Goal: Task Accomplishment & Management: Use online tool/utility

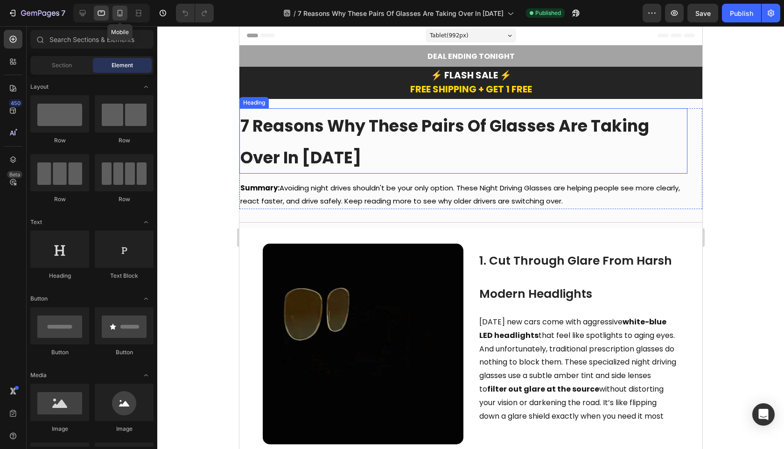
click at [120, 15] on icon at bounding box center [120, 13] width 5 height 7
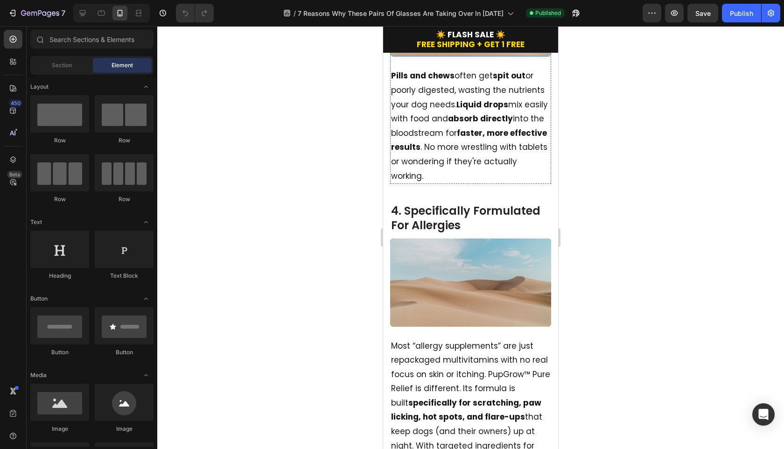
scroll to position [960, 0]
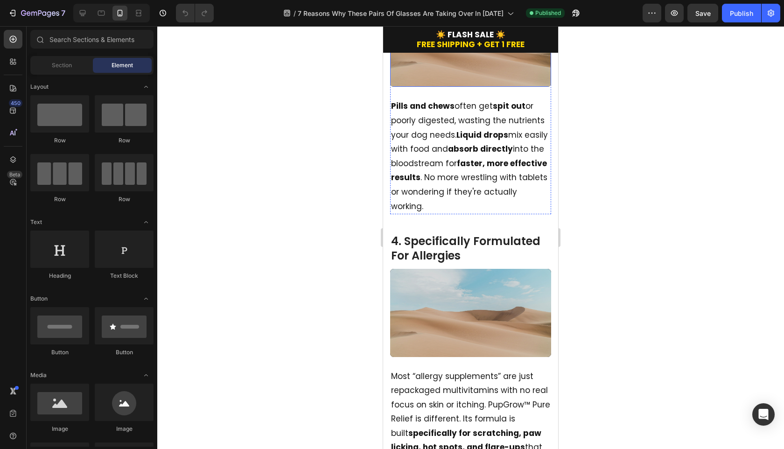
click at [467, 87] on video at bounding box center [470, 43] width 161 height 88
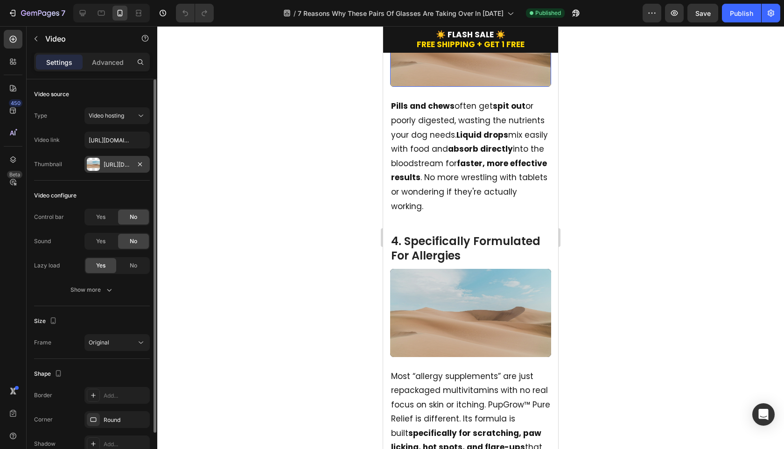
click at [105, 166] on div "[URL][DOMAIN_NAME]" at bounding box center [117, 165] width 27 height 8
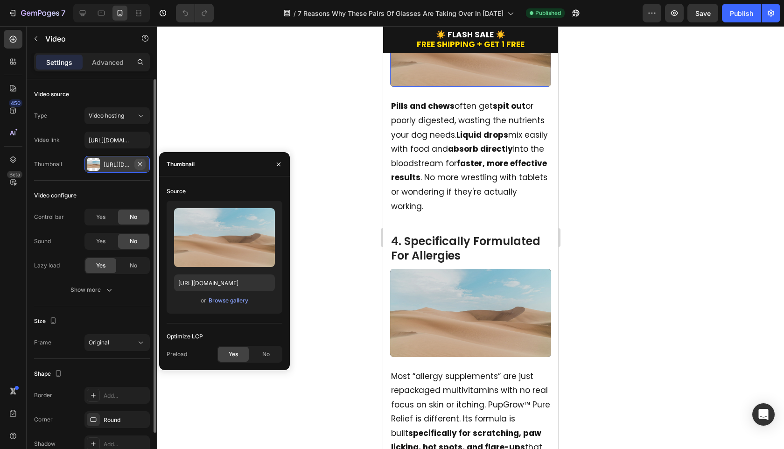
click at [141, 163] on icon "button" at bounding box center [139, 164] width 7 height 7
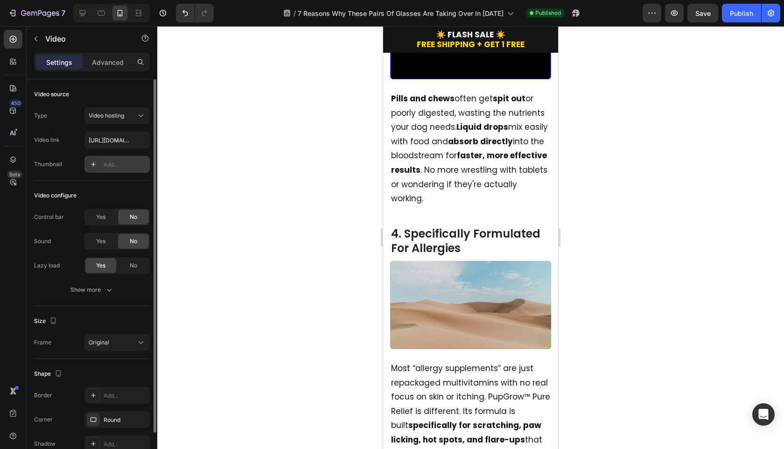
click at [112, 163] on div "Add..." at bounding box center [126, 165] width 44 height 8
type input "[URL][DOMAIN_NAME]"
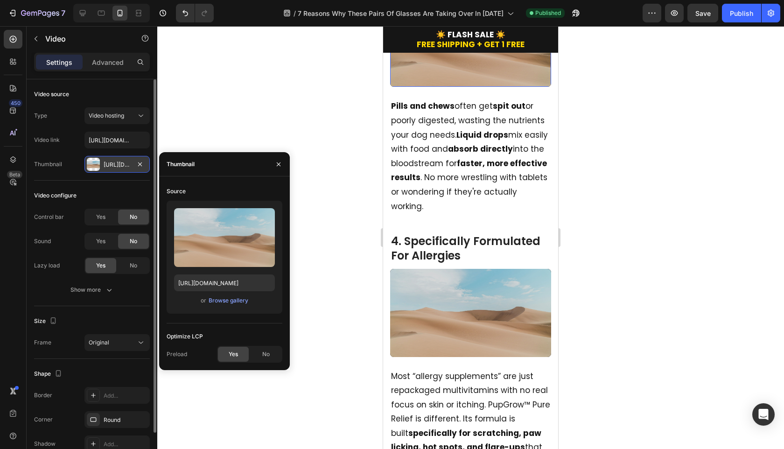
click at [93, 166] on div at bounding box center [93, 164] width 13 height 13
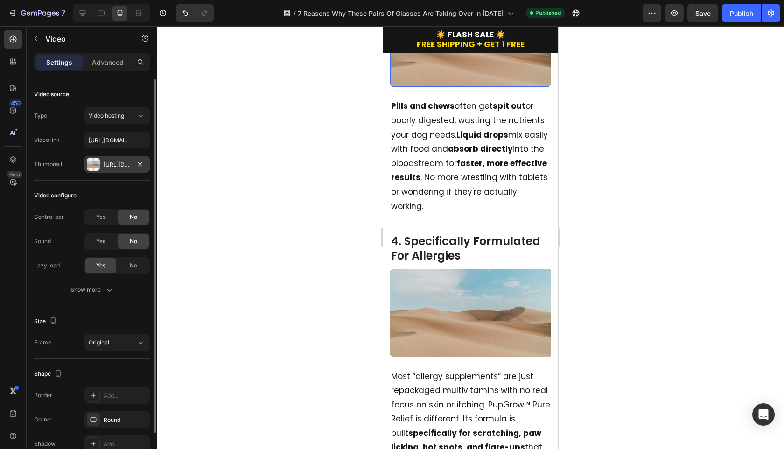
click at [131, 165] on div "[URL][DOMAIN_NAME]" at bounding box center [116, 164] width 65 height 17
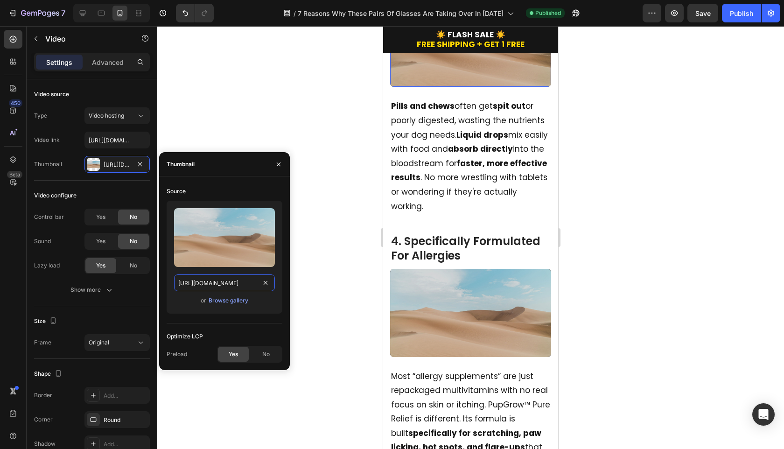
click at [208, 284] on input "[URL][DOMAIN_NAME]" at bounding box center [224, 282] width 101 height 17
click at [167, 112] on div at bounding box center [470, 237] width 627 height 423
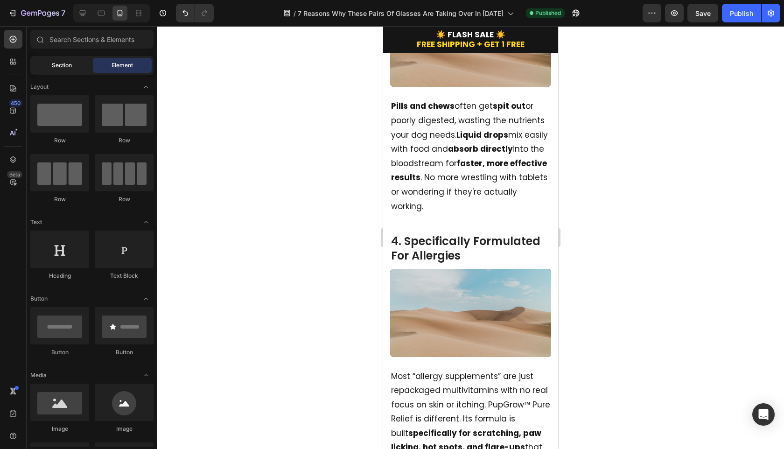
click at [67, 62] on span "Section" at bounding box center [62, 65] width 20 height 8
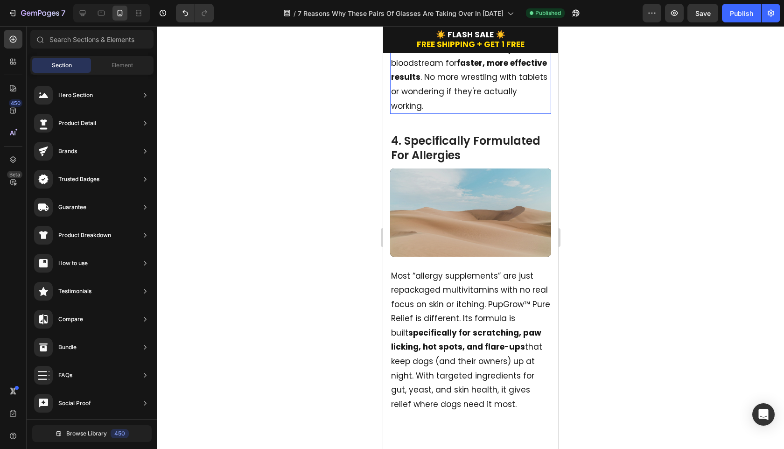
scroll to position [1178, 0]
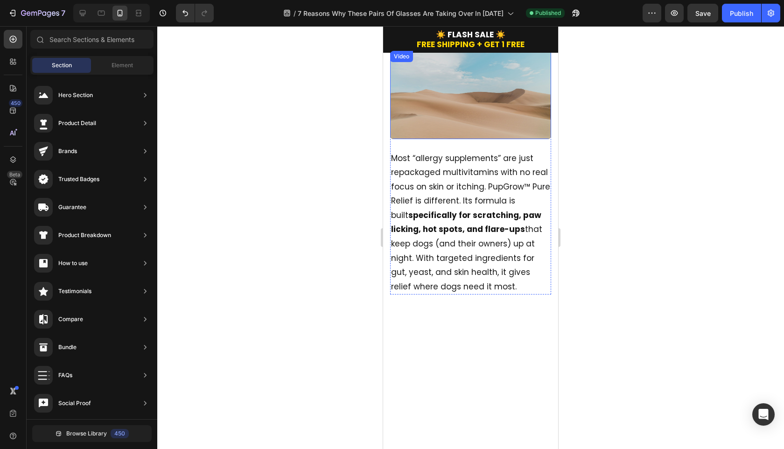
click at [450, 139] on video at bounding box center [470, 95] width 161 height 88
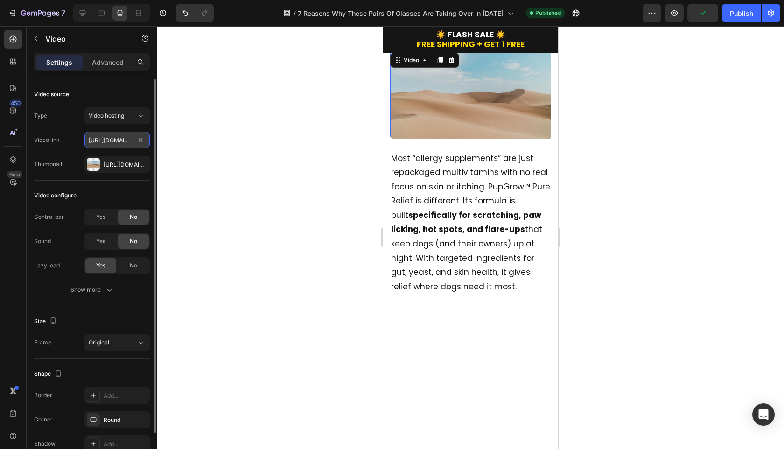
click at [109, 139] on input "[URL][DOMAIN_NAME]" at bounding box center [116, 140] width 65 height 17
paste input "2508dbc3588d48c89a07abedeea88582"
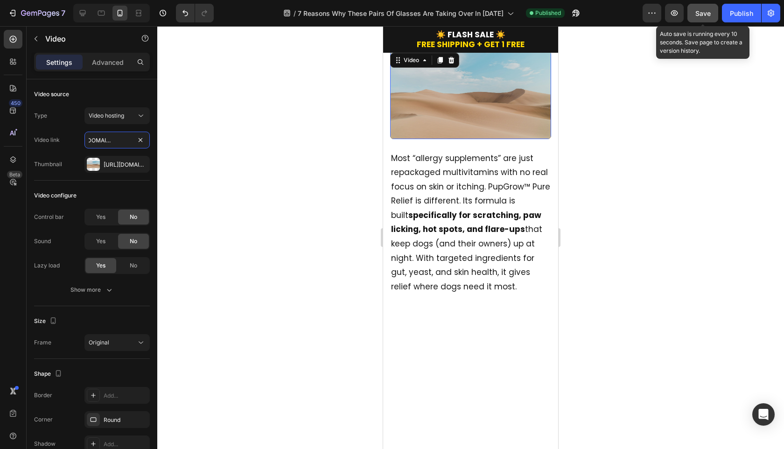
type input "[URL][DOMAIN_NAME]"
click at [691, 15] on button "Save" at bounding box center [703, 13] width 31 height 19
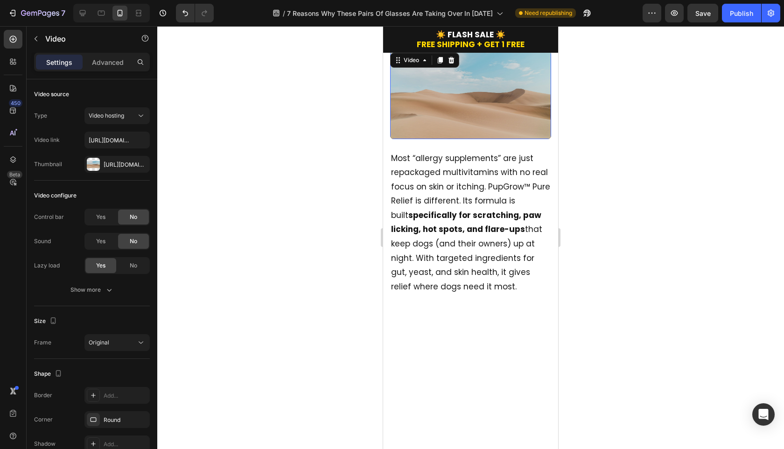
click at [605, 177] on div at bounding box center [470, 237] width 627 height 423
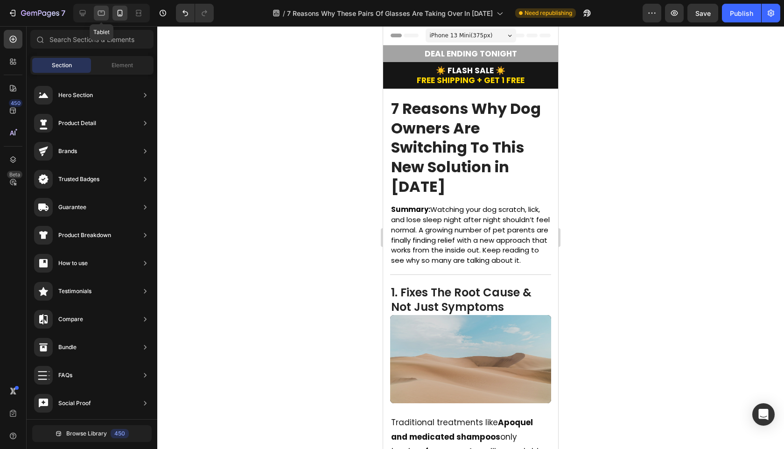
click at [103, 16] on icon at bounding box center [101, 12] width 9 height 9
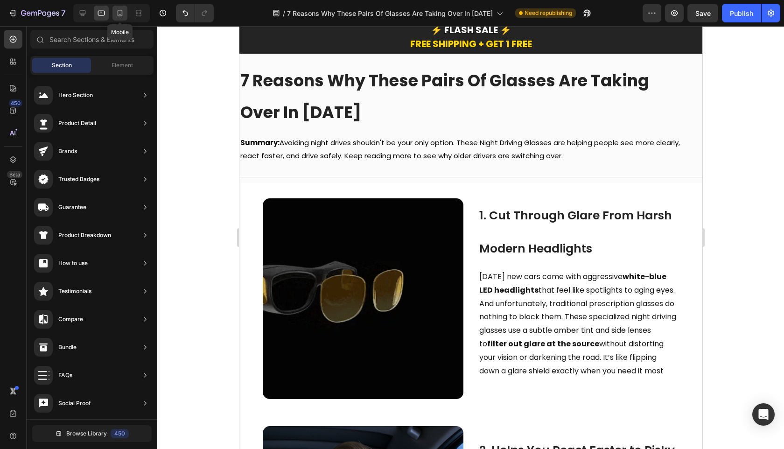
click at [123, 11] on icon at bounding box center [119, 12] width 9 height 9
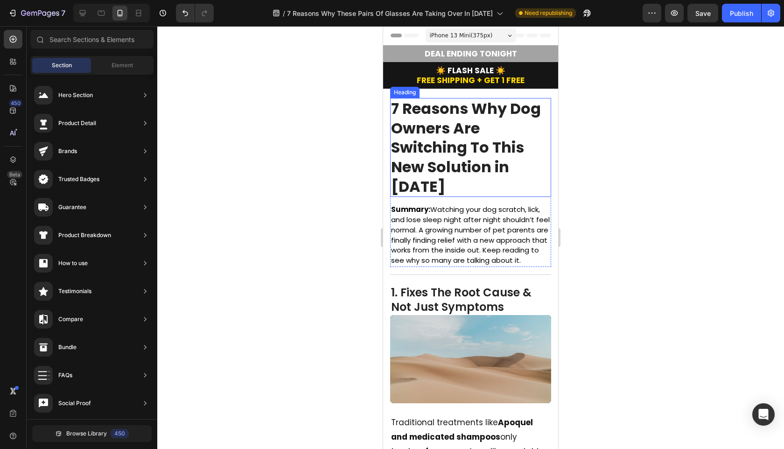
click at [467, 166] on strong "7 Reasons Why Dog Owners Are Switching To This New Solution in [DATE]" at bounding box center [466, 147] width 150 height 98
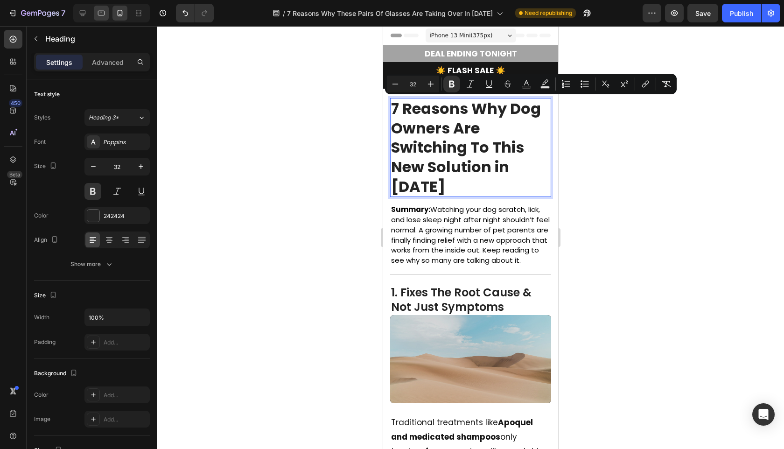
click at [103, 14] on icon at bounding box center [101, 12] width 9 height 9
type input "41"
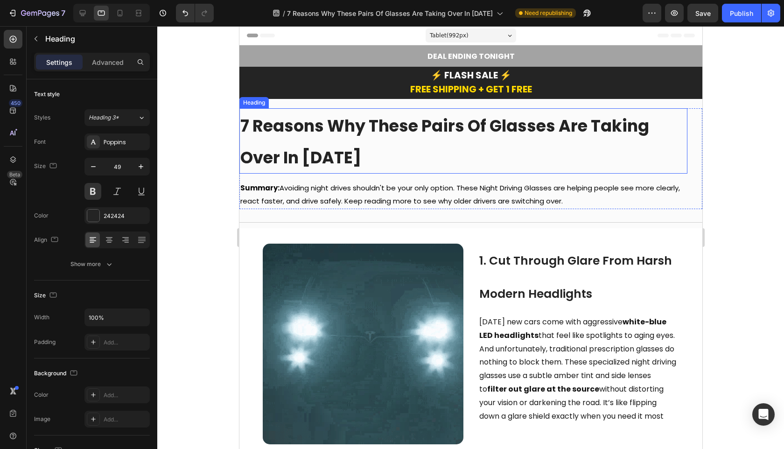
click at [463, 149] on h2 "7 Reasons Why These Pairs Of Glasses Are Taking Over In [DATE]" at bounding box center [463, 140] width 448 height 65
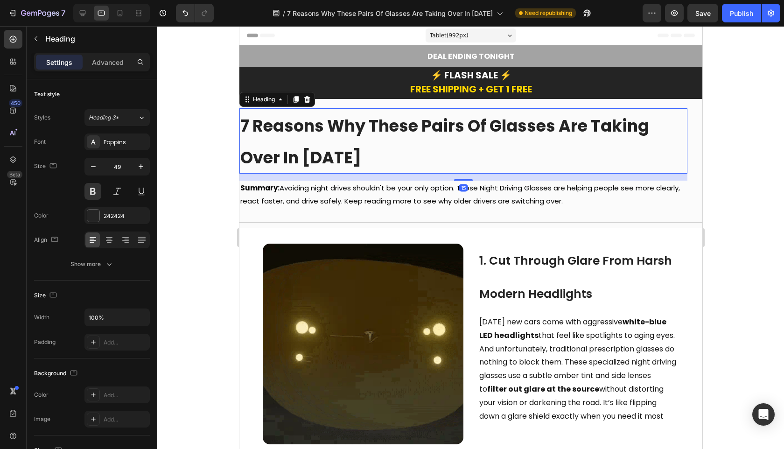
click at [463, 149] on h2 "7 Reasons Why These Pairs Of Glasses Are Taking Over In [DATE]" at bounding box center [463, 140] width 448 height 65
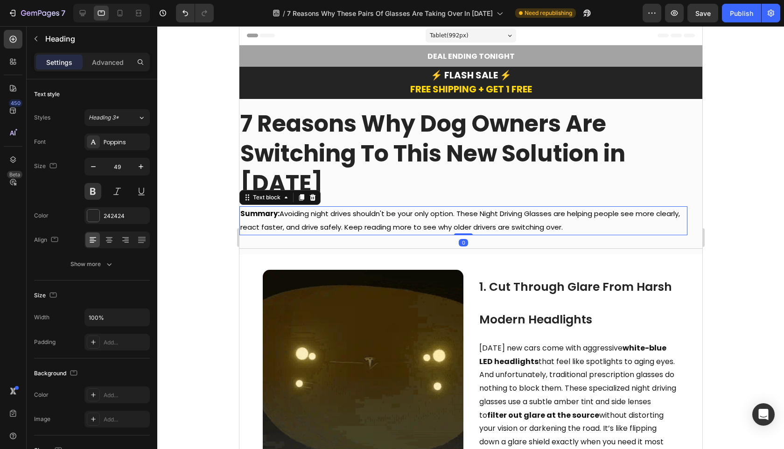
click at [404, 211] on span "Summary: Avoiding night drives shouldn't be your only option. These Night Drivi…" at bounding box center [460, 220] width 440 height 23
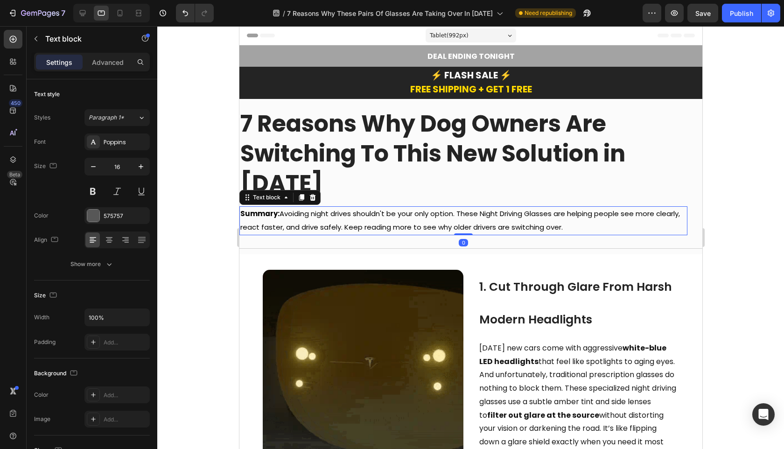
click at [329, 223] on span "Summary: Avoiding night drives shouldn't be your only option. These Night Drivi…" at bounding box center [460, 220] width 440 height 23
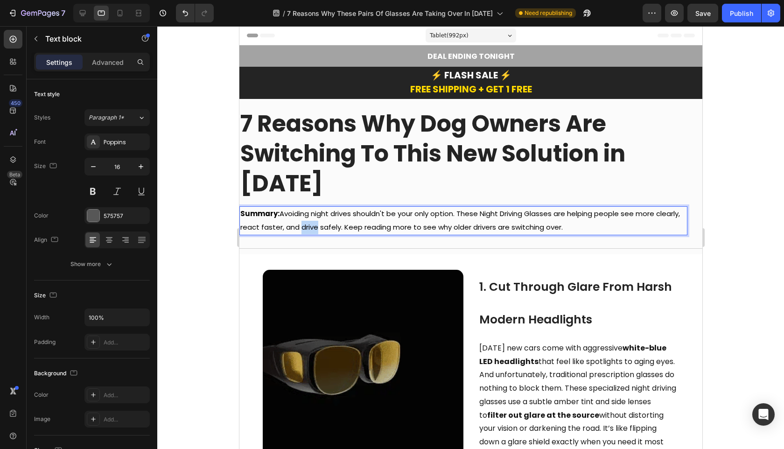
click at [329, 223] on span "Summary: Avoiding night drives shouldn't be your only option. These Night Drivi…" at bounding box center [460, 220] width 440 height 23
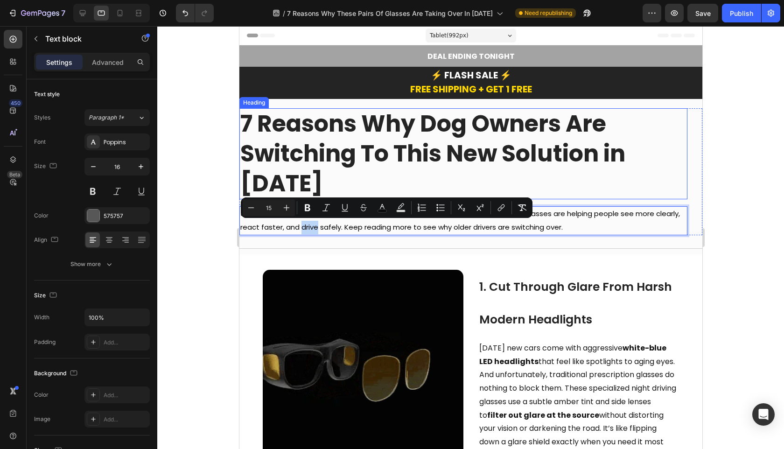
click at [287, 148] on strong "7 Reasons Why Dog Owners Are Switching To This New Solution in [DATE]" at bounding box center [432, 153] width 385 height 91
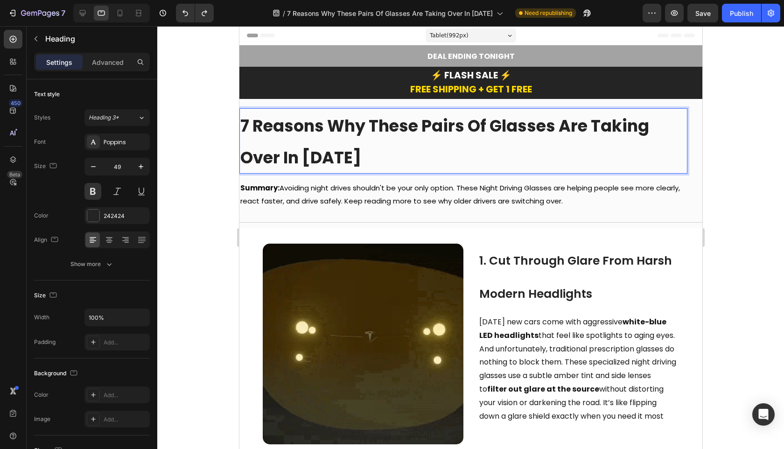
click at [287, 148] on strong "7 Reasons Why These Pairs Of Glasses Are Taking Over In [DATE]" at bounding box center [444, 141] width 409 height 55
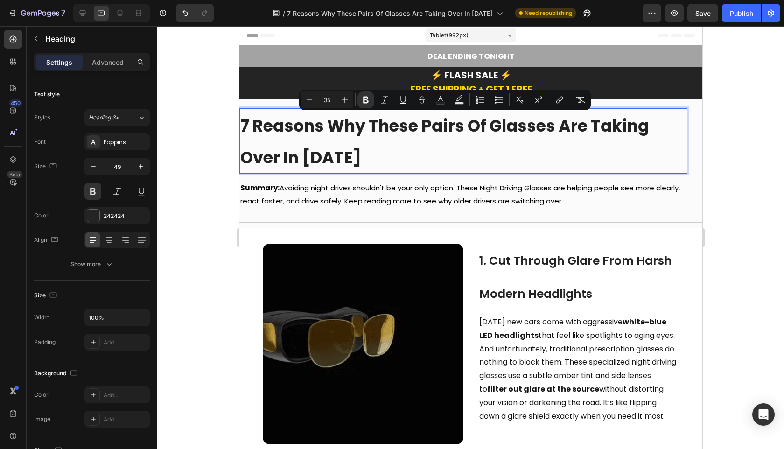
click at [337, 159] on strong "7 Reasons Why These Pairs Of Glasses Are Taking Over In [DATE]" at bounding box center [444, 141] width 409 height 55
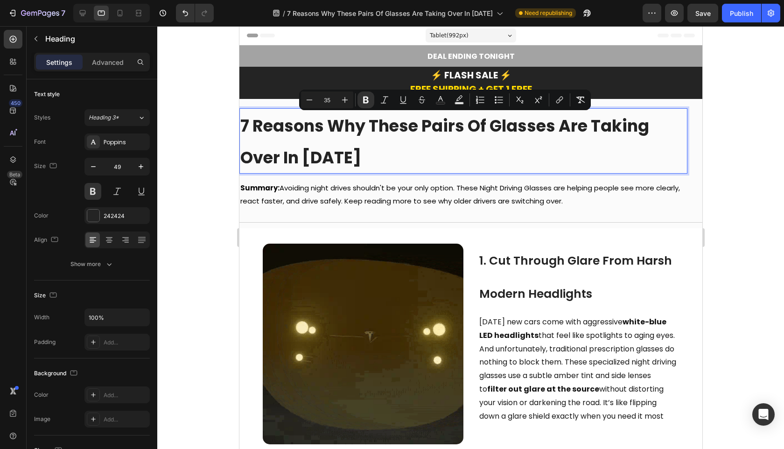
click at [354, 158] on p "7 Reasons Why These Pairs Of Glasses Are Taking Over In [DATE]" at bounding box center [463, 140] width 446 height 63
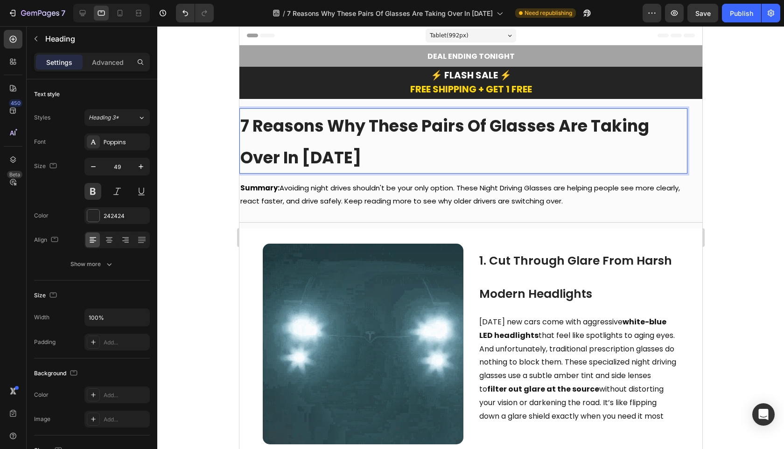
click at [342, 153] on strong "7 Reasons Why These Pairs Of Glasses Are Taking Over In [DATE]" at bounding box center [444, 141] width 409 height 55
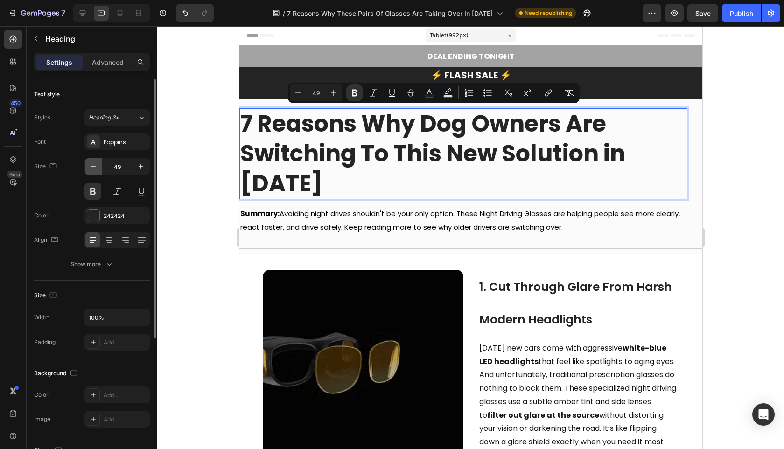
click at [93, 170] on icon "button" at bounding box center [93, 166] width 9 height 9
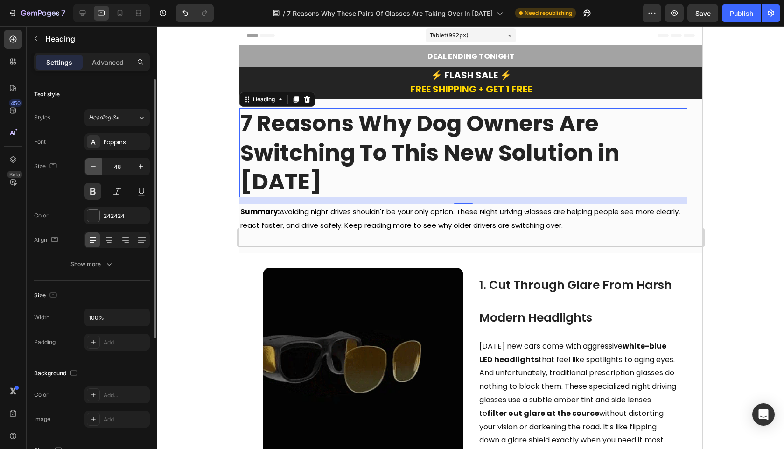
click at [93, 170] on icon "button" at bounding box center [93, 166] width 9 height 9
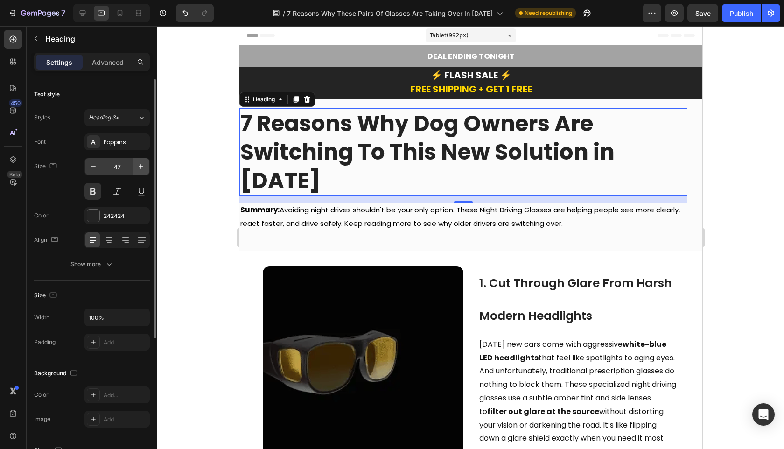
click at [143, 169] on icon "button" at bounding box center [140, 166] width 9 height 9
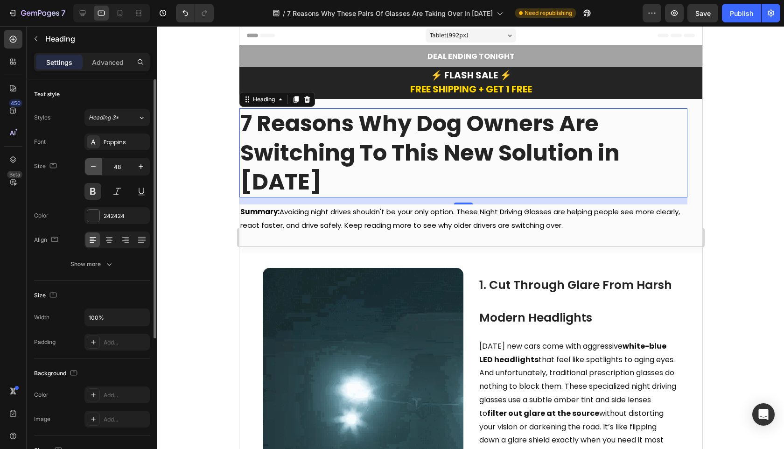
click at [98, 167] on button "button" at bounding box center [93, 166] width 17 height 17
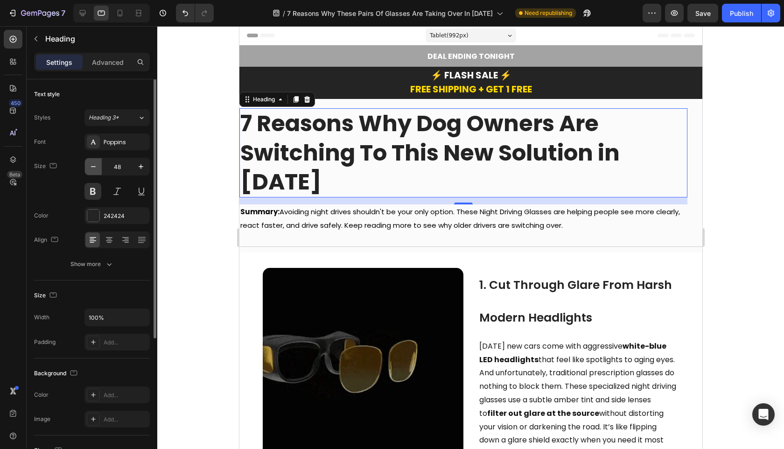
type input "47"
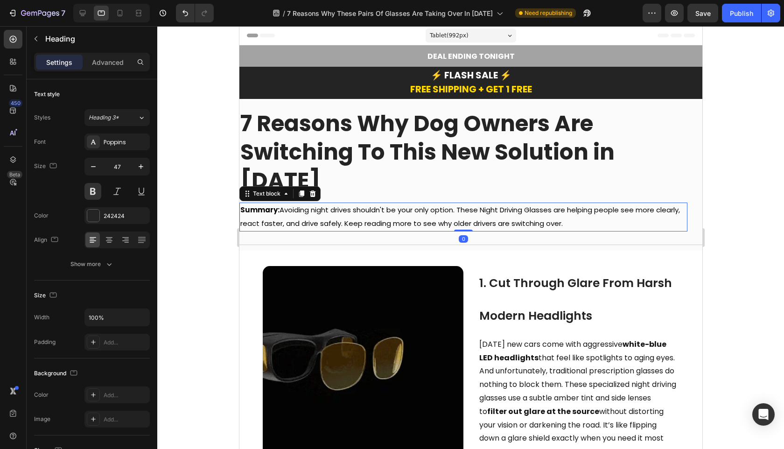
click at [317, 205] on span "Summary: Avoiding night drives shouldn't be your only option. These Night Drivi…" at bounding box center [460, 216] width 440 height 23
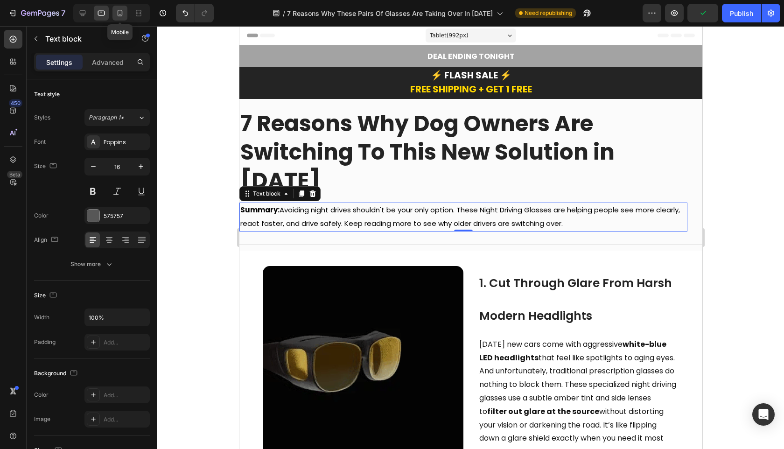
click at [117, 16] on icon at bounding box center [119, 12] width 9 height 9
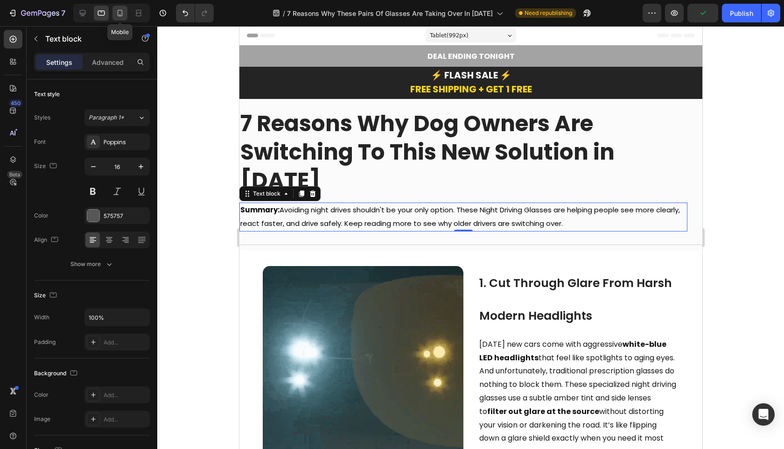
type input "11"
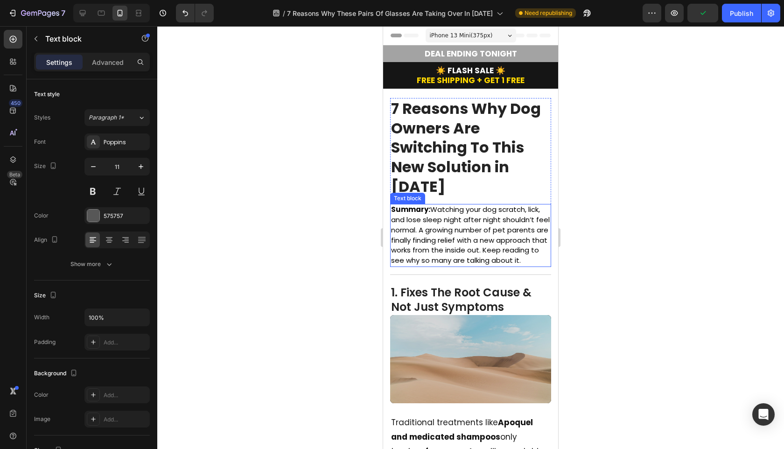
click at [447, 229] on span "Summary: Watching your dog scratch, lick, and lose sleep night after night shou…" at bounding box center [470, 234] width 159 height 61
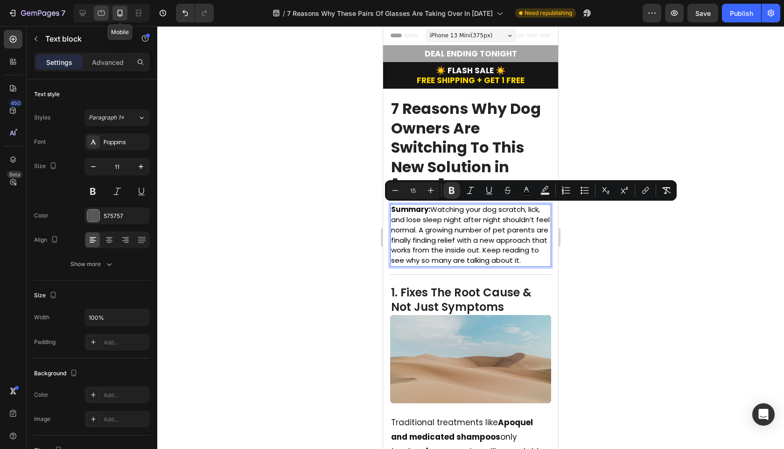
click at [107, 14] on div at bounding box center [101, 13] width 15 height 15
type input "16"
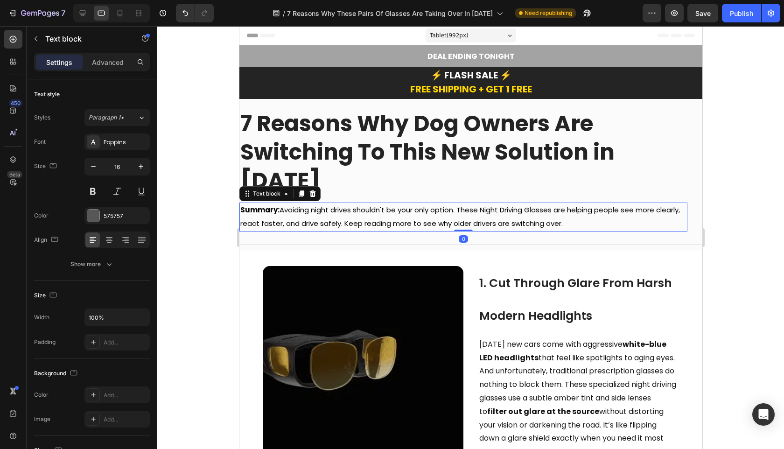
click at [374, 205] on span "Summary: Avoiding night drives shouldn't be your only option. These Night Drivi…" at bounding box center [460, 216] width 440 height 23
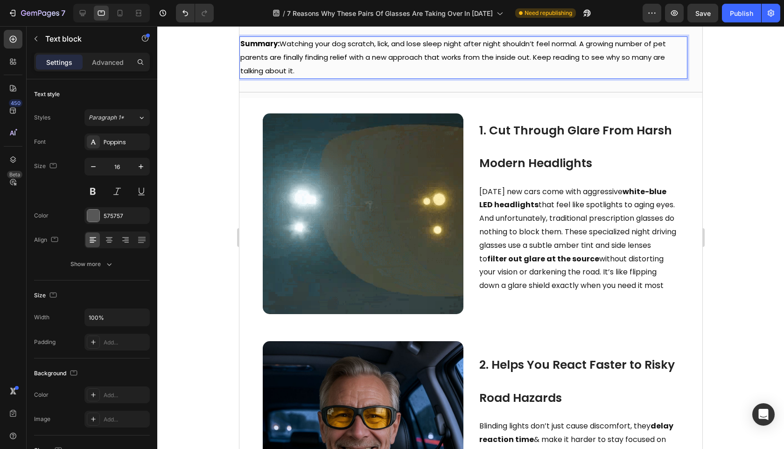
scroll to position [208, 0]
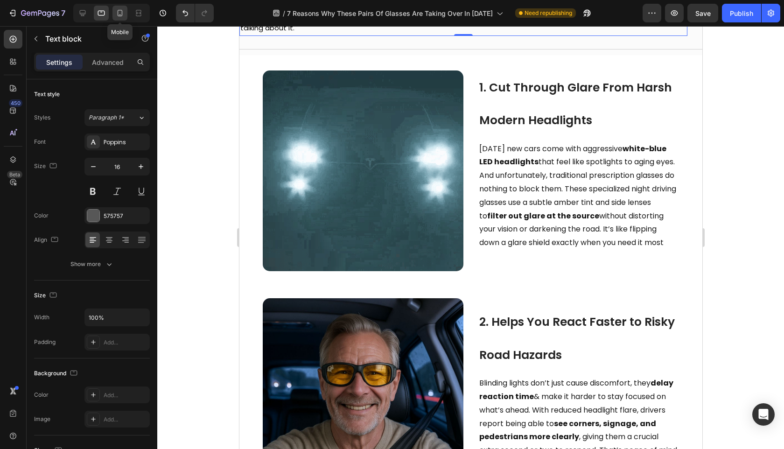
click at [118, 12] on icon at bounding box center [120, 13] width 5 height 7
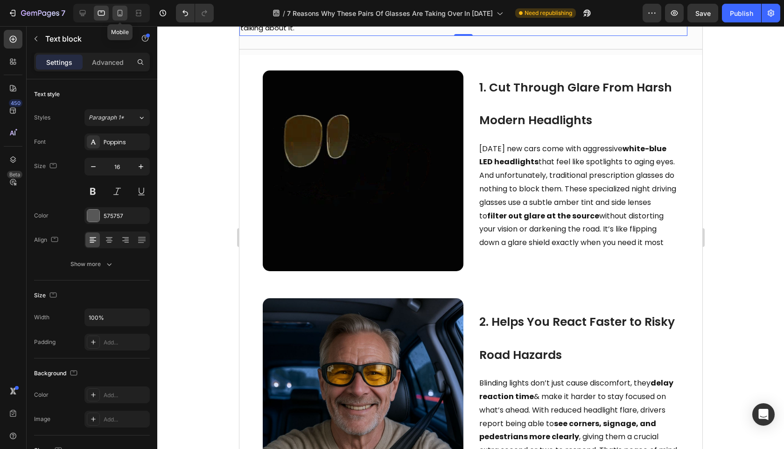
type input "11"
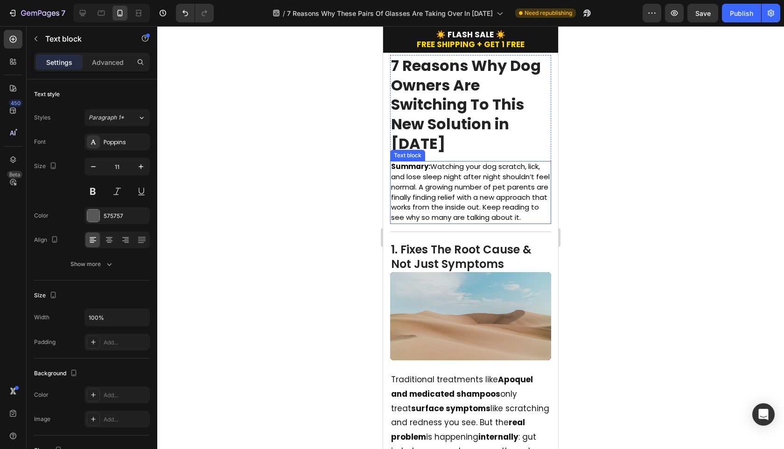
scroll to position [57, 0]
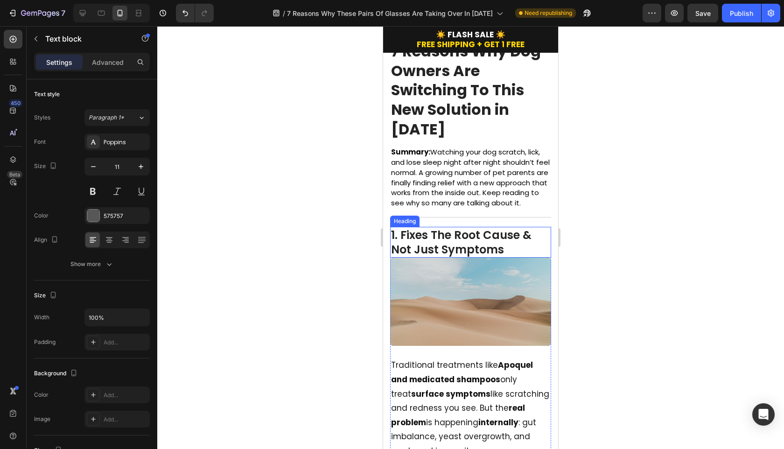
click at [443, 238] on h2 "1. Fixes The Root Cause & Not Just Symptoms" at bounding box center [470, 242] width 161 height 31
click at [446, 253] on h2 "1. Fixes The Root Cause & Not Just Symptoms" at bounding box center [470, 242] width 161 height 31
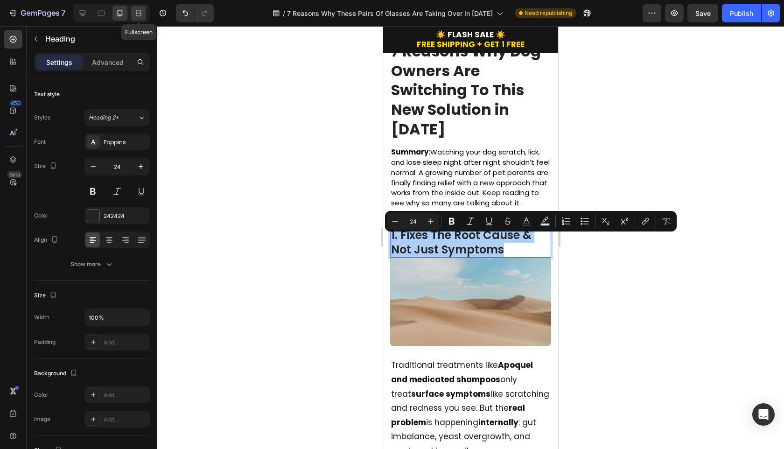
click at [137, 18] on div at bounding box center [138, 13] width 15 height 15
type input "48"
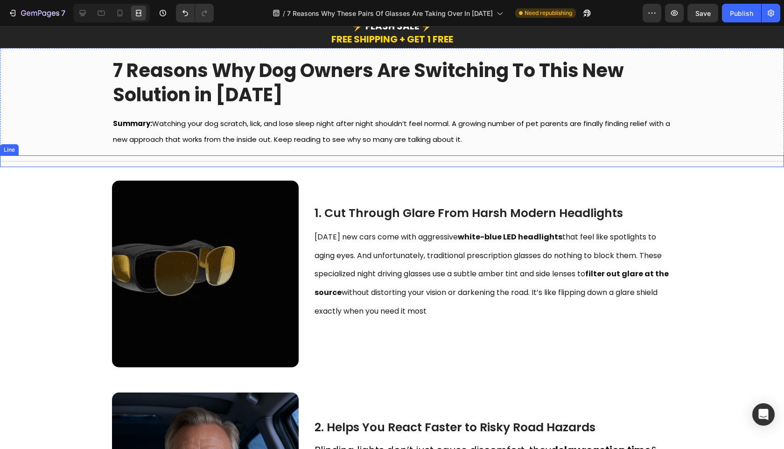
scroll to position [33, 0]
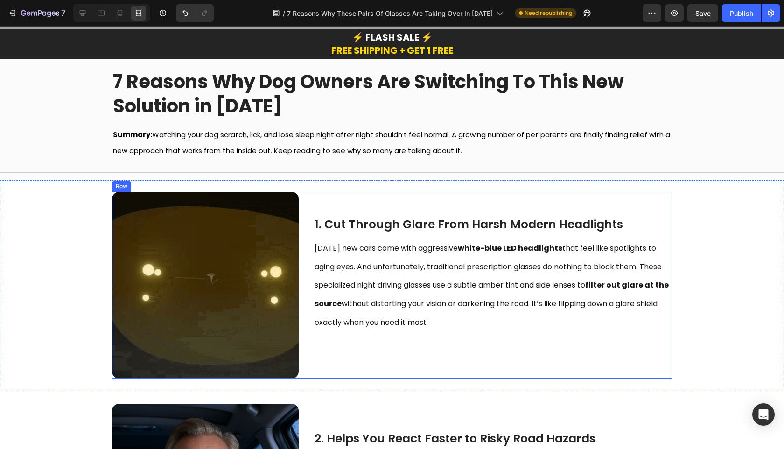
click at [373, 221] on span "1. Cut Through Glare From Harsh Modern Headlights" at bounding box center [469, 224] width 309 height 16
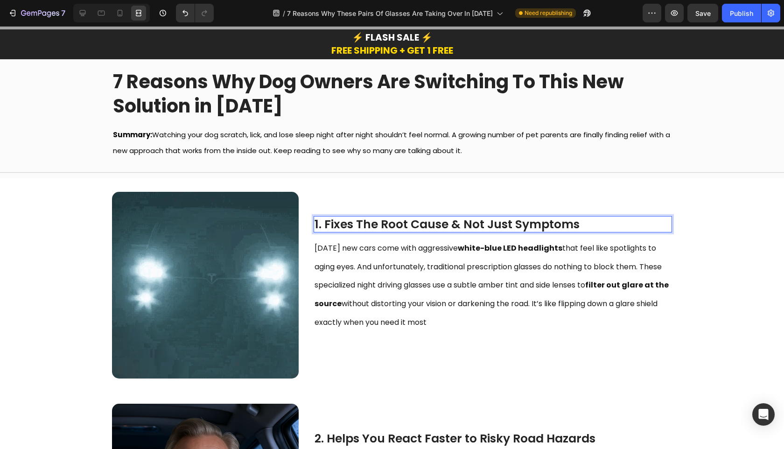
click at [367, 263] on span "[DATE] new cars come with aggressive white-blue LED headlights that feel like s…" at bounding box center [492, 285] width 354 height 85
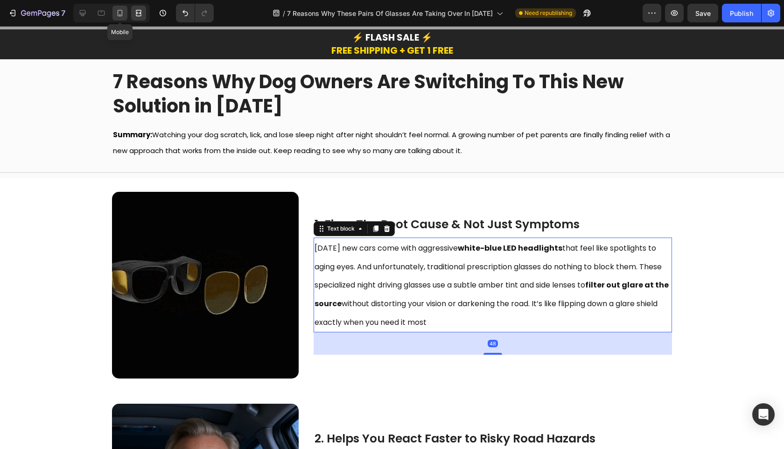
click at [122, 14] on icon at bounding box center [120, 13] width 5 height 7
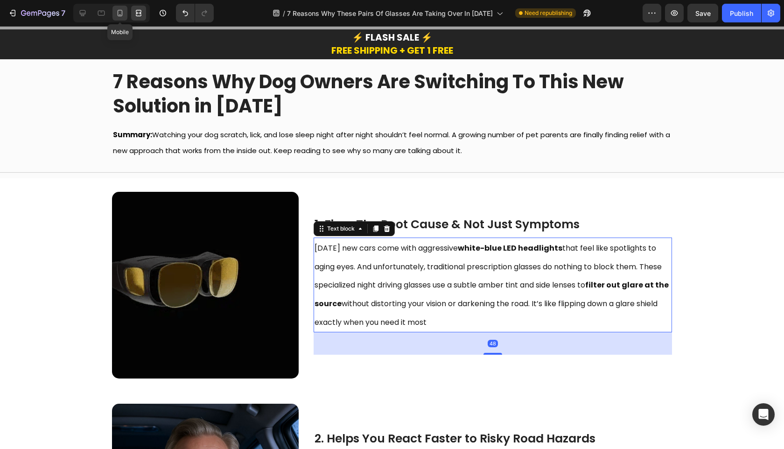
type input "17"
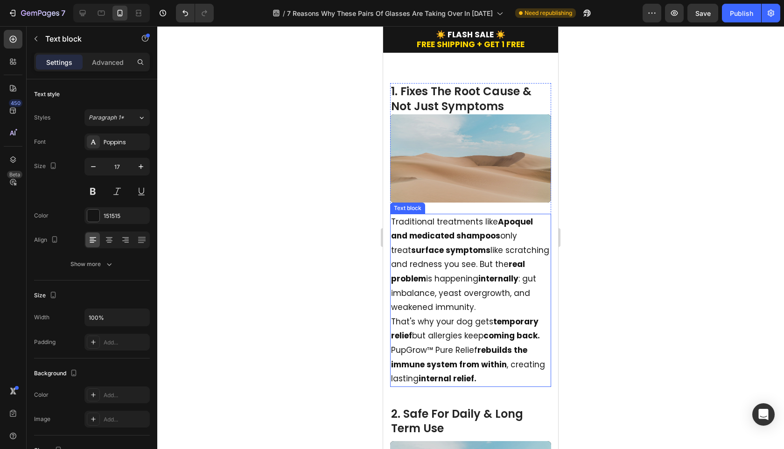
scroll to position [300, 0]
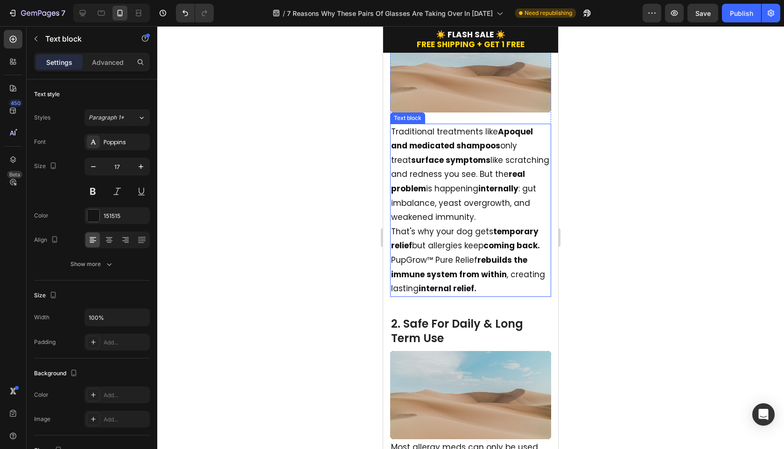
click at [480, 225] on p "Traditional treatments like Apoquel and medicated shampoos only treat surface s…" at bounding box center [470, 175] width 159 height 100
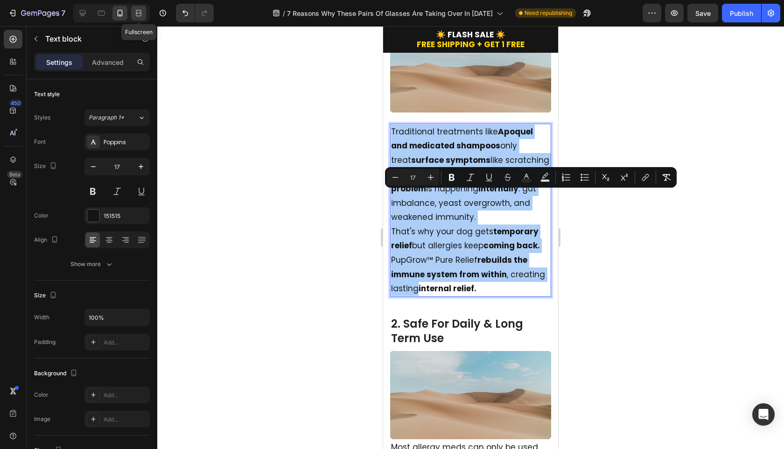
click at [140, 13] on icon at bounding box center [140, 13] width 3 height 2
type input "16"
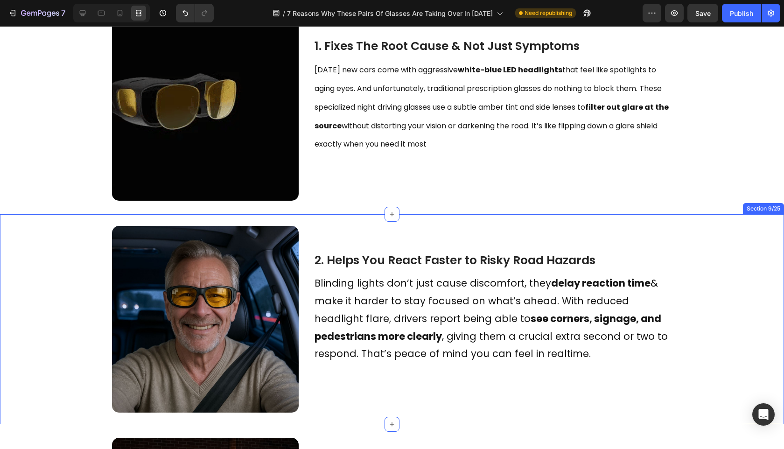
scroll to position [181, 0]
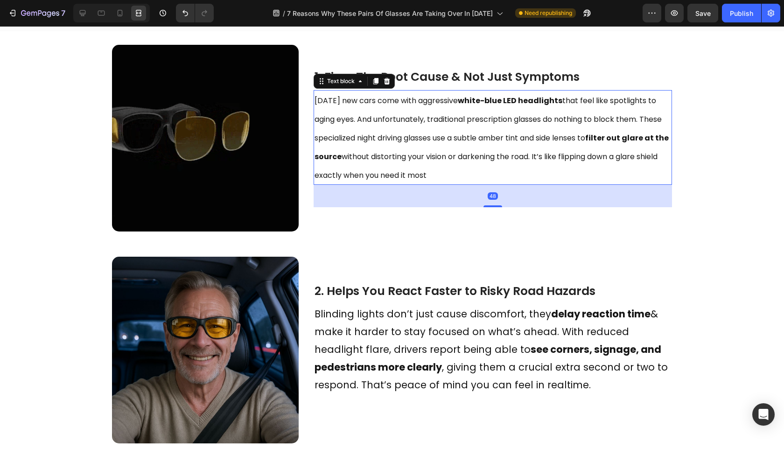
click at [393, 112] on p "[DATE] new cars come with aggressive white-blue LED headlights that feel like s…" at bounding box center [493, 137] width 357 height 93
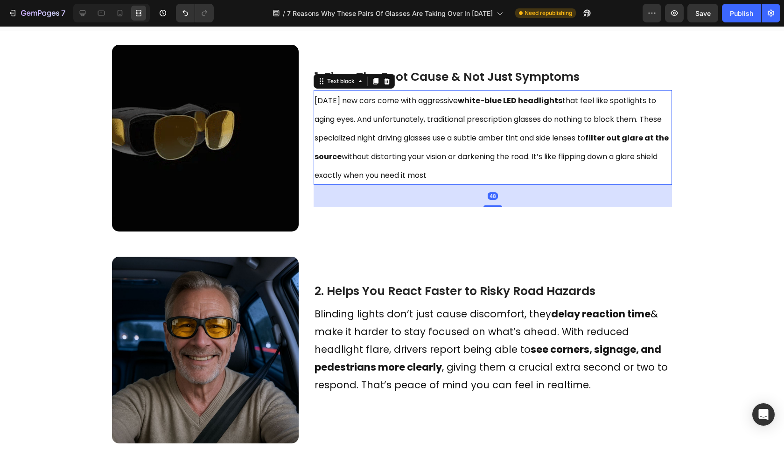
click at [393, 112] on p "[DATE] new cars come with aggressive white-blue LED headlights that feel like s…" at bounding box center [493, 137] width 357 height 93
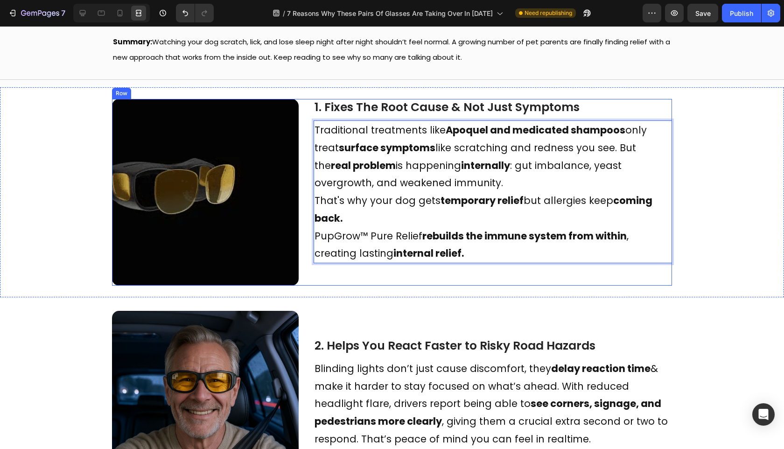
scroll to position [87, 0]
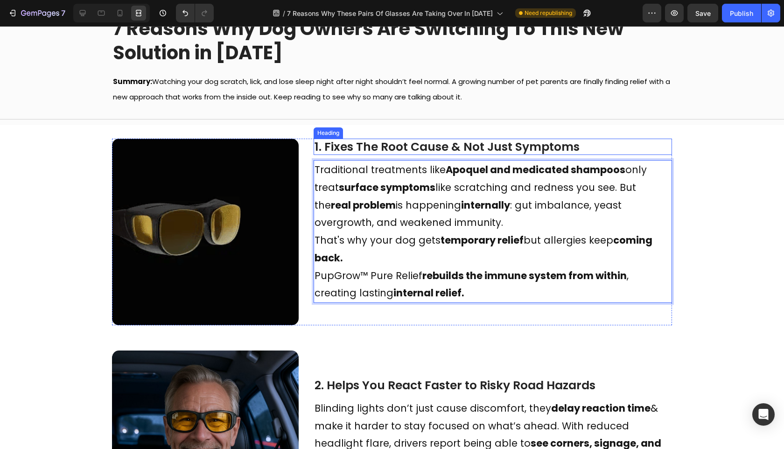
click at [474, 151] on span "1. Fixes The Root Cause & Not Just Symptoms" at bounding box center [447, 147] width 265 height 16
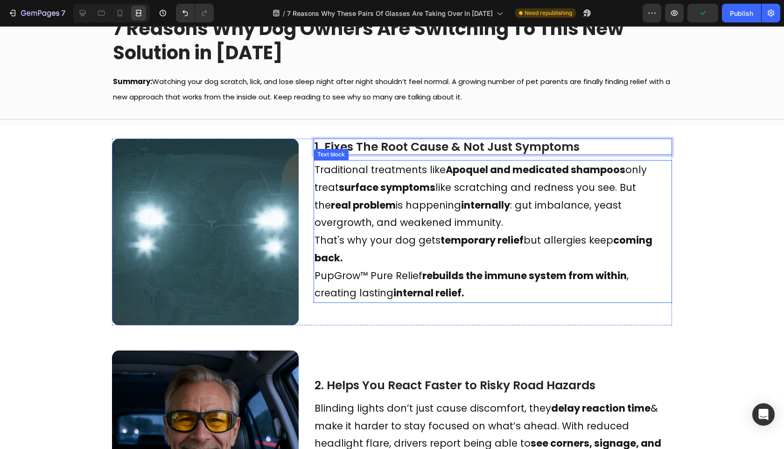
click at [474, 202] on strong "internally" at bounding box center [485, 205] width 49 height 14
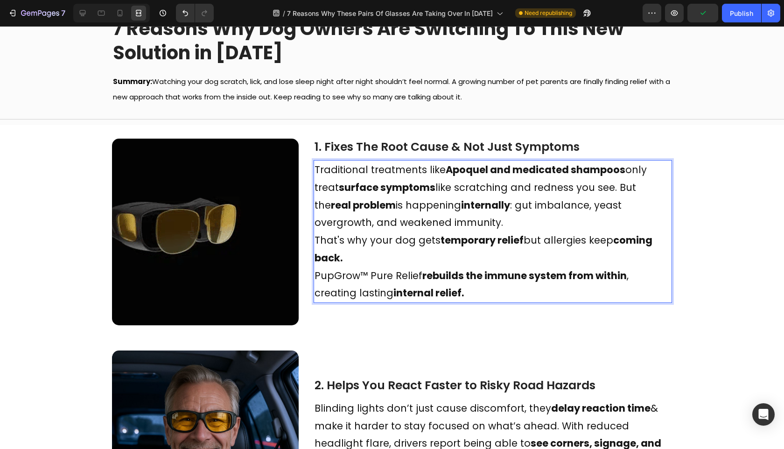
click at [414, 251] on p "That's why your dog gets temporary relief but allergies keep coming back." at bounding box center [493, 249] width 357 height 35
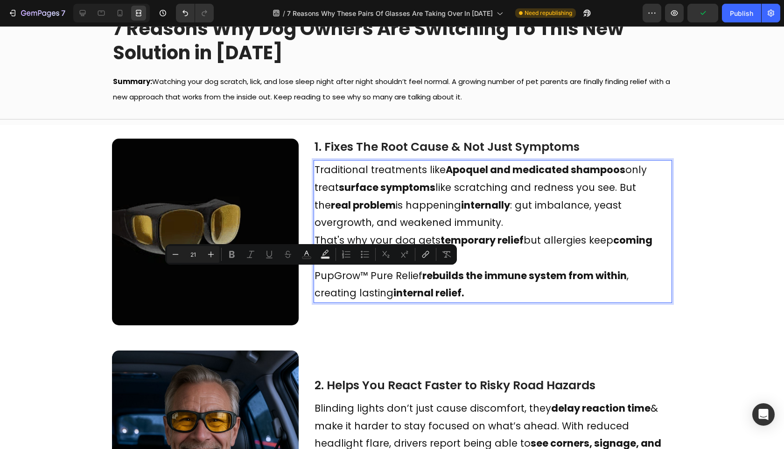
drag, startPoint x: 420, startPoint y: 217, endPoint x: 417, endPoint y: 213, distance: 5.3
click at [421, 217] on p "Traditional treatments like Apoquel and medicated shampoos only treat surface s…" at bounding box center [493, 196] width 357 height 70
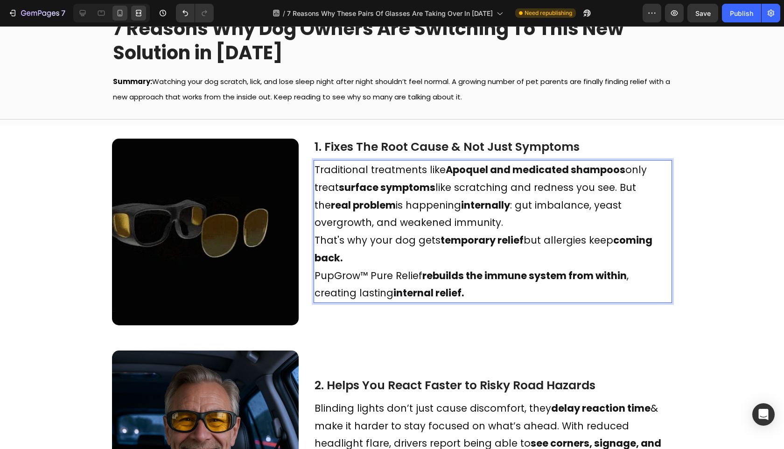
click at [123, 13] on icon at bounding box center [119, 12] width 9 height 9
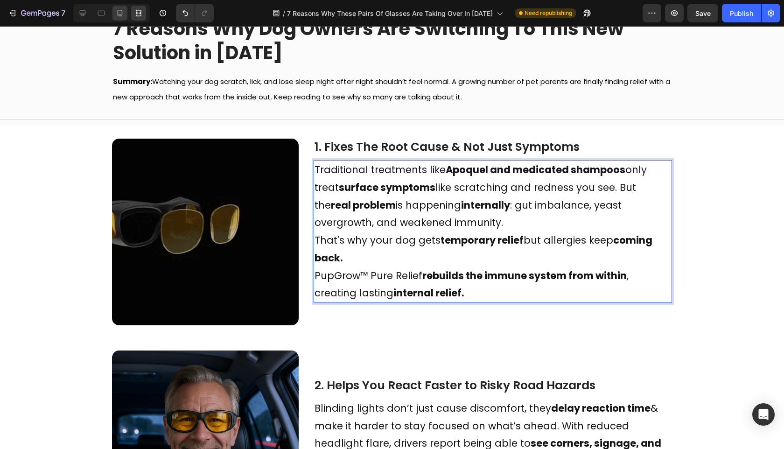
type input "17"
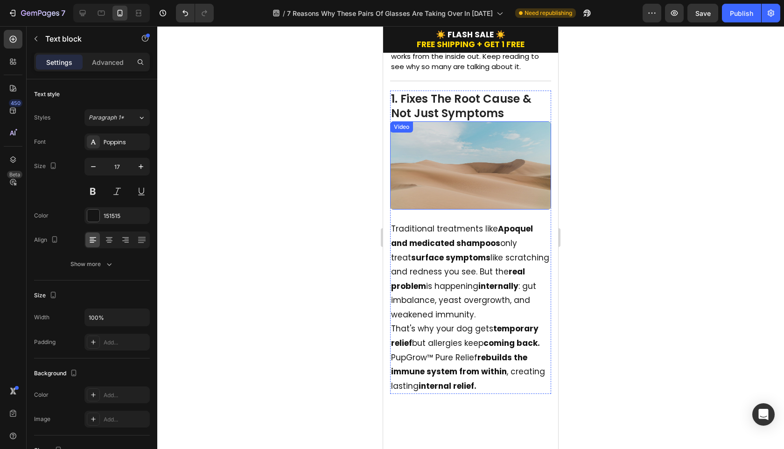
scroll to position [233, 0]
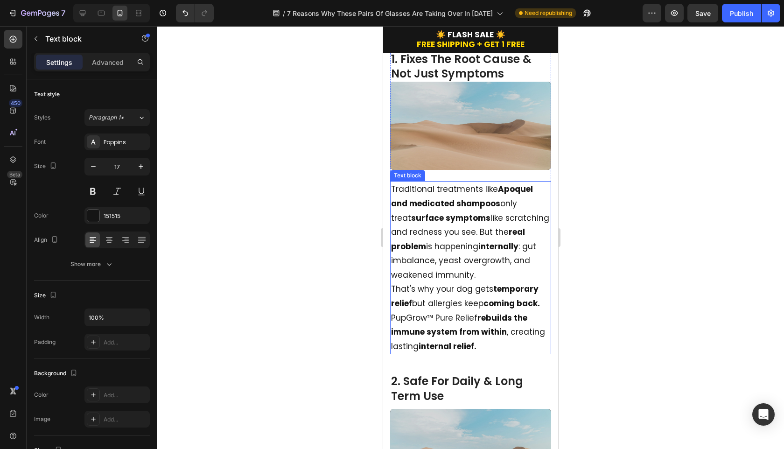
click at [437, 282] on p "Traditional treatments like Apoquel and medicated shampoos only treat surface s…" at bounding box center [470, 232] width 159 height 100
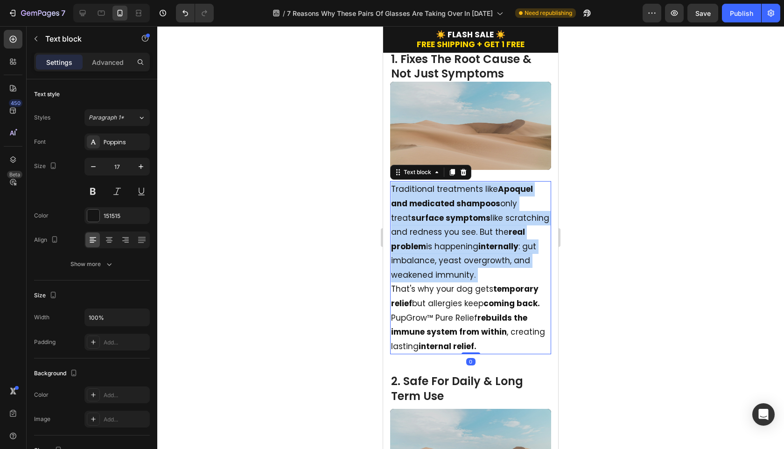
click at [438, 282] on p "Traditional treatments like Apoquel and medicated shampoos only treat surface s…" at bounding box center [470, 232] width 159 height 100
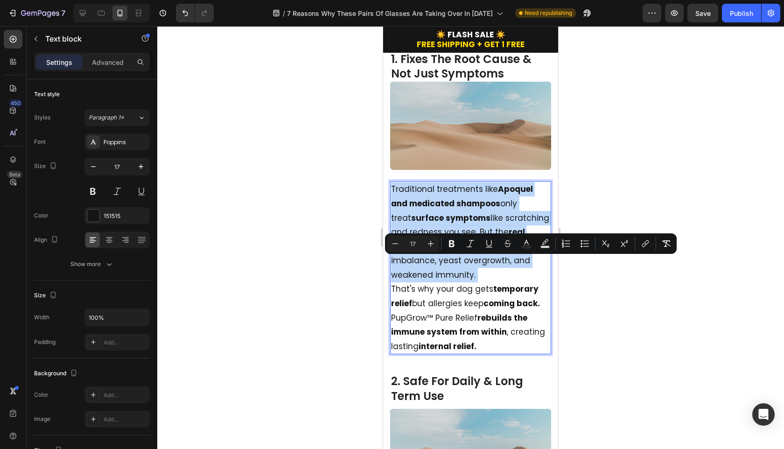
click at [438, 282] on p "Traditional treatments like Apoquel and medicated shampoos only treat surface s…" at bounding box center [470, 232] width 159 height 100
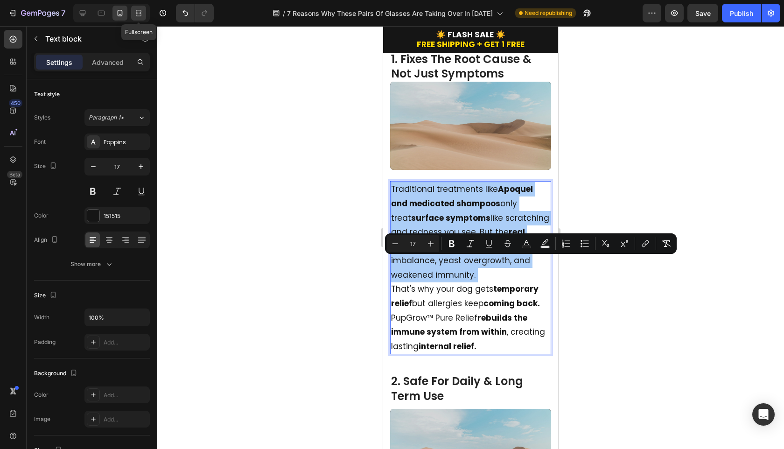
click at [140, 19] on div at bounding box center [138, 13] width 15 height 15
type input "16"
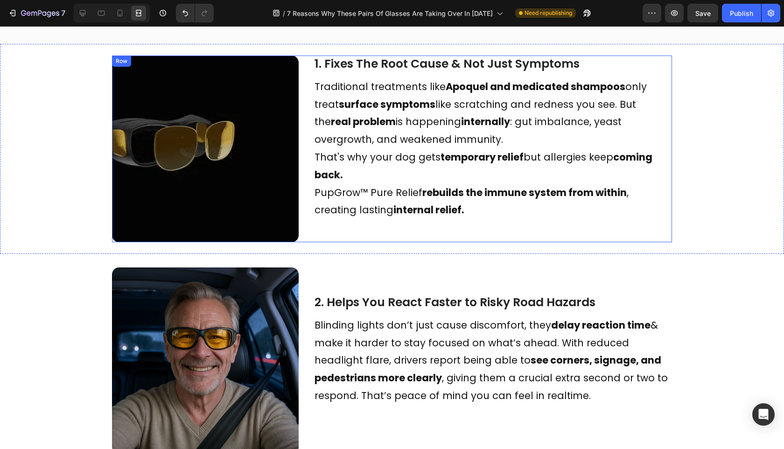
scroll to position [160, 0]
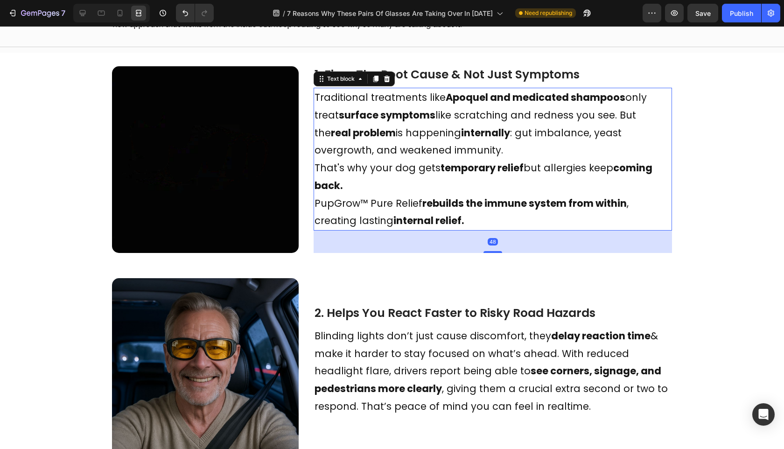
click at [371, 182] on p "That's why your dog gets temporary relief but allergies keep coming back." at bounding box center [493, 176] width 357 height 35
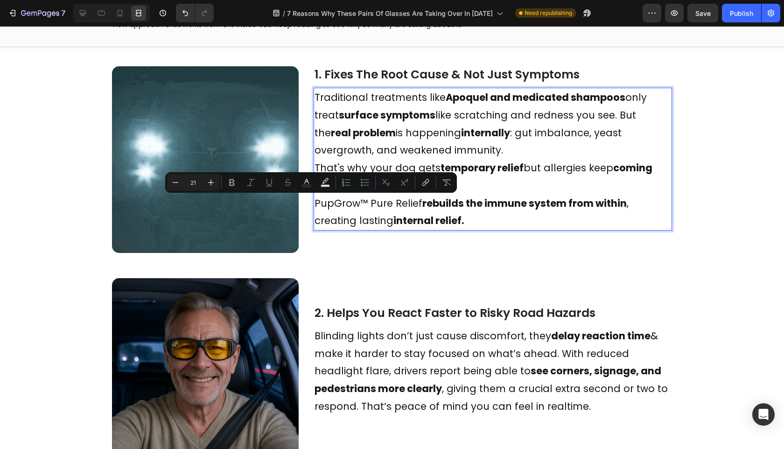
click at [390, 148] on p "Traditional treatments like Apoquel and medicated shampoos only treat surface s…" at bounding box center [493, 124] width 357 height 70
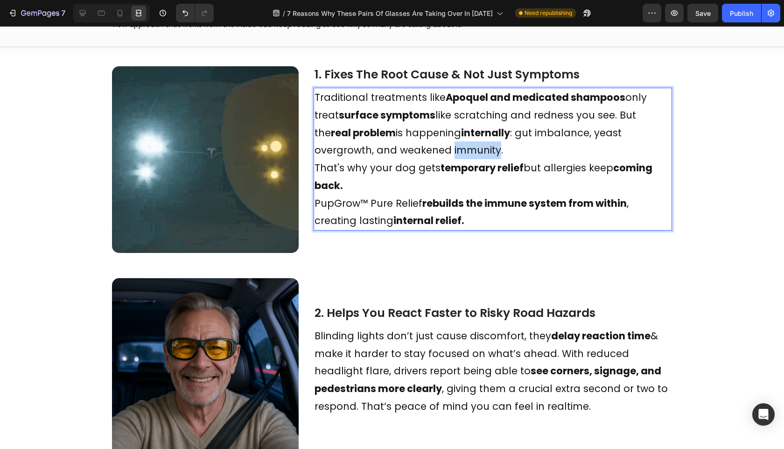
click at [390, 148] on p "Traditional treatments like Apoquel and medicated shampoos only treat surface s…" at bounding box center [493, 124] width 357 height 70
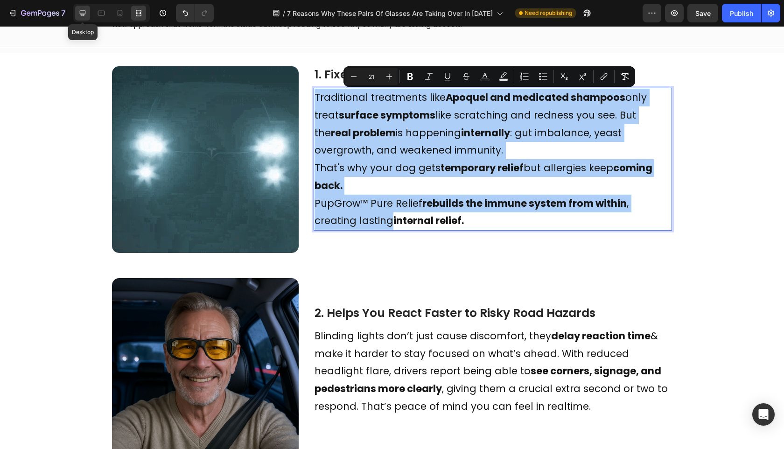
click at [87, 13] on icon at bounding box center [82, 12] width 9 height 9
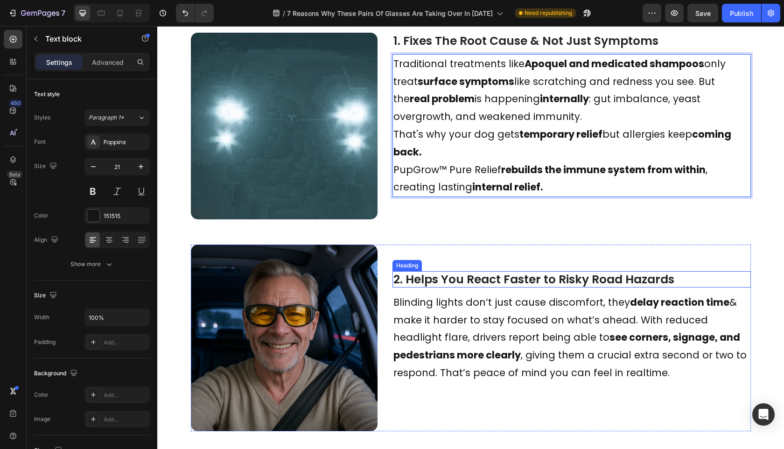
scroll to position [234, 0]
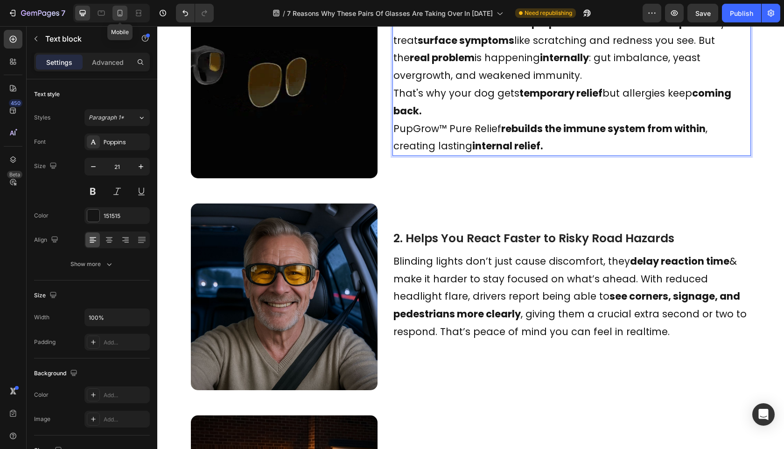
click at [120, 15] on icon at bounding box center [120, 13] width 5 height 7
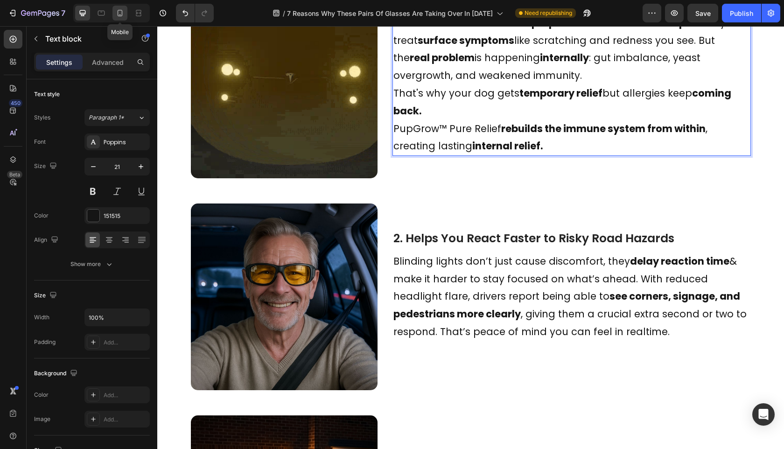
type input "17"
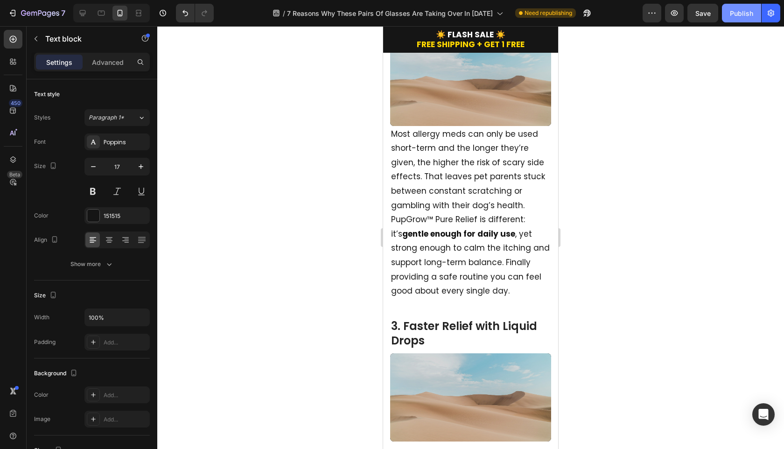
scroll to position [622, 0]
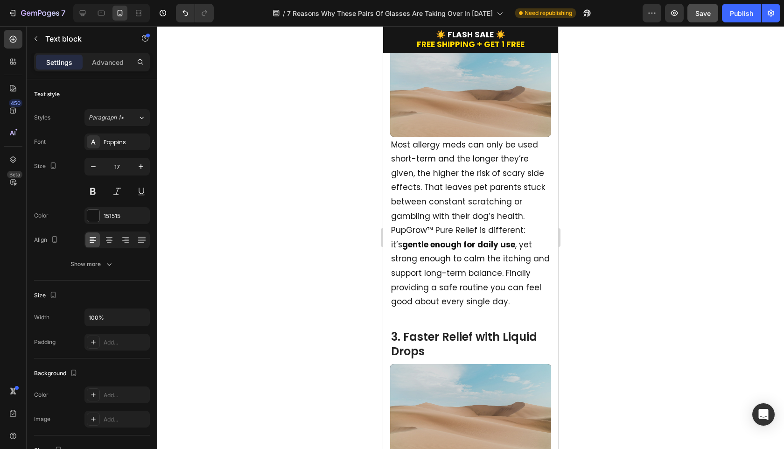
click at [710, 16] on span "Save" at bounding box center [702, 13] width 15 height 8
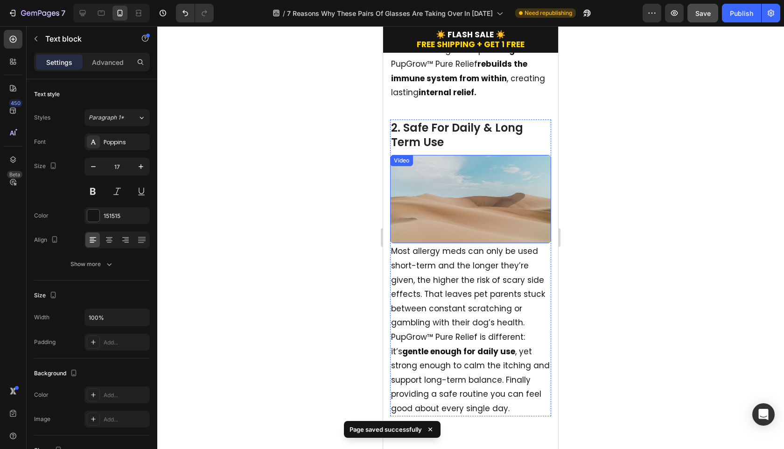
scroll to position [361, 0]
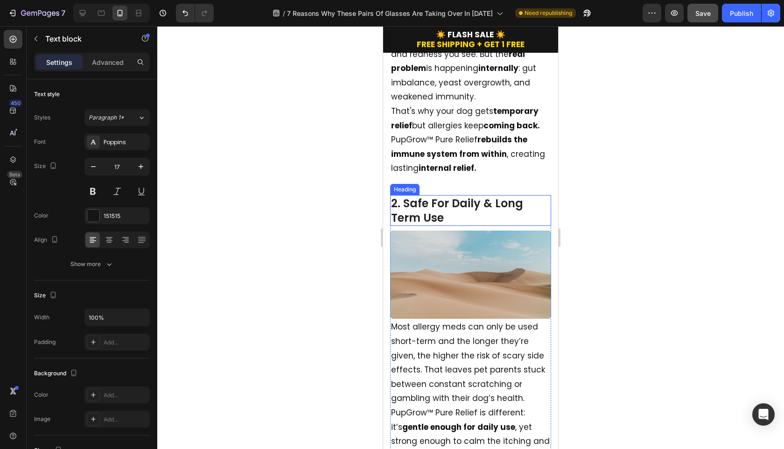
click at [470, 199] on h2 "2. Safe For Daily & Long Term Use" at bounding box center [470, 210] width 161 height 31
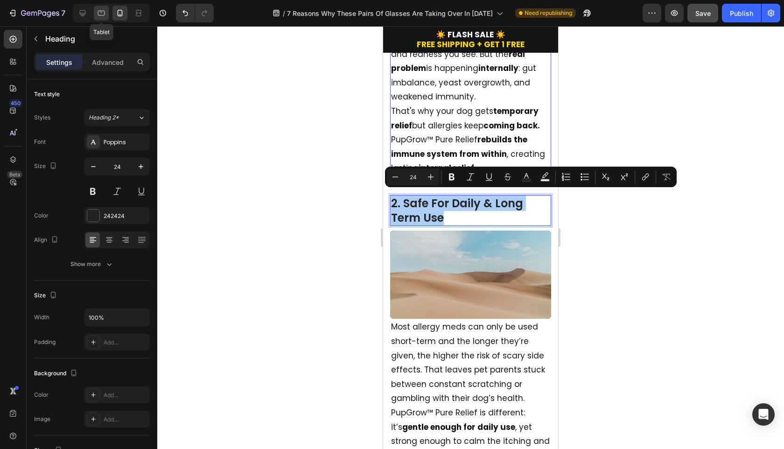
click at [100, 14] on icon at bounding box center [101, 12] width 9 height 9
type input "48"
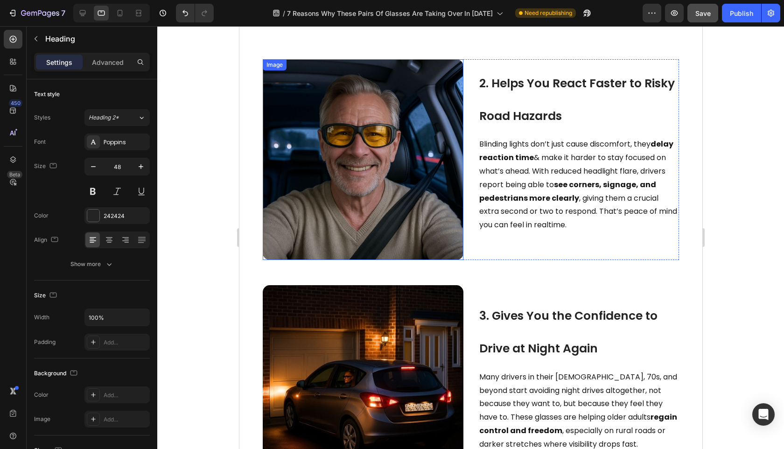
scroll to position [445, 0]
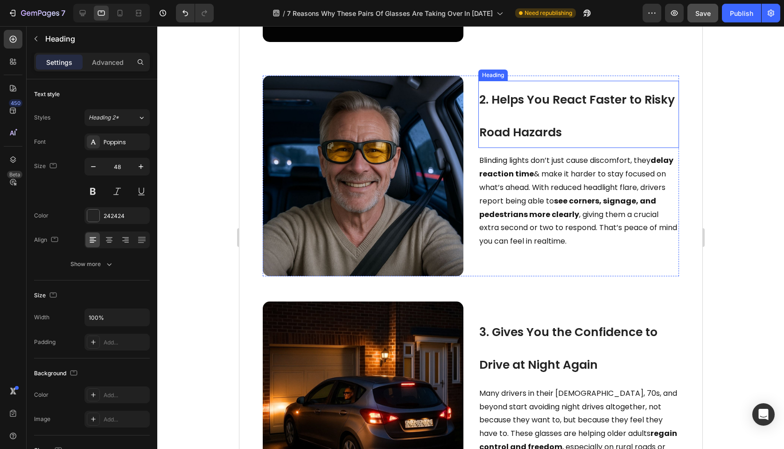
click at [503, 120] on h2 "2. Helps You React Faster to Risky Road Hazards" at bounding box center [578, 115] width 201 height 68
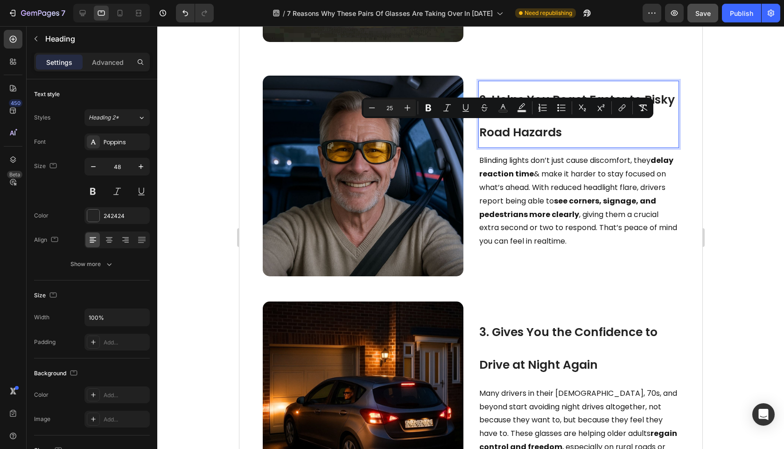
click at [559, 131] on span "2. Helps You React Faster to Risky Road Hazards" at bounding box center [577, 115] width 196 height 49
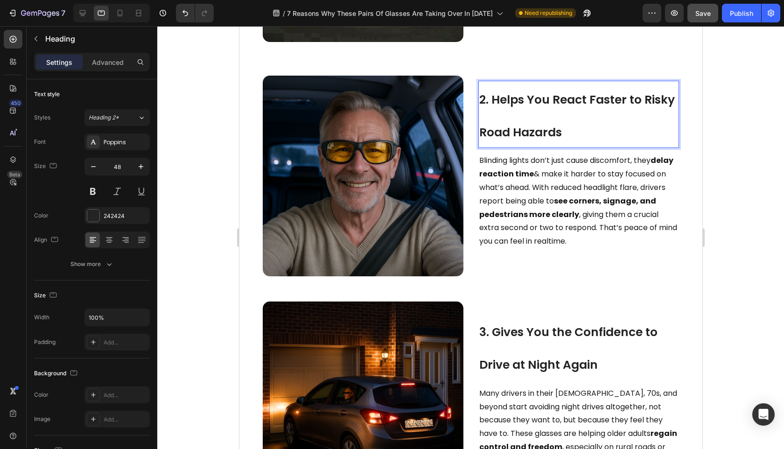
click at [568, 128] on span "2. Helps You React Faster to Risky Road Hazards" at bounding box center [577, 115] width 196 height 49
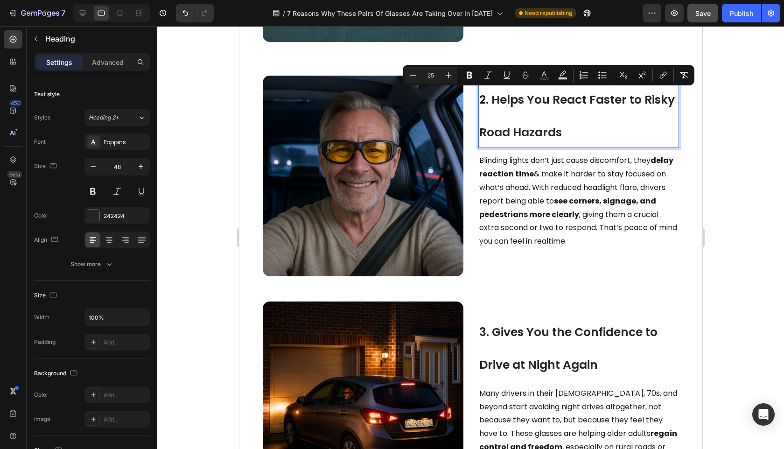
scroll to position [461, 0]
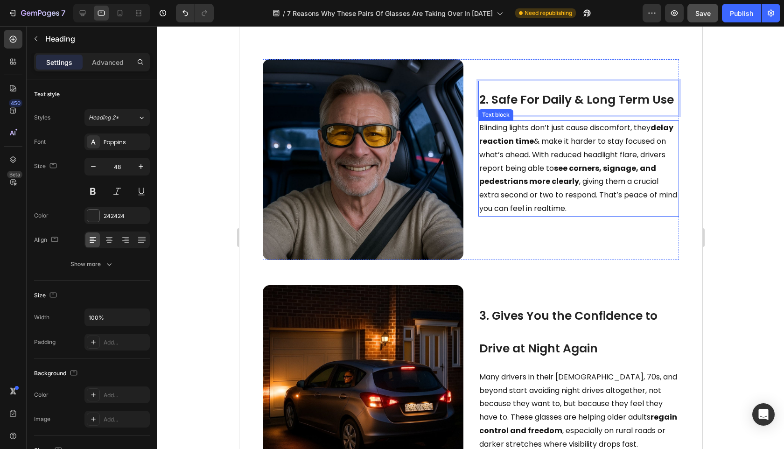
click at [559, 147] on p "Blinding lights don’t just cause discomfort, they delay reaction time & make it…" at bounding box center [578, 168] width 199 height 94
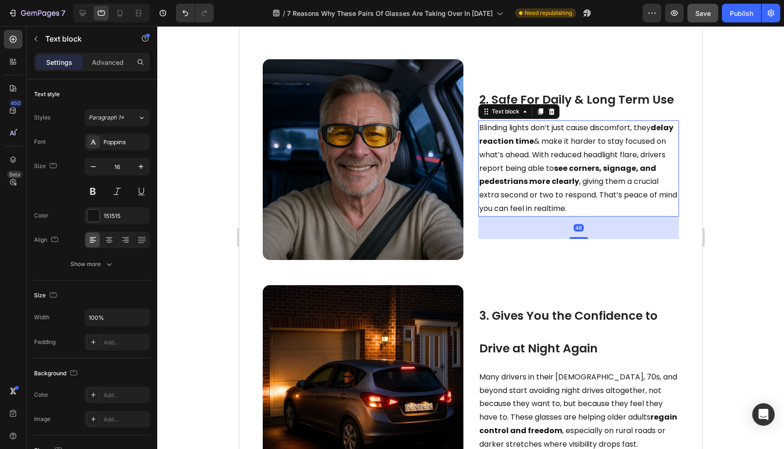
click at [560, 147] on p "Blinding lights don’t just cause discomfort, they delay reaction time & make it…" at bounding box center [578, 168] width 199 height 94
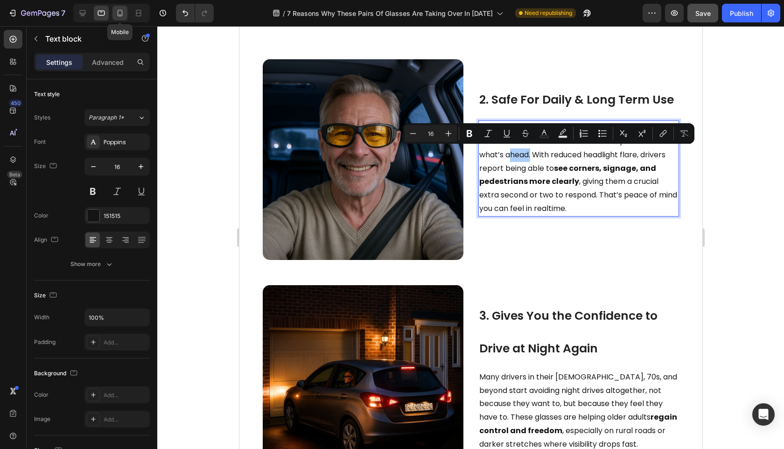
click at [121, 17] on icon at bounding box center [119, 12] width 9 height 9
type input "17"
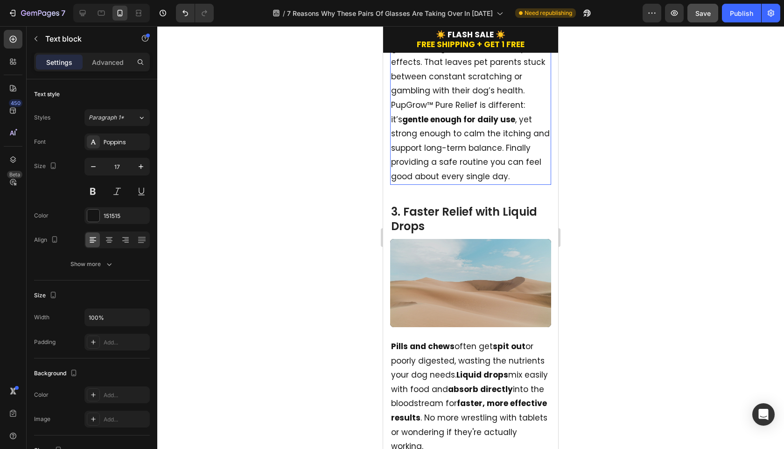
scroll to position [616, 0]
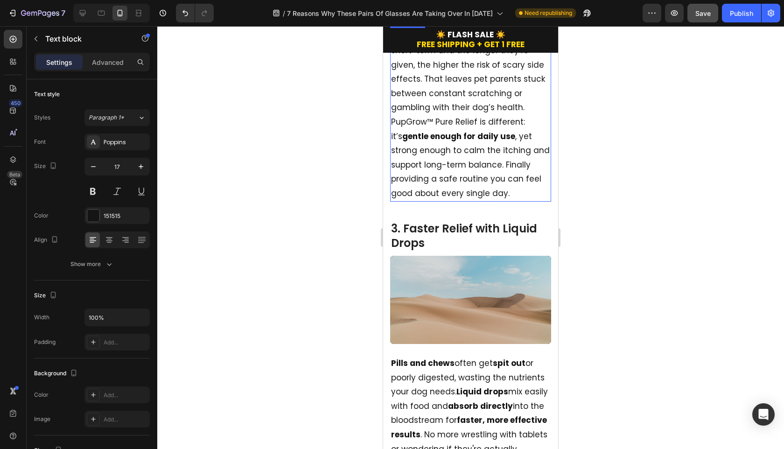
click at [493, 200] on p "Most allergy meds can only be used short-term and the longer they’re given, the…" at bounding box center [470, 114] width 159 height 171
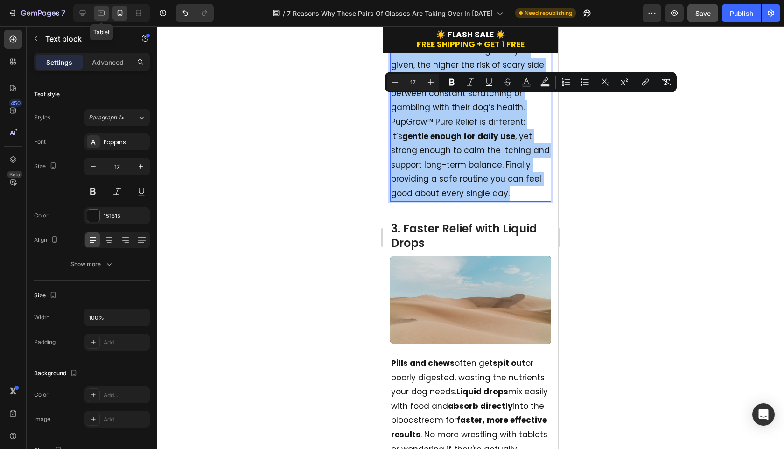
click at [105, 15] on div at bounding box center [101, 13] width 15 height 15
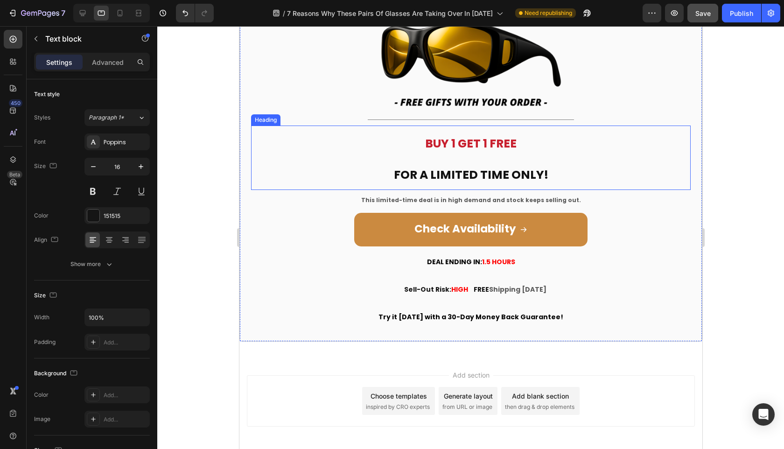
scroll to position [2037, 0]
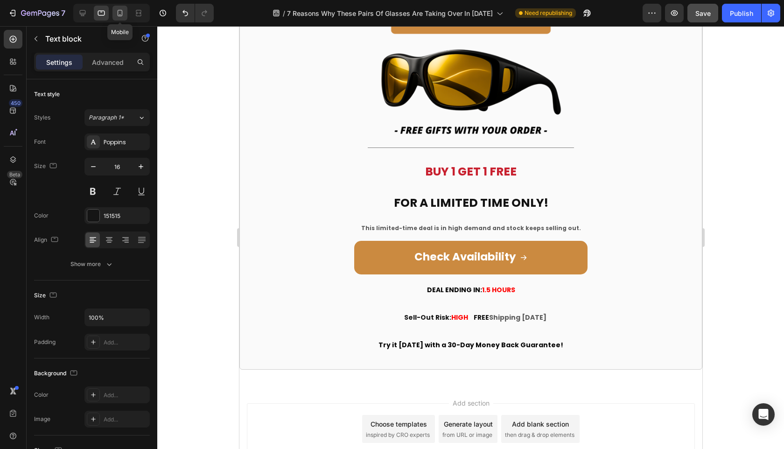
click at [117, 14] on icon at bounding box center [119, 12] width 9 height 9
type input "17"
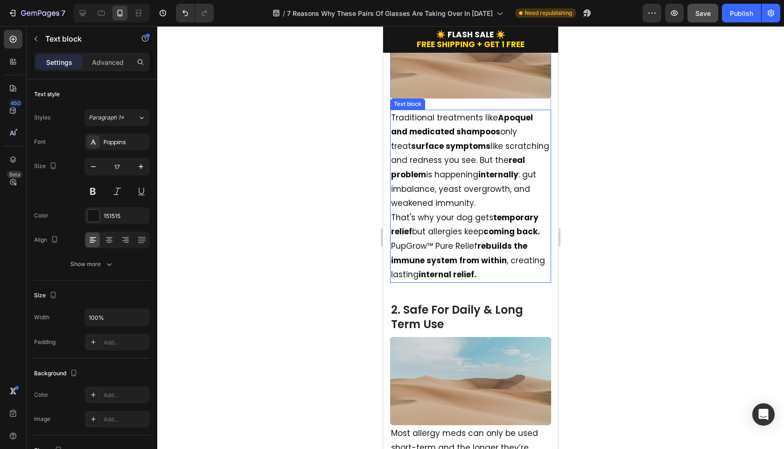
scroll to position [351, 0]
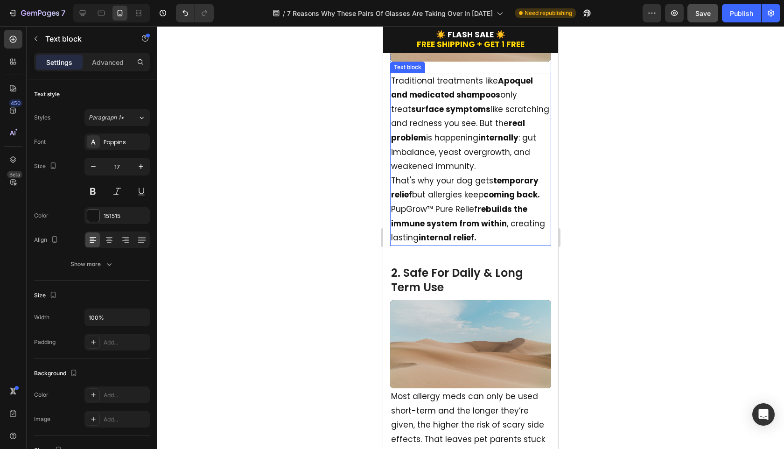
click at [486, 202] on p "That's why your dog gets temporary relief but allergies keep coming back." at bounding box center [470, 188] width 159 height 28
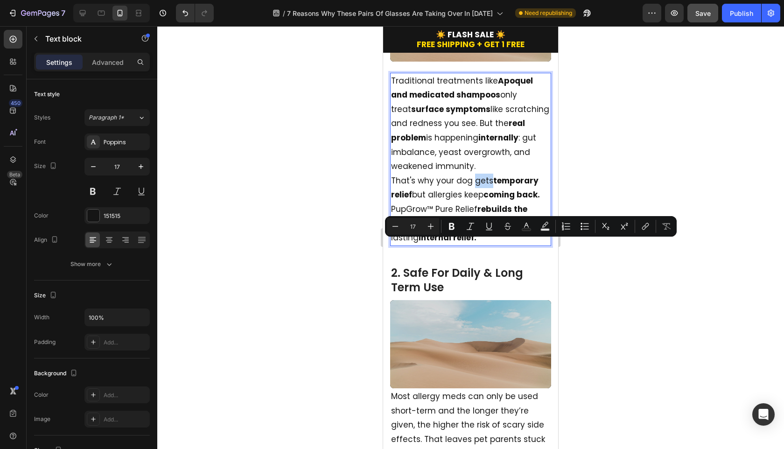
click at [507, 229] on strong "rebuilds the immune system from within" at bounding box center [459, 217] width 136 height 26
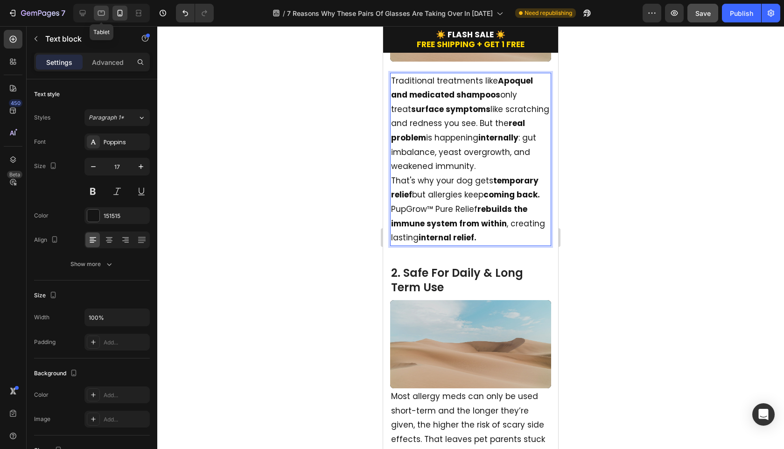
click at [107, 14] on div at bounding box center [101, 13] width 15 height 15
type input "16"
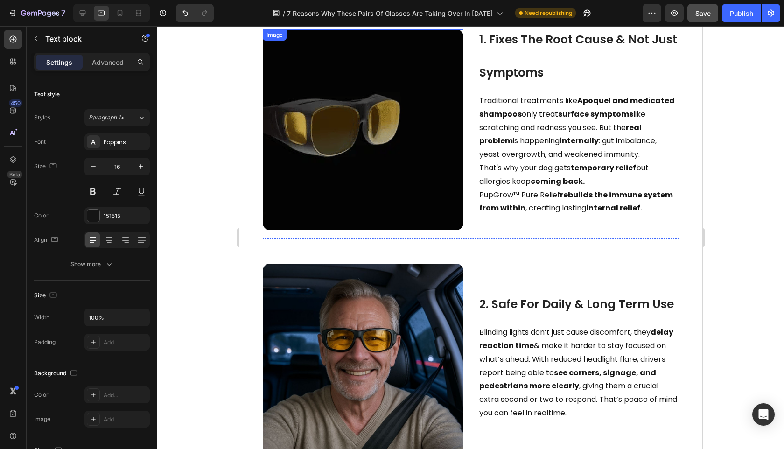
scroll to position [210, 0]
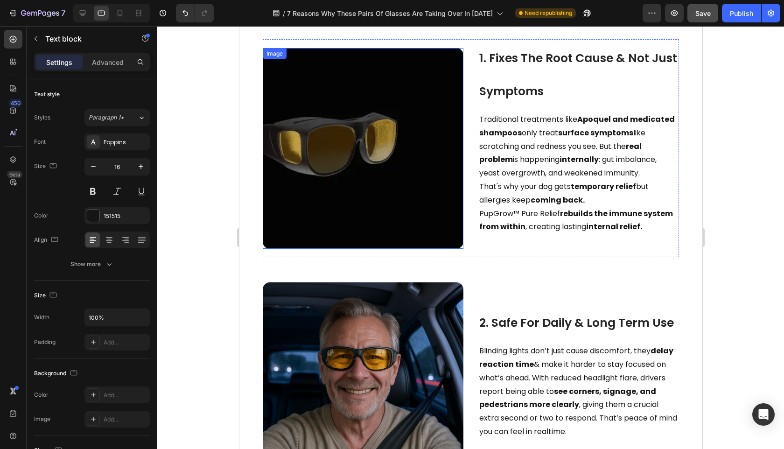
click at [351, 201] on img at bounding box center [362, 148] width 201 height 201
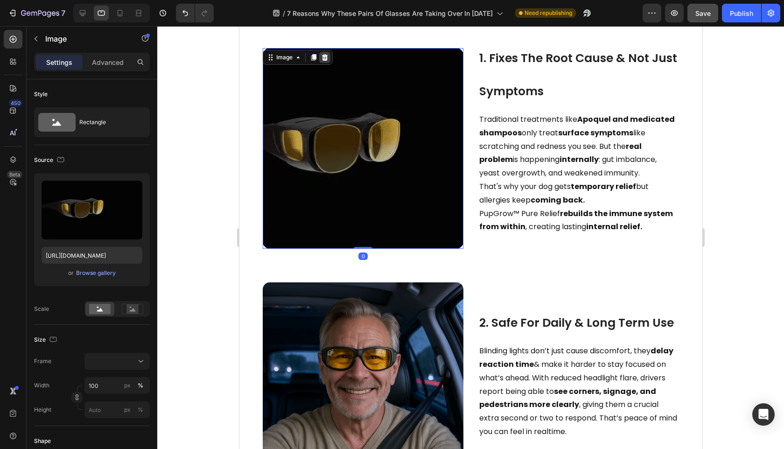
click at [325, 61] on icon at bounding box center [324, 57] width 7 height 7
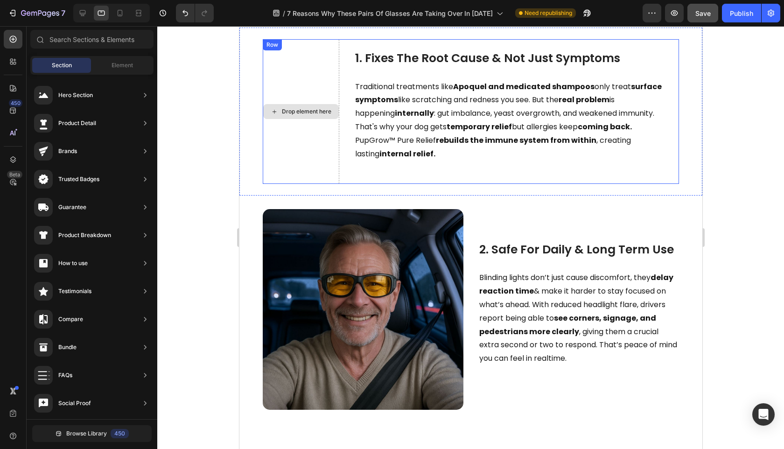
click at [311, 106] on div "Drop element here" at bounding box center [301, 111] width 76 height 15
click at [110, 59] on div "Element" at bounding box center [122, 65] width 59 height 15
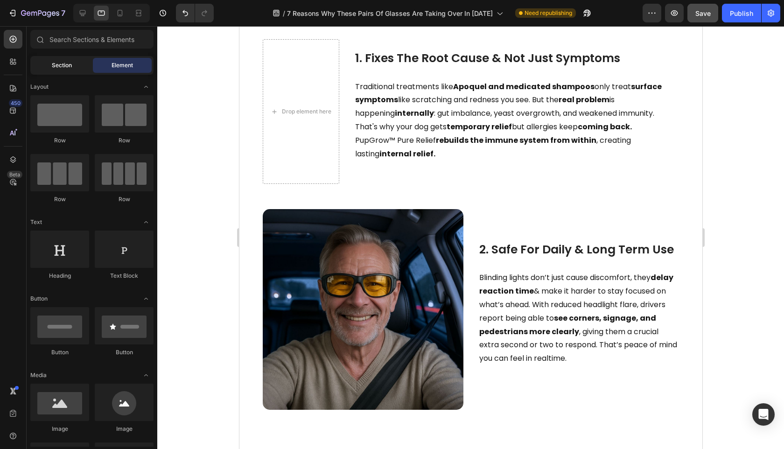
click at [75, 66] on div "Section" at bounding box center [61, 65] width 59 height 15
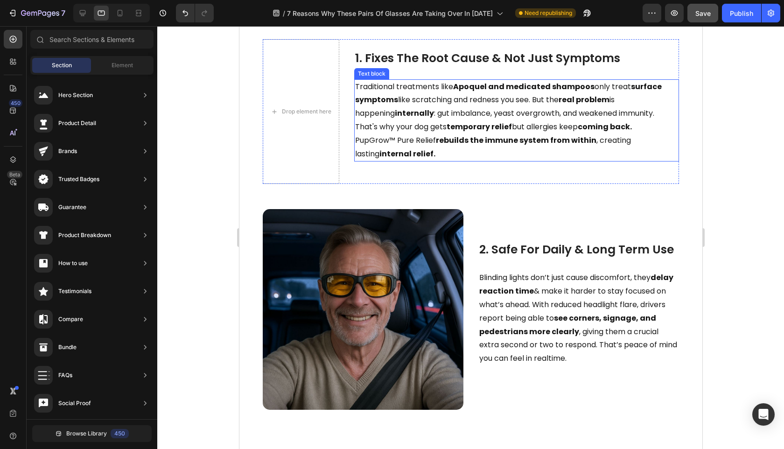
click at [495, 117] on p "Traditional treatments like Apoquel and medicated shampoos only treat surface s…" at bounding box center [516, 100] width 323 height 40
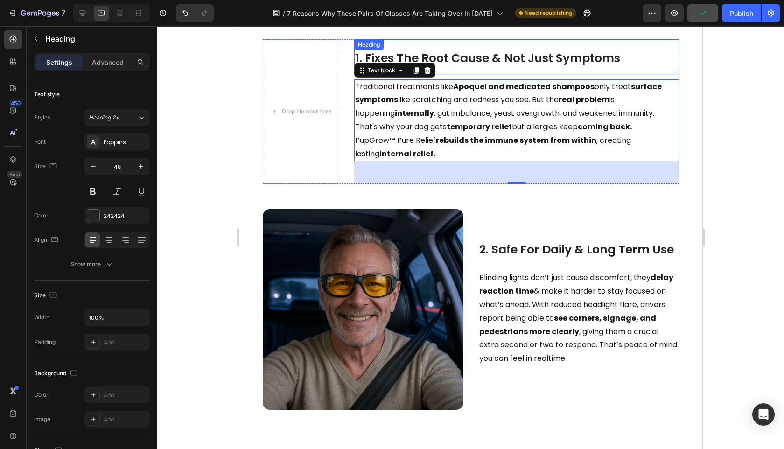
click at [400, 55] on div "1. Fixes The Root Cause & Not Just Symptoms Heading" at bounding box center [516, 56] width 325 height 35
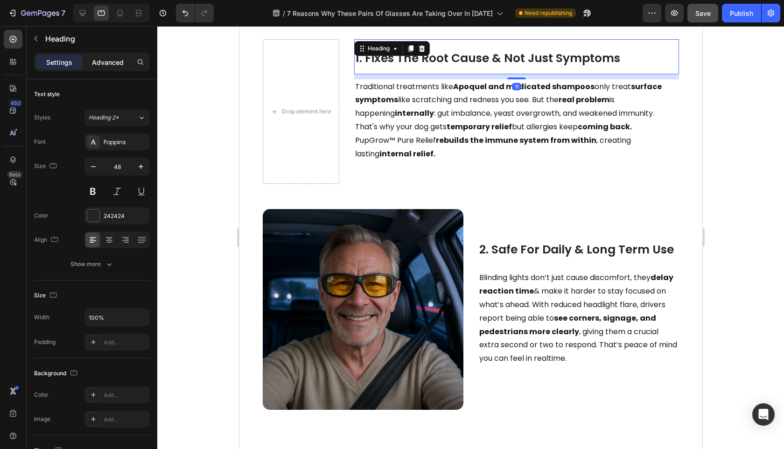
click at [91, 57] on div "Advanced" at bounding box center [107, 62] width 47 height 15
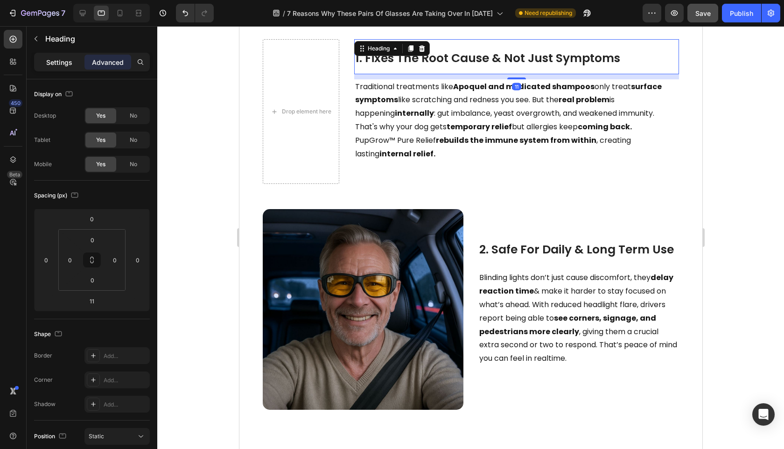
click at [68, 62] on p "Settings" at bounding box center [59, 62] width 26 height 10
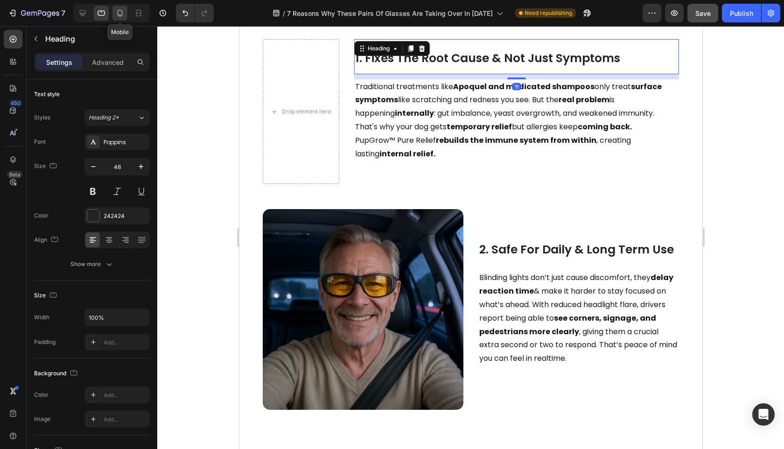
click at [122, 18] on div at bounding box center [119, 13] width 15 height 15
type input "24"
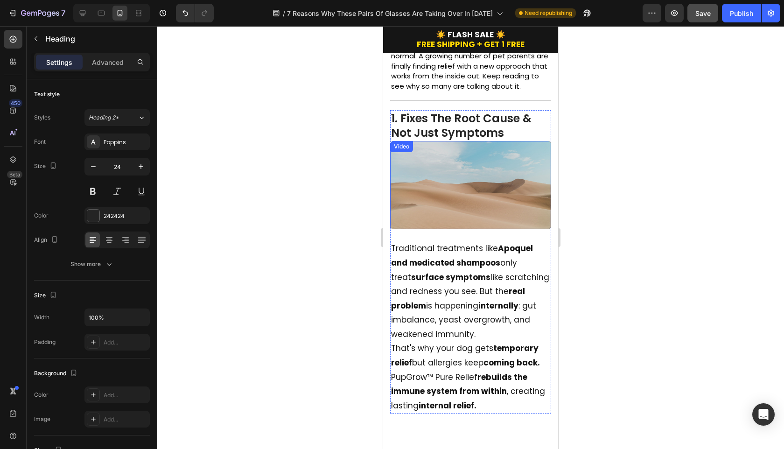
scroll to position [137, 0]
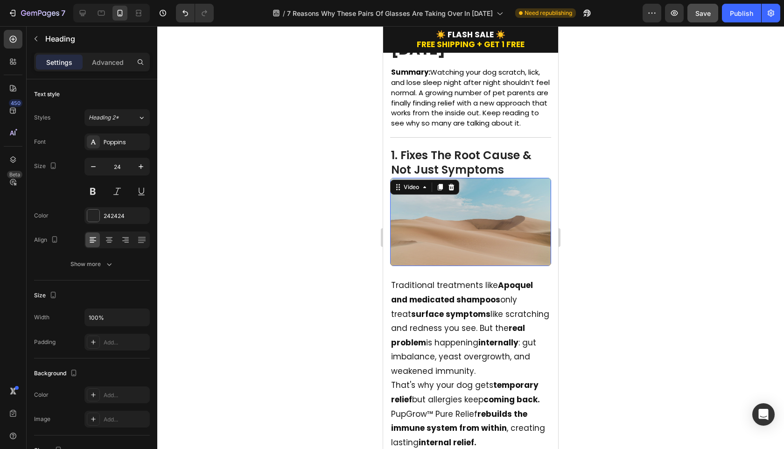
click at [471, 231] on video at bounding box center [470, 222] width 161 height 88
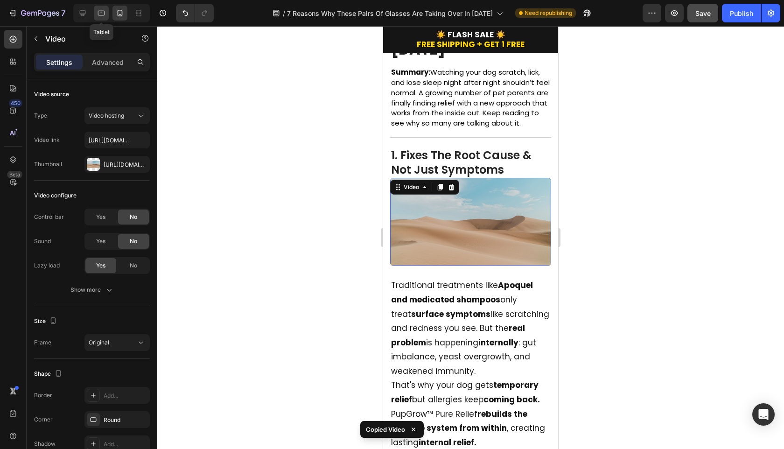
click at [105, 15] on icon at bounding box center [101, 12] width 9 height 9
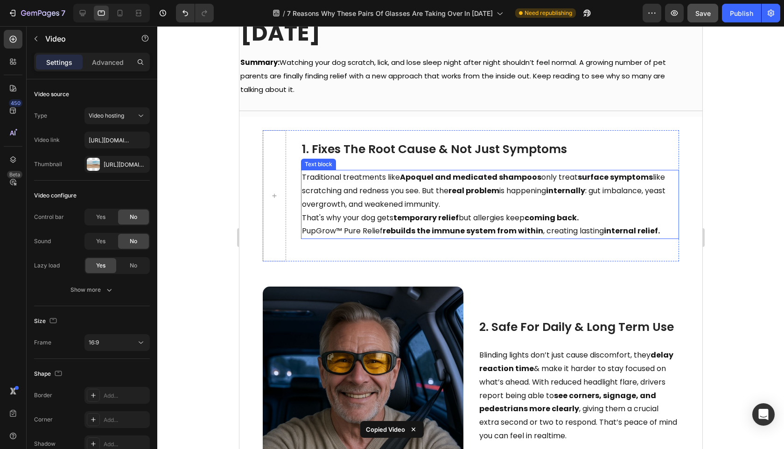
scroll to position [114, 0]
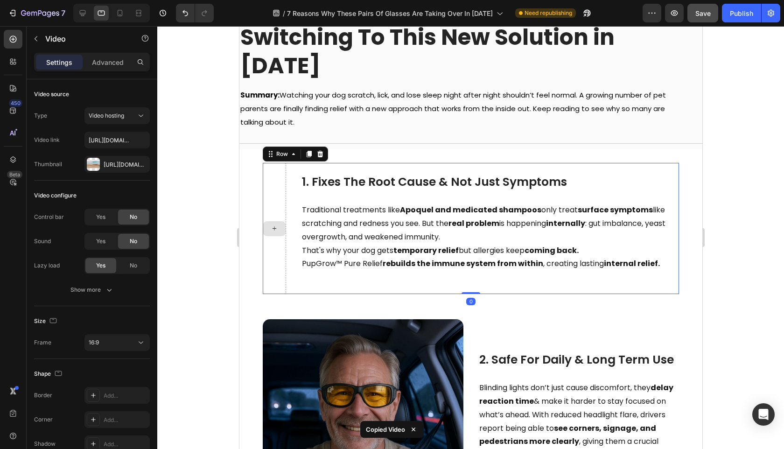
click at [278, 169] on div at bounding box center [273, 228] width 23 height 131
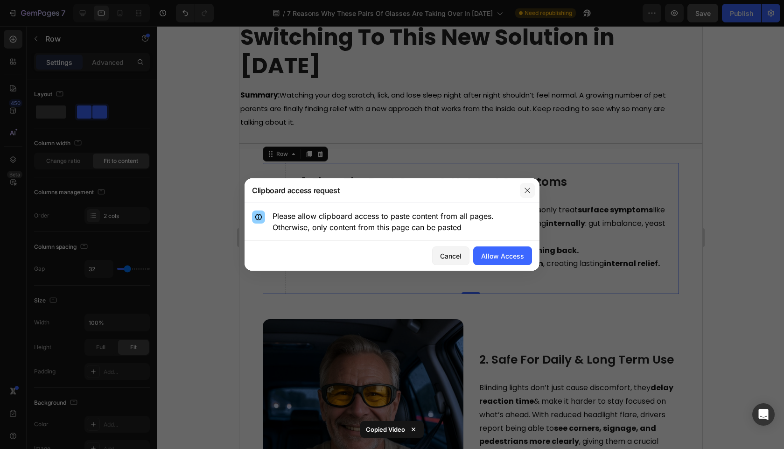
click at [530, 194] on icon "button" at bounding box center [527, 190] width 7 height 7
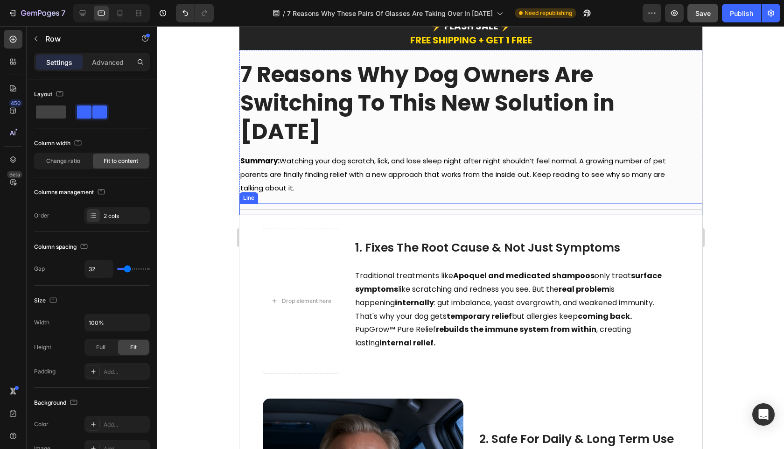
scroll to position [76, 0]
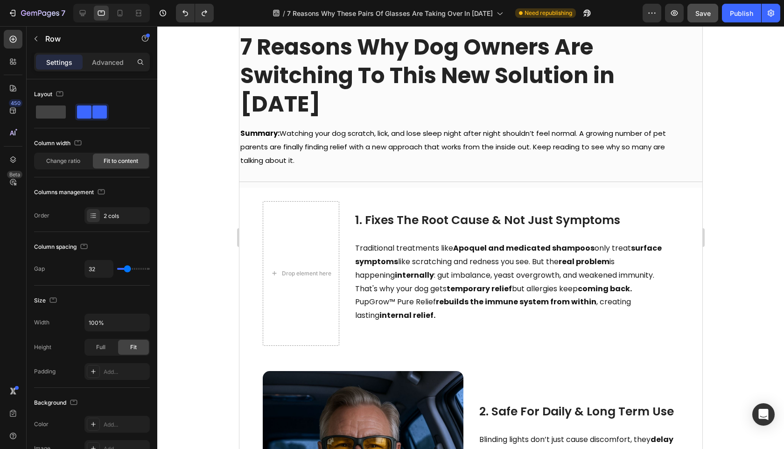
click at [316, 228] on div "Drop element here" at bounding box center [300, 273] width 77 height 145
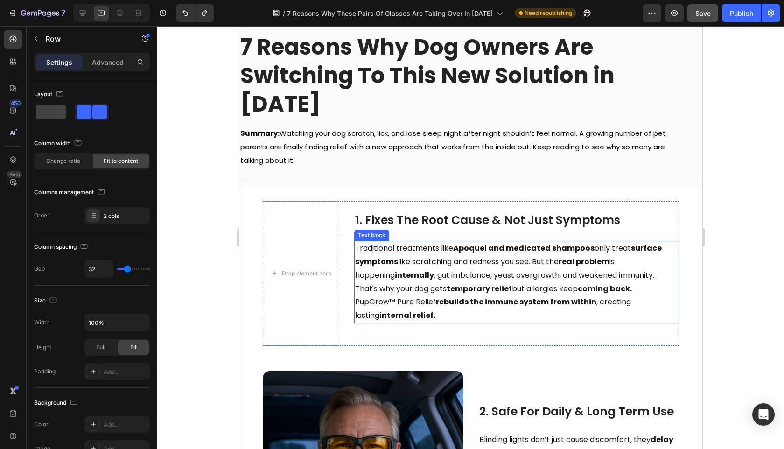
click at [408, 242] on p "Traditional treatments like Apoquel and medicated shampoos only treat surface s…" at bounding box center [516, 262] width 323 height 40
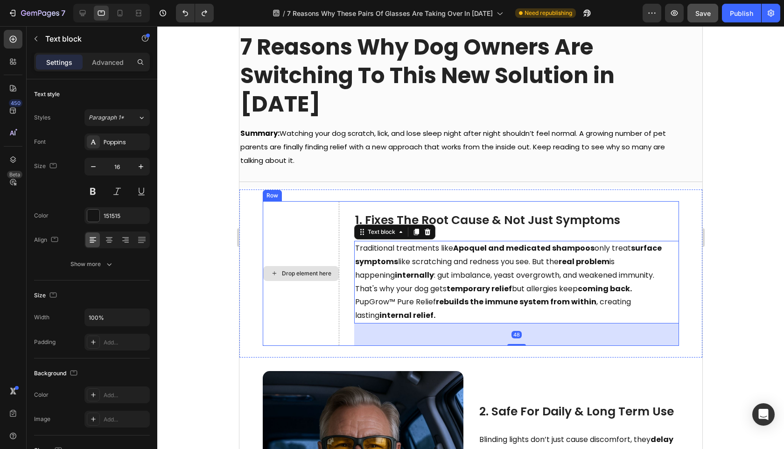
click at [323, 204] on div "Drop element here" at bounding box center [300, 273] width 77 height 145
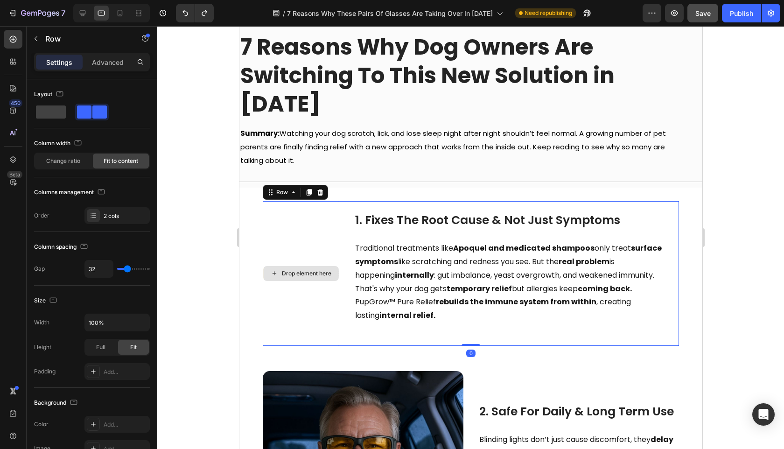
click at [323, 204] on div "Drop element here" at bounding box center [300, 273] width 77 height 145
click at [302, 206] on div "Drop element here" at bounding box center [300, 273] width 77 height 145
drag, startPoint x: 203, startPoint y: 218, endPoint x: 237, endPoint y: 213, distance: 34.9
click at [203, 218] on div at bounding box center [470, 237] width 627 height 423
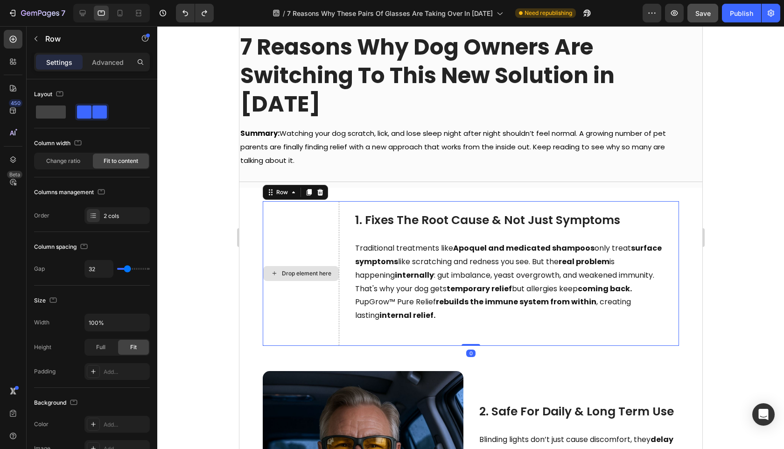
click at [329, 216] on div "Drop element here" at bounding box center [300, 273] width 77 height 145
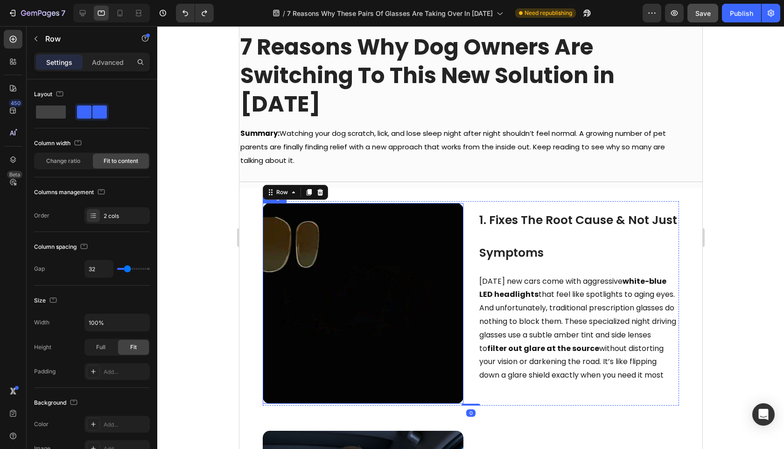
click at [372, 247] on img at bounding box center [362, 303] width 201 height 201
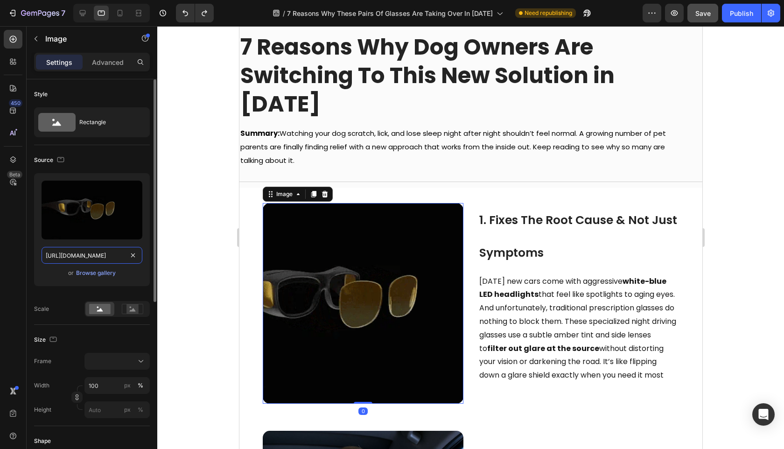
click at [111, 253] on input "[URL][DOMAIN_NAME]" at bounding box center [92, 255] width 101 height 17
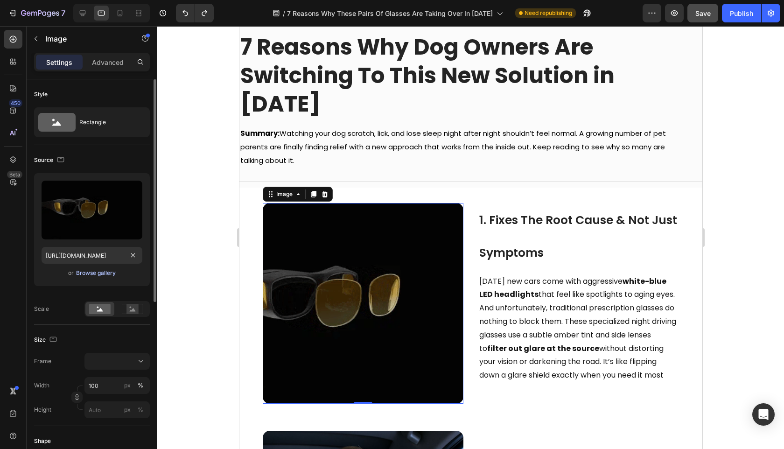
click at [107, 273] on div "Browse gallery" at bounding box center [96, 273] width 40 height 8
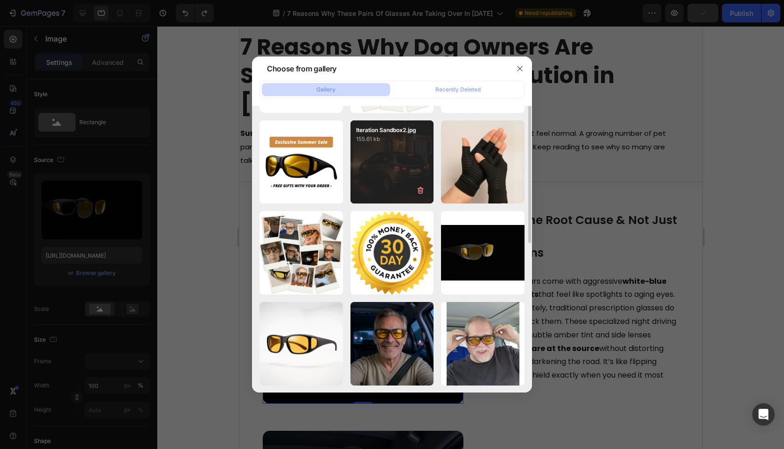
scroll to position [0, 0]
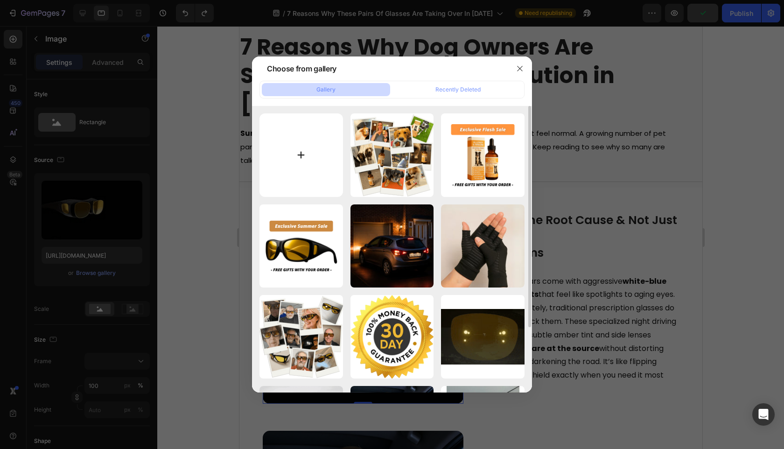
click at [310, 163] on input "file" at bounding box center [302, 155] width 84 height 84
click at [479, 87] on div "Recently Deleted" at bounding box center [457, 89] width 45 height 8
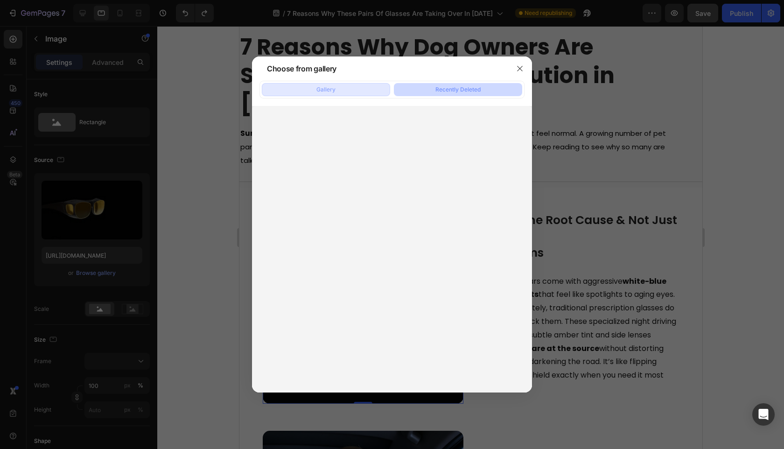
click at [309, 87] on button "Gallery" at bounding box center [326, 89] width 128 height 13
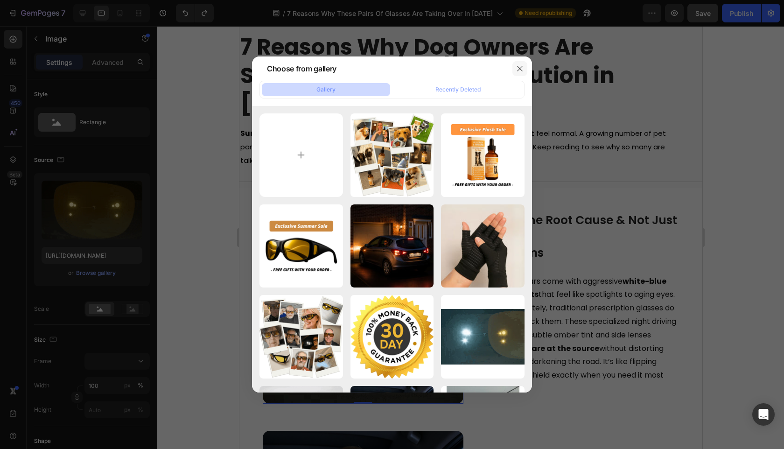
click at [524, 68] on button "button" at bounding box center [519, 68] width 15 height 15
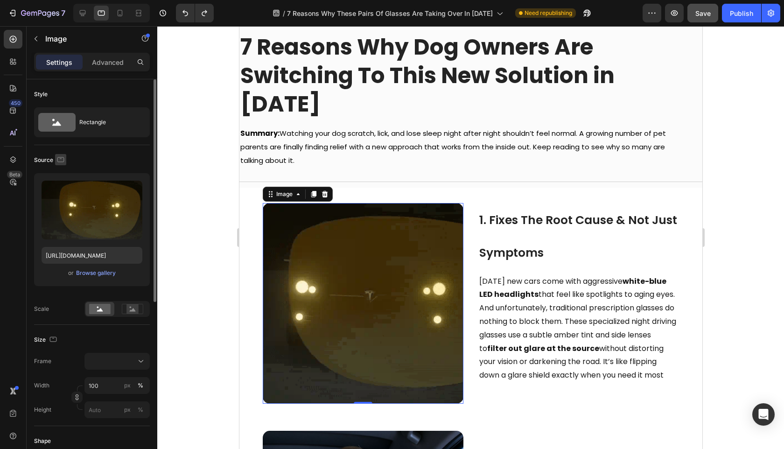
click at [60, 161] on icon "button" at bounding box center [60, 159] width 7 height 5
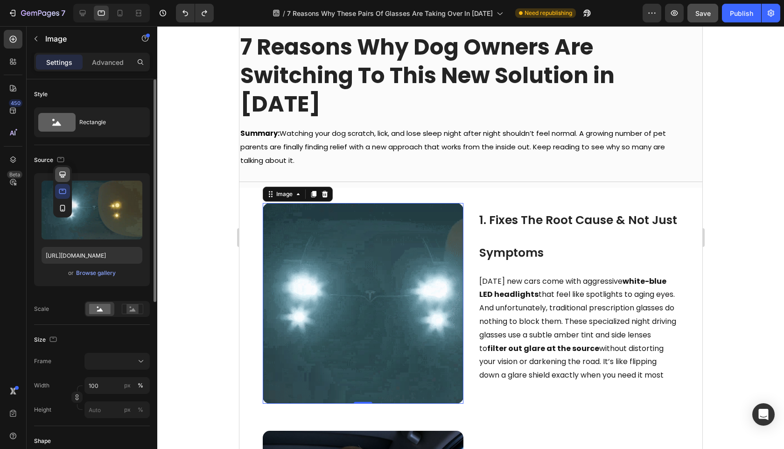
click at [63, 177] on icon "button" at bounding box center [62, 174] width 9 height 9
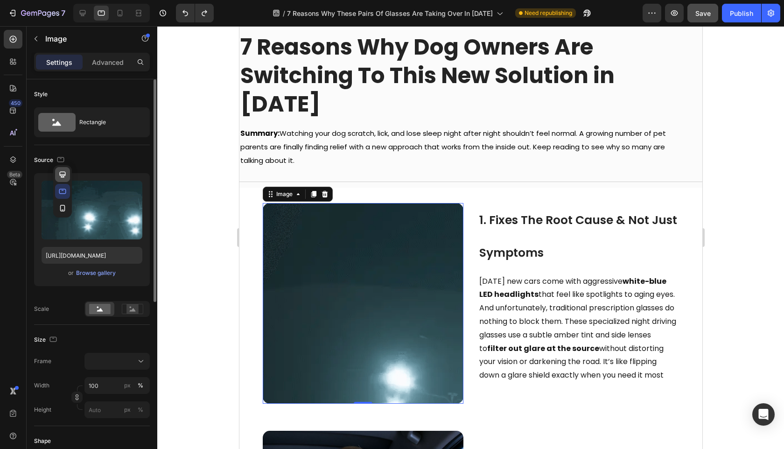
type input "400"
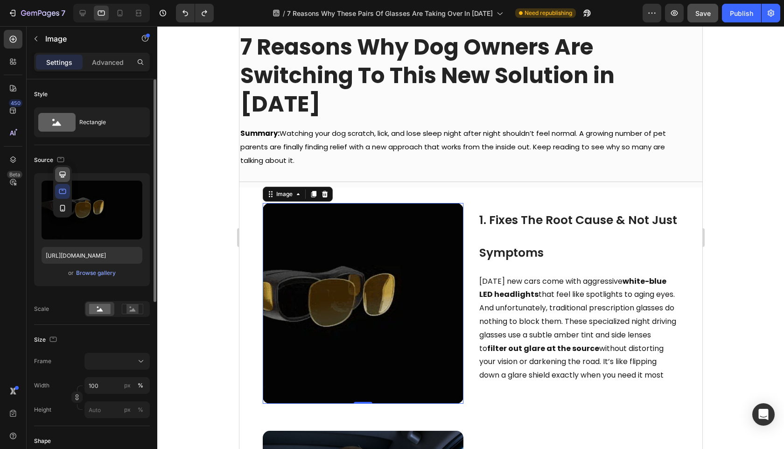
type input "400"
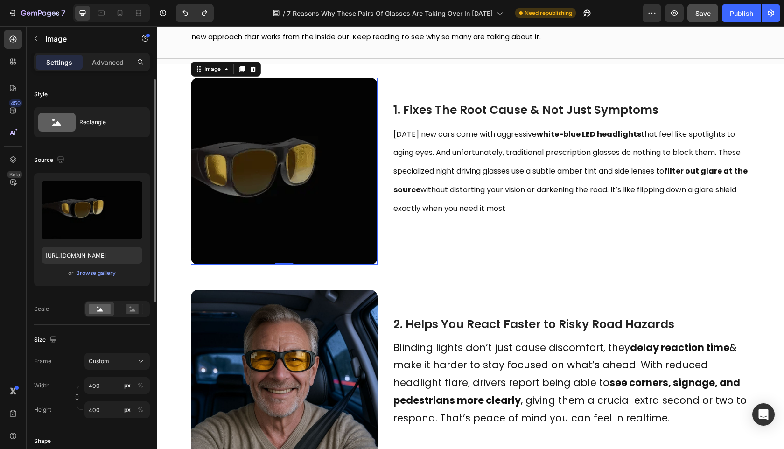
scroll to position [172, 0]
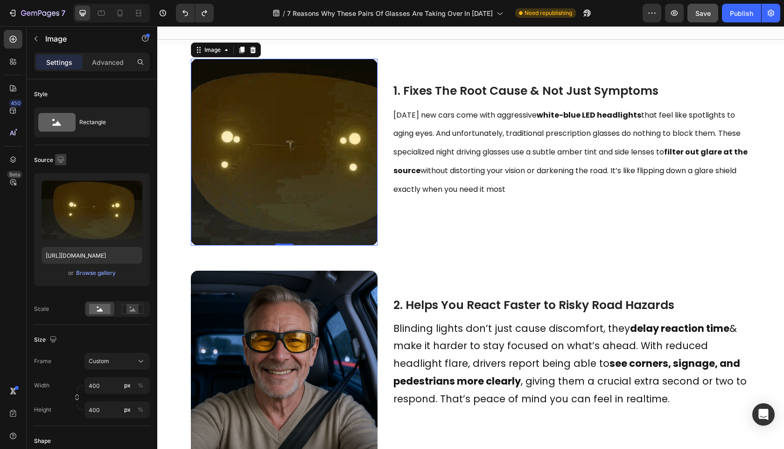
click at [63, 162] on icon "button" at bounding box center [60, 159] width 9 height 9
click at [64, 209] on icon "button" at bounding box center [62, 208] width 5 height 7
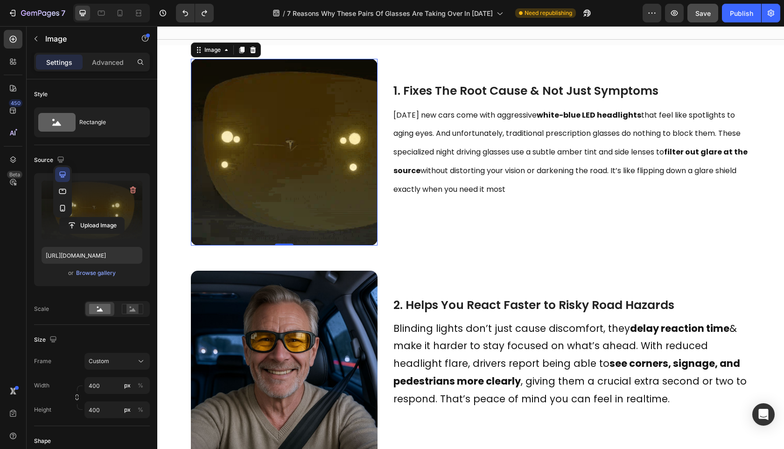
type input "100"
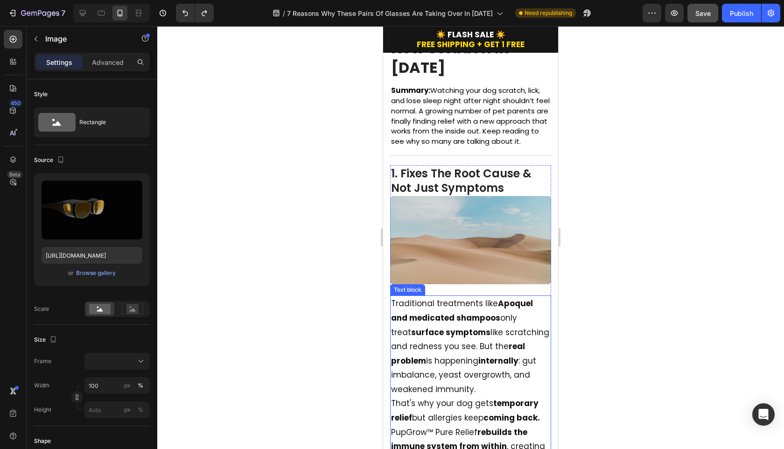
scroll to position [0, 0]
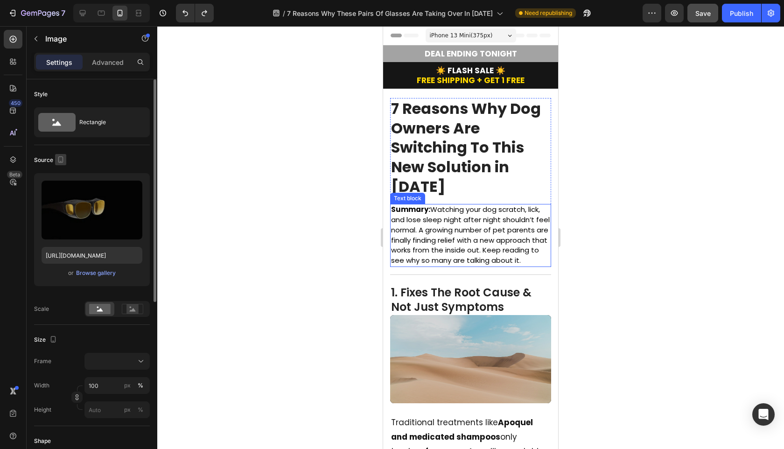
click at [61, 161] on icon "button" at bounding box center [60, 159] width 9 height 9
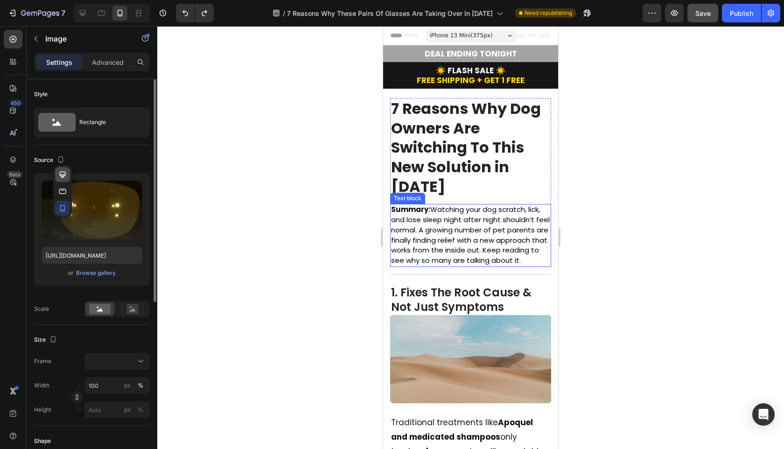
click at [65, 175] on icon "button" at bounding box center [63, 174] width 6 height 6
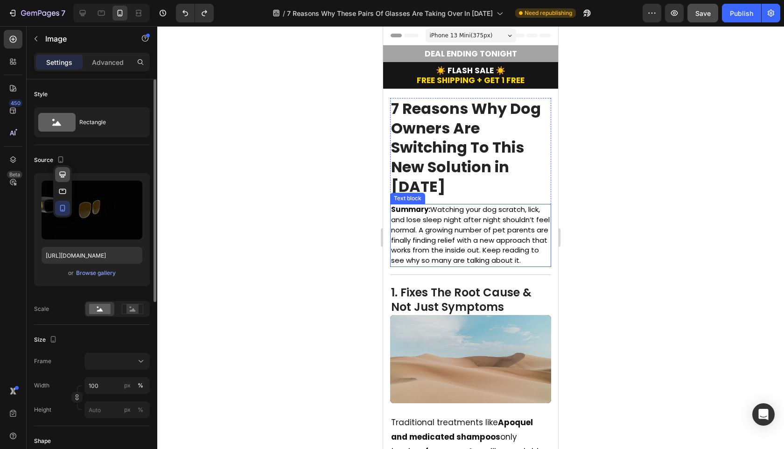
type input "400"
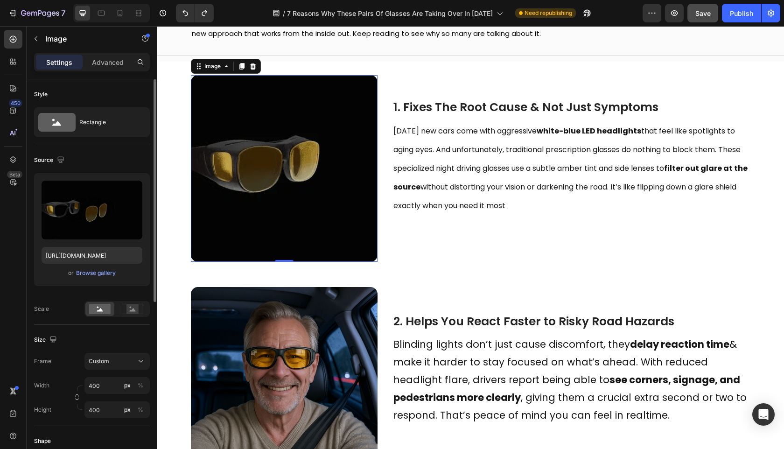
scroll to position [167, 0]
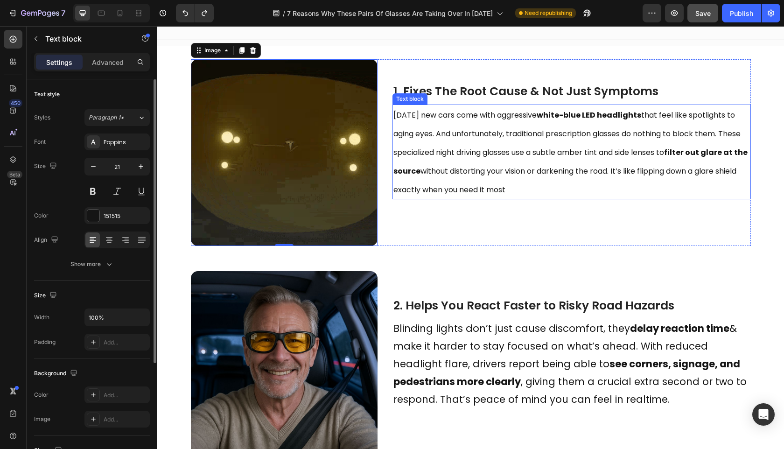
click at [433, 140] on p "[DATE] new cars come with aggressive white-blue LED headlights that feel like s…" at bounding box center [571, 151] width 357 height 93
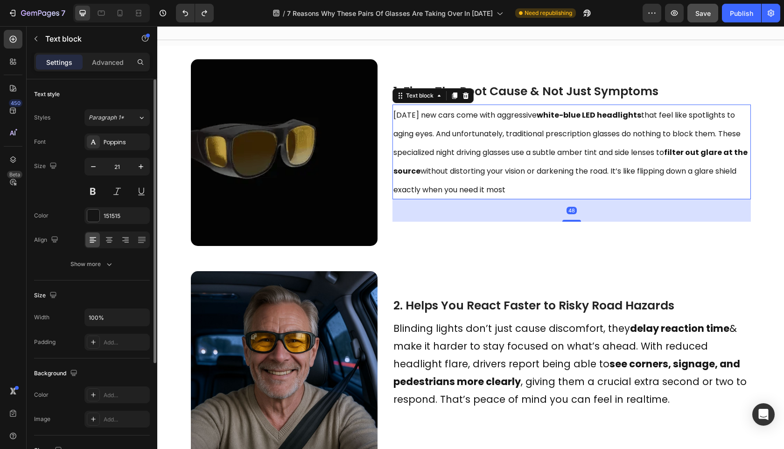
click at [433, 140] on p "[DATE] new cars come with aggressive white-blue LED headlights that feel like s…" at bounding box center [571, 151] width 357 height 93
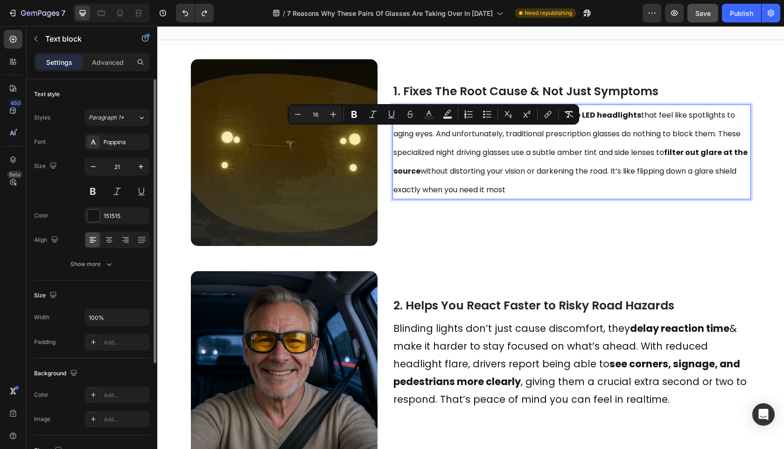
click at [500, 171] on span "[DATE] new cars come with aggressive white-blue LED headlights that feel like s…" at bounding box center [570, 152] width 354 height 85
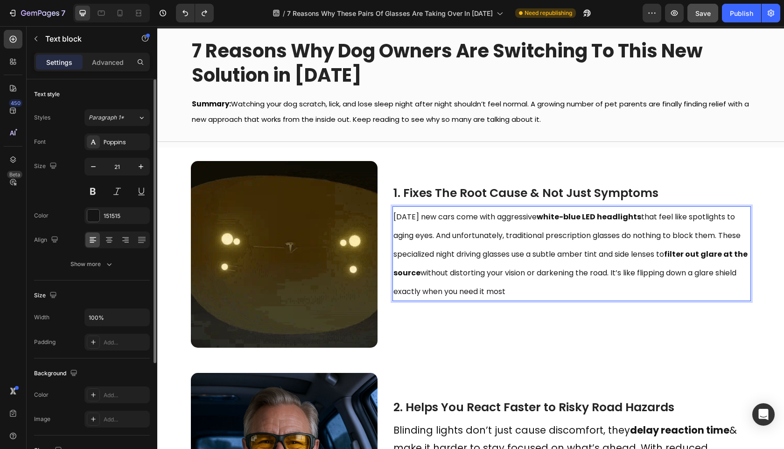
scroll to position [67, 0]
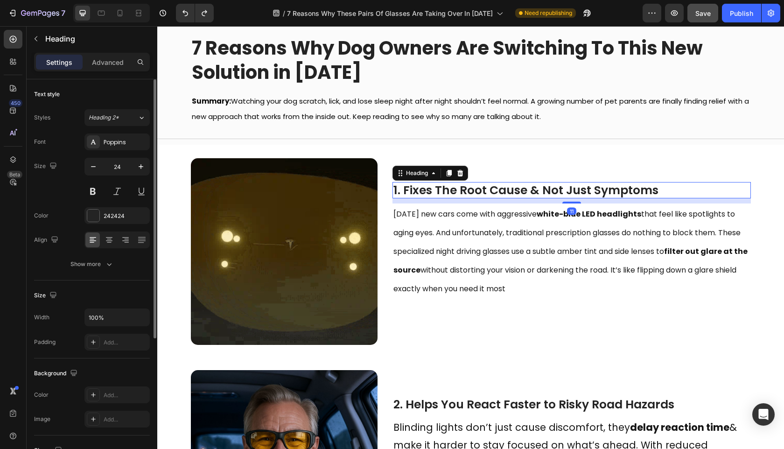
click at [479, 193] on span "1. Fixes The Root Cause & Not Just Symptoms" at bounding box center [525, 190] width 265 height 16
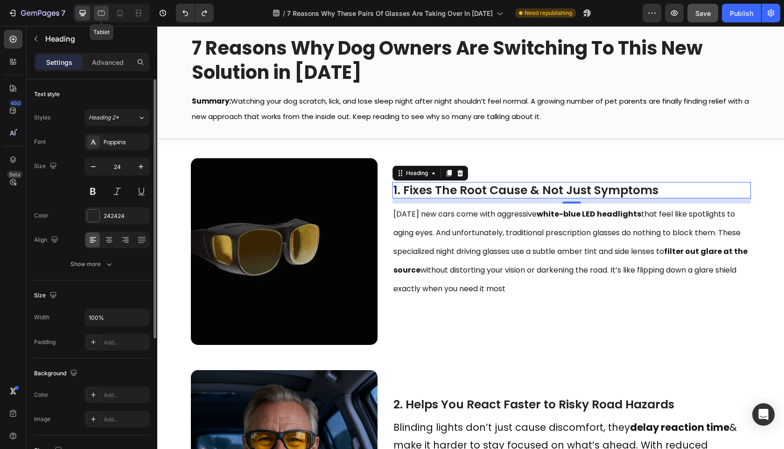
click at [106, 17] on div at bounding box center [101, 13] width 15 height 15
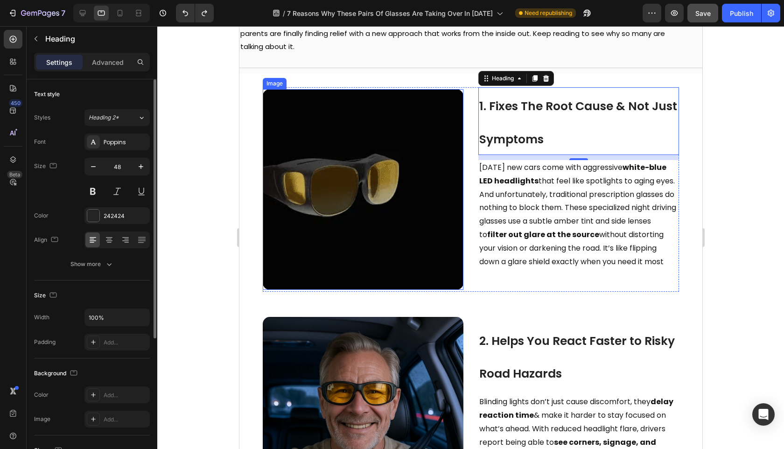
scroll to position [51, 0]
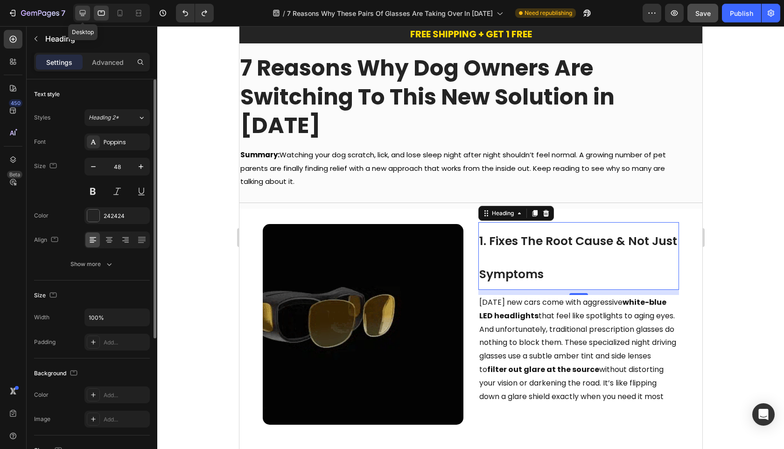
click at [88, 14] on div at bounding box center [82, 13] width 15 height 15
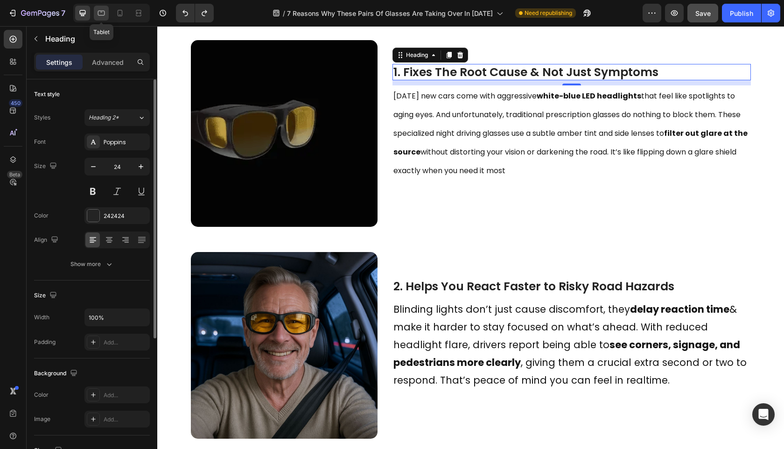
scroll to position [191, 0]
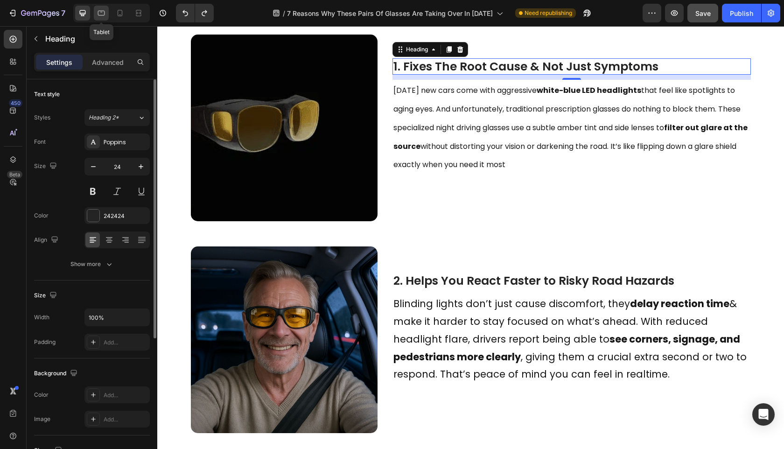
click at [98, 14] on icon at bounding box center [101, 13] width 7 height 5
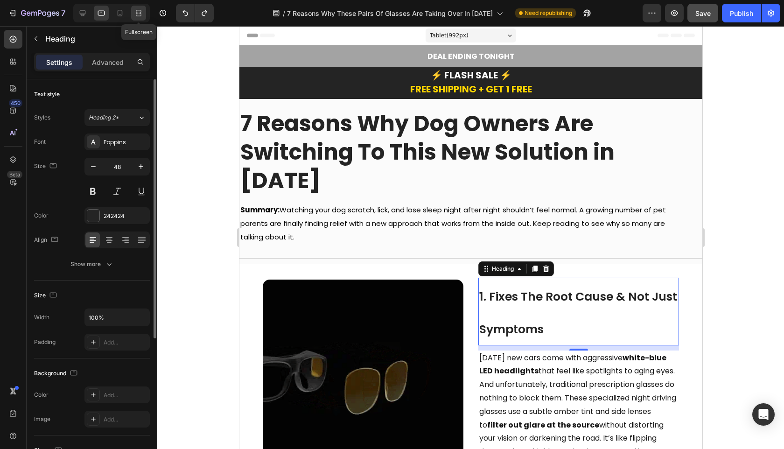
click at [137, 14] on icon at bounding box center [137, 13] width 3 height 2
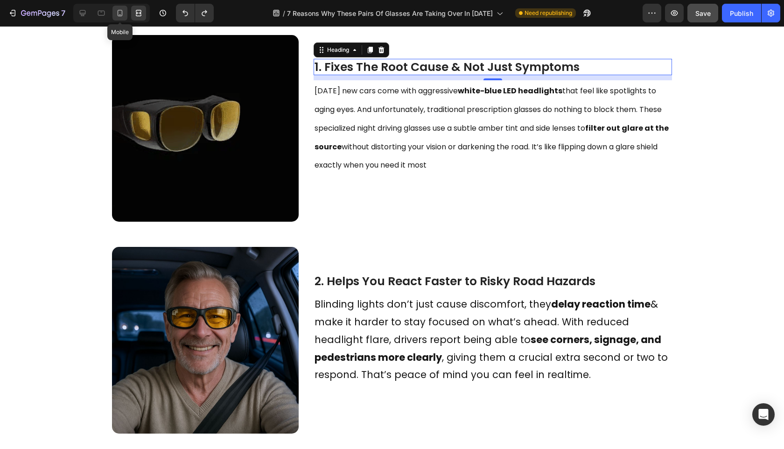
scroll to position [191, 0]
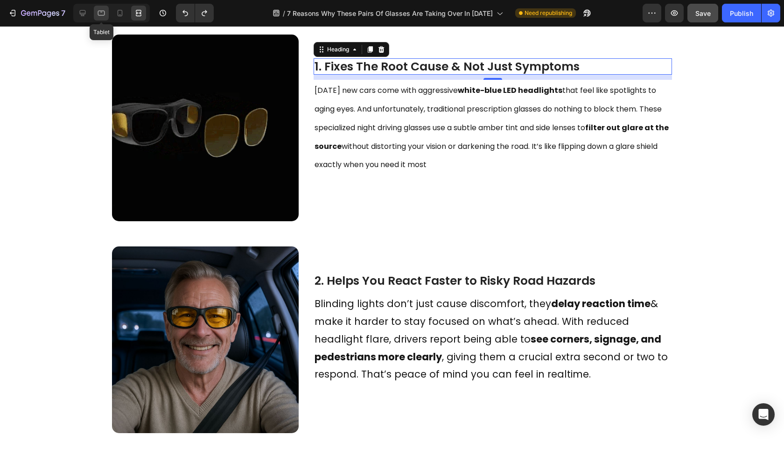
click at [105, 14] on icon at bounding box center [101, 13] width 7 height 5
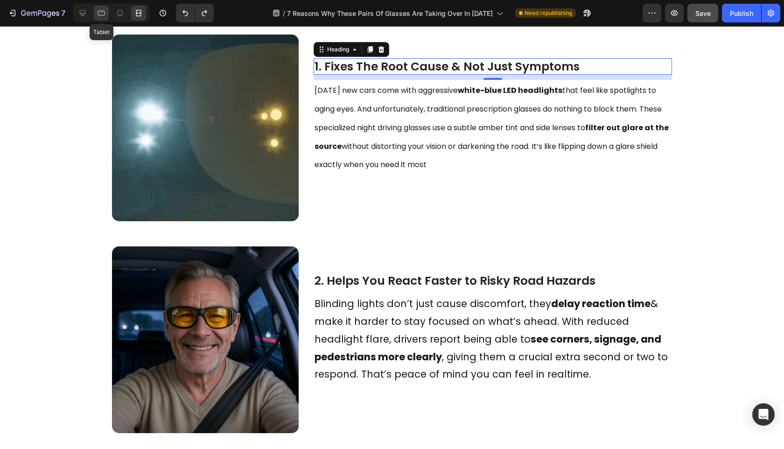
type input "48"
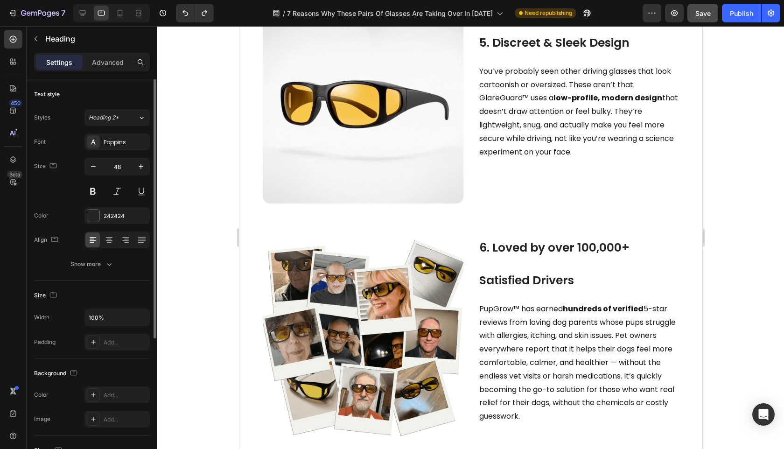
scroll to position [1987, 0]
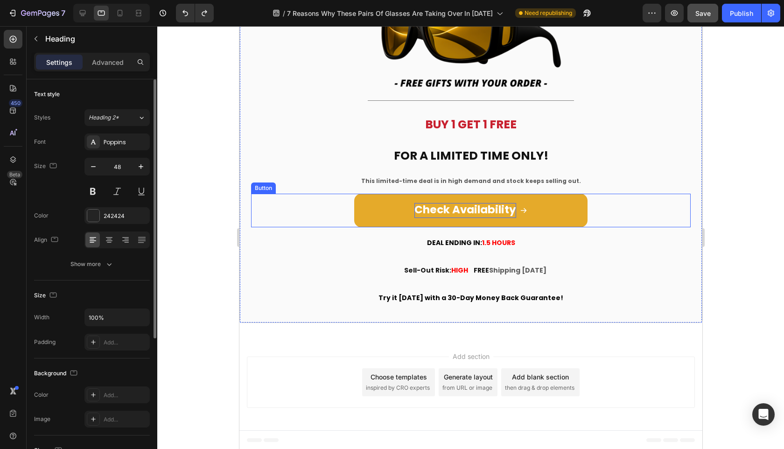
click at [418, 204] on strong "Check Availability" at bounding box center [465, 209] width 102 height 15
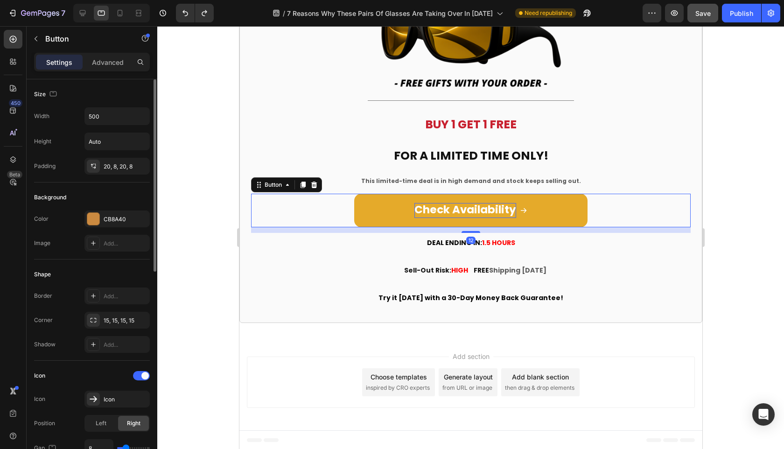
click at [445, 215] on strong "Check Availability" at bounding box center [465, 209] width 102 height 15
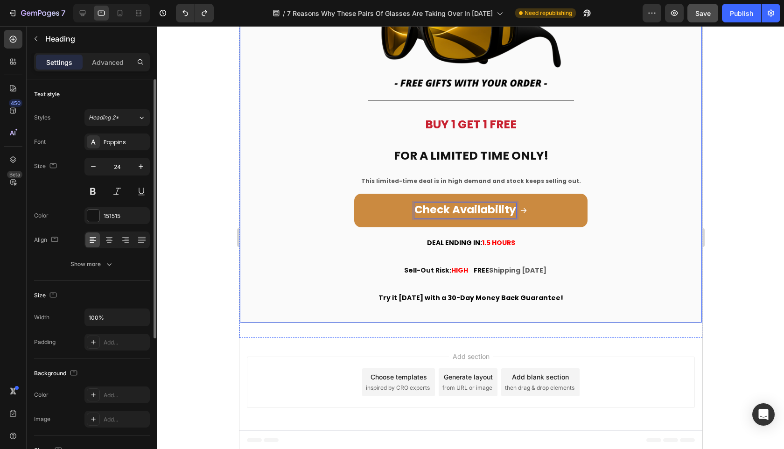
click at [522, 261] on h2 "FREE Shipping [DATE]" at bounding box center [581, 269] width 218 height 18
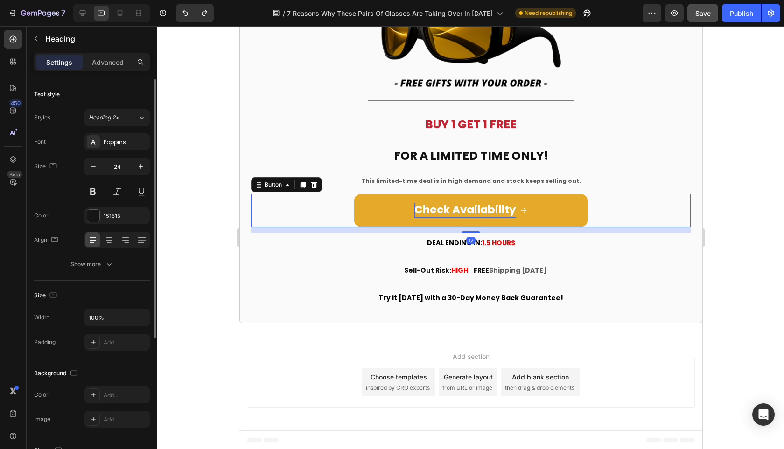
click at [510, 210] on strong "Check Availability" at bounding box center [465, 209] width 102 height 15
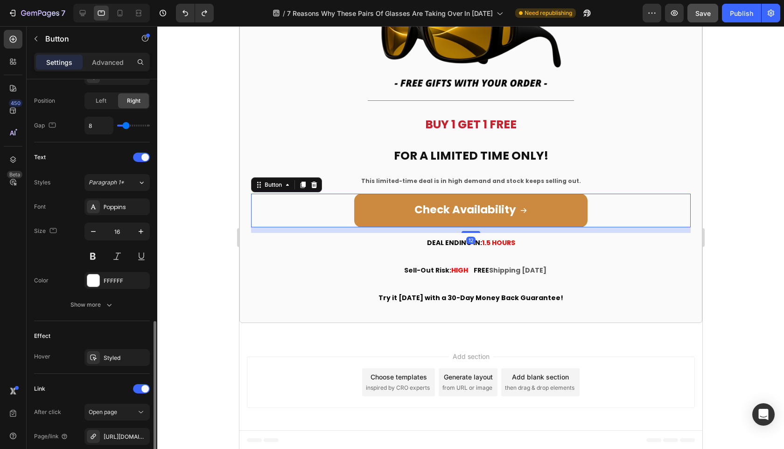
scroll to position [420, 0]
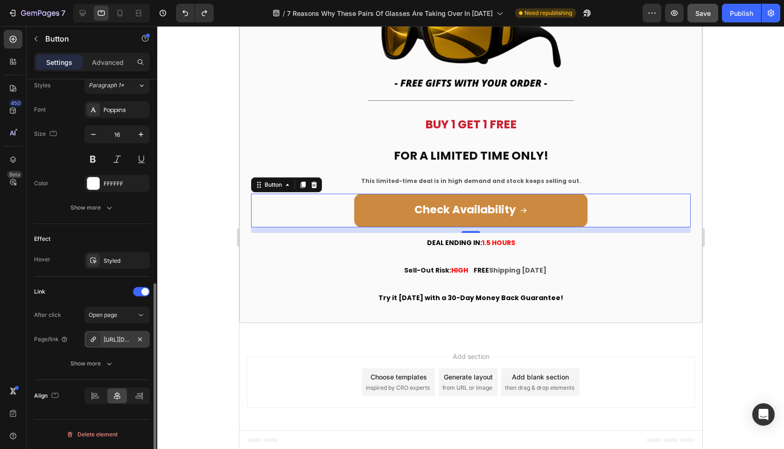
click at [124, 344] on div "[URL][DOMAIN_NAME]" at bounding box center [116, 339] width 65 height 17
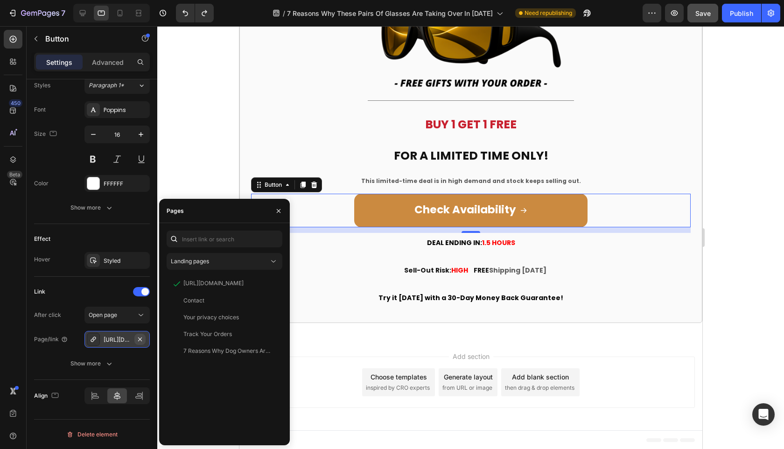
click at [140, 338] on icon "button" at bounding box center [139, 339] width 7 height 7
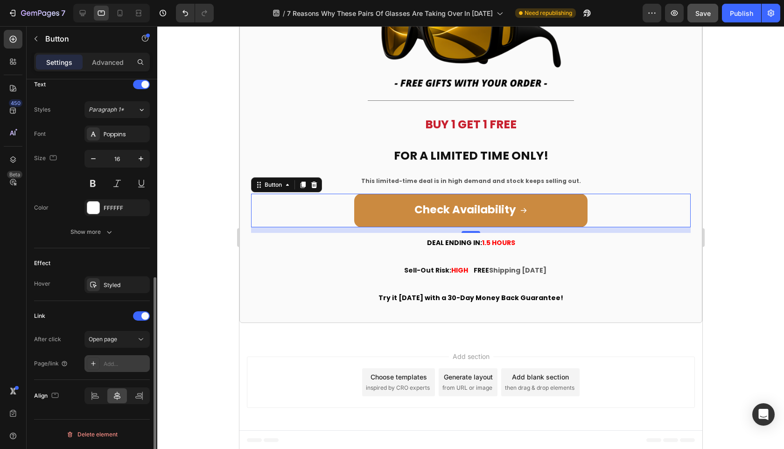
scroll to position [395, 0]
click at [119, 363] on div "Add..." at bounding box center [126, 364] width 44 height 8
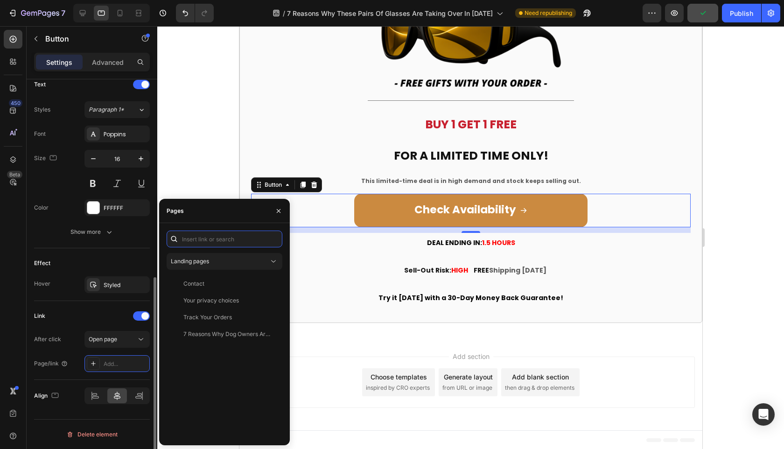
paste input "[URL][DOMAIN_NAME]"
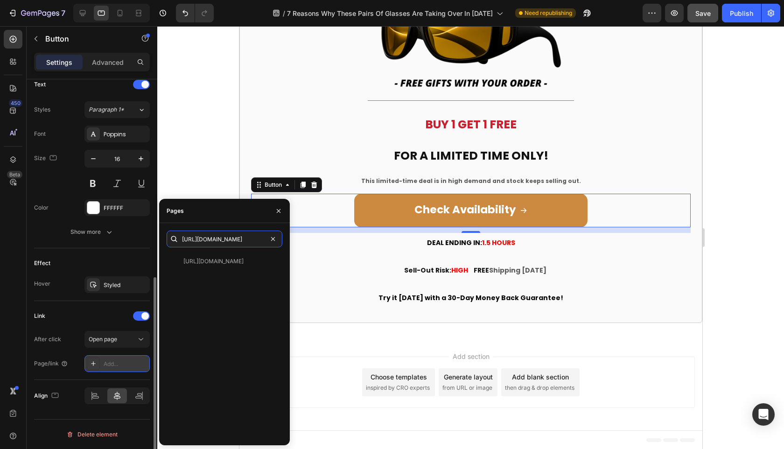
type input "[URL][DOMAIN_NAME]"
click at [98, 365] on div at bounding box center [93, 363] width 13 height 13
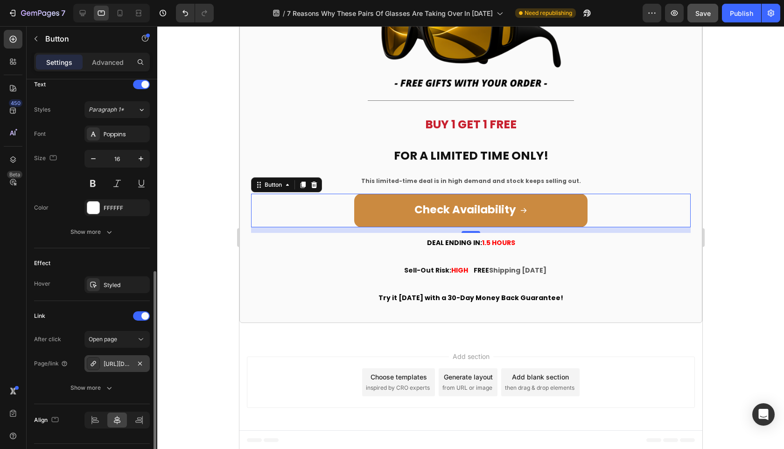
click at [105, 363] on div "[URL][DOMAIN_NAME]" at bounding box center [117, 364] width 27 height 8
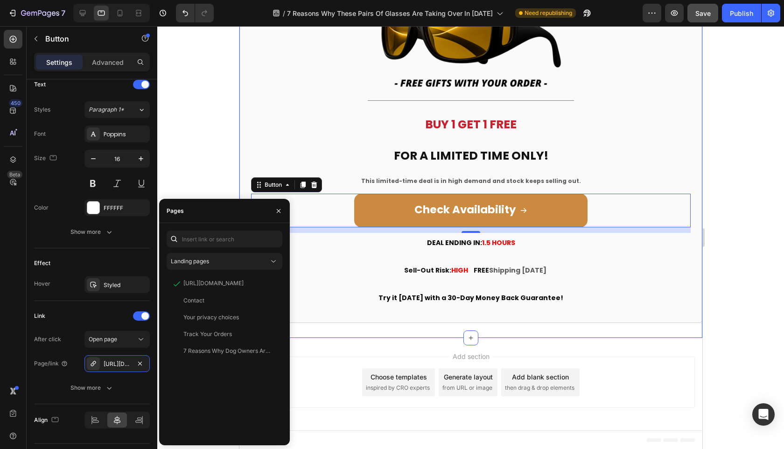
click at [431, 323] on div "Icon Icon Icon Icon Icon Icon List 4.8 | 12,150+ Reviews Heading Image Title Li…" at bounding box center [470, 116] width 463 height 442
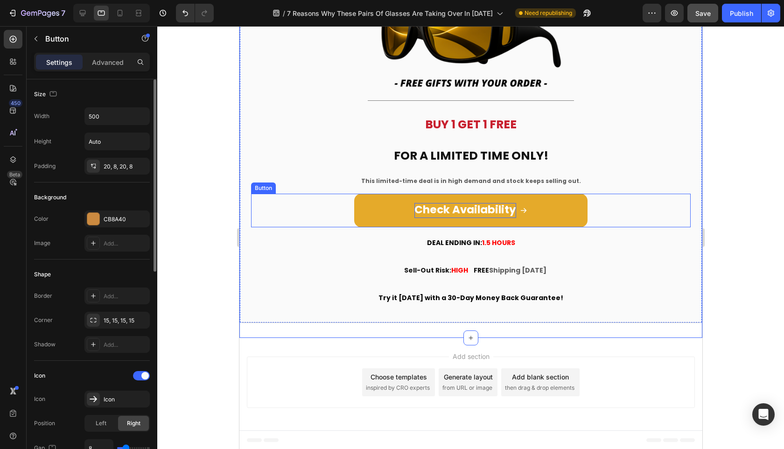
click at [477, 208] on strong "Check Availability" at bounding box center [465, 209] width 102 height 15
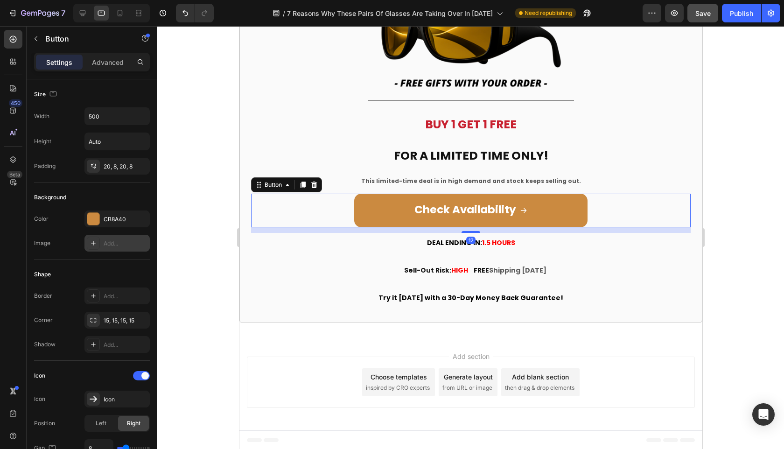
scroll to position [420, 0]
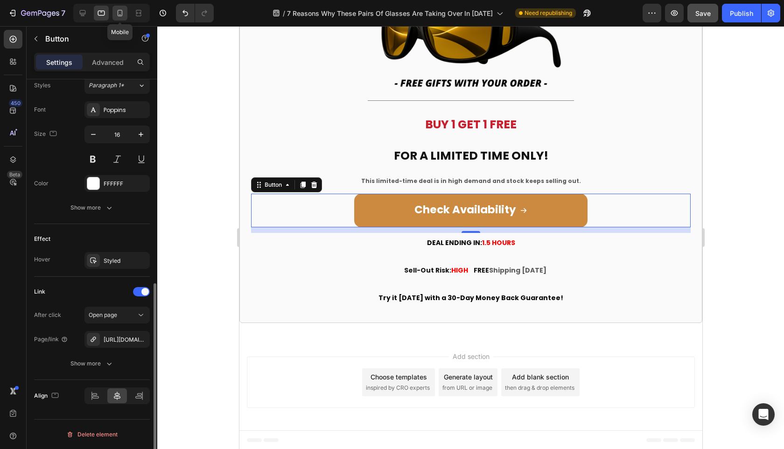
click at [125, 7] on div at bounding box center [119, 13] width 15 height 15
type input "14"
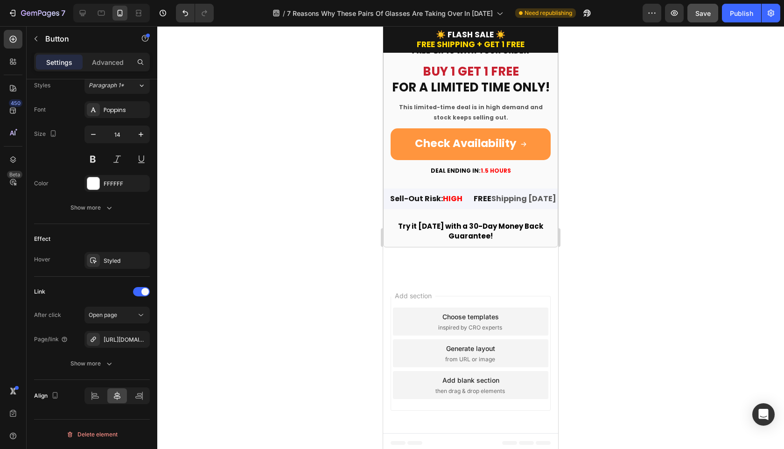
scroll to position [2667, 0]
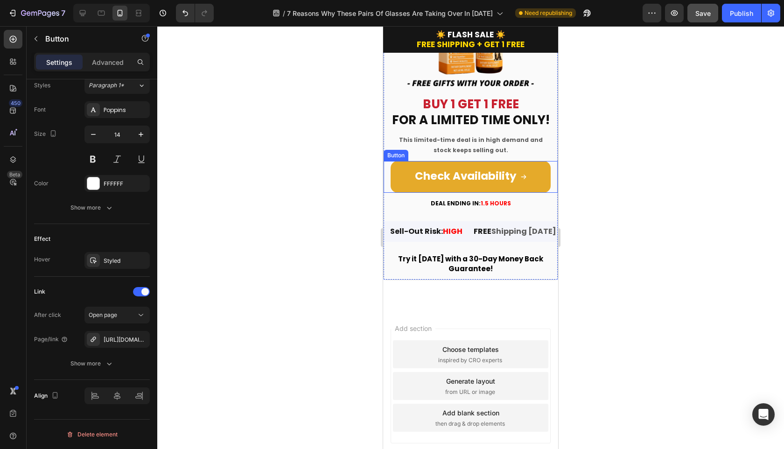
click at [497, 182] on link "Check Availability" at bounding box center [471, 177] width 160 height 32
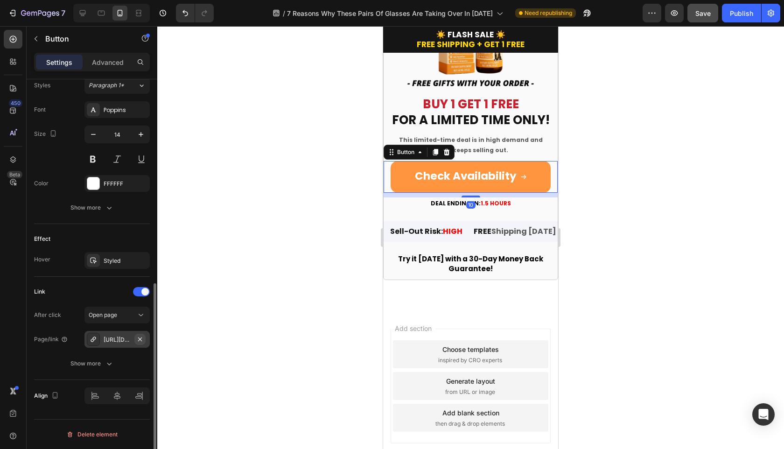
click at [142, 341] on icon "button" at bounding box center [139, 339] width 7 height 7
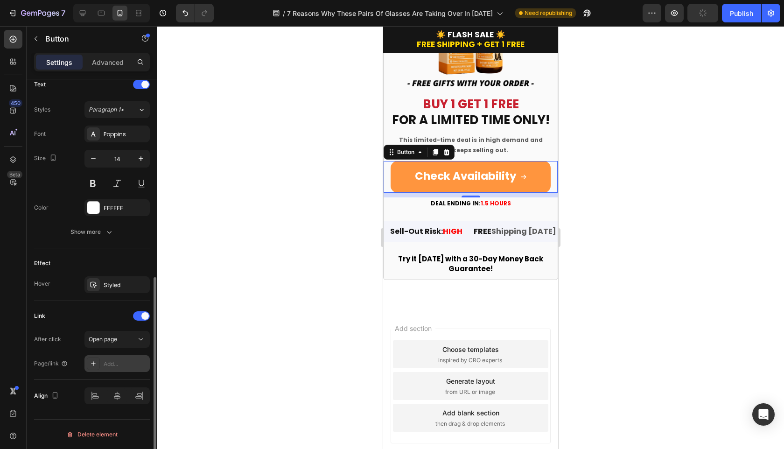
click at [127, 362] on div "Add..." at bounding box center [126, 364] width 44 height 8
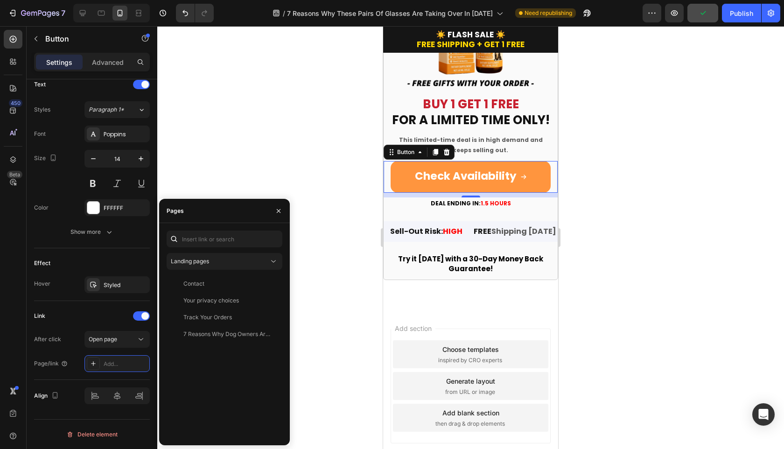
click at [234, 247] on div "Landing pages Contact View Your privacy choices View Track Your Orders View 7 R…" at bounding box center [225, 334] width 116 height 207
click at [233, 238] on input "text" at bounding box center [225, 239] width 116 height 17
paste input "[URL][DOMAIN_NAME]"
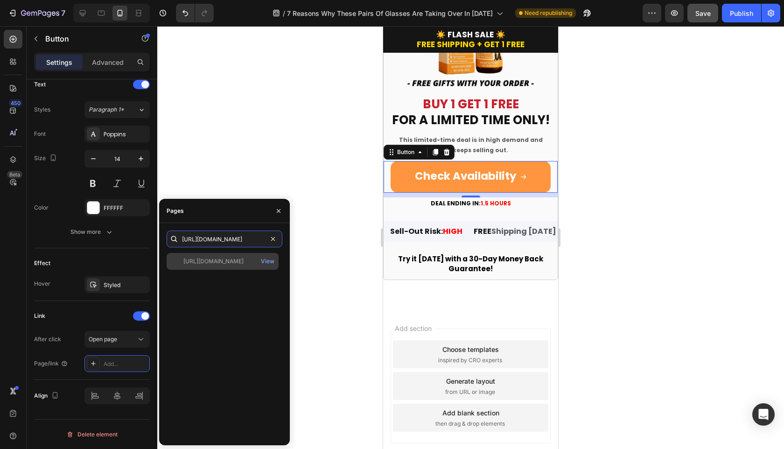
type input "[URL][DOMAIN_NAME]"
click at [237, 265] on div "[URL][DOMAIN_NAME]" at bounding box center [213, 261] width 60 height 8
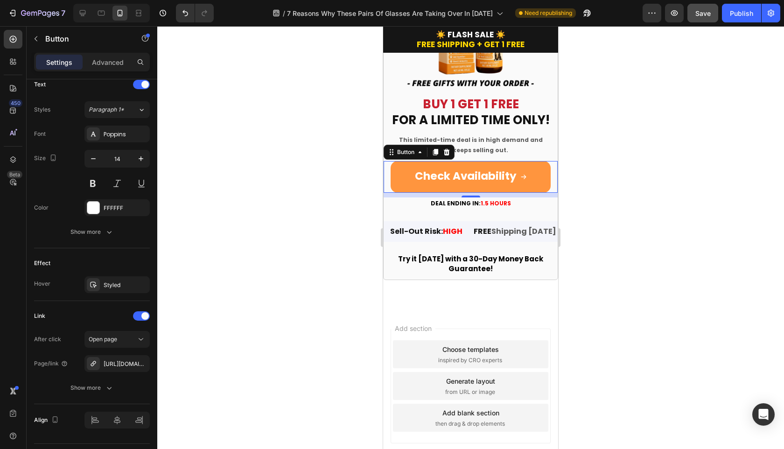
click at [311, 330] on div at bounding box center [470, 237] width 627 height 423
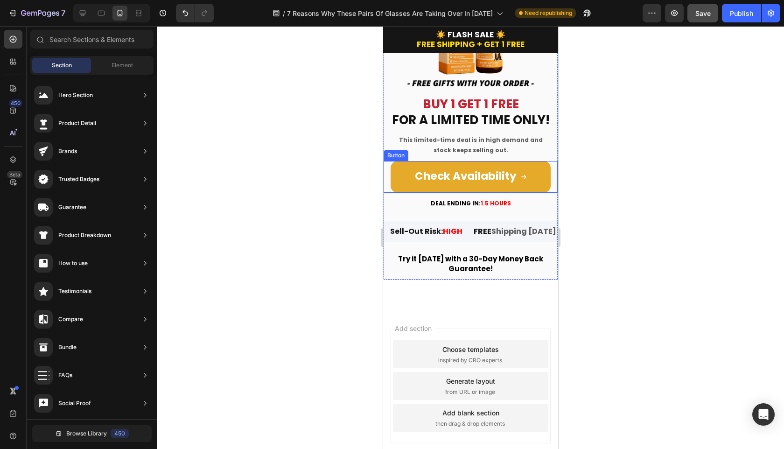
click at [403, 174] on link "Check Availability" at bounding box center [471, 177] width 160 height 32
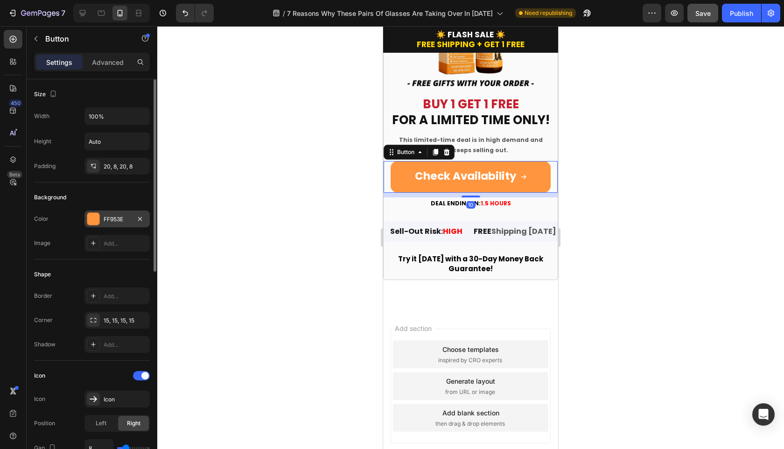
click at [127, 220] on div "FF953E" at bounding box center [117, 219] width 27 height 8
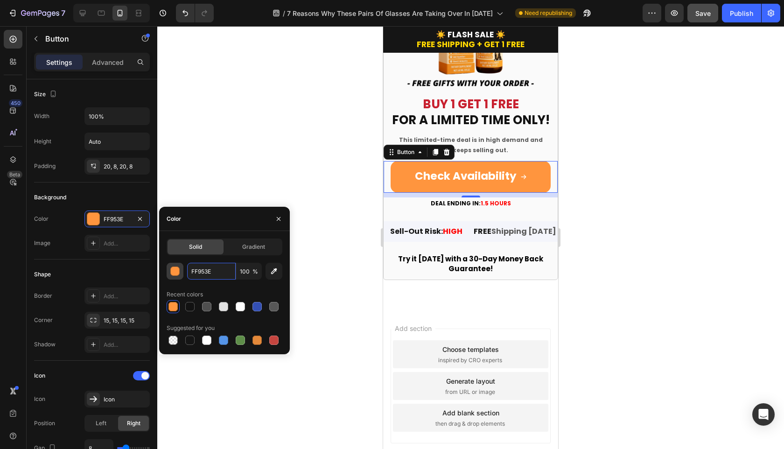
drag, startPoint x: 219, startPoint y: 275, endPoint x: 170, endPoint y: 275, distance: 49.5
click at [170, 275] on div "FF953E 100 %" at bounding box center [225, 271] width 116 height 17
click at [230, 111] on div at bounding box center [470, 237] width 627 height 423
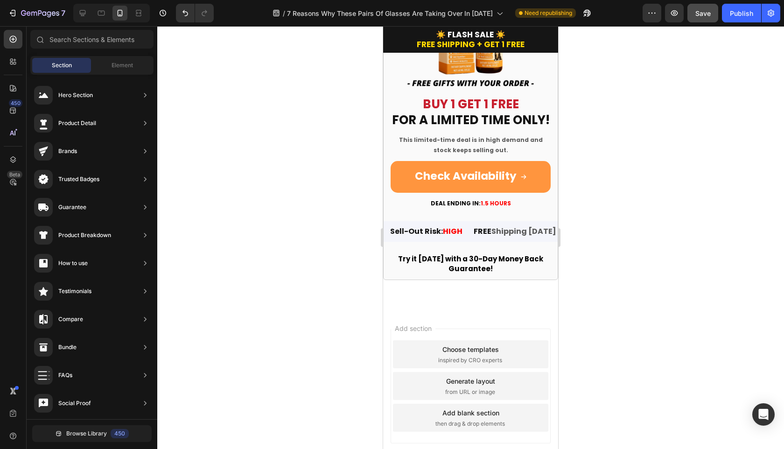
click at [295, 170] on div at bounding box center [470, 237] width 627 height 423
click at [100, 19] on div at bounding box center [101, 13] width 15 height 15
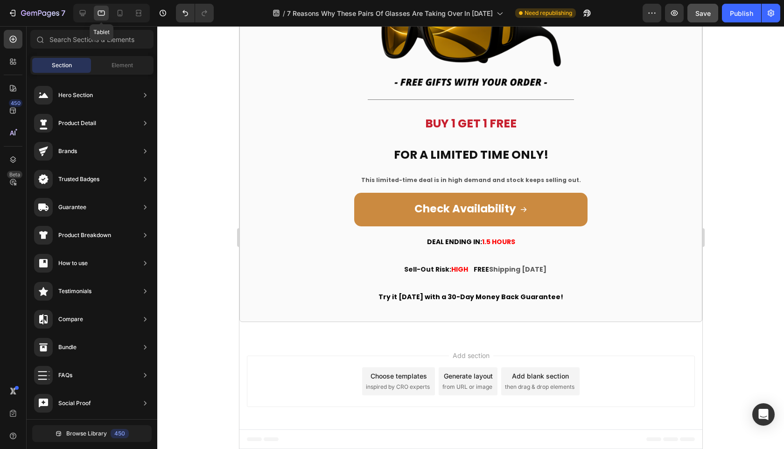
scroll to position [2141, 0]
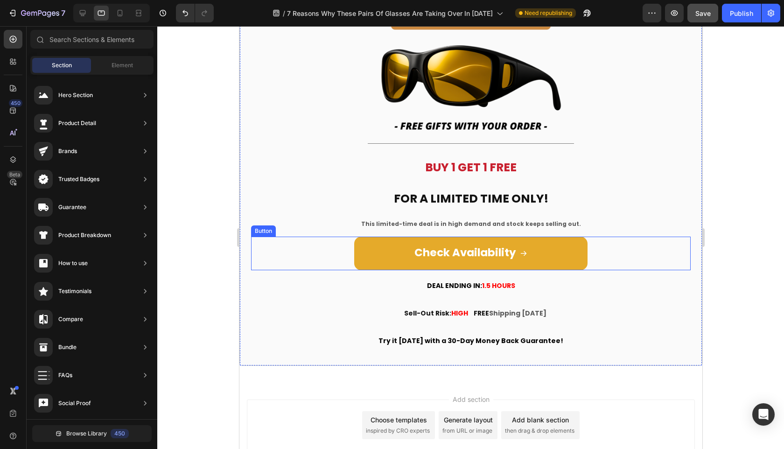
click at [389, 265] on link "Check Availability" at bounding box center [470, 254] width 233 height 34
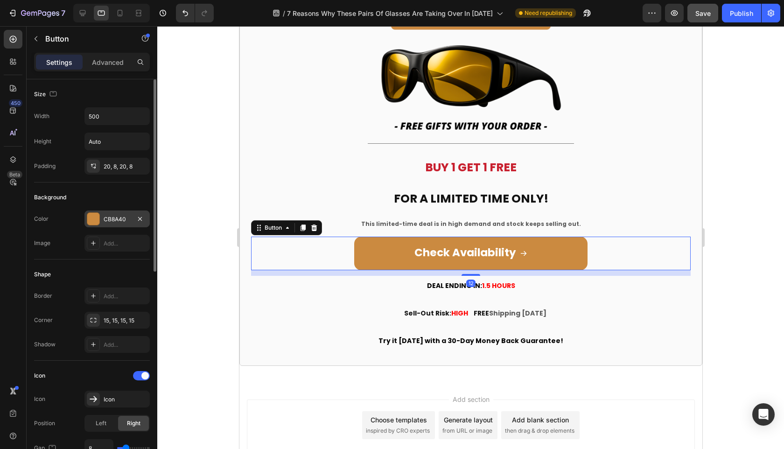
click at [125, 218] on div "CB8A40" at bounding box center [117, 219] width 27 height 8
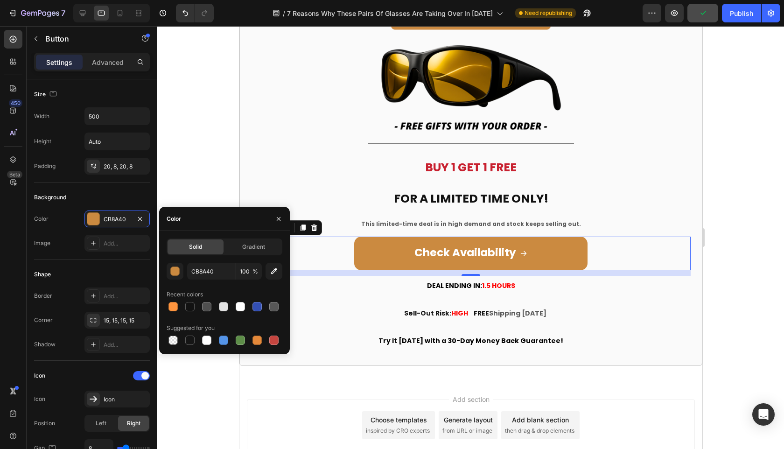
click at [228, 284] on div "CB8A40 100 % Recent colors Suggested for you" at bounding box center [225, 305] width 116 height 84
click at [225, 274] on input "CB8A40" at bounding box center [211, 271] width 49 height 17
paste input "FF953E"
type input "FF953E"
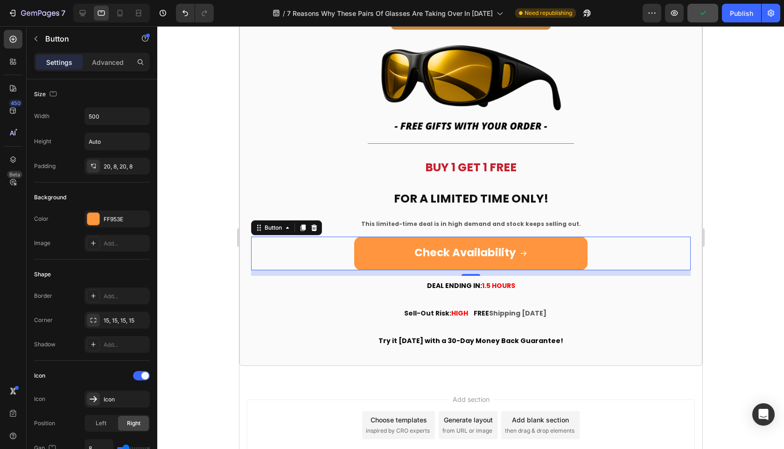
click at [209, 188] on div at bounding box center [470, 237] width 627 height 423
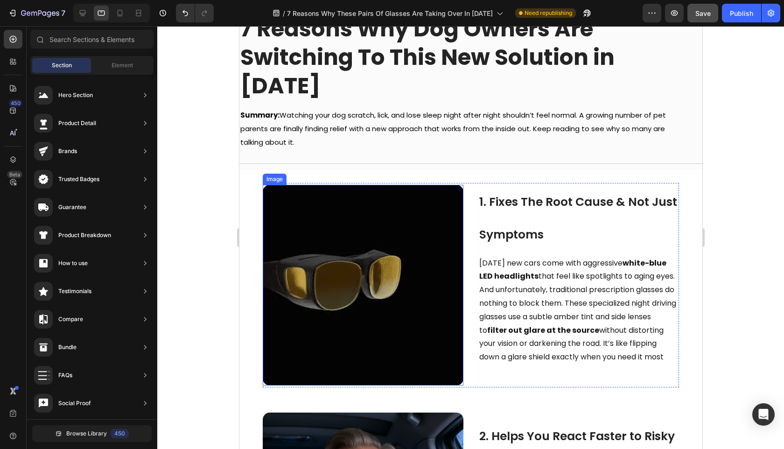
scroll to position [106, 0]
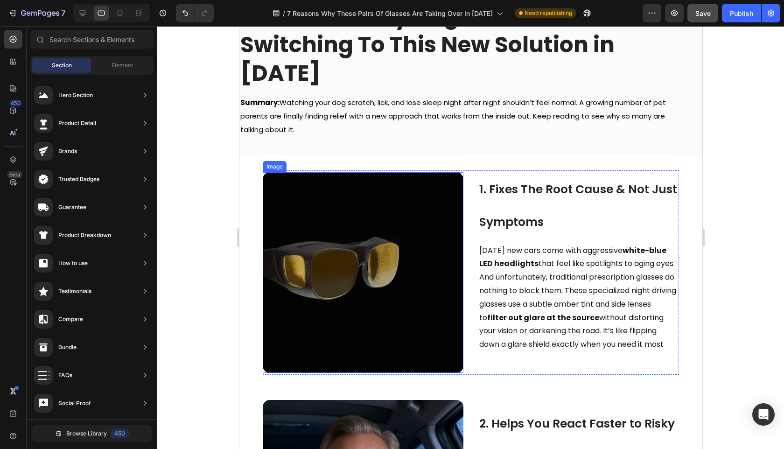
click at [365, 275] on img at bounding box center [362, 272] width 201 height 201
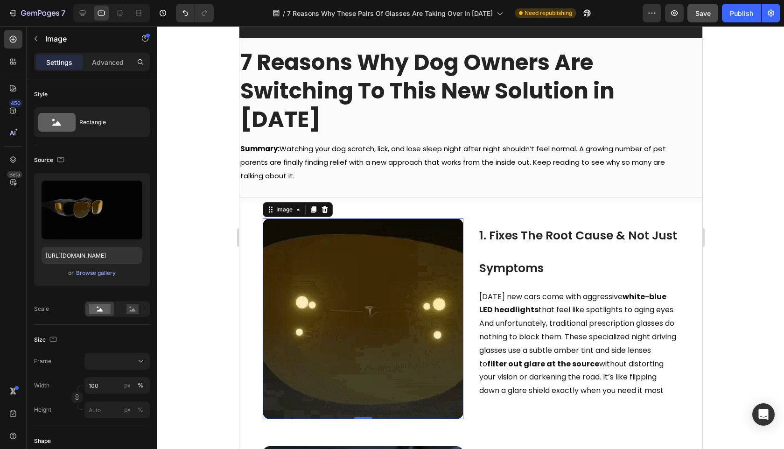
scroll to position [53, 0]
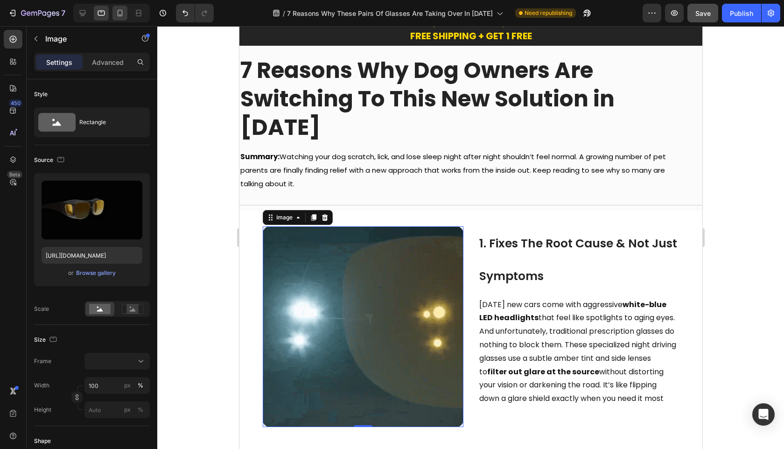
click at [121, 16] on icon at bounding box center [119, 12] width 9 height 9
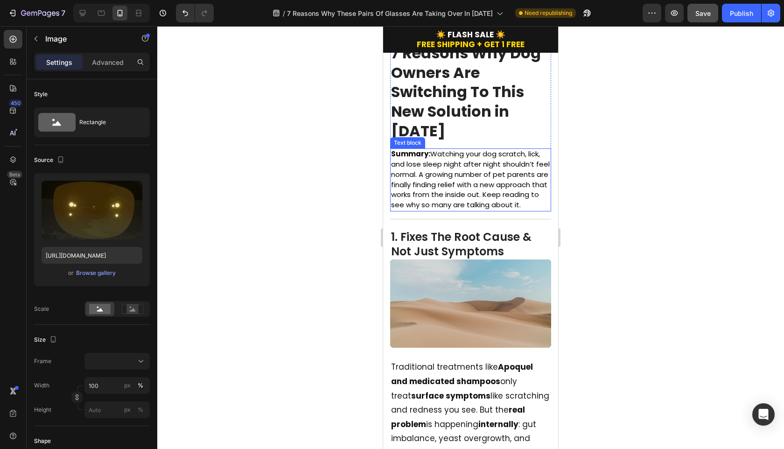
scroll to position [99, 0]
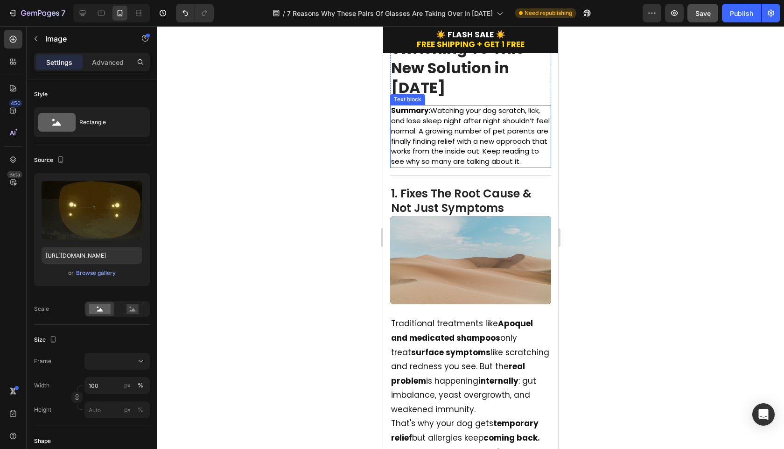
click at [455, 167] on p "Summary: Watching your dog scratch, lick, and lose sleep night after night shou…" at bounding box center [470, 136] width 159 height 61
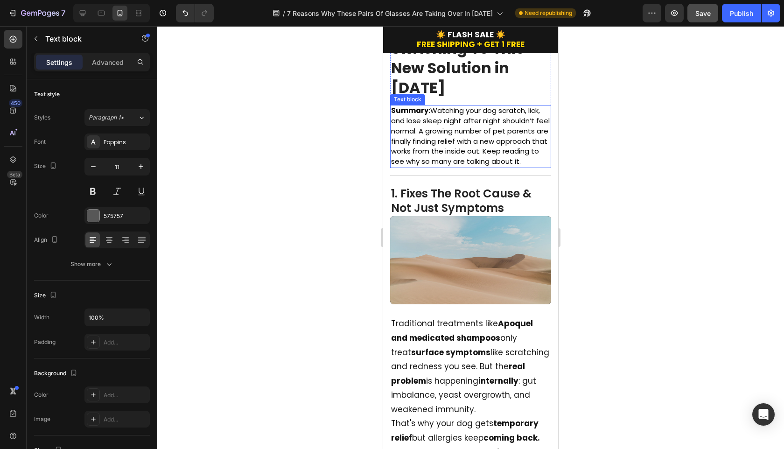
click at [455, 167] on p "Summary: Watching your dog scratch, lick, and lose sleep night after night shou…" at bounding box center [470, 136] width 159 height 61
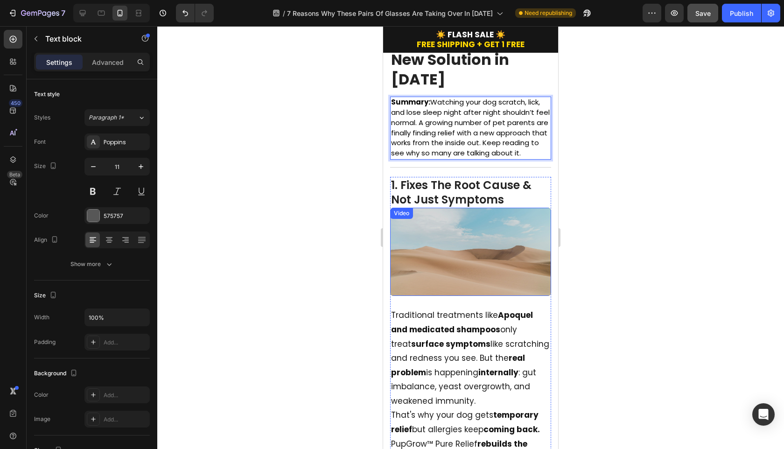
scroll to position [115, 0]
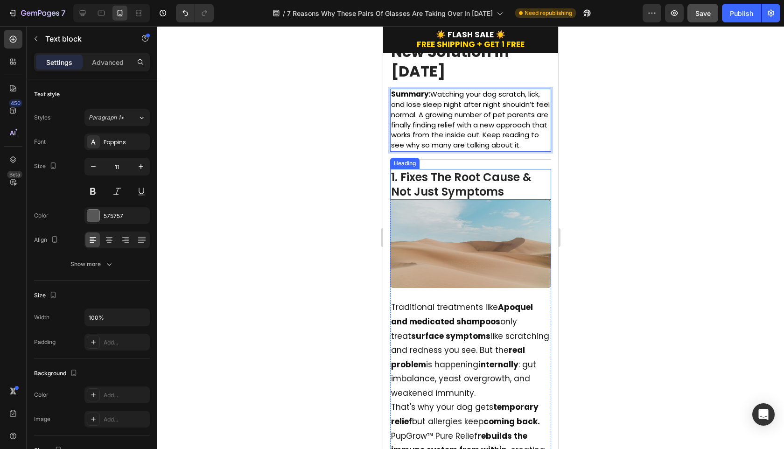
click at [469, 194] on h2 "1. Fixes The Root Cause & Not Just Symptoms" at bounding box center [470, 184] width 161 height 31
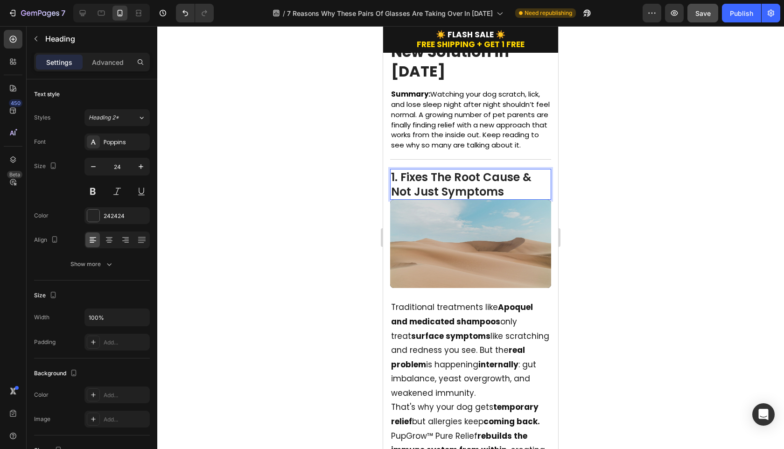
click at [469, 194] on h2 "1. Fixes The Root Cause & Not Just Symptoms" at bounding box center [470, 184] width 161 height 31
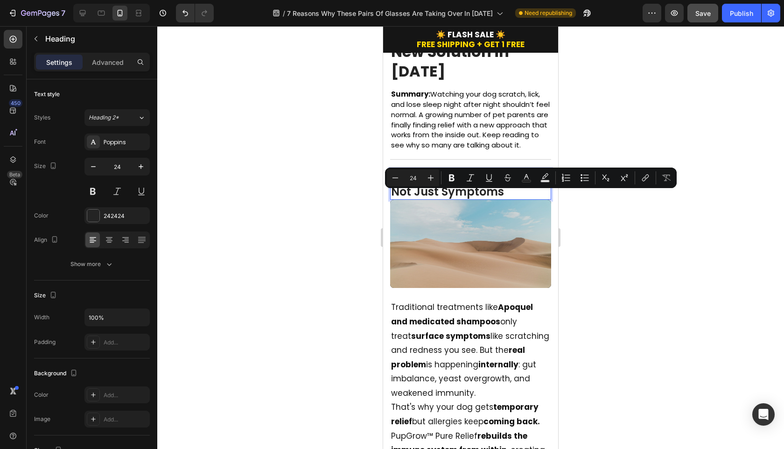
click at [520, 196] on p "1. Fixes The Root Cause & Not Just Symptoms" at bounding box center [470, 184] width 159 height 29
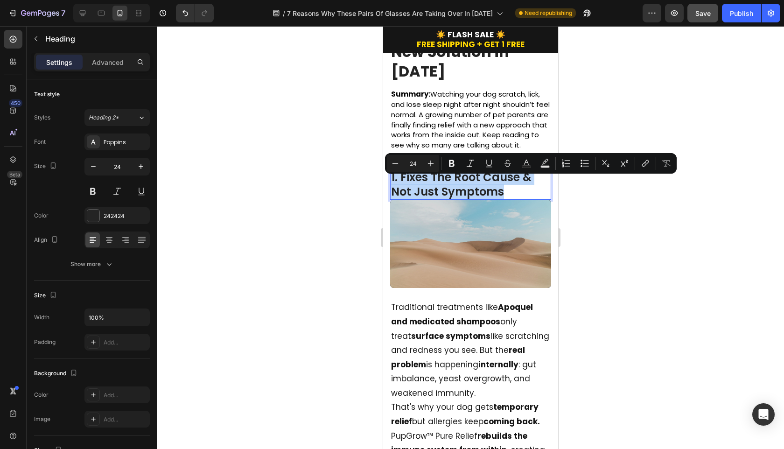
copy p "1. Fixes The Root Cause & Not Just Symptoms"
click at [104, 16] on icon at bounding box center [101, 12] width 9 height 9
type input "48"
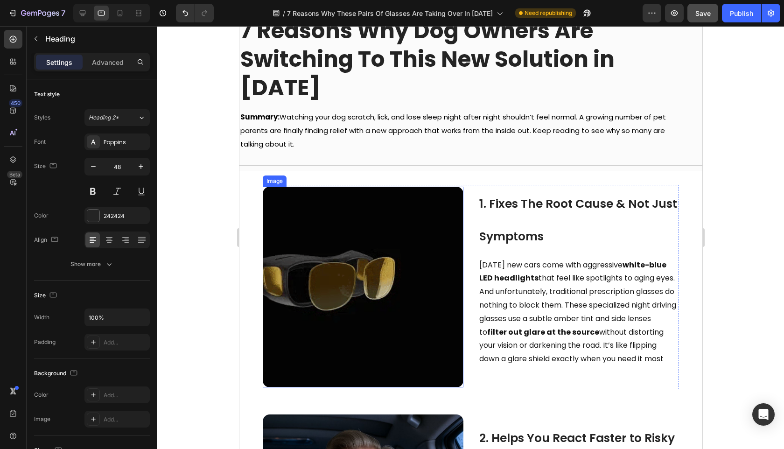
scroll to position [106, 0]
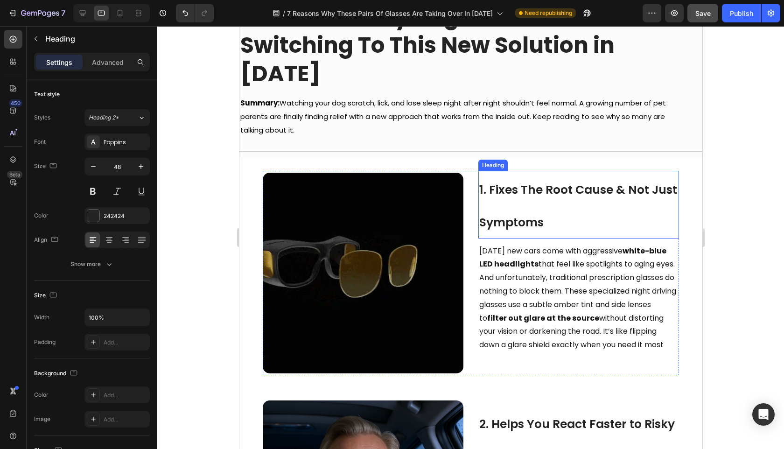
click at [504, 178] on h2 "1. Fixes The Root Cause & Not Just Symptoms" at bounding box center [578, 205] width 201 height 68
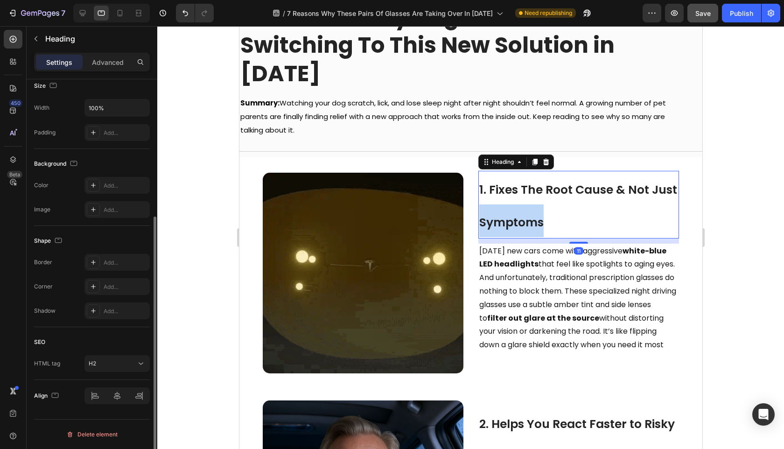
click at [504, 178] on h2 "1. Fixes The Root Cause & Not Just Symptoms" at bounding box center [578, 205] width 201 height 68
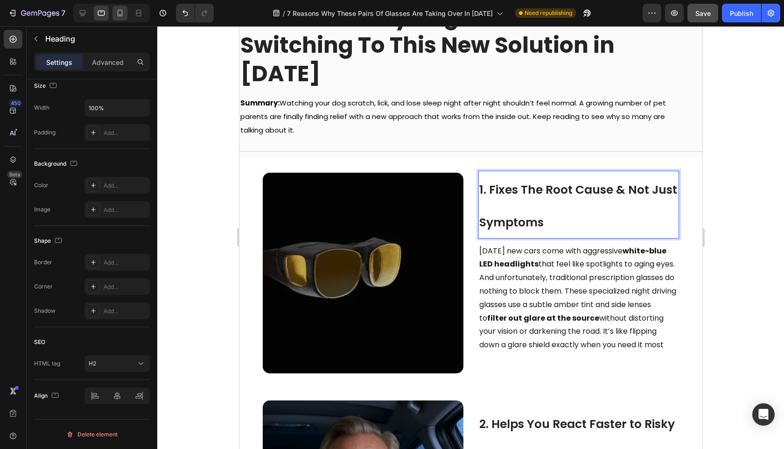
click at [120, 19] on div at bounding box center [119, 13] width 15 height 15
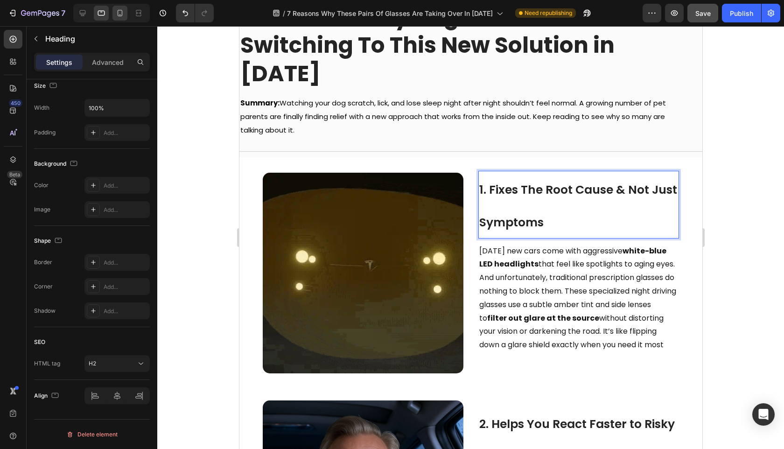
type input "24"
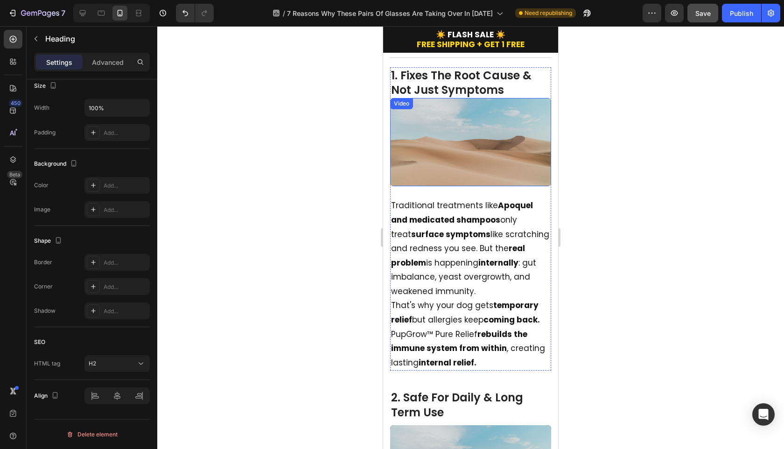
scroll to position [226, 0]
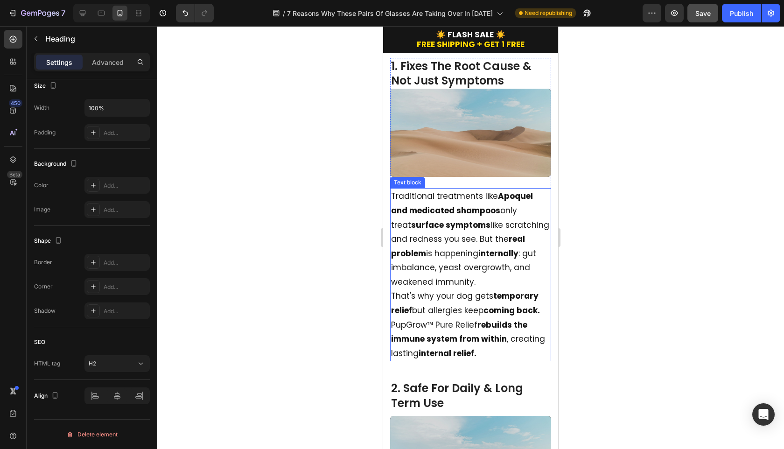
click at [475, 216] on strong "Apoquel and medicated shampoos" at bounding box center [462, 203] width 142 height 26
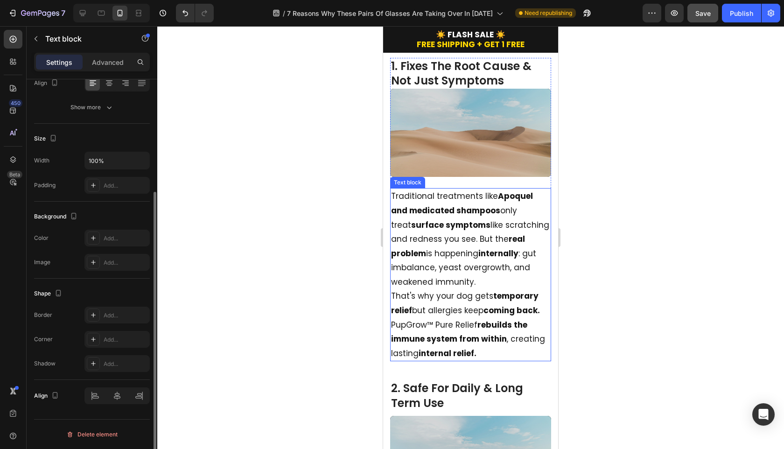
scroll to position [0, 0]
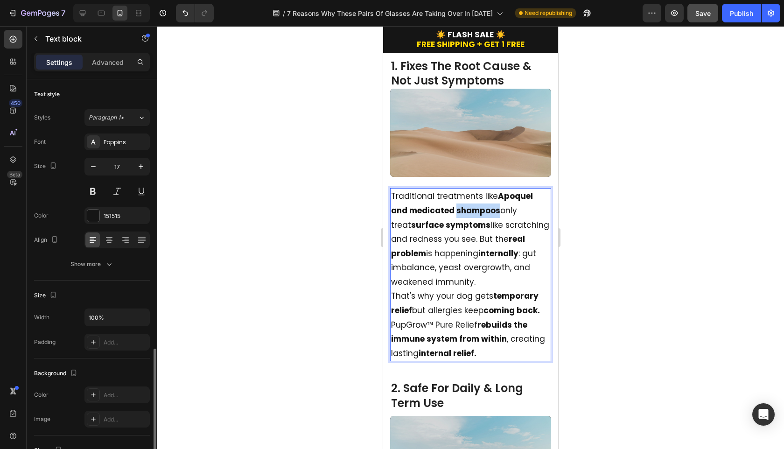
click at [475, 216] on strong "Apoquel and medicated shampoos" at bounding box center [462, 203] width 142 height 26
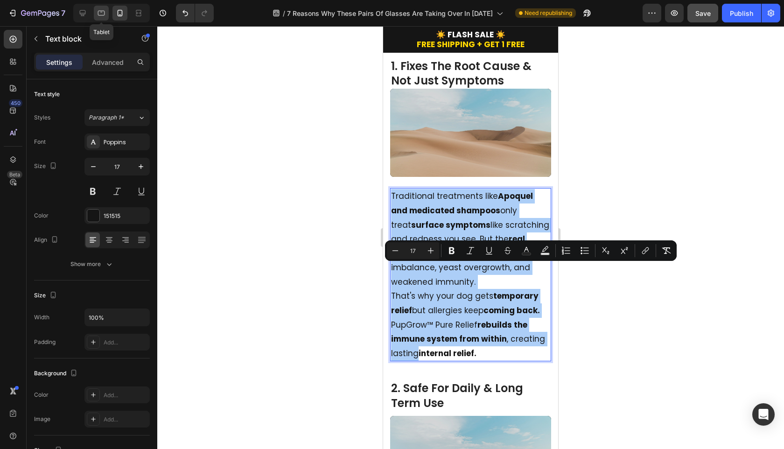
click at [105, 17] on icon at bounding box center [101, 12] width 9 height 9
type input "16"
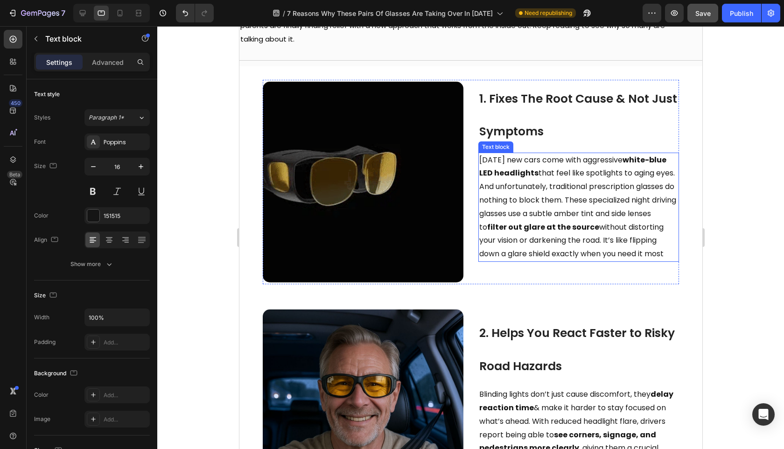
scroll to position [164, 0]
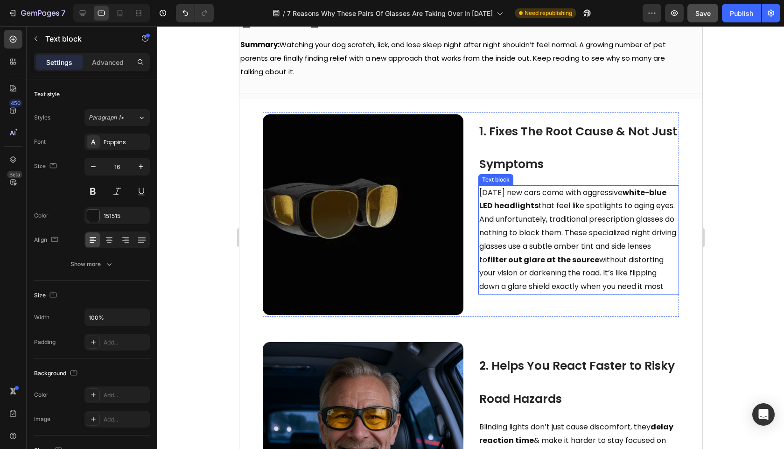
click at [493, 203] on span "[DATE] new cars come with aggressive white-blue LED headlights that feel like s…" at bounding box center [577, 239] width 197 height 105
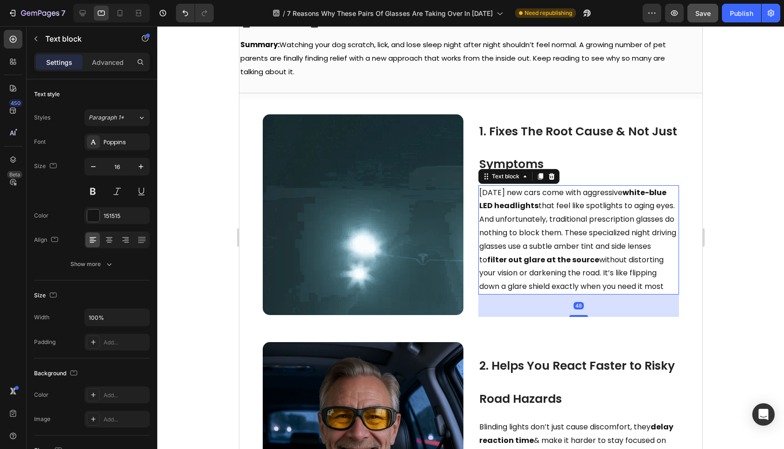
click at [493, 203] on span "[DATE] new cars come with aggressive white-blue LED headlights that feel like s…" at bounding box center [577, 239] width 197 height 105
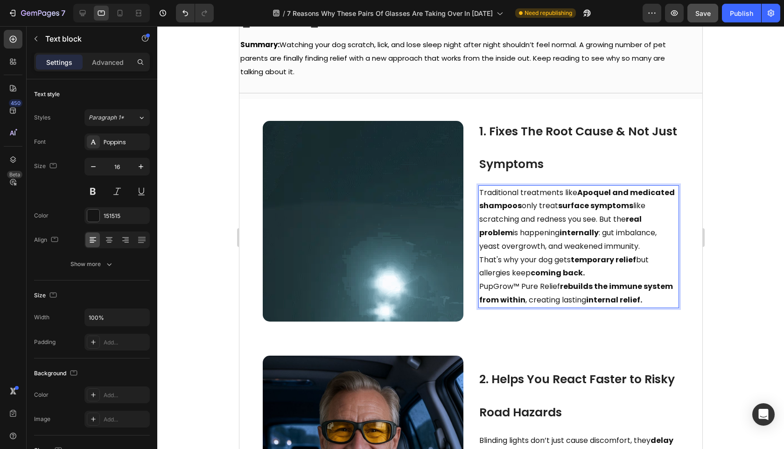
click at [756, 285] on div at bounding box center [470, 237] width 627 height 423
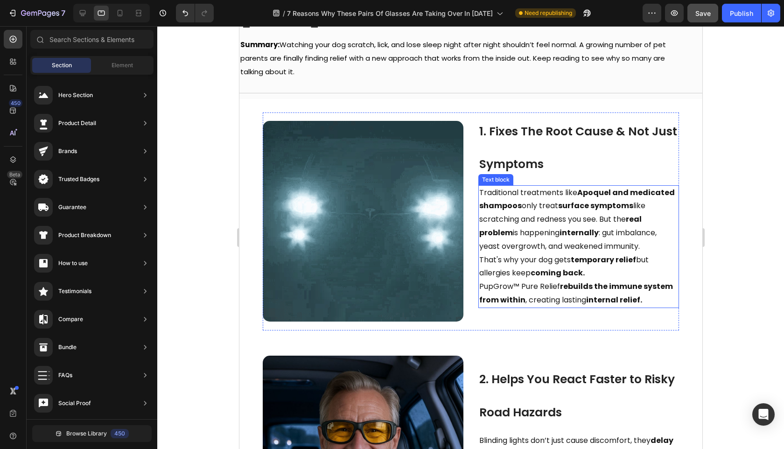
click at [619, 253] on p "That's why your dog gets temporary relief but allergies keep coming back." at bounding box center [578, 266] width 199 height 27
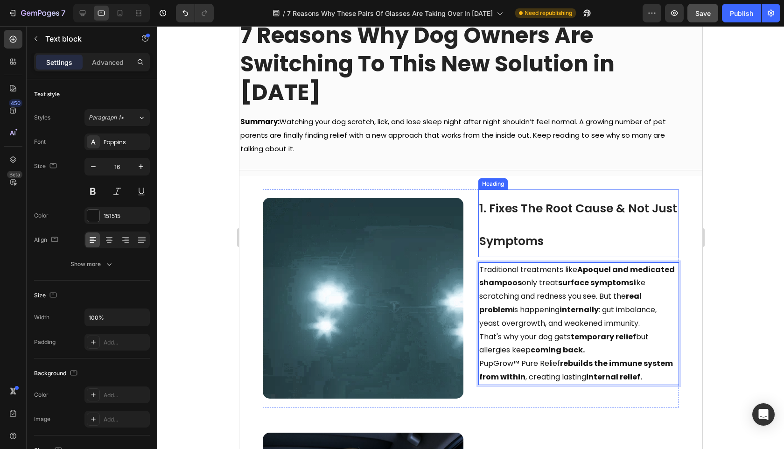
scroll to position [79, 0]
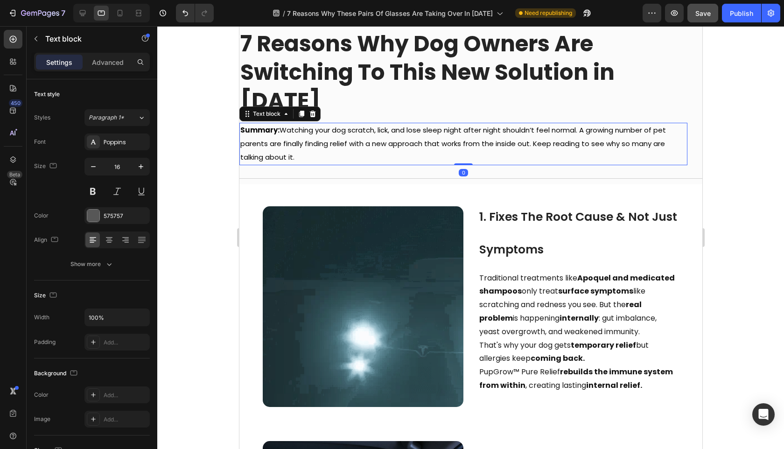
click at [352, 125] on span "Summary: Watching your dog scratch, lick, and lose sleep night after night shou…" at bounding box center [453, 143] width 426 height 37
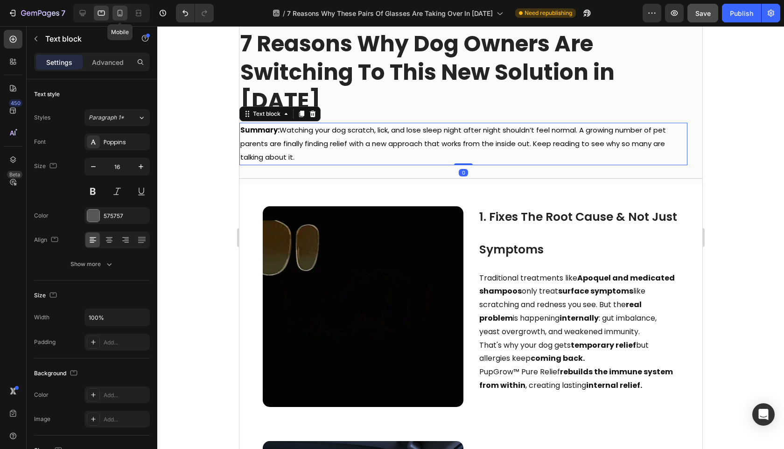
click at [119, 16] on icon at bounding box center [119, 12] width 9 height 9
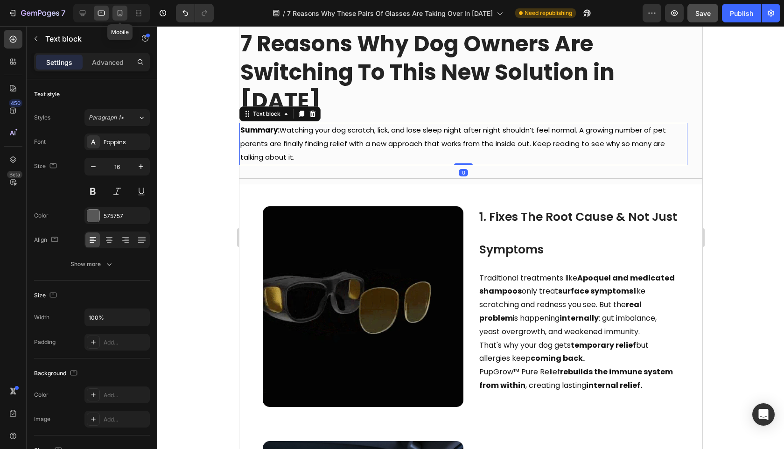
type input "11"
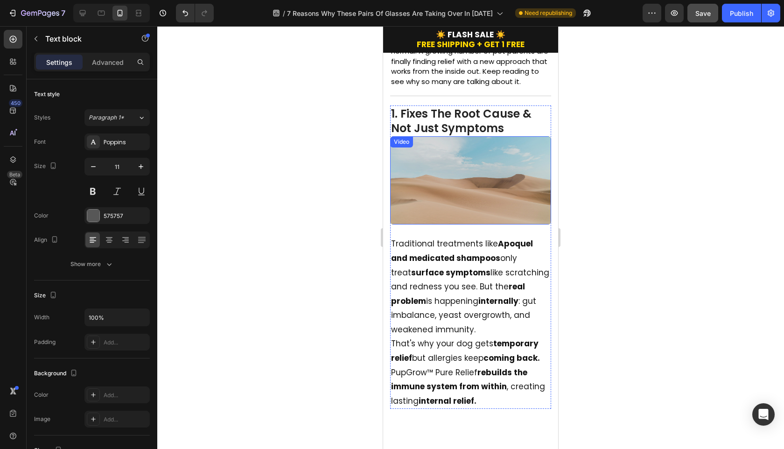
scroll to position [56, 0]
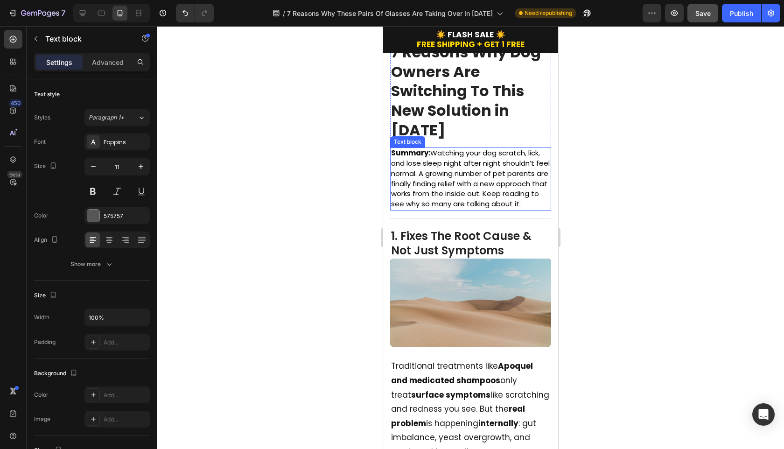
click at [437, 184] on span "Summary: Watching your dog scratch, lick, and lose sleep night after night shou…" at bounding box center [470, 178] width 159 height 61
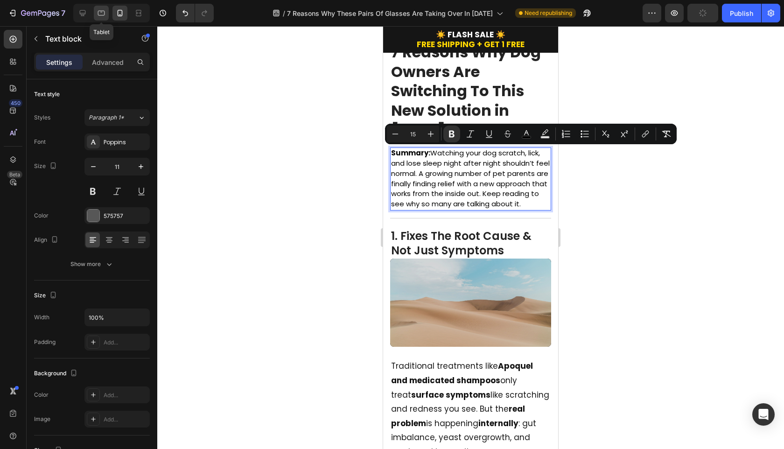
click at [105, 14] on icon at bounding box center [101, 13] width 7 height 5
type input "16"
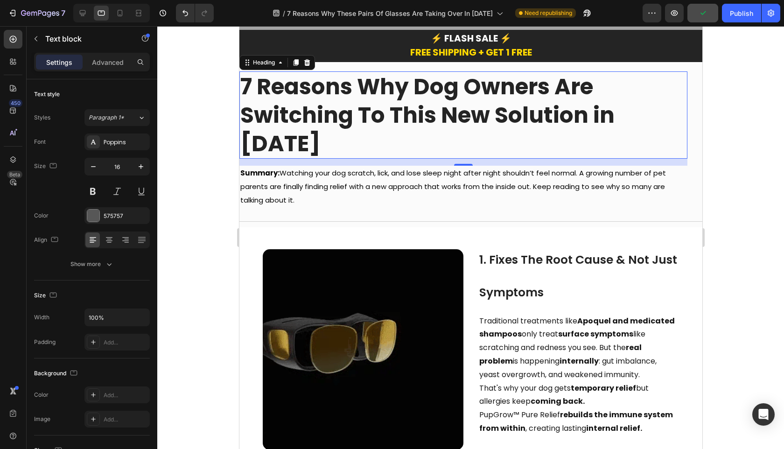
click at [398, 112] on strong "7 Reasons Why Dog Owners Are Switching To This New Solution in [DATE]" at bounding box center [427, 114] width 374 height 87
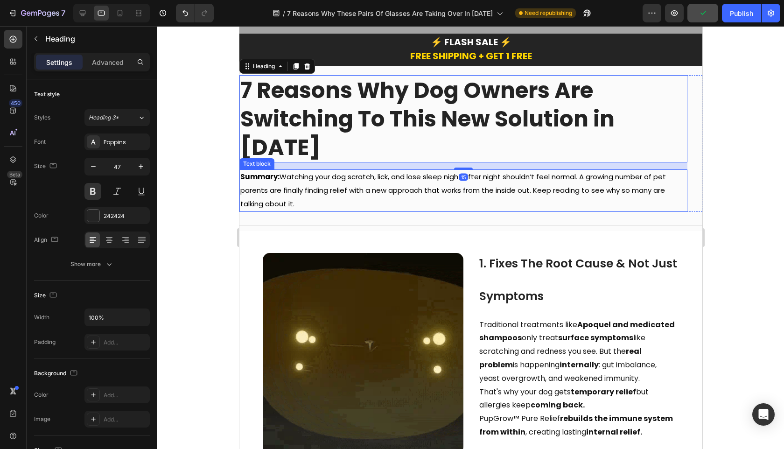
click at [408, 172] on span "Summary: Watching your dog scratch, lick, and lose sleep night after night shou…" at bounding box center [453, 190] width 426 height 37
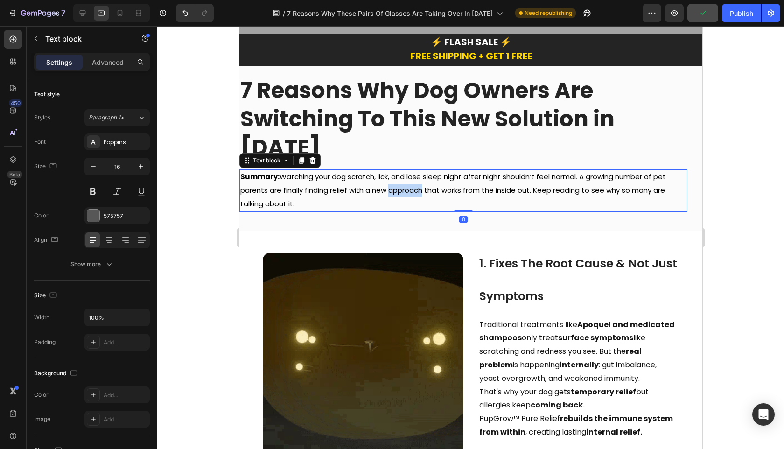
click at [408, 172] on span "Summary: Watching your dog scratch, lick, and lose sleep night after night shou…" at bounding box center [453, 190] width 426 height 37
click at [767, 266] on div at bounding box center [470, 237] width 627 height 423
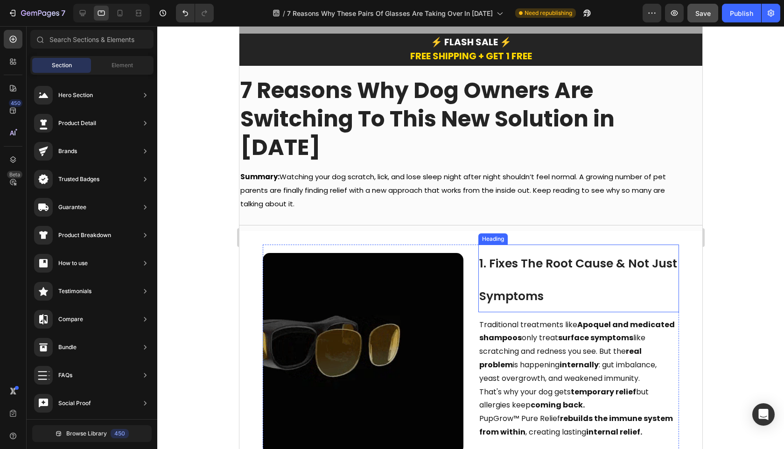
click at [485, 260] on span "1. Fixes The Root Cause & Not Just Symptoms" at bounding box center [578, 279] width 198 height 49
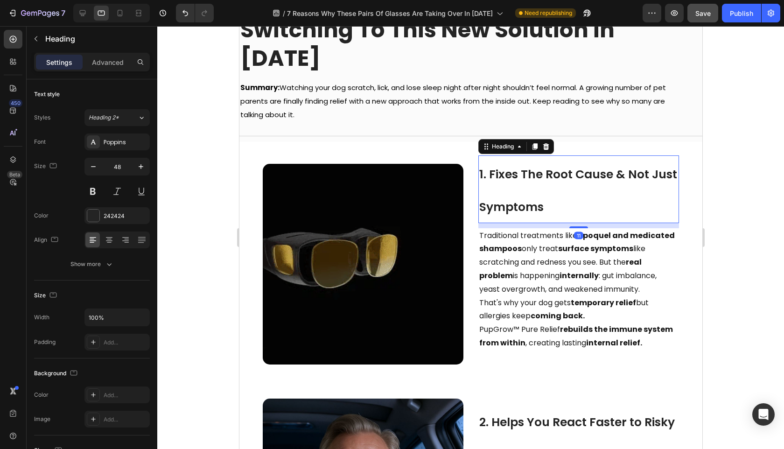
scroll to position [188, 0]
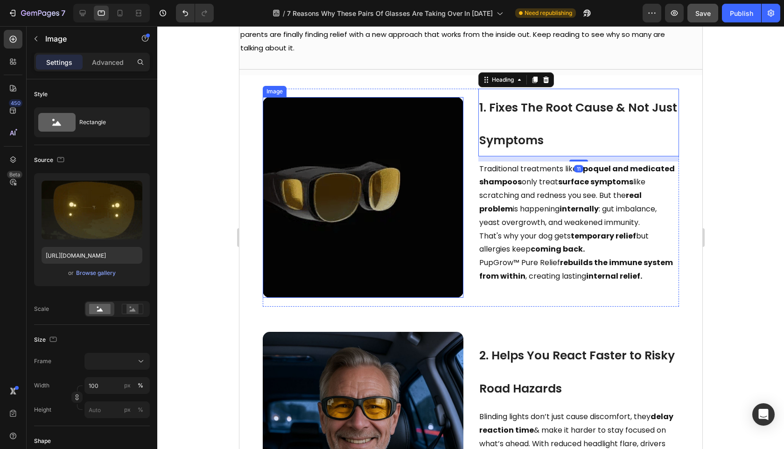
click at [388, 216] on img at bounding box center [362, 197] width 201 height 201
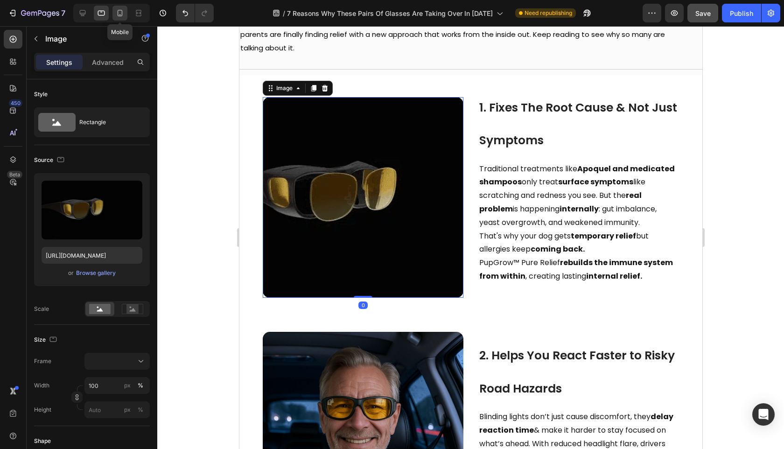
click at [125, 18] on div at bounding box center [119, 13] width 15 height 15
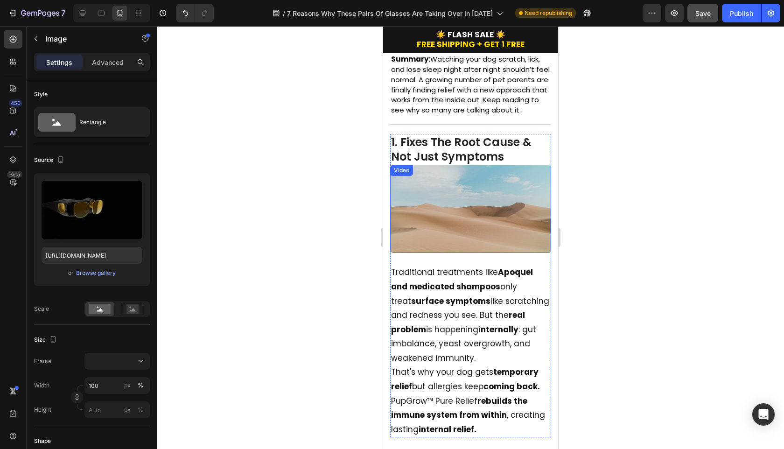
scroll to position [150, 0]
click at [440, 247] on video at bounding box center [470, 209] width 161 height 88
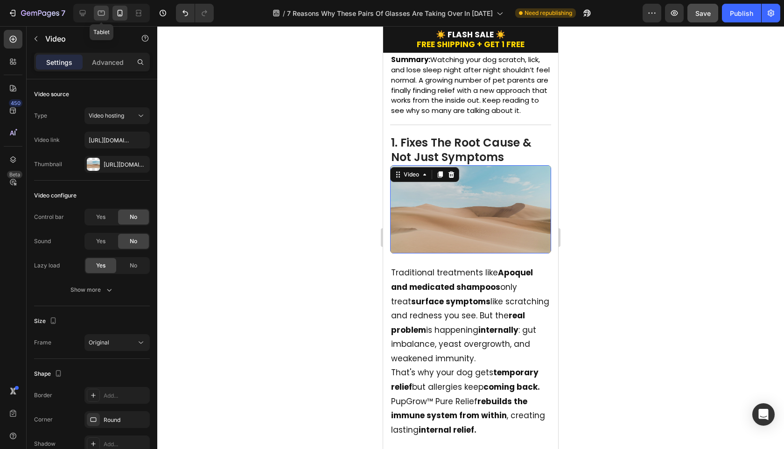
click at [108, 17] on div at bounding box center [101, 13] width 15 height 15
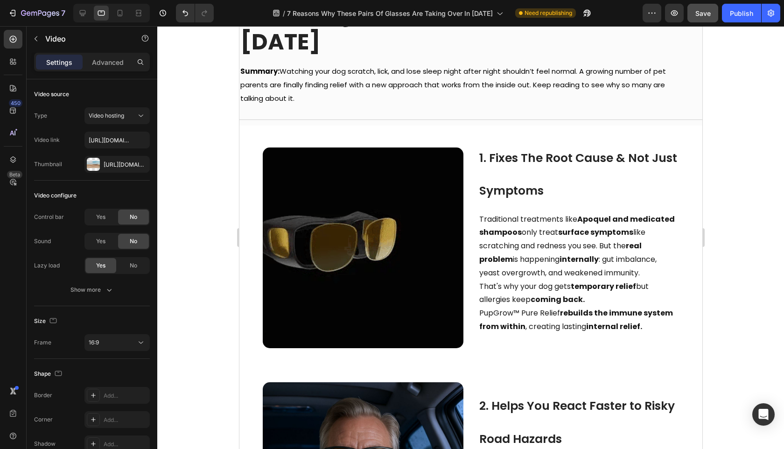
scroll to position [126, 0]
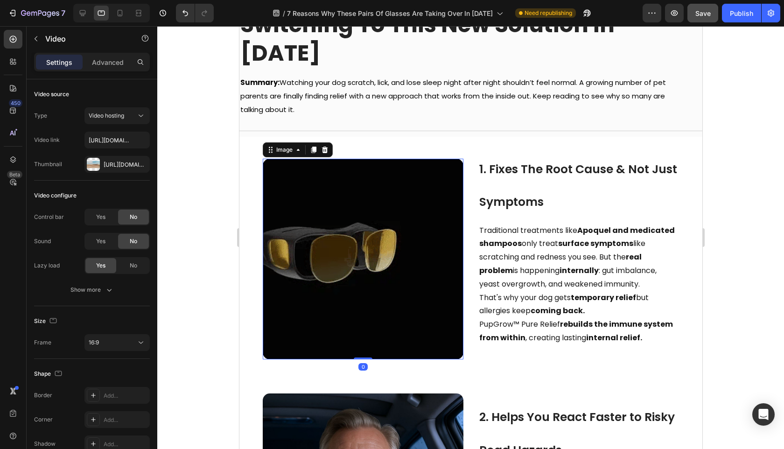
click at [342, 192] on img at bounding box center [362, 259] width 201 height 201
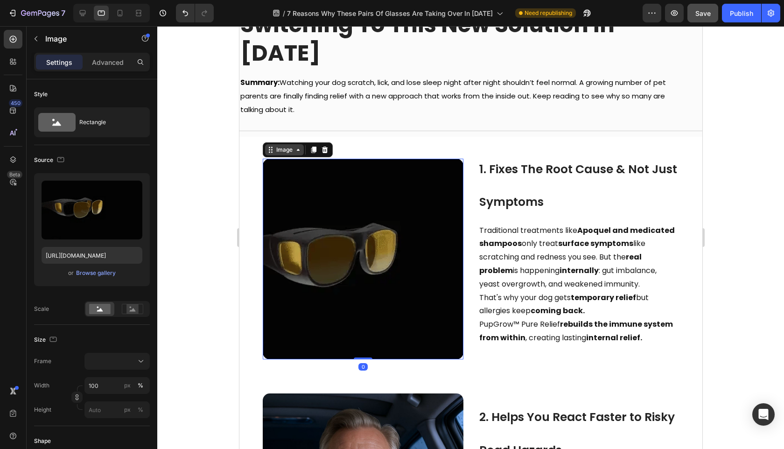
click at [293, 146] on div "Image" at bounding box center [284, 150] width 20 height 8
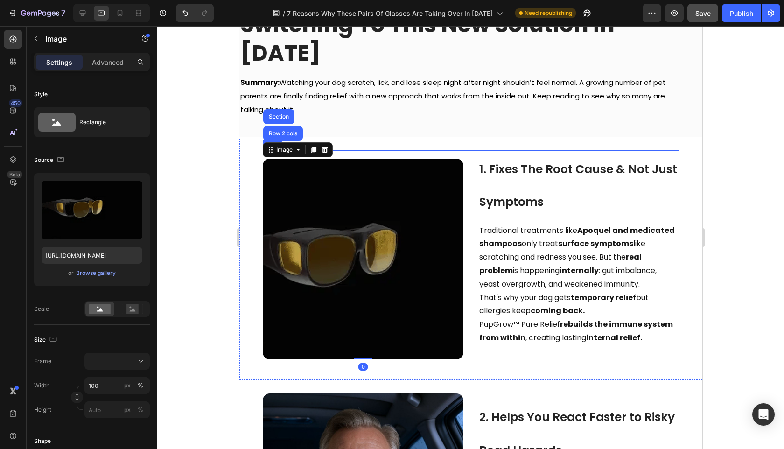
click at [296, 159] on img at bounding box center [362, 259] width 201 height 201
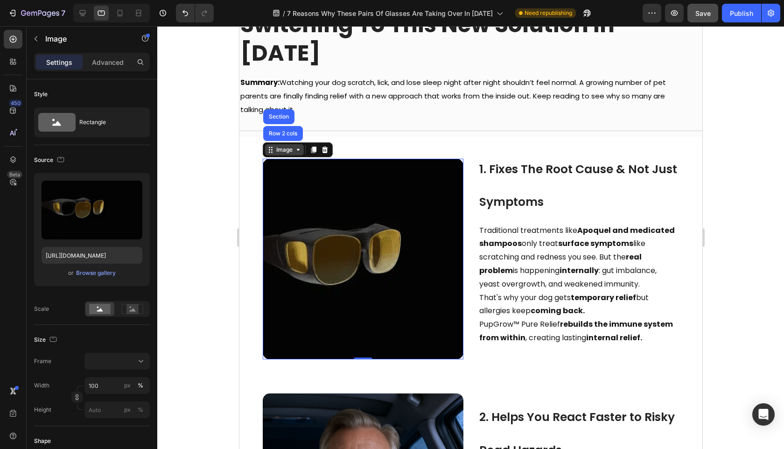
click at [297, 146] on icon at bounding box center [297, 149] width 7 height 7
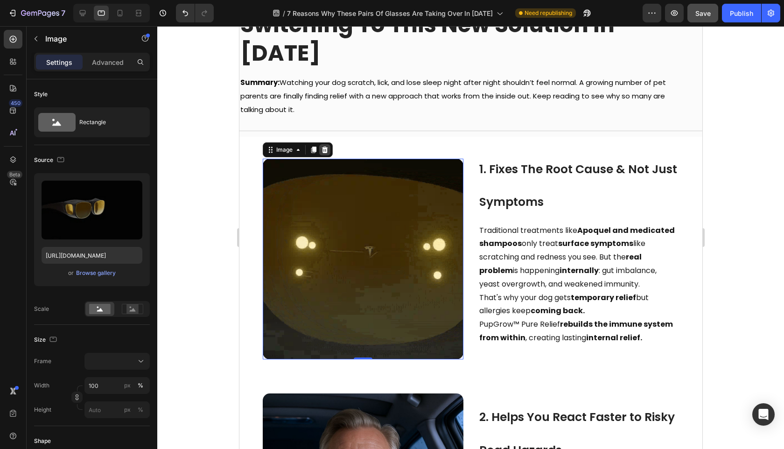
click at [323, 147] on icon at bounding box center [325, 150] width 6 height 7
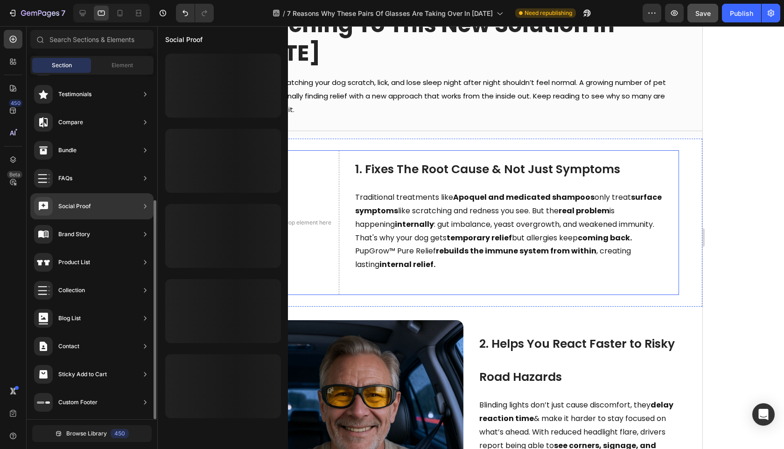
scroll to position [0, 0]
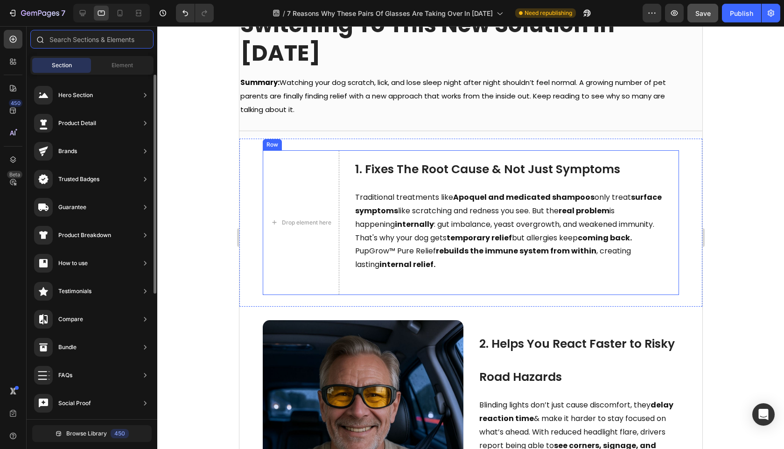
click at [93, 42] on input "text" at bounding box center [91, 39] width 123 height 19
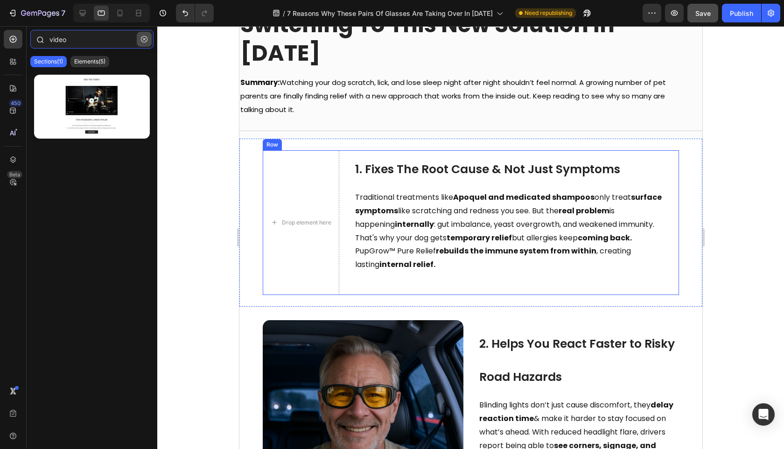
type input "video"
click at [144, 42] on button "button" at bounding box center [144, 39] width 15 height 15
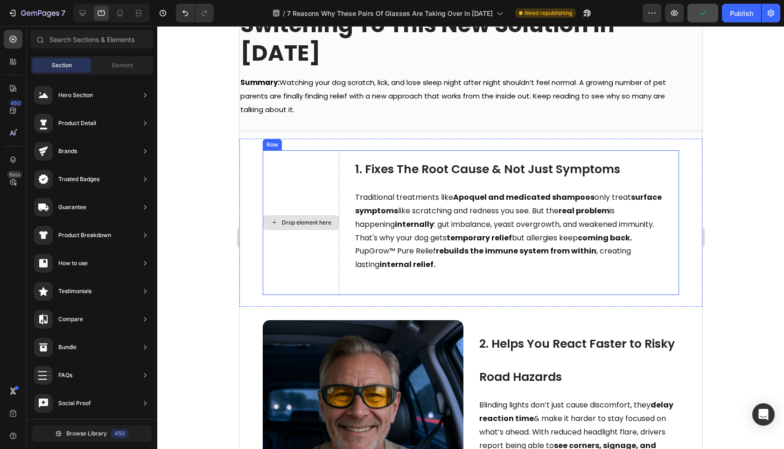
click at [312, 163] on div "Drop element here" at bounding box center [300, 222] width 77 height 145
click at [306, 219] on div "Drop element here" at bounding box center [305, 222] width 49 height 7
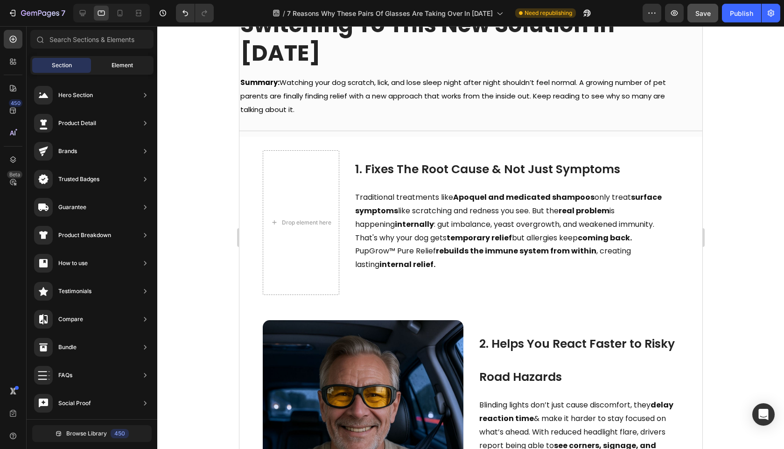
click at [117, 66] on span "Element" at bounding box center [122, 65] width 21 height 8
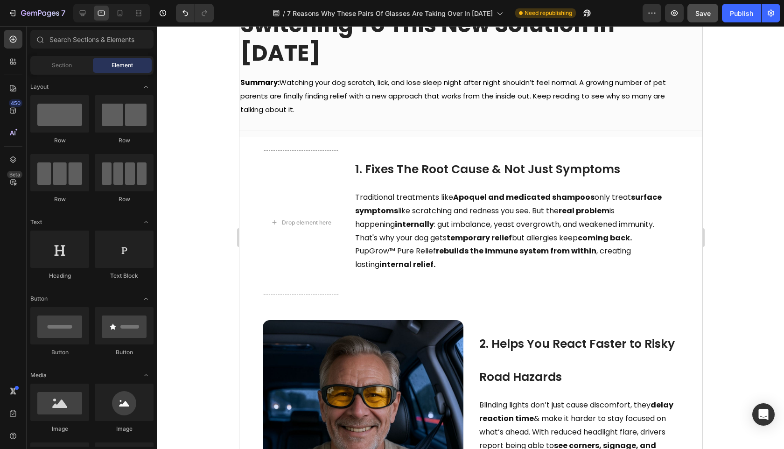
scroll to position [57, 0]
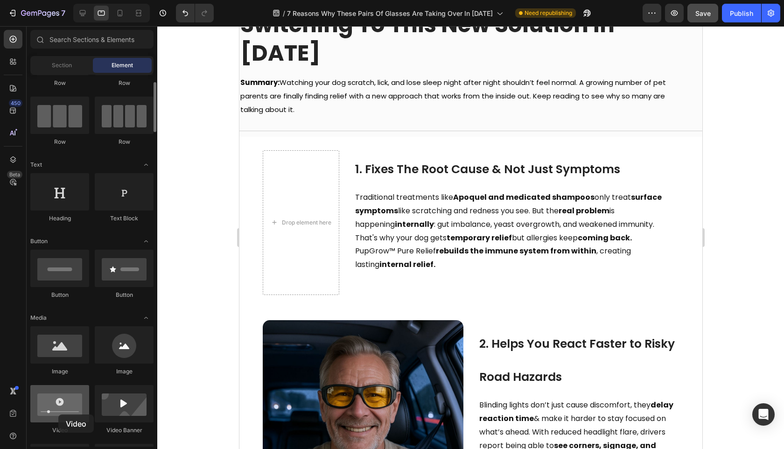
click at [58, 414] on div at bounding box center [59, 403] width 59 height 37
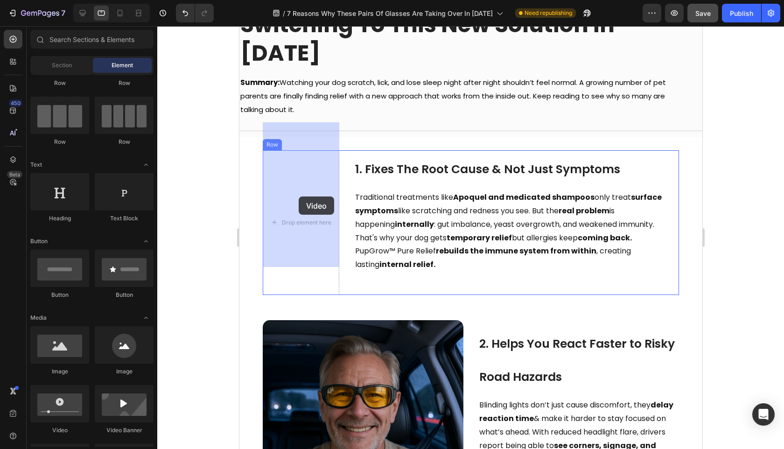
drag, startPoint x: 296, startPoint y: 445, endPoint x: 298, endPoint y: 197, distance: 248.3
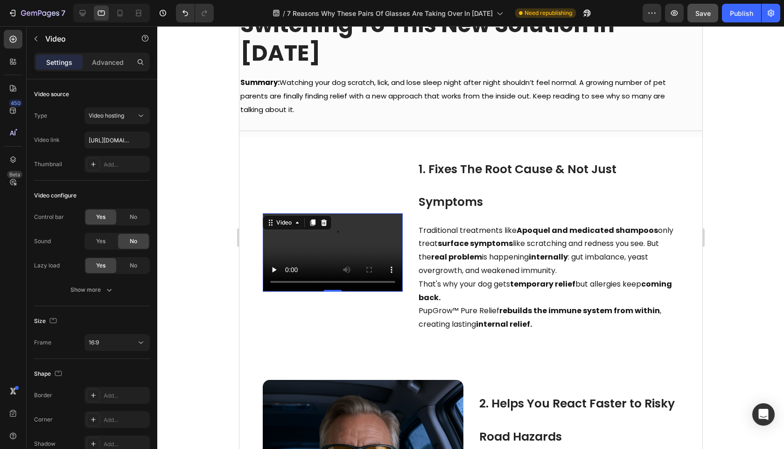
click at [188, 225] on div at bounding box center [470, 237] width 627 height 423
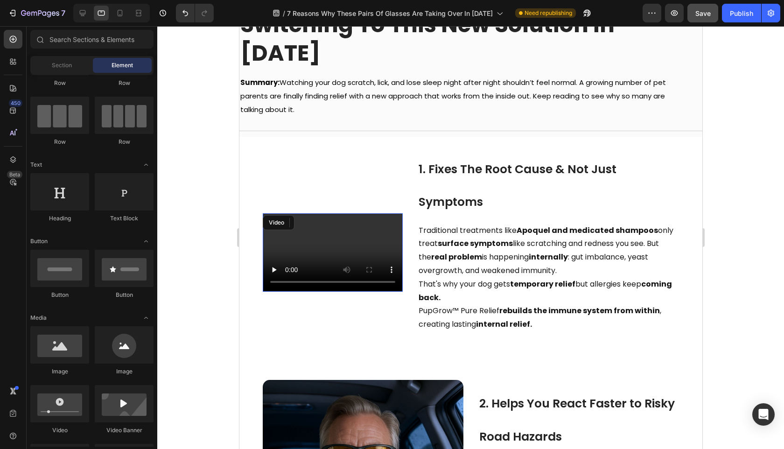
click at [324, 213] on video at bounding box center [332, 252] width 140 height 79
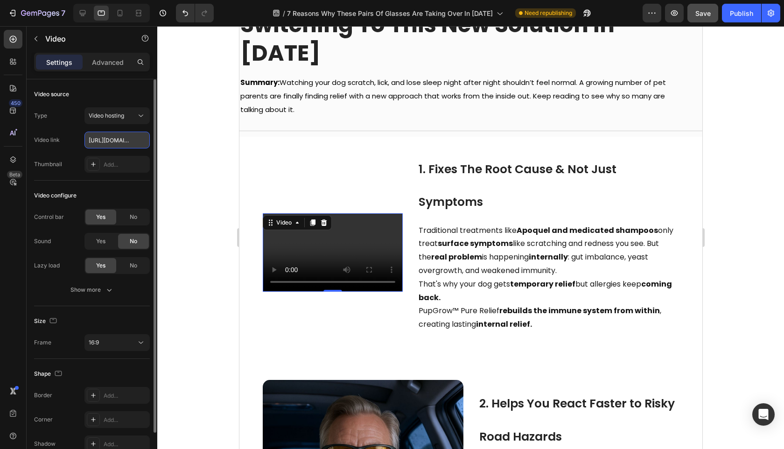
click at [120, 143] on input "[URL][DOMAIN_NAME]" at bounding box center [116, 140] width 65 height 17
click at [111, 142] on input "text" at bounding box center [116, 140] width 65 height 17
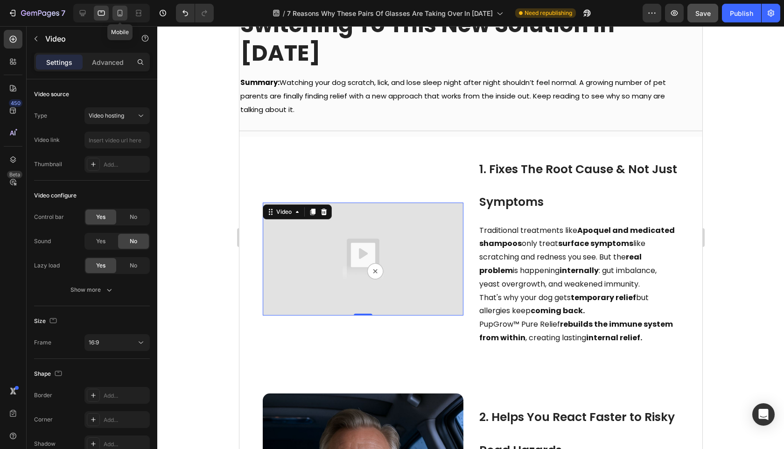
click at [122, 15] on icon at bounding box center [119, 12] width 9 height 9
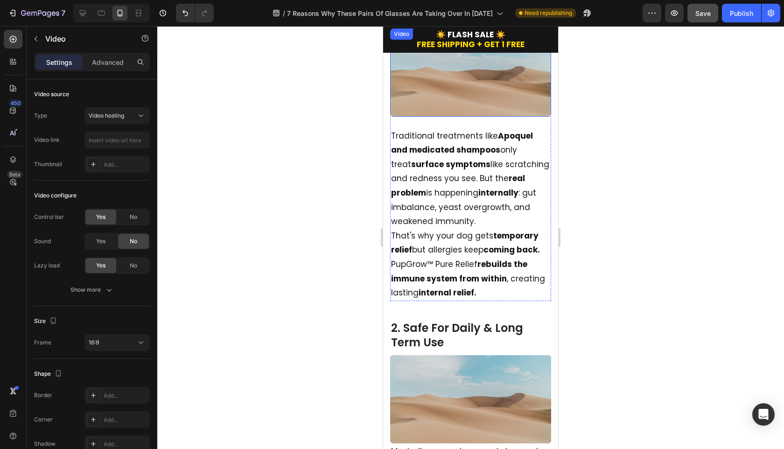
scroll to position [182, 0]
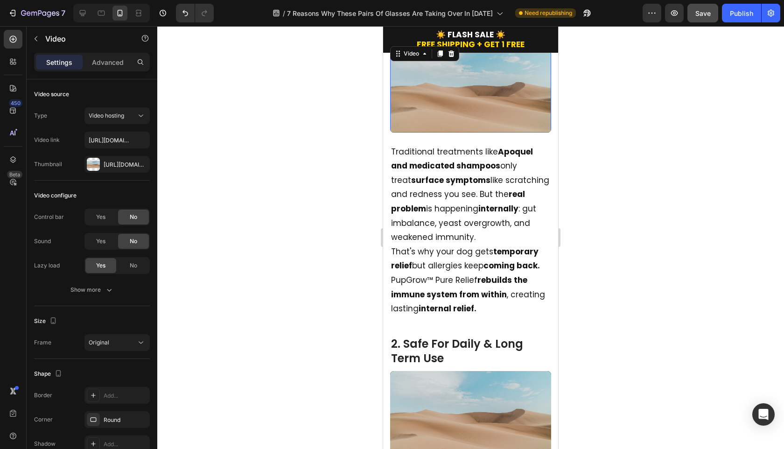
click at [465, 133] on video at bounding box center [470, 88] width 161 height 88
drag, startPoint x: 460, startPoint y: 138, endPoint x: 401, endPoint y: 149, distance: 60.3
click at [460, 133] on video at bounding box center [470, 88] width 161 height 88
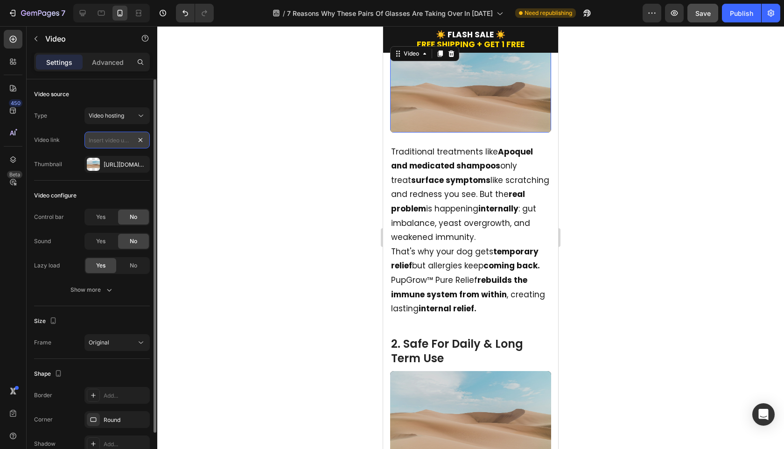
scroll to position [0, 0]
drag, startPoint x: 125, startPoint y: 144, endPoint x: 136, endPoint y: 153, distance: 14.3
click at [124, 144] on input "text" at bounding box center [116, 140] width 65 height 17
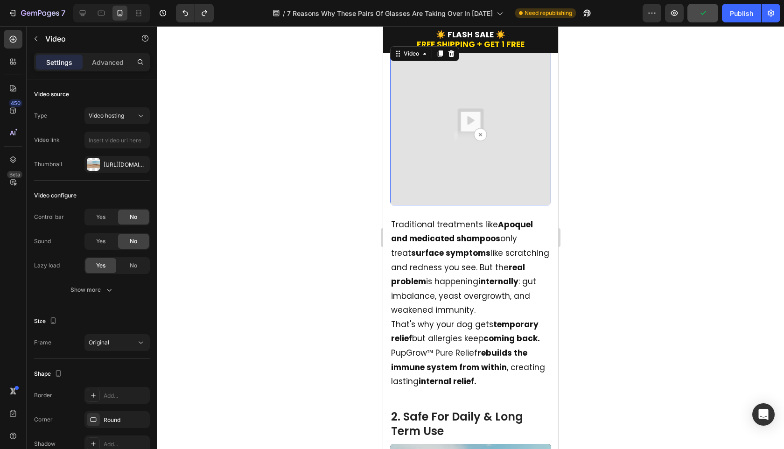
click at [205, 183] on div at bounding box center [470, 237] width 627 height 423
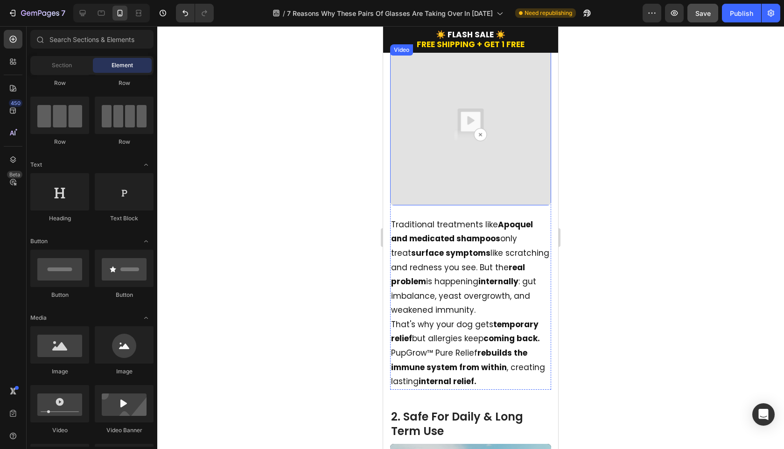
click at [484, 136] on img at bounding box center [470, 124] width 161 height 161
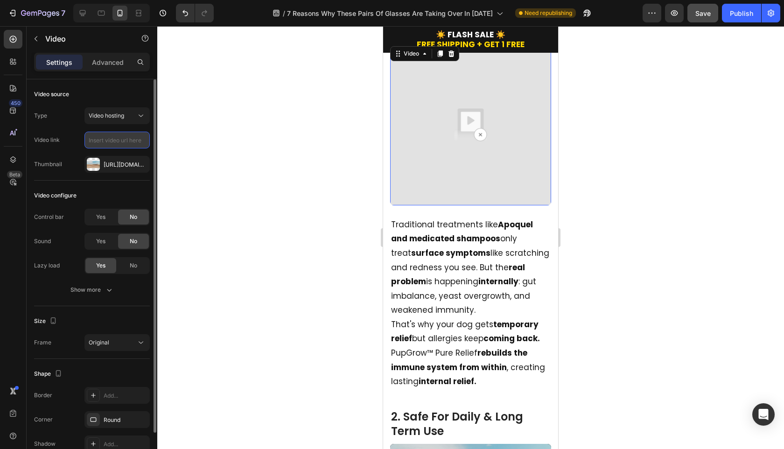
click at [124, 142] on input "text" at bounding box center [116, 140] width 65 height 17
paste input "[URL][DOMAIN_NAME]"
type input "[URL][DOMAIN_NAME]"
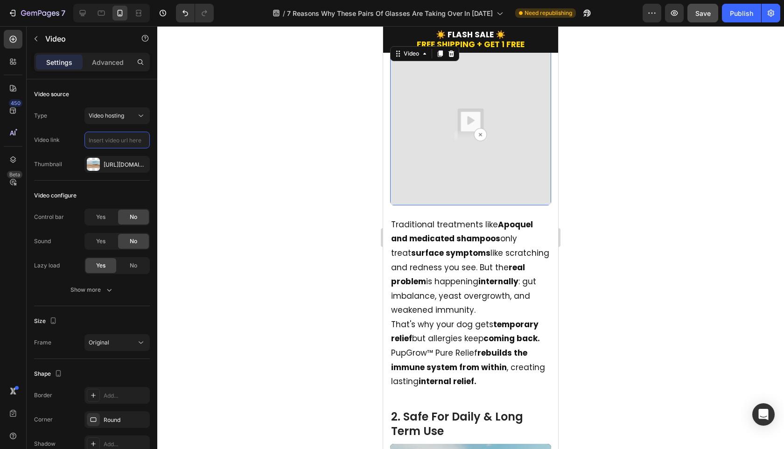
paste input "[URL][DOMAIN_NAME]"
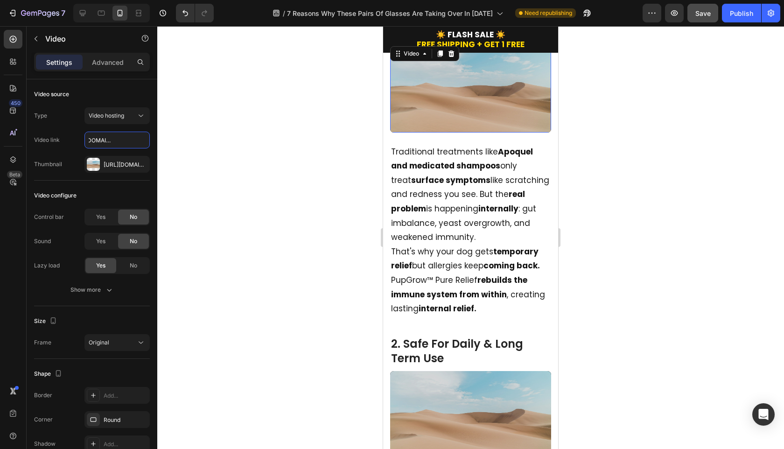
type input "[URL][DOMAIN_NAME]"
click at [242, 219] on div at bounding box center [470, 237] width 627 height 423
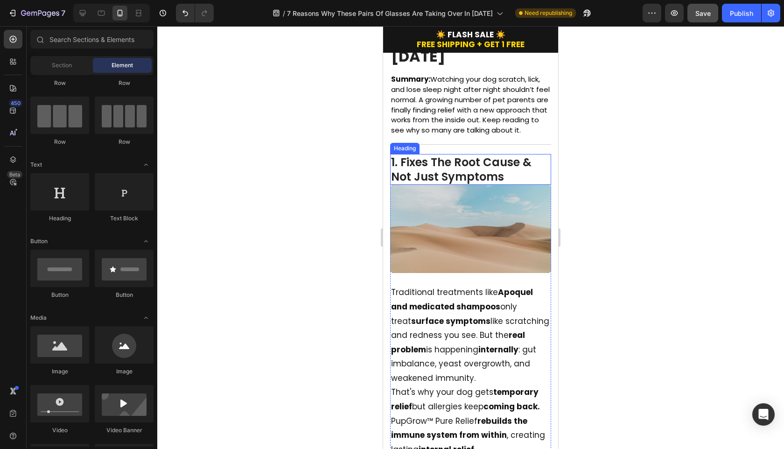
scroll to position [175, 0]
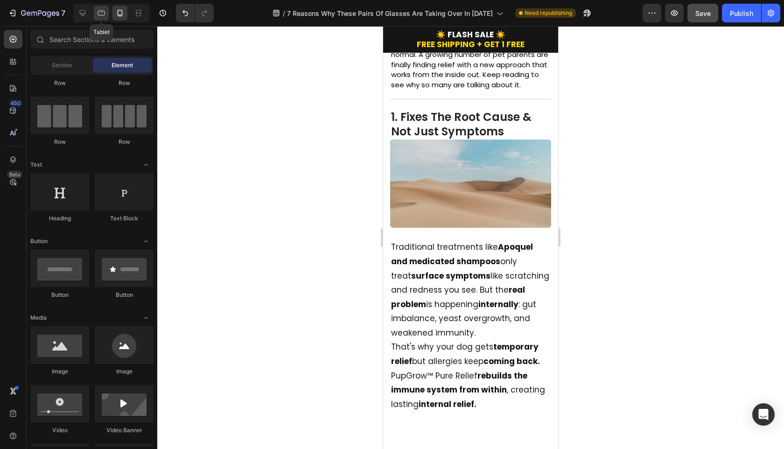
click at [103, 16] on icon at bounding box center [101, 12] width 9 height 9
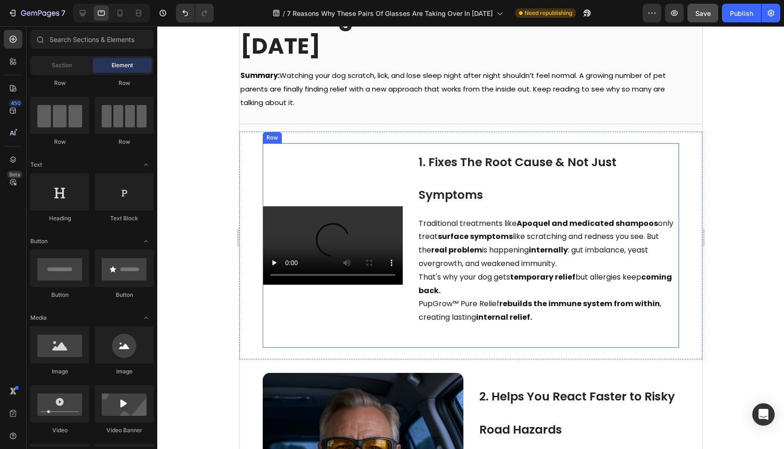
scroll to position [141, 0]
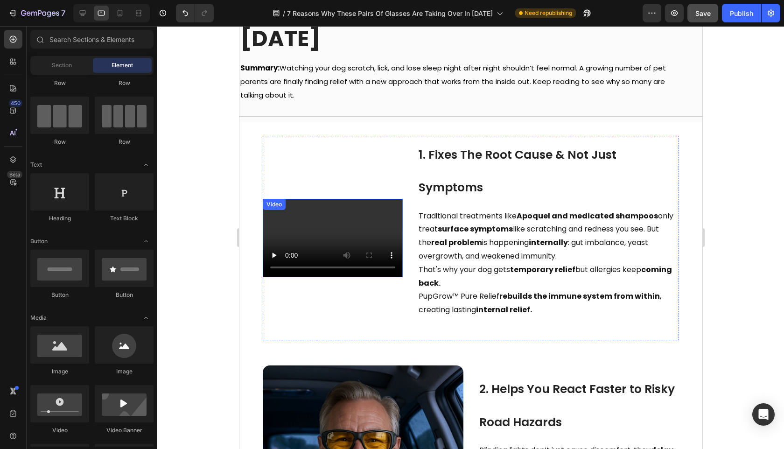
click at [294, 202] on video at bounding box center [332, 238] width 140 height 79
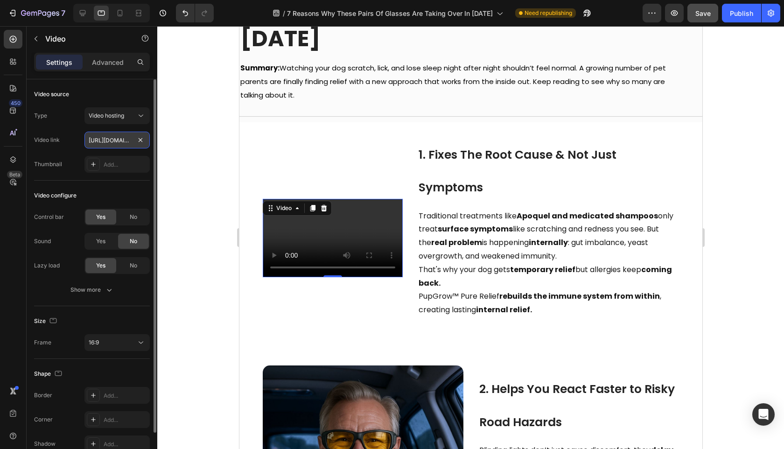
click at [123, 142] on input "[URL][DOMAIN_NAME]" at bounding box center [116, 140] width 65 height 17
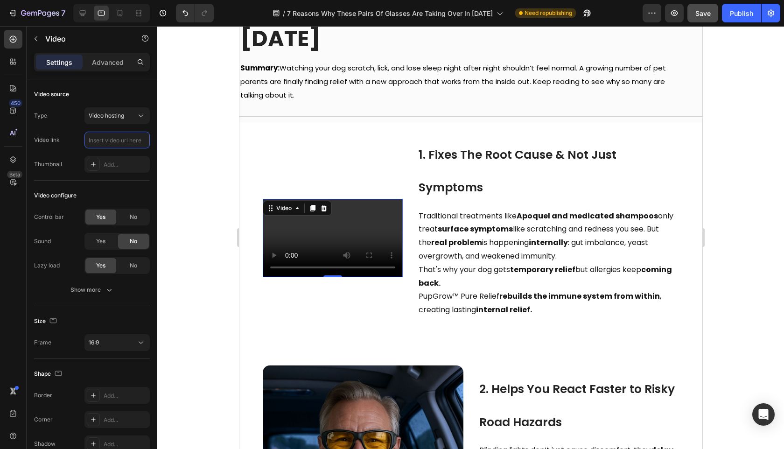
type input "[URL][DOMAIN_NAME]"
click at [185, 181] on div at bounding box center [470, 237] width 627 height 423
click at [350, 211] on video at bounding box center [332, 238] width 140 height 79
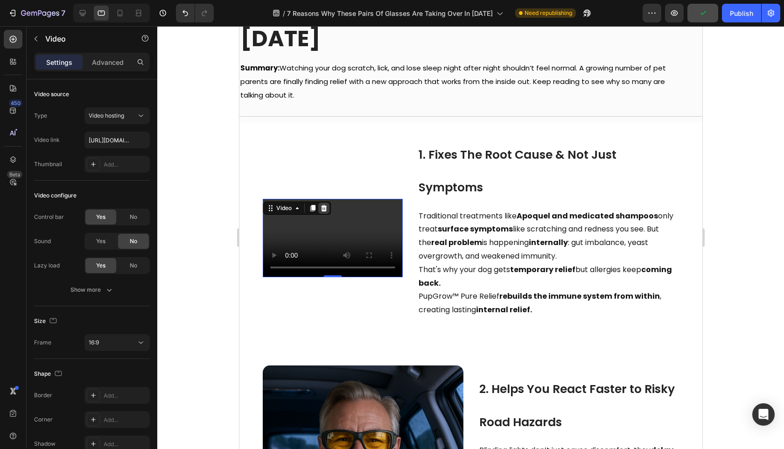
click at [322, 204] on icon at bounding box center [323, 207] width 7 height 7
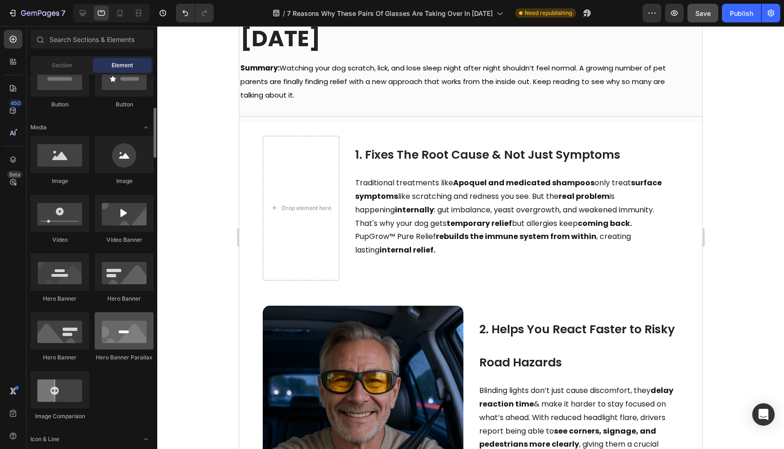
scroll to position [234, 0]
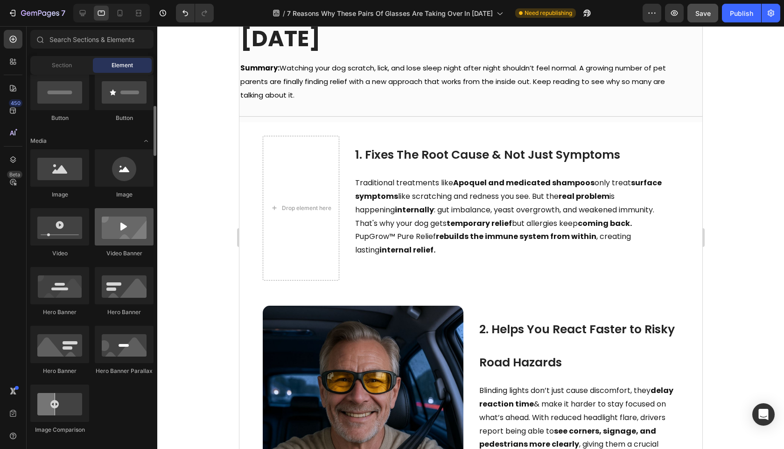
click at [126, 243] on div at bounding box center [124, 226] width 59 height 37
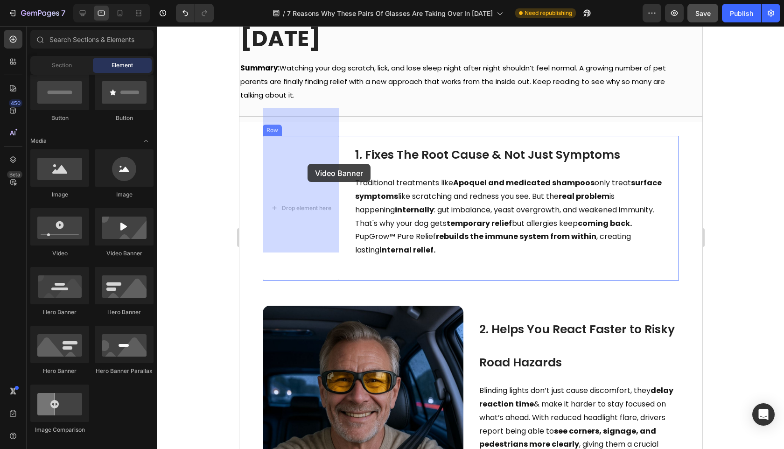
drag, startPoint x: 449, startPoint y: 225, endPoint x: 307, endPoint y: 164, distance: 153.9
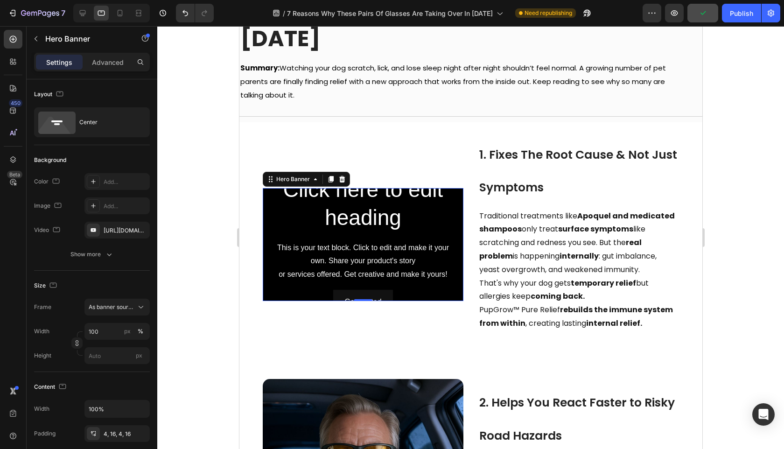
click at [277, 210] on div "Click here to edit heading Heading This is your text block. Click to edit and m…" at bounding box center [363, 245] width 186 height 140
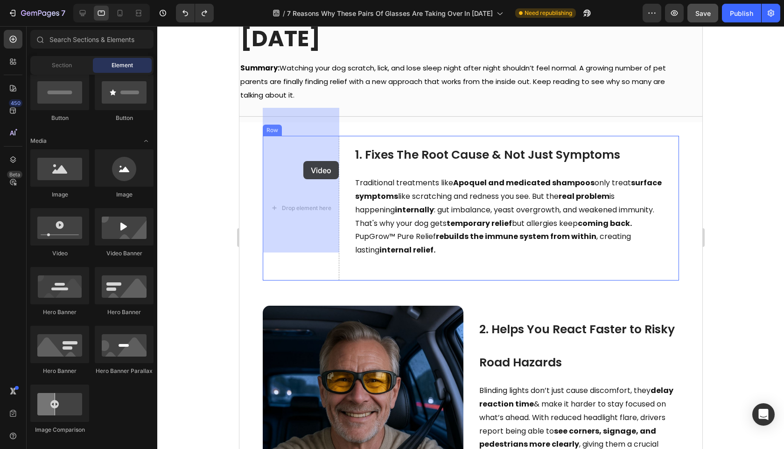
drag, startPoint x: 302, startPoint y: 265, endPoint x: 302, endPoint y: 161, distance: 103.6
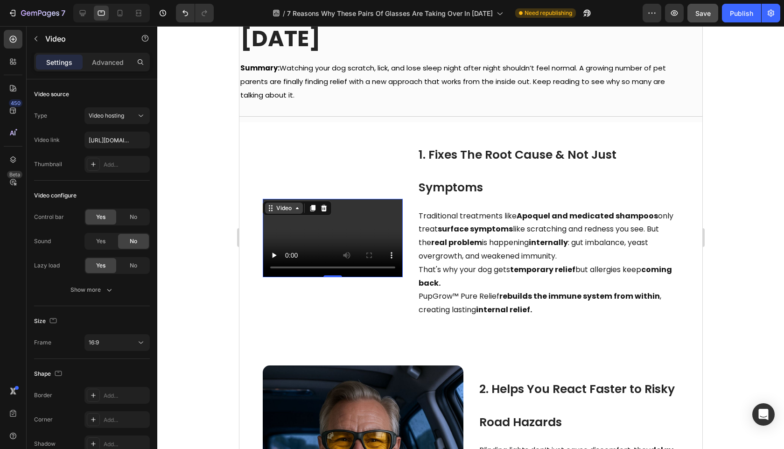
click at [290, 204] on div "Video" at bounding box center [283, 208] width 19 height 8
click at [206, 165] on div at bounding box center [470, 237] width 627 height 423
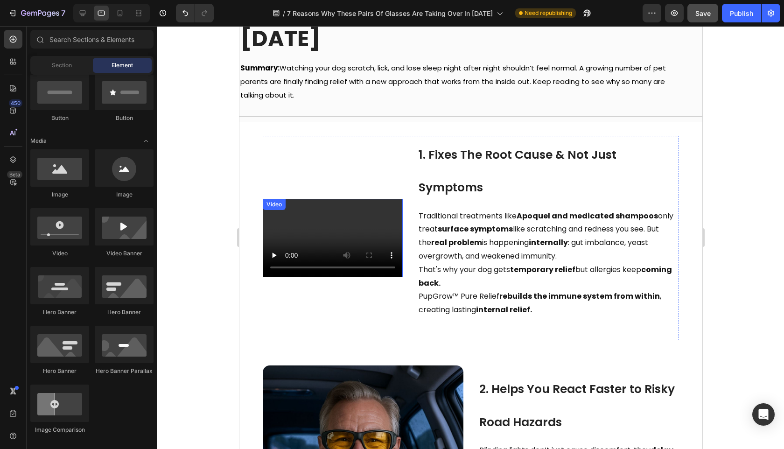
click at [373, 210] on video at bounding box center [332, 238] width 140 height 79
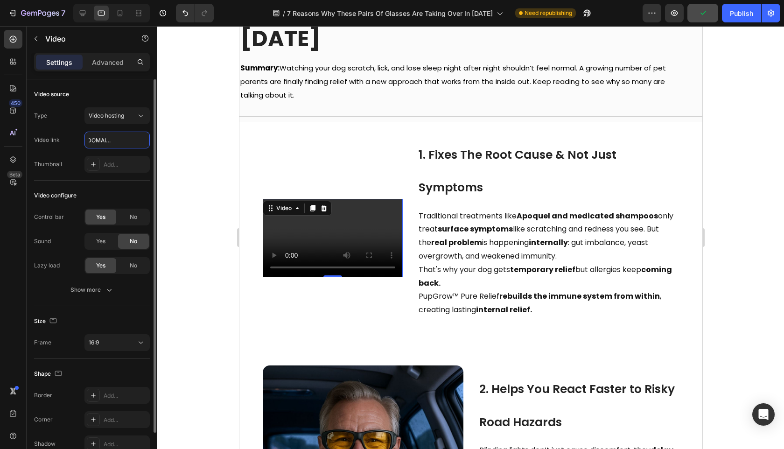
scroll to position [48, 0]
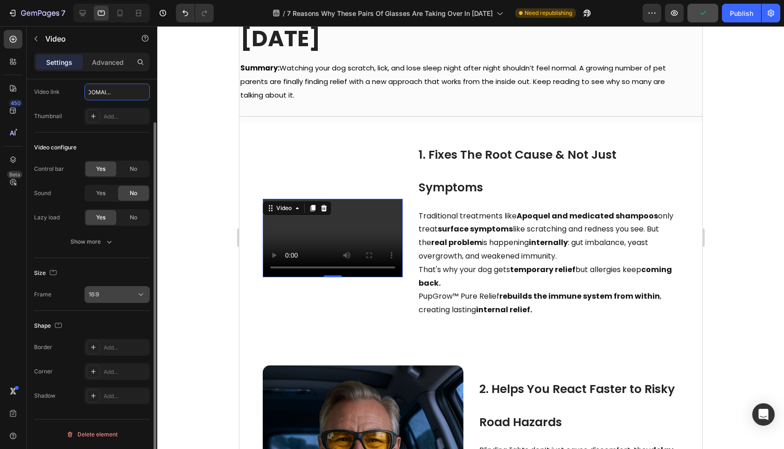
type input "[URL][DOMAIN_NAME]"
click at [131, 296] on div "16:9" at bounding box center [113, 294] width 48 height 8
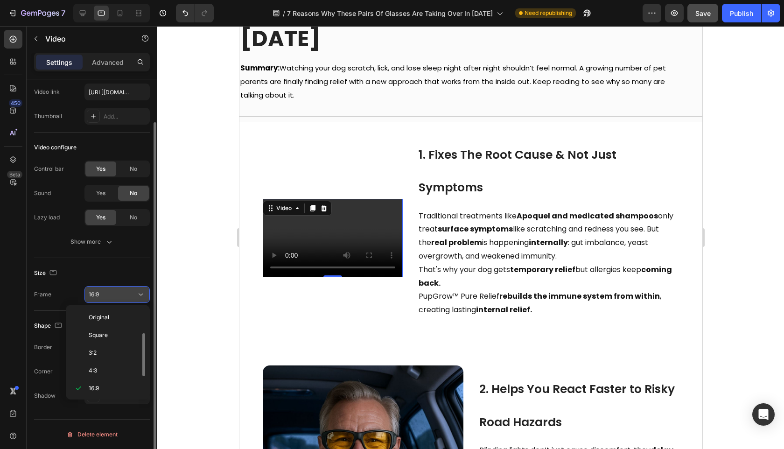
scroll to position [17, 0]
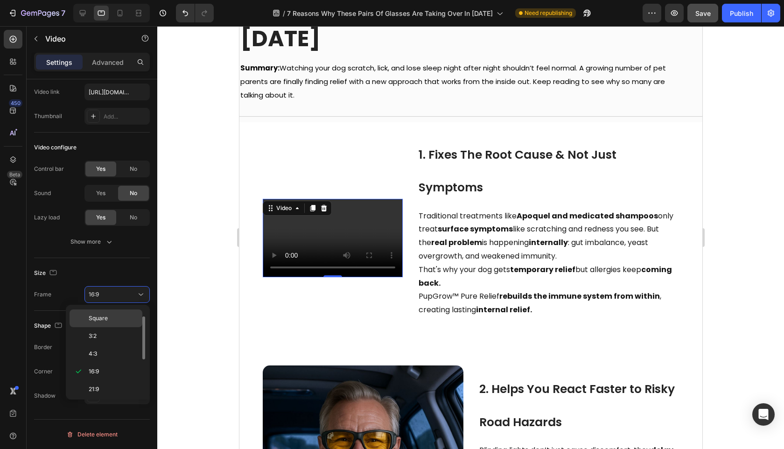
click at [113, 320] on p "Square" at bounding box center [113, 318] width 49 height 8
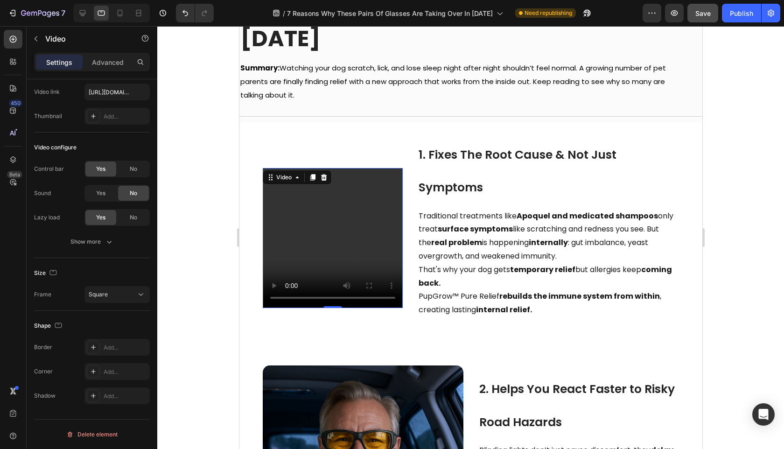
click at [192, 271] on div at bounding box center [470, 237] width 627 height 423
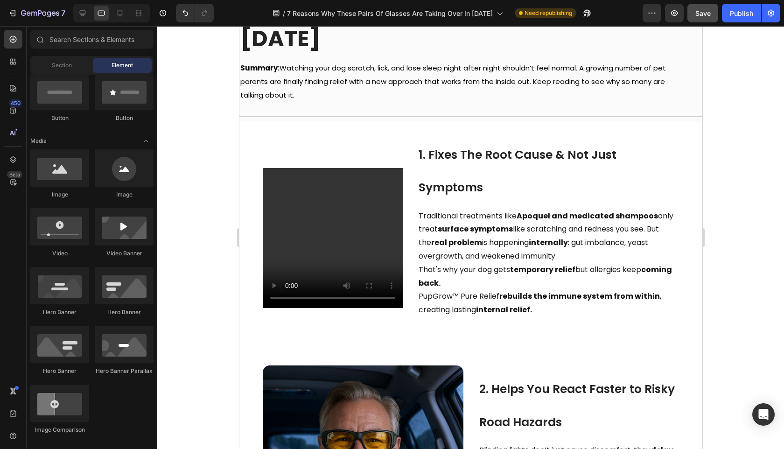
click at [212, 264] on div at bounding box center [470, 237] width 627 height 423
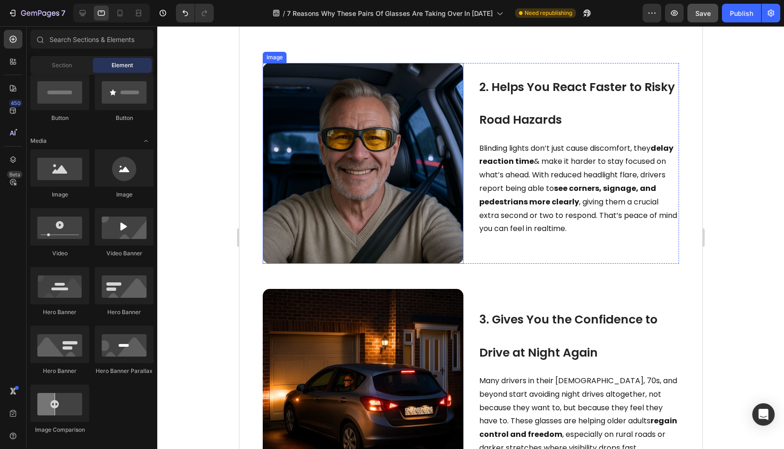
scroll to position [154, 0]
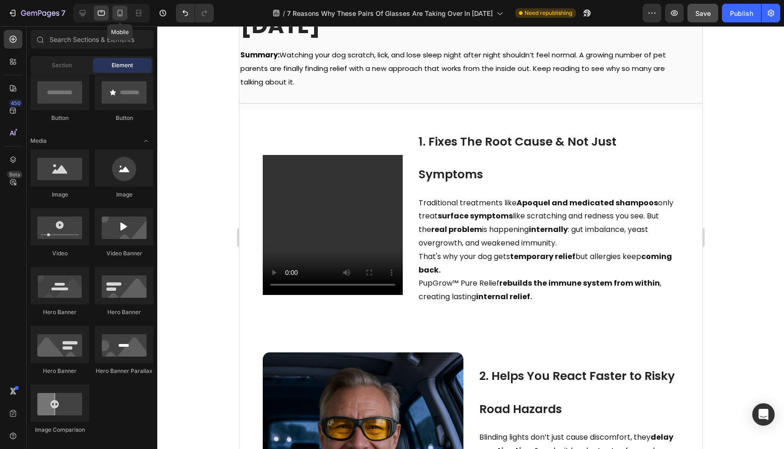
click at [122, 20] on div at bounding box center [119, 13] width 15 height 15
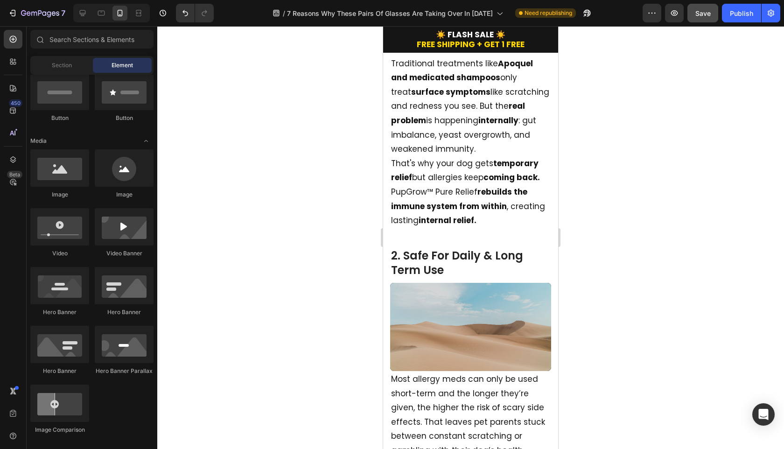
click at [708, 15] on span "Save" at bounding box center [702, 13] width 15 height 8
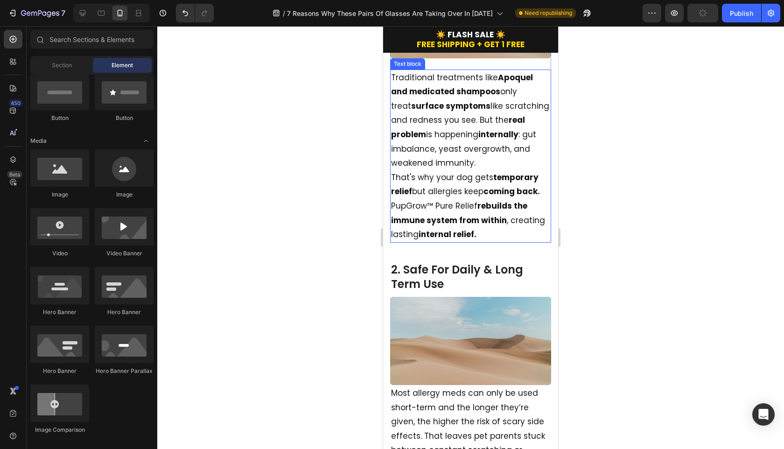
scroll to position [155, 0]
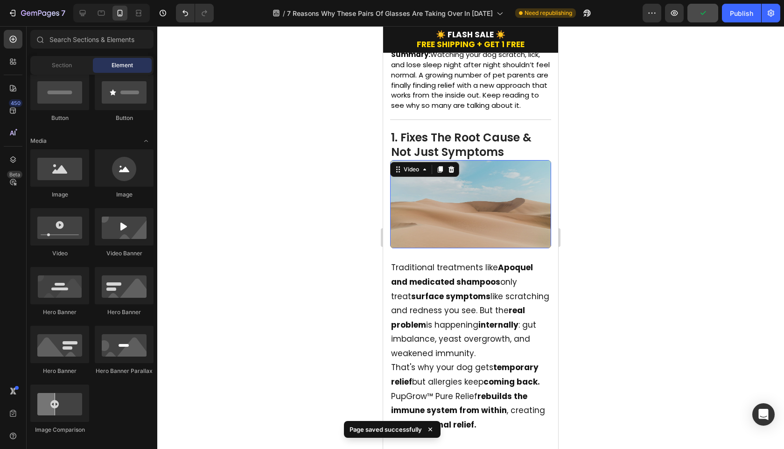
click at [460, 245] on video at bounding box center [470, 204] width 161 height 88
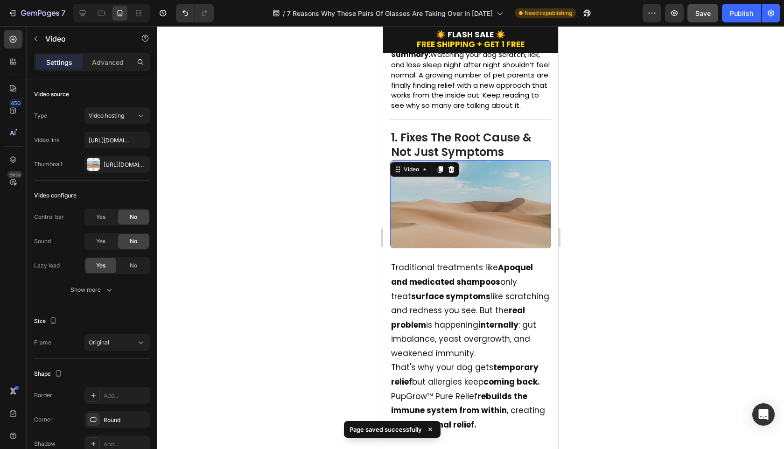
click at [109, 14] on div at bounding box center [111, 13] width 77 height 19
click at [105, 14] on icon at bounding box center [101, 12] width 9 height 9
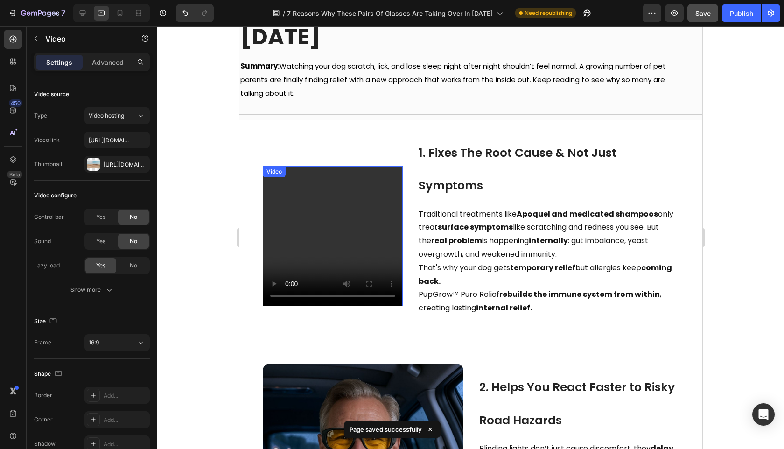
scroll to position [132, 0]
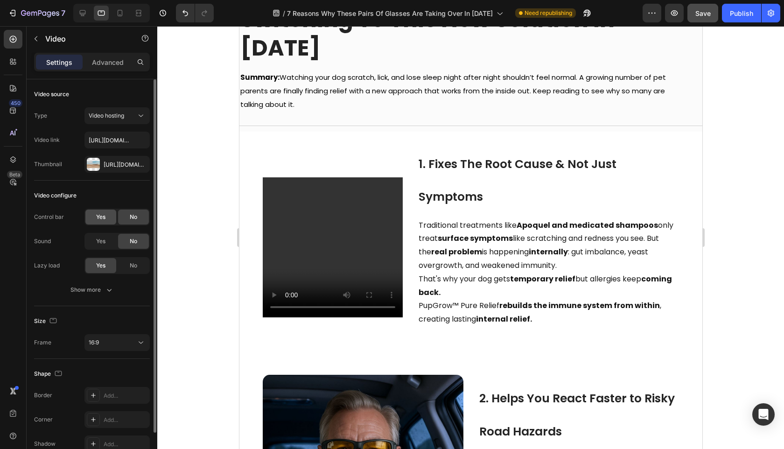
click at [106, 219] on div "Yes" at bounding box center [100, 217] width 31 height 15
click at [130, 217] on span "No" at bounding box center [133, 217] width 7 height 8
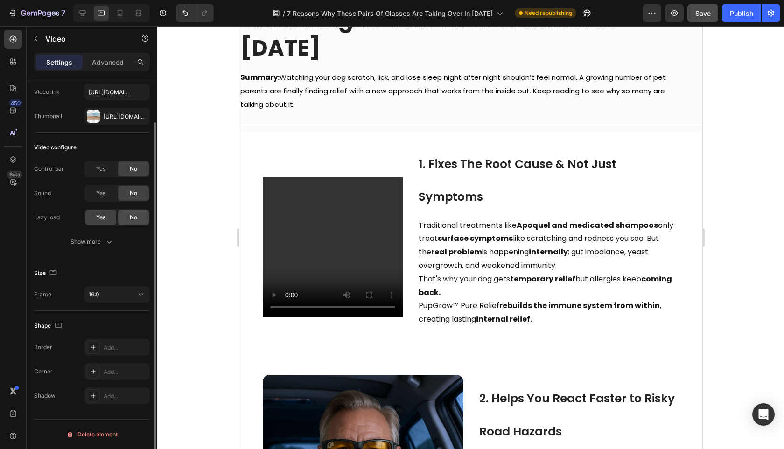
scroll to position [0, 0]
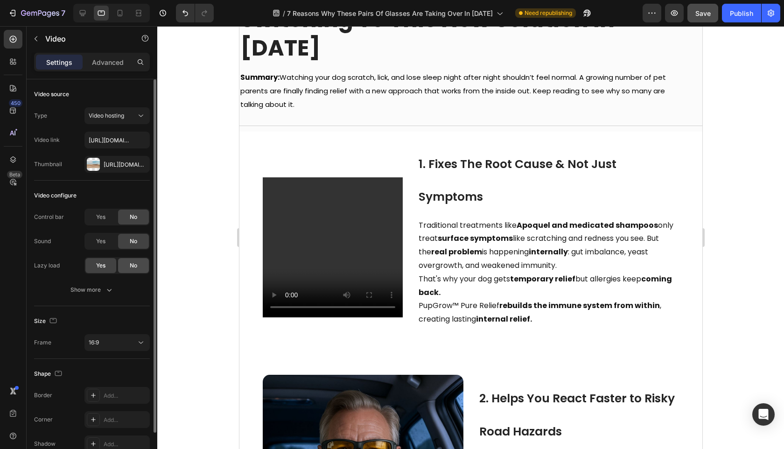
click at [134, 268] on span "No" at bounding box center [133, 265] width 7 height 8
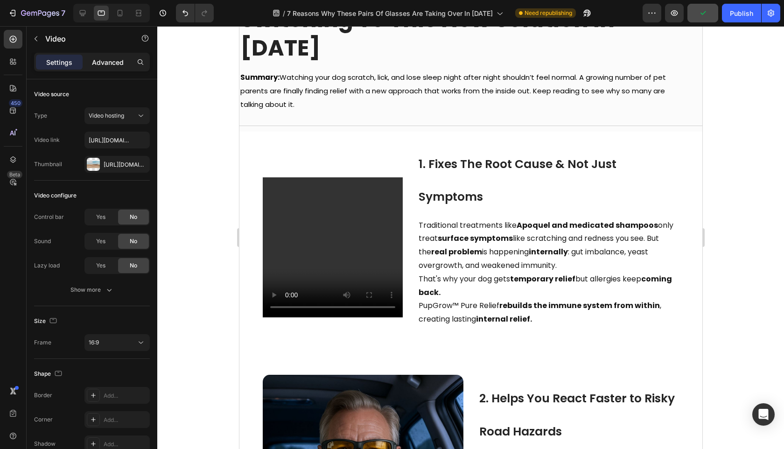
click at [100, 68] on div "Advanced" at bounding box center [107, 62] width 47 height 15
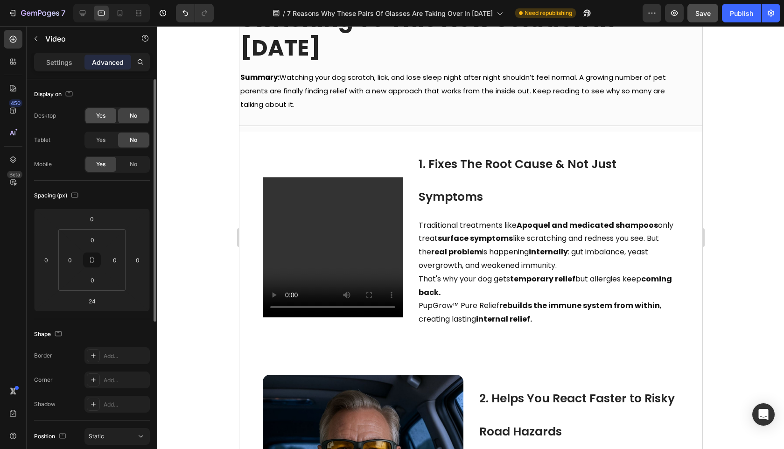
click at [97, 118] on span "Yes" at bounding box center [100, 116] width 9 height 8
click at [97, 140] on span "Yes" at bounding box center [100, 140] width 9 height 8
click at [125, 118] on div "No" at bounding box center [133, 115] width 31 height 15
click at [121, 141] on div "No" at bounding box center [133, 140] width 31 height 15
click at [74, 67] on div "Settings" at bounding box center [59, 62] width 47 height 15
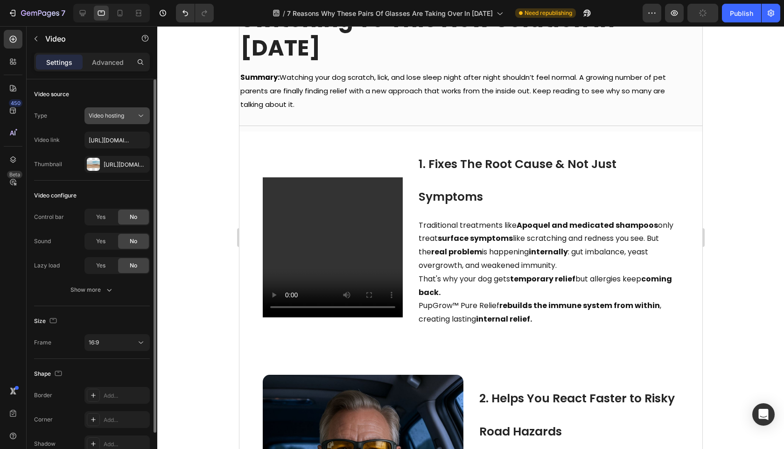
click at [102, 114] on span "Video hosting" at bounding box center [106, 115] width 35 height 7
click at [44, 163] on div "Thumbnail" at bounding box center [48, 164] width 28 height 8
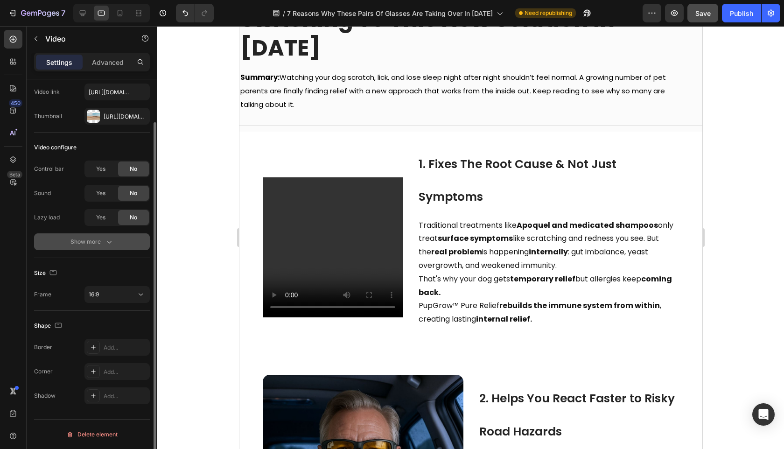
click at [108, 244] on icon "button" at bounding box center [109, 241] width 9 height 9
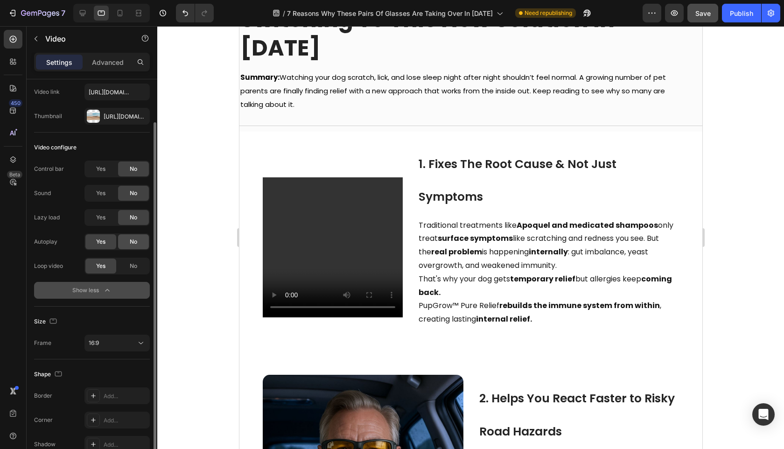
click at [135, 245] on span "No" at bounding box center [133, 242] width 7 height 8
click at [110, 247] on div "Yes" at bounding box center [100, 241] width 31 height 15
click at [134, 266] on span "No" at bounding box center [133, 266] width 7 height 8
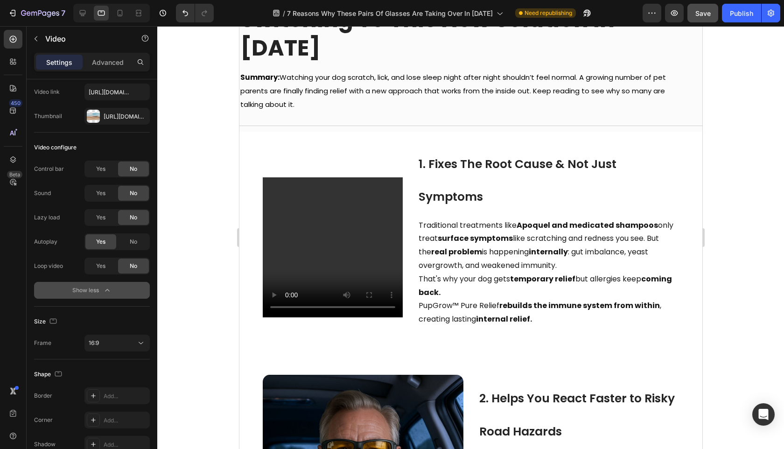
click at [169, 264] on div at bounding box center [470, 237] width 627 height 423
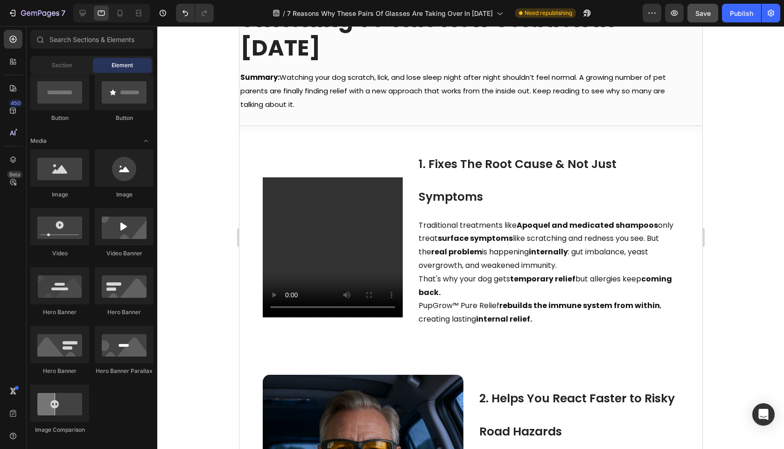
click at [221, 255] on div at bounding box center [470, 237] width 627 height 423
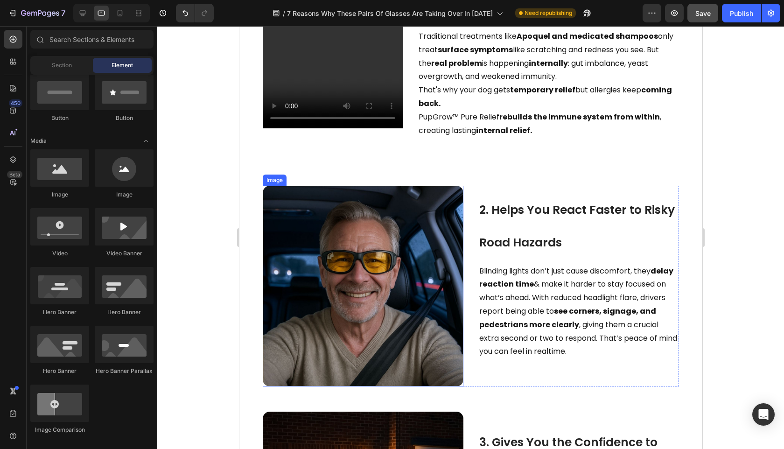
scroll to position [140, 0]
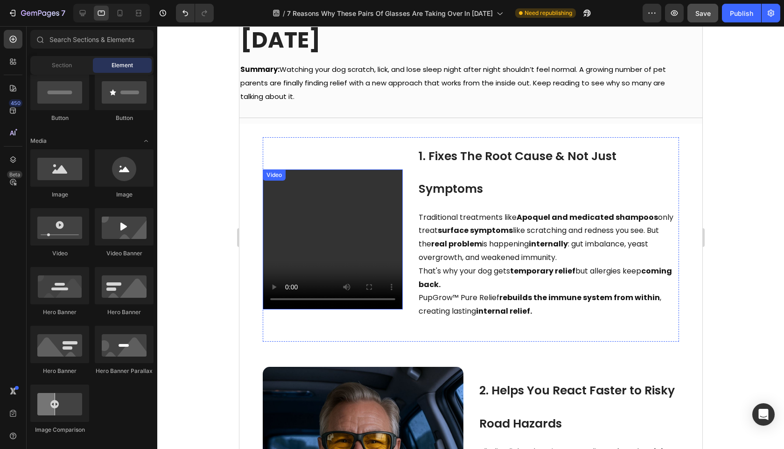
click at [368, 238] on video at bounding box center [332, 239] width 140 height 140
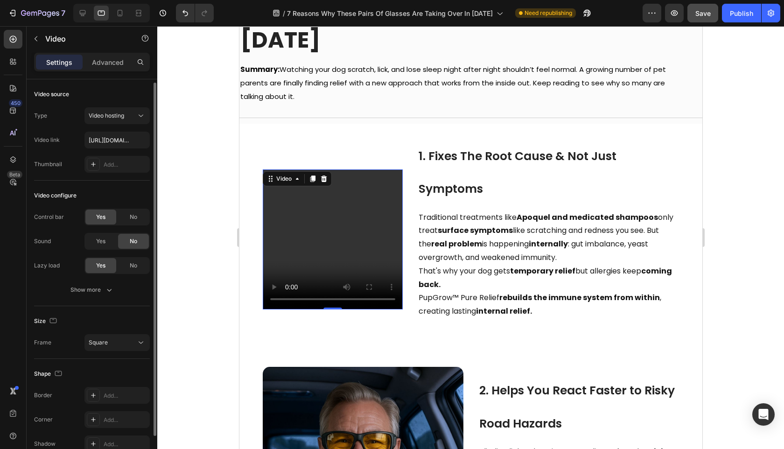
scroll to position [48, 0]
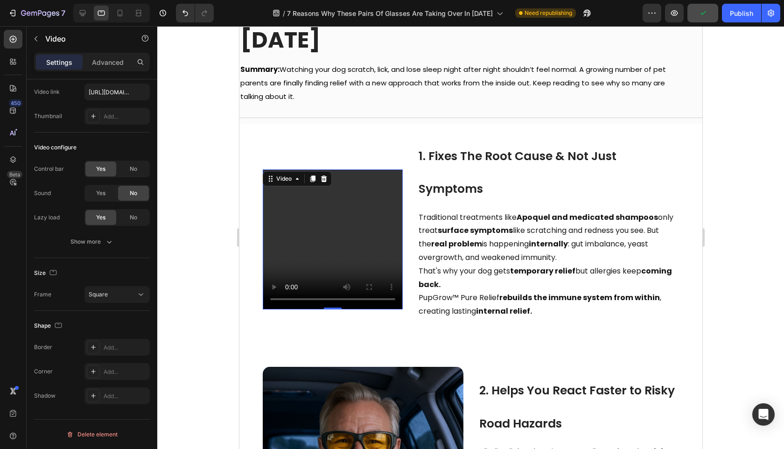
click at [201, 194] on div at bounding box center [470, 237] width 627 height 423
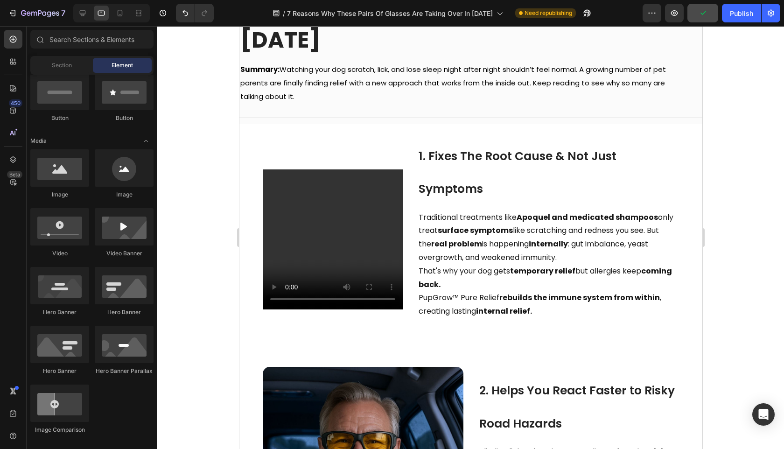
click at [202, 193] on div at bounding box center [470, 237] width 627 height 423
click at [119, 19] on div at bounding box center [119, 13] width 15 height 15
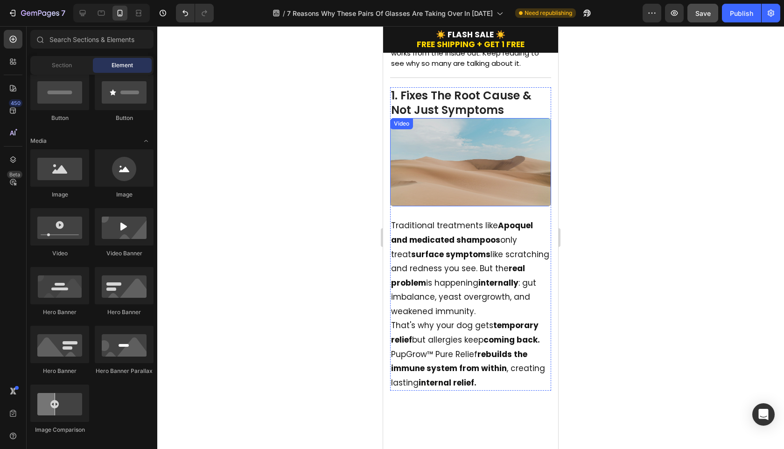
scroll to position [86, 0]
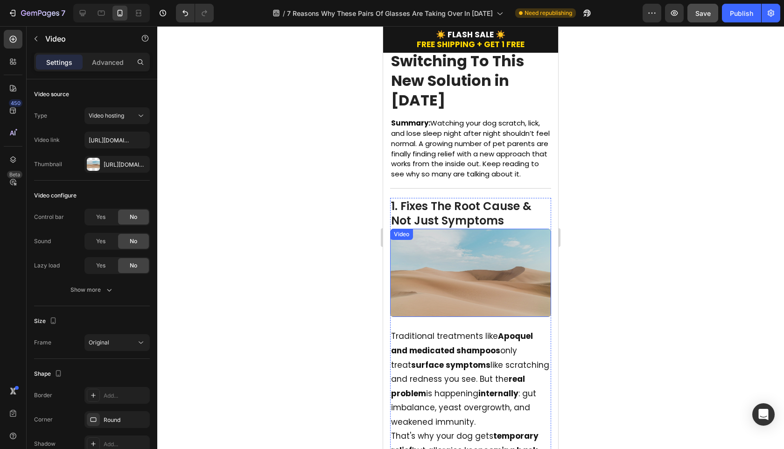
click at [440, 293] on video at bounding box center [470, 273] width 161 height 88
click at [443, 299] on video at bounding box center [470, 273] width 161 height 88
click at [422, 242] on icon at bounding box center [424, 237] width 7 height 7
click at [420, 242] on div "Video" at bounding box center [411, 238] width 19 height 8
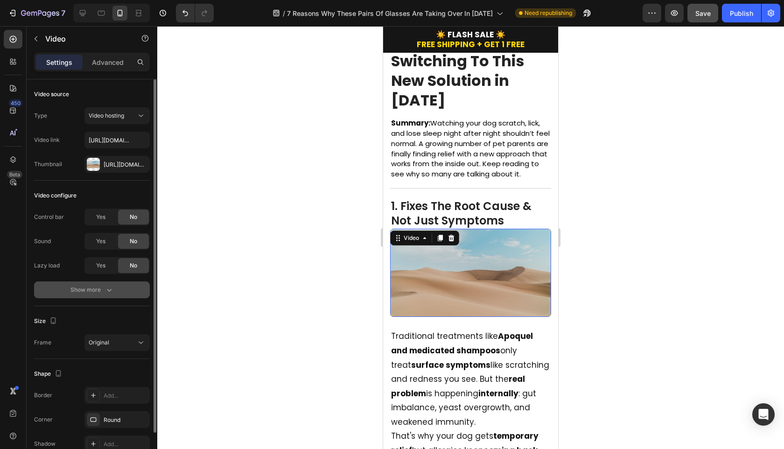
click at [106, 288] on icon "button" at bounding box center [109, 289] width 9 height 9
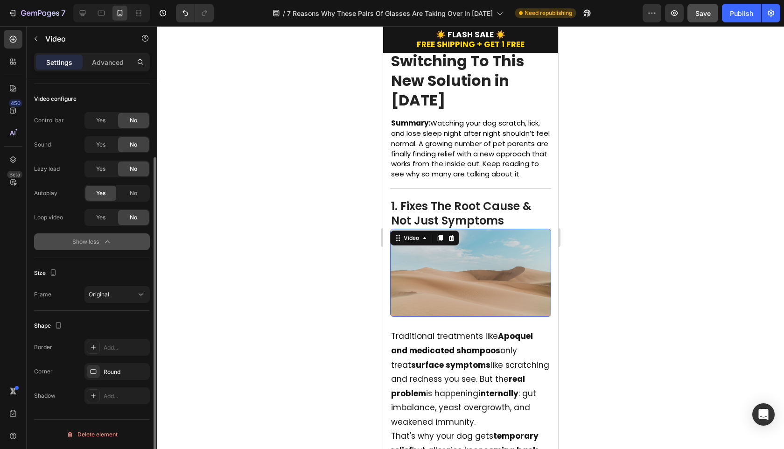
scroll to position [0, 0]
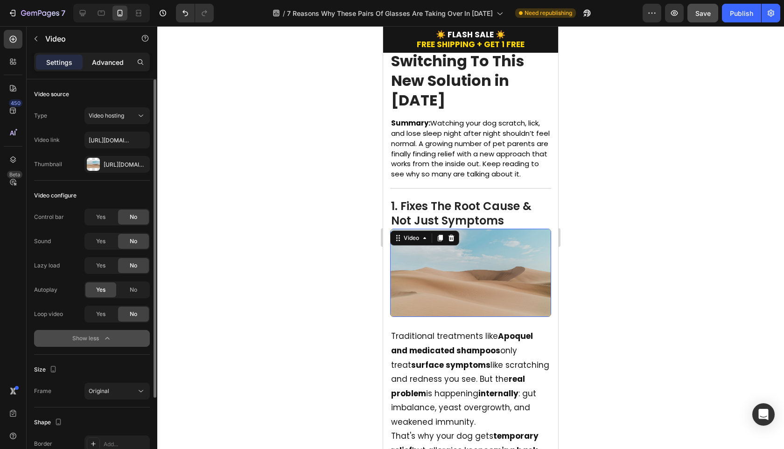
click at [105, 62] on p "Advanced" at bounding box center [108, 62] width 32 height 10
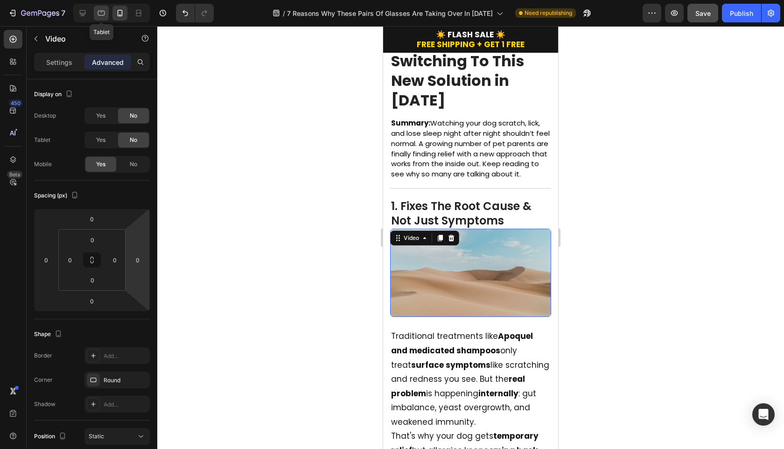
click at [103, 13] on icon at bounding box center [101, 12] width 9 height 9
type input "24"
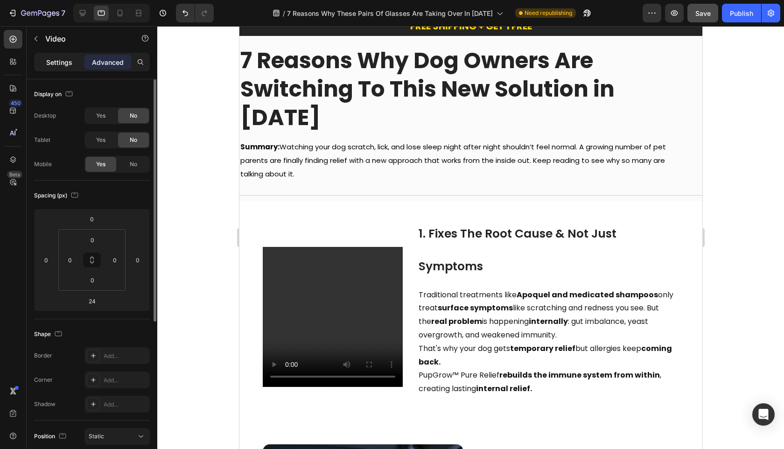
click at [69, 68] on div "Settings" at bounding box center [59, 62] width 47 height 15
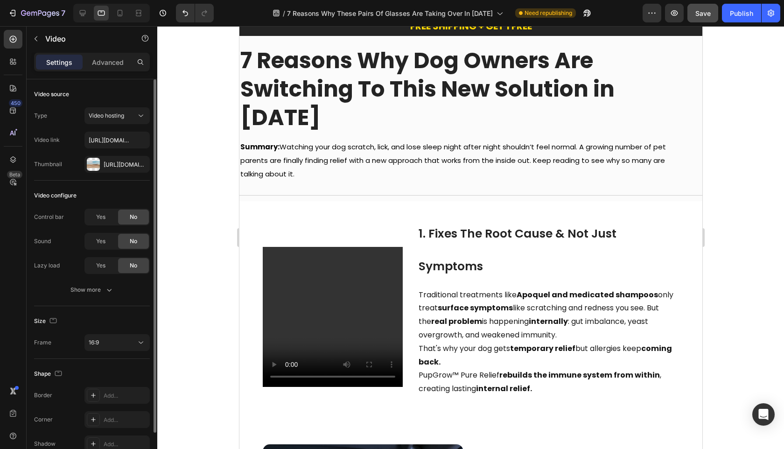
scroll to position [48, 0]
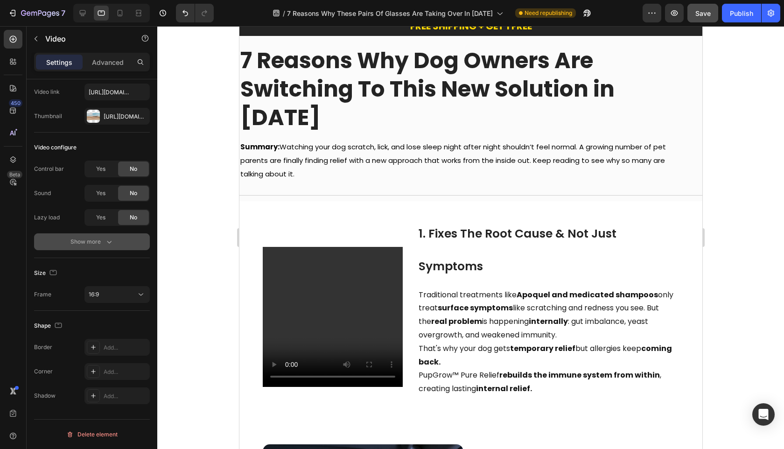
click at [105, 239] on icon "button" at bounding box center [109, 241] width 9 height 9
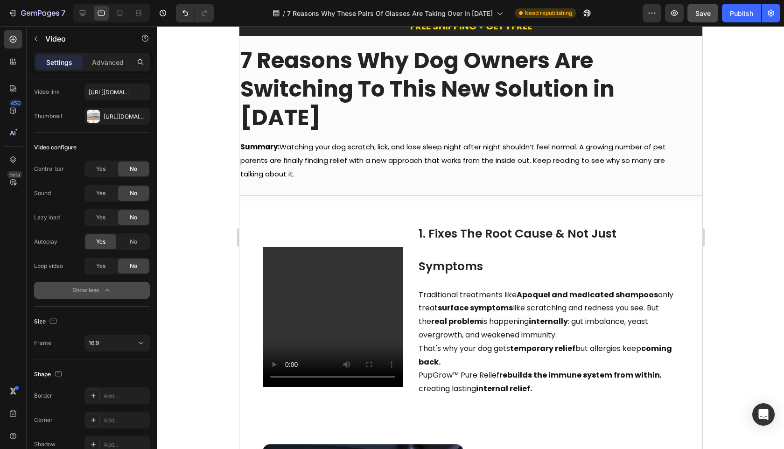
scroll to position [97, 0]
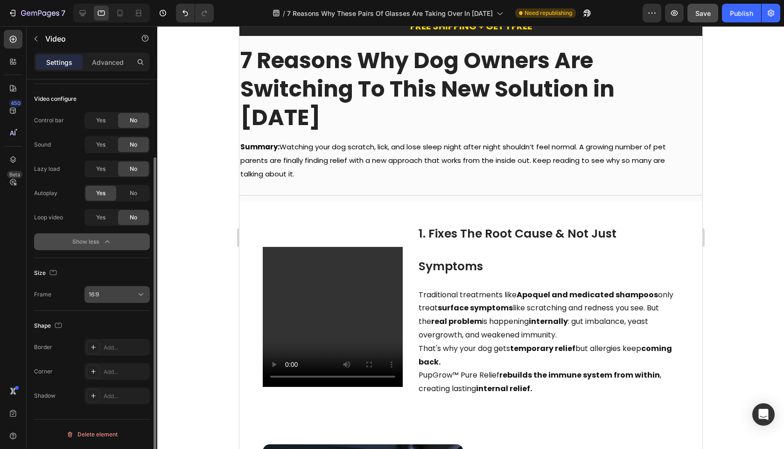
click at [123, 298] on div "16:9" at bounding box center [113, 294] width 48 height 8
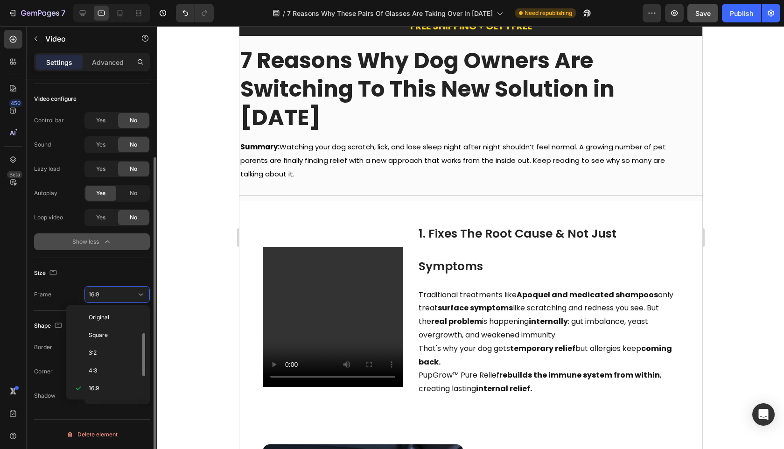
scroll to position [17, 0]
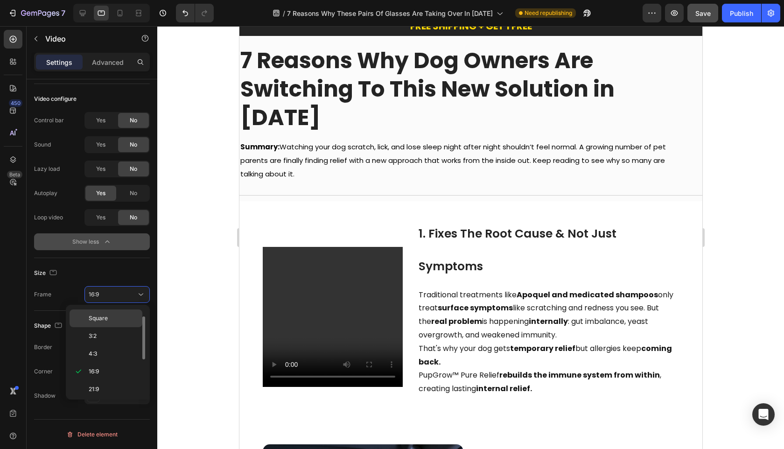
click at [119, 318] on p "Square" at bounding box center [113, 318] width 49 height 8
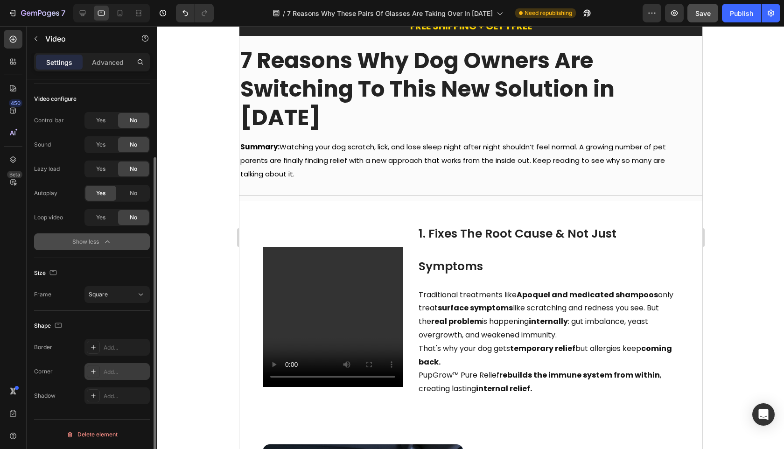
click at [92, 372] on icon at bounding box center [93, 371] width 7 height 7
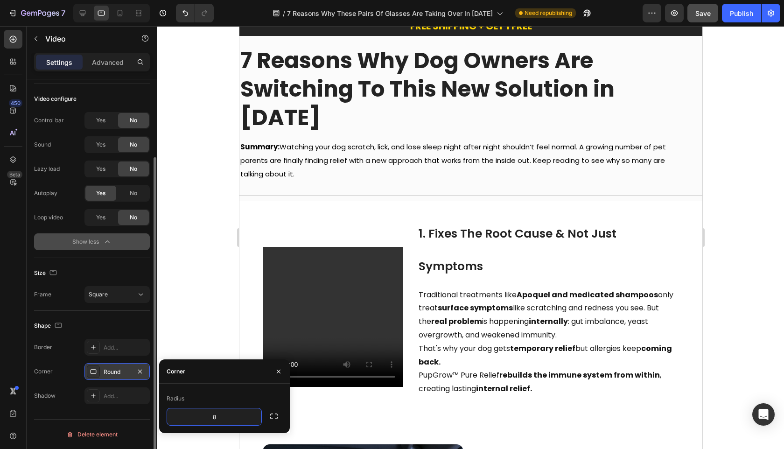
click at [220, 304] on div at bounding box center [470, 237] width 627 height 423
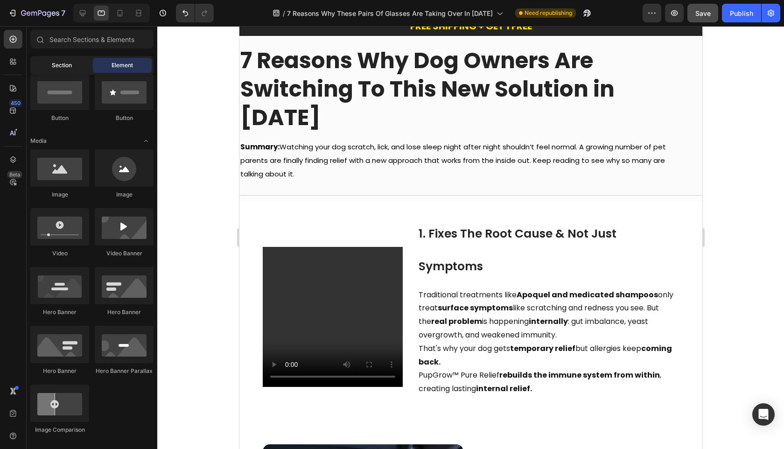
click at [59, 62] on span "Section" at bounding box center [62, 65] width 20 height 8
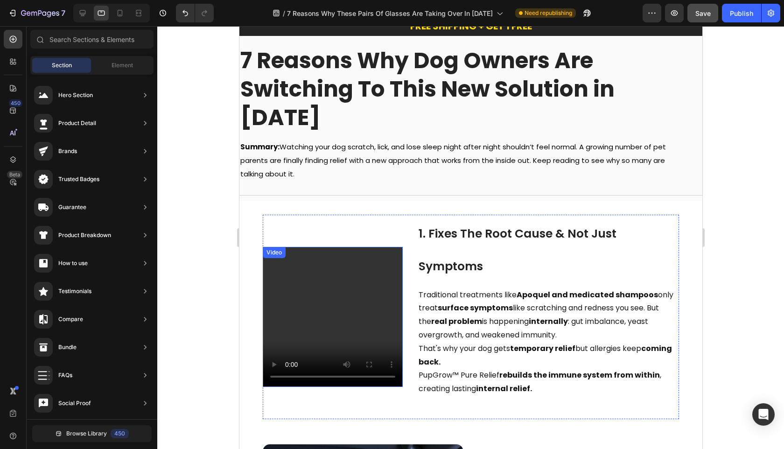
click at [316, 247] on div "Video" at bounding box center [332, 317] width 140 height 140
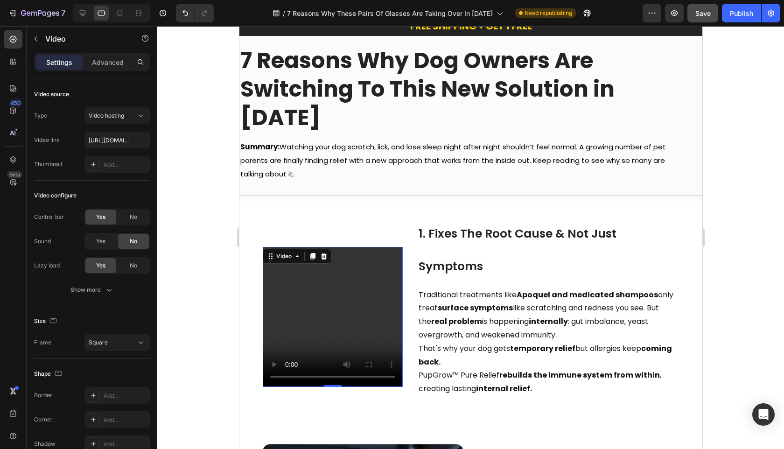
drag, startPoint x: 306, startPoint y: 269, endPoint x: 426, endPoint y: 317, distance: 129.2
click at [306, 269] on video at bounding box center [332, 317] width 140 height 140
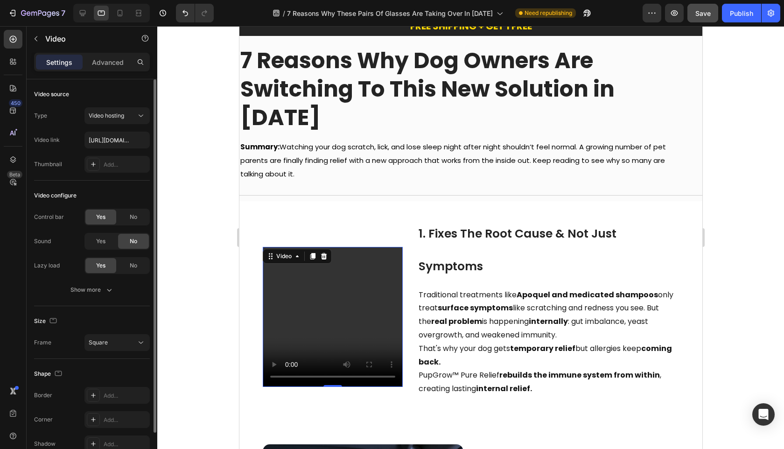
scroll to position [48, 0]
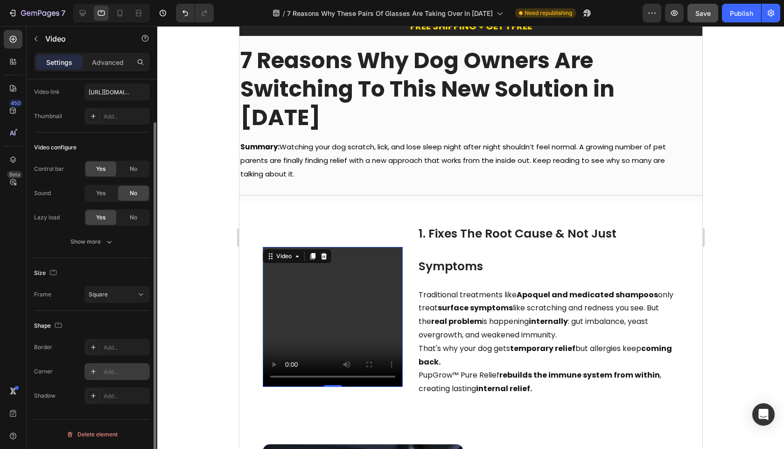
click at [107, 374] on div "Add..." at bounding box center [126, 372] width 44 height 8
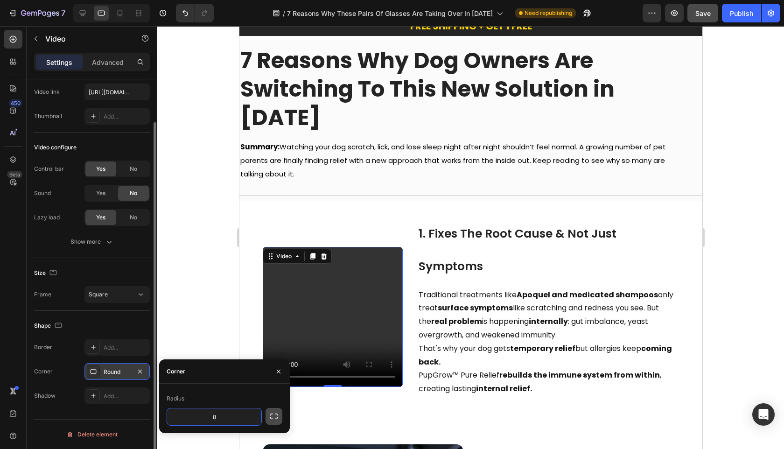
click at [273, 416] on icon "button" at bounding box center [273, 416] width 9 height 9
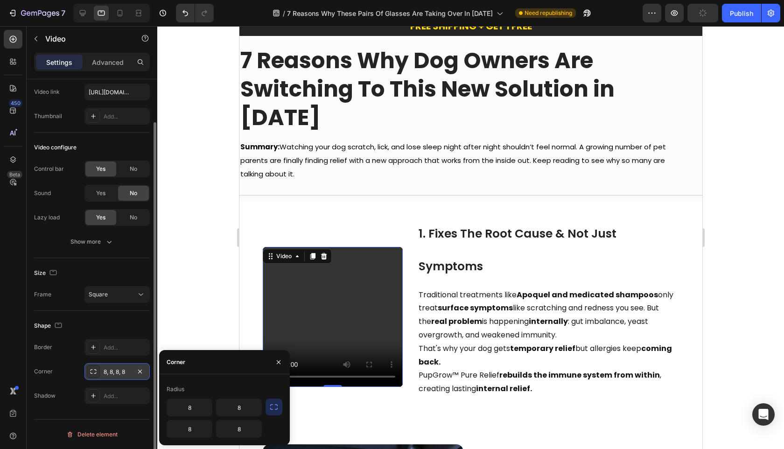
click at [214, 326] on div at bounding box center [470, 237] width 627 height 423
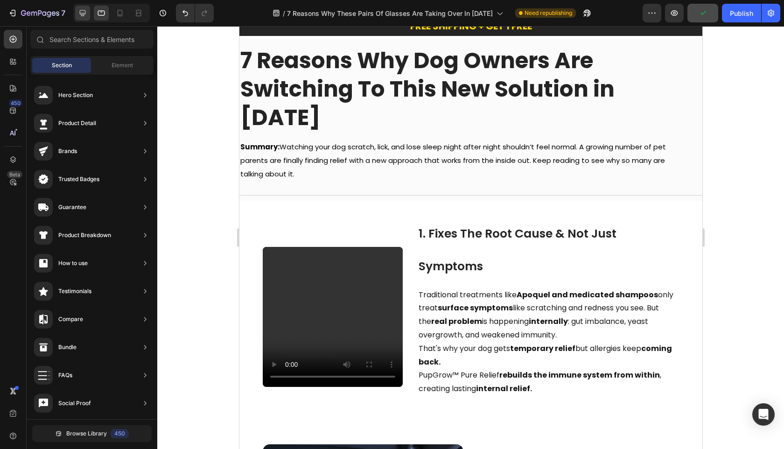
click at [88, 18] on div at bounding box center [82, 13] width 15 height 15
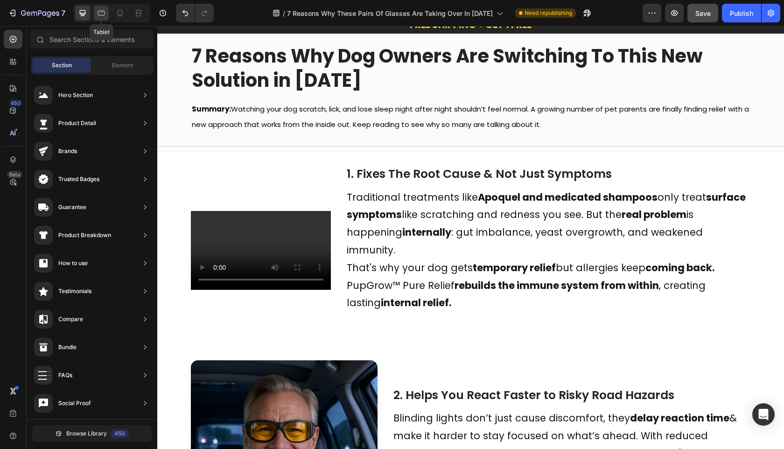
click at [131, 19] on div at bounding box center [138, 13] width 15 height 15
click at [106, 17] on div at bounding box center [101, 13] width 15 height 15
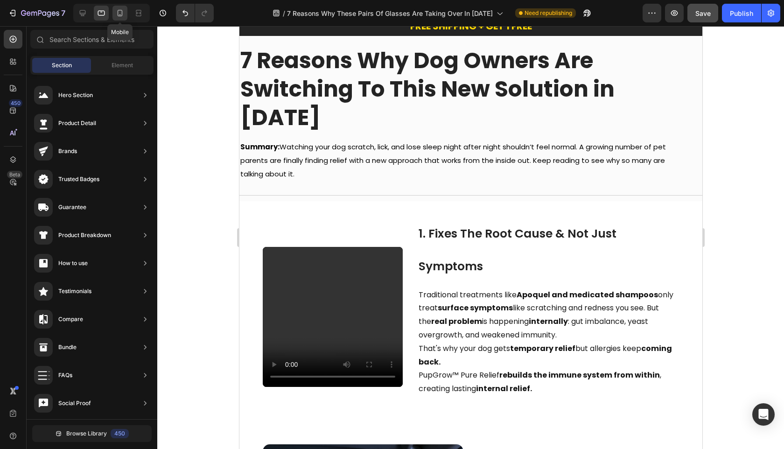
click at [118, 16] on icon at bounding box center [119, 12] width 9 height 9
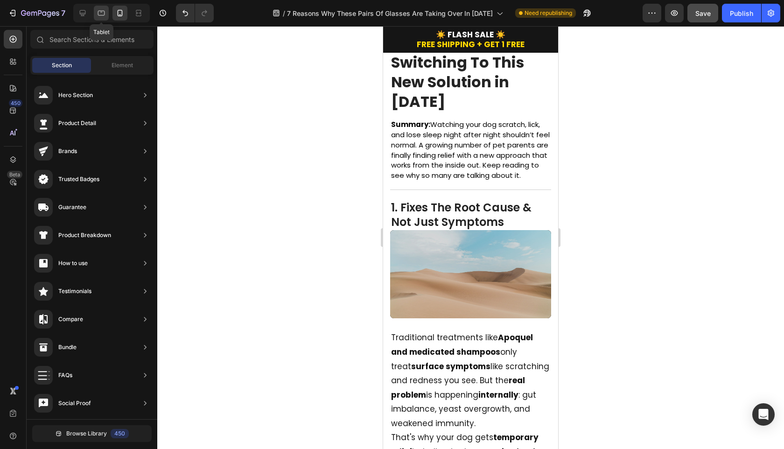
click at [99, 16] on icon at bounding box center [101, 12] width 9 height 9
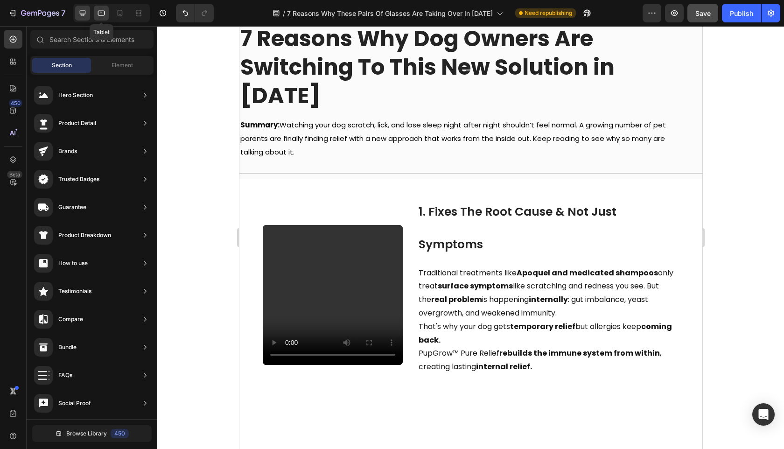
scroll to position [63, 0]
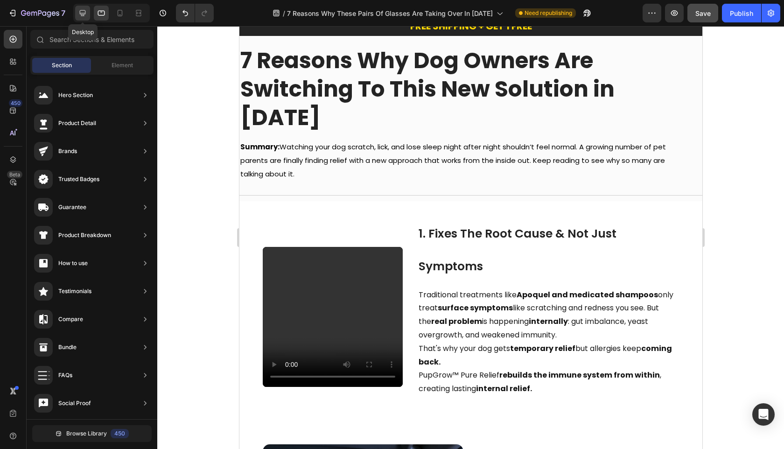
click at [82, 15] on icon at bounding box center [82, 12] width 9 height 9
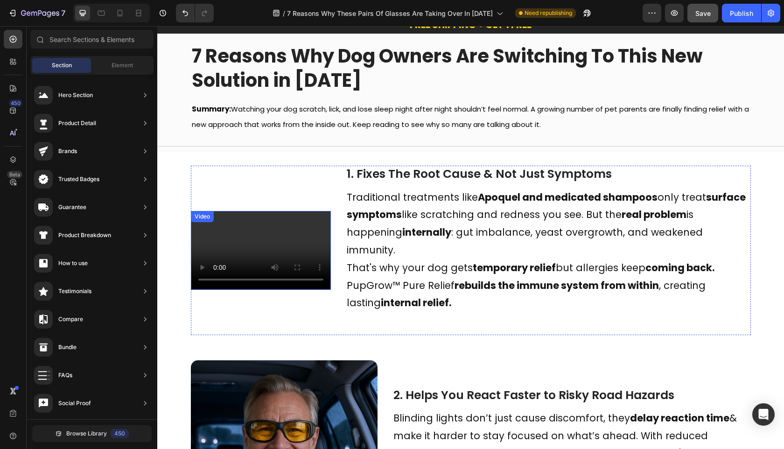
click at [320, 250] on video at bounding box center [261, 250] width 140 height 79
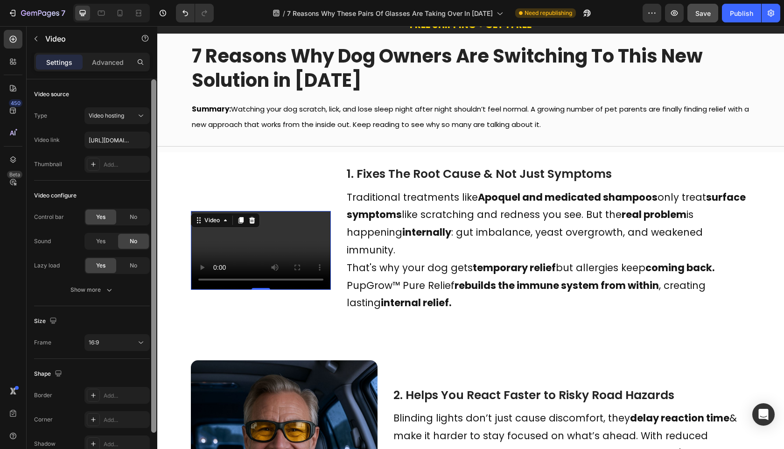
scroll to position [48, 0]
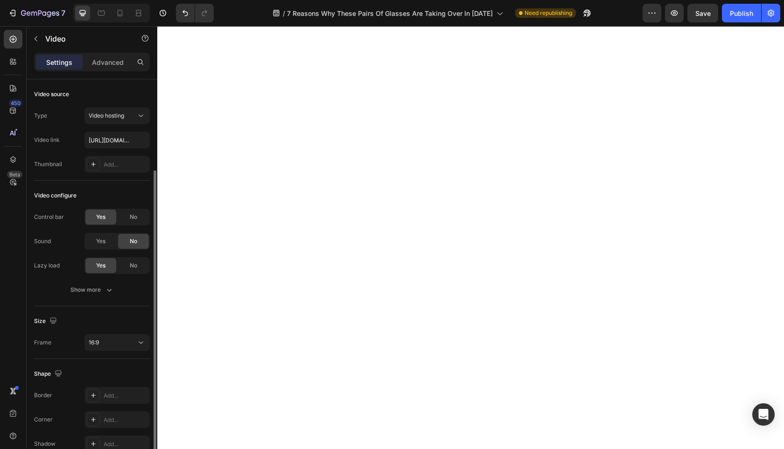
click at [133, 306] on div "Size Frame 16:9" at bounding box center [92, 332] width 116 height 53
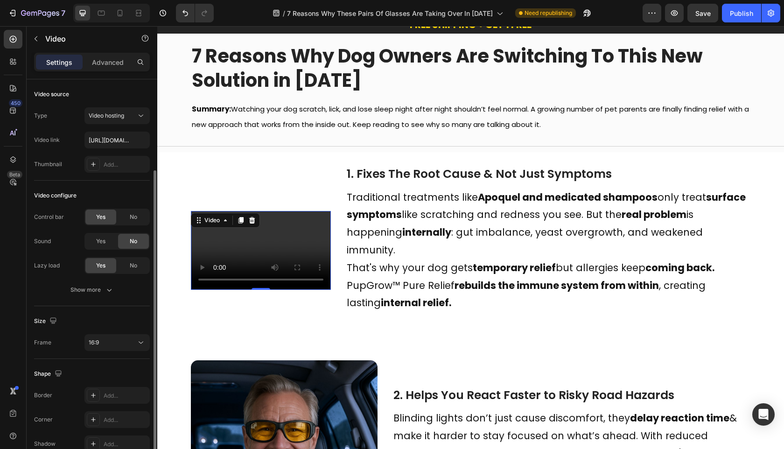
scroll to position [48, 0]
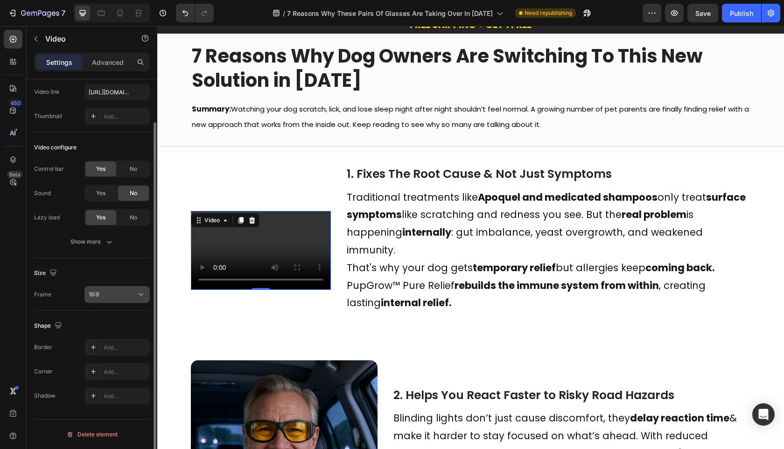
click at [133, 298] on div "16:9" at bounding box center [113, 294] width 48 height 8
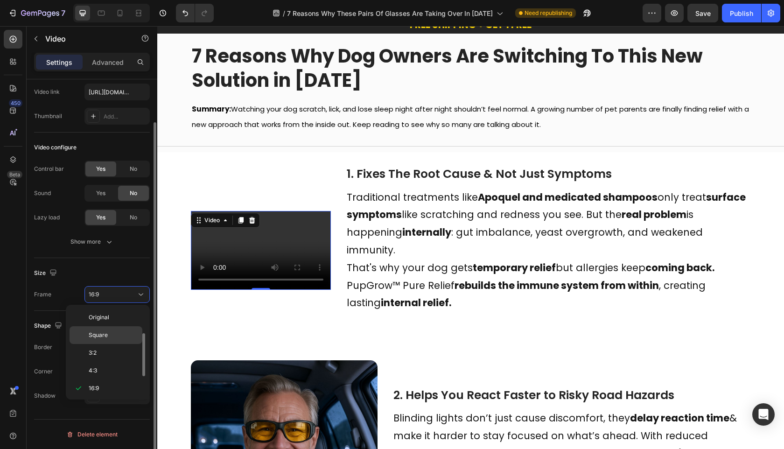
scroll to position [17, 0]
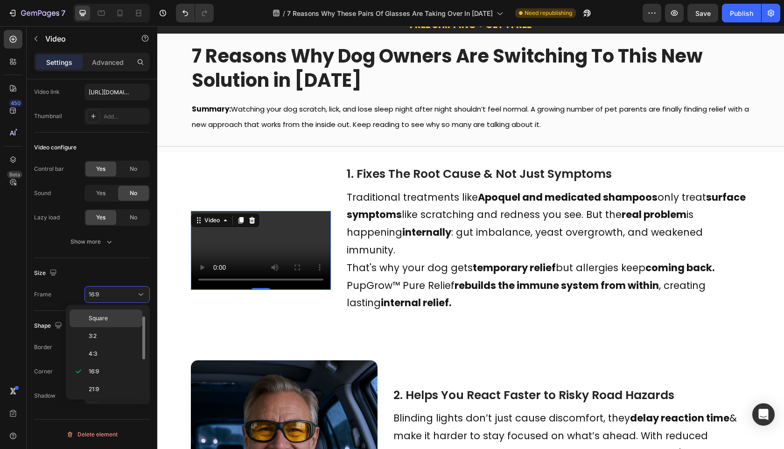
click at [127, 316] on p "Square" at bounding box center [113, 318] width 49 height 8
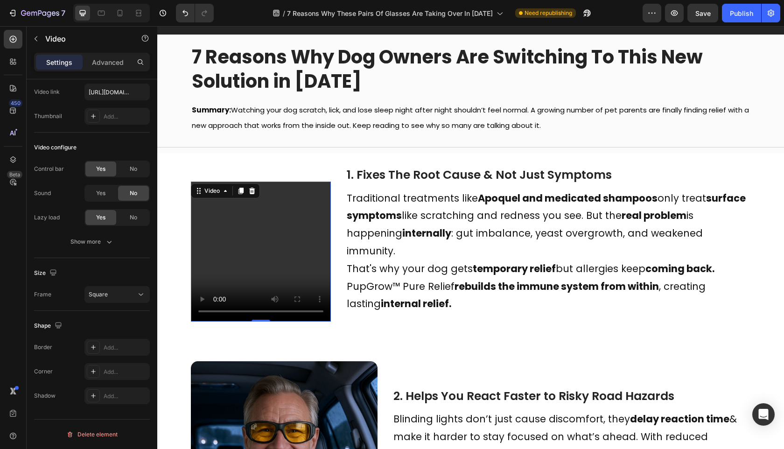
scroll to position [135, 0]
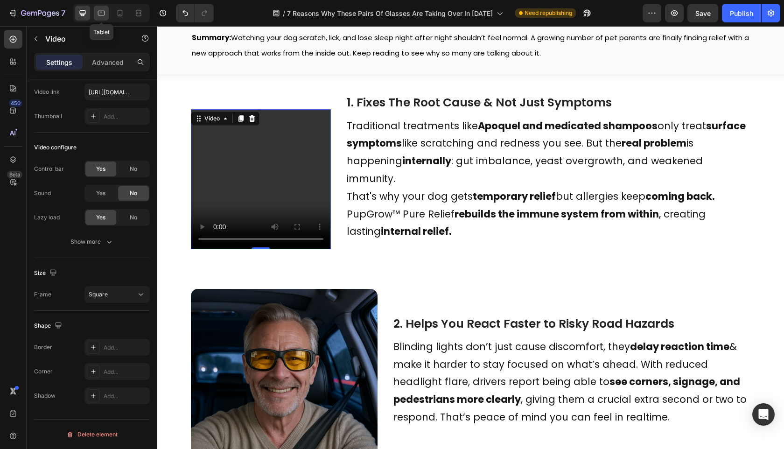
click at [102, 19] on div at bounding box center [101, 13] width 15 height 15
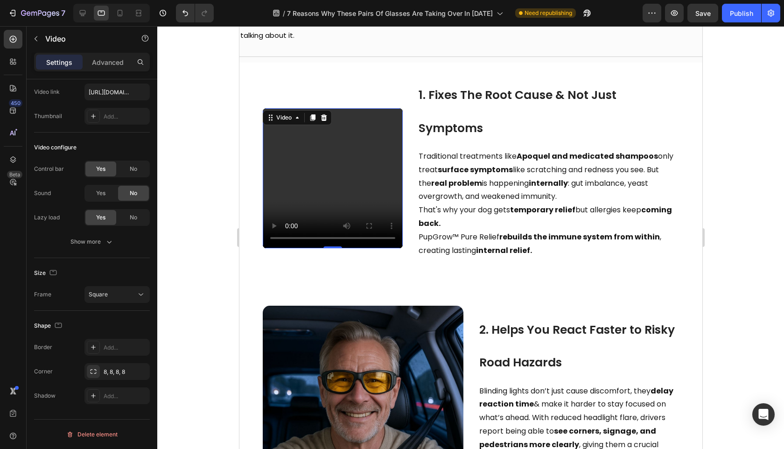
click at [122, 21] on div at bounding box center [111, 13] width 77 height 19
click at [116, 18] on div at bounding box center [119, 13] width 15 height 15
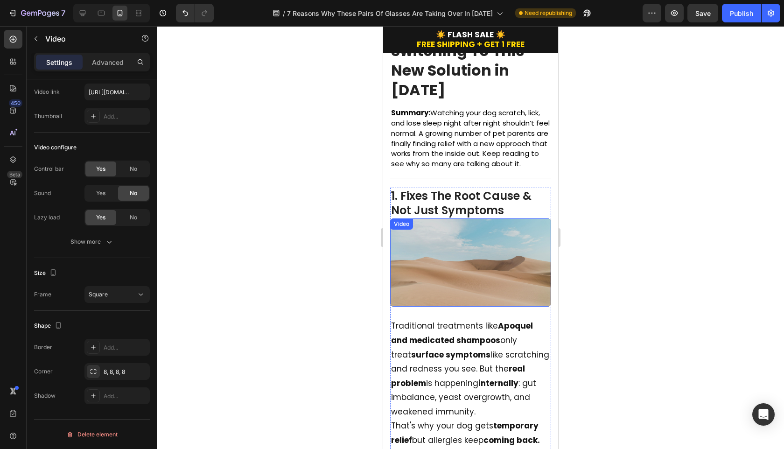
scroll to position [160, 0]
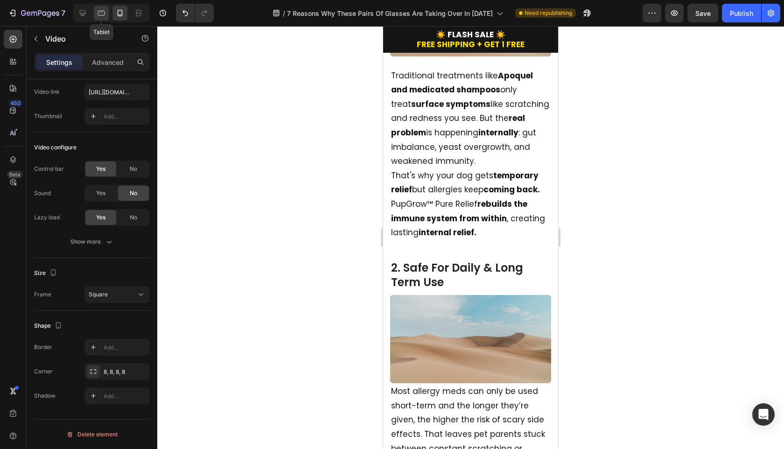
click at [103, 15] on icon at bounding box center [101, 12] width 9 height 9
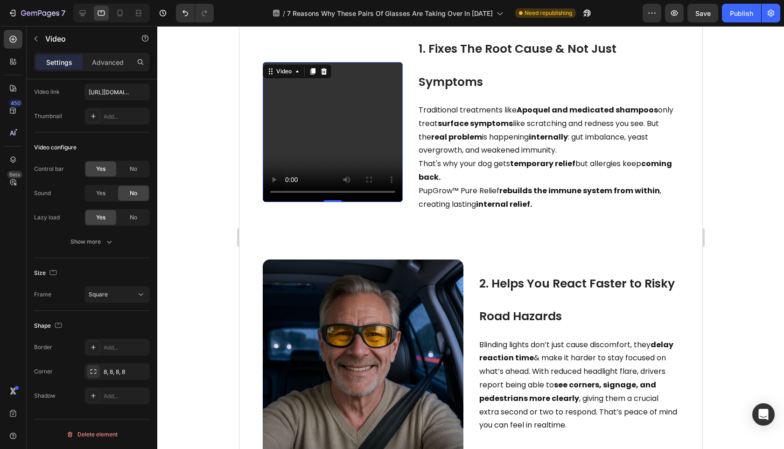
scroll to position [162, 0]
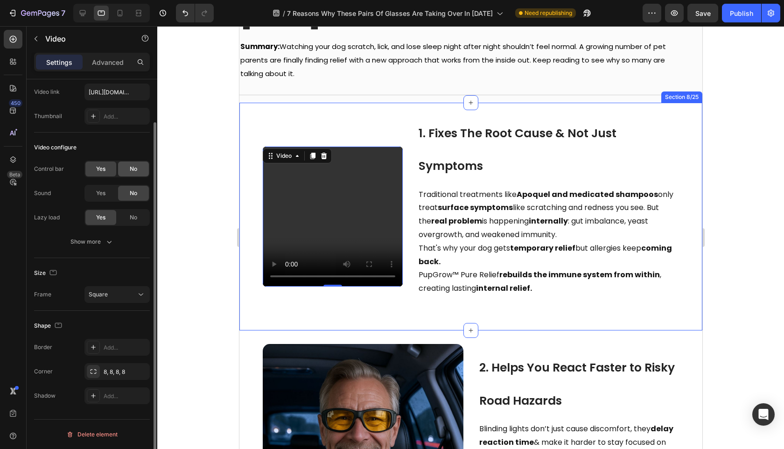
click at [139, 173] on div "No" at bounding box center [133, 168] width 31 height 15
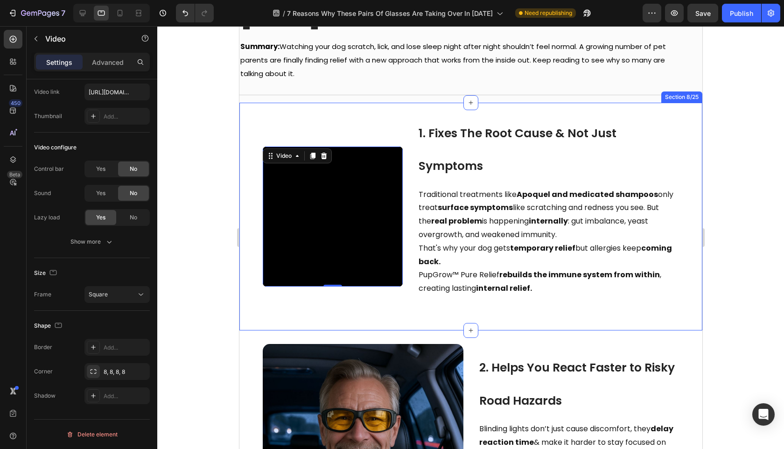
click at [183, 199] on div at bounding box center [470, 237] width 627 height 423
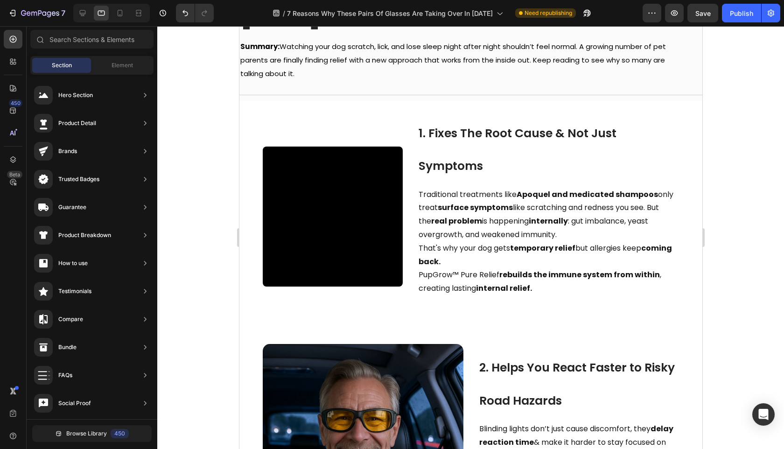
click at [111, 20] on div at bounding box center [111, 13] width 77 height 19
click at [119, 17] on icon at bounding box center [119, 12] width 9 height 9
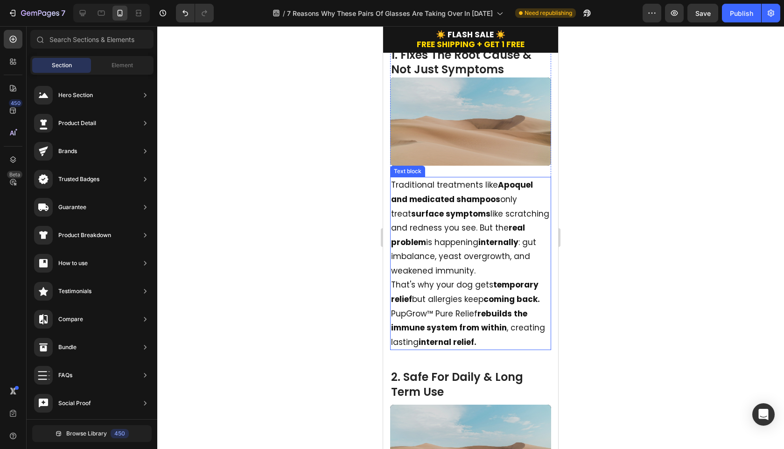
click at [463, 278] on p "Traditional treatments like Apoquel and medicated shampoos only treat surface s…" at bounding box center [470, 228] width 159 height 100
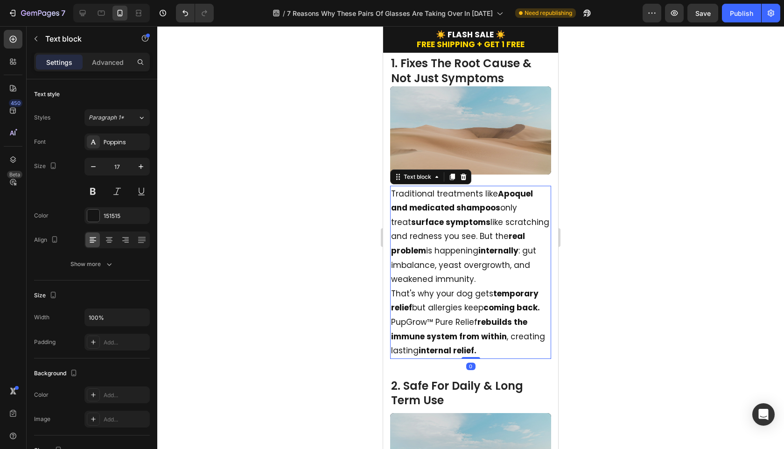
scroll to position [501, 0]
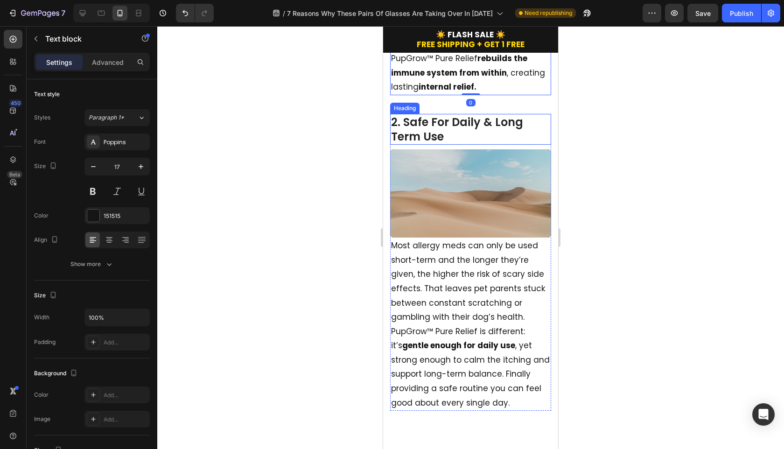
click at [460, 145] on h2 "2. Safe For Daily & Long Term Use" at bounding box center [470, 129] width 161 height 31
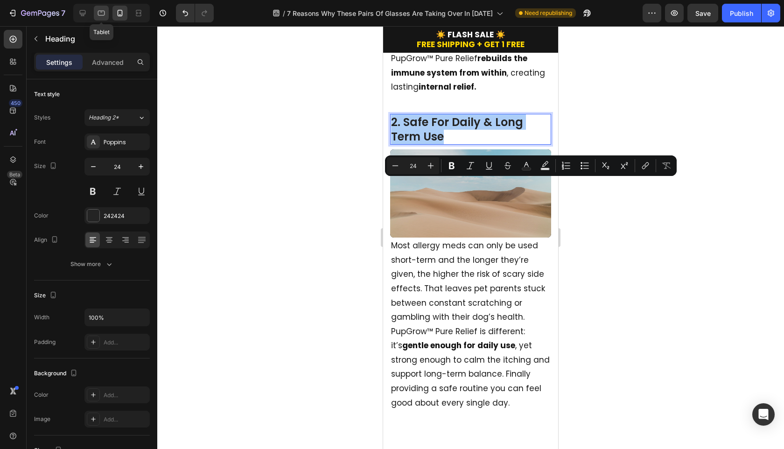
click at [94, 8] on div at bounding box center [101, 13] width 15 height 15
type input "48"
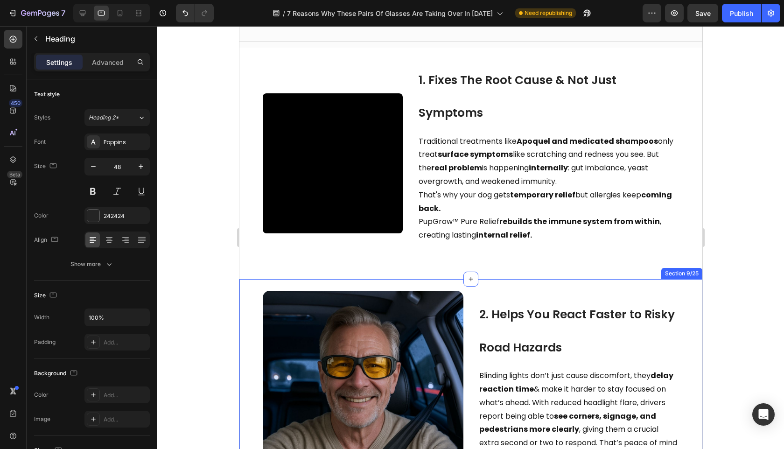
scroll to position [225, 0]
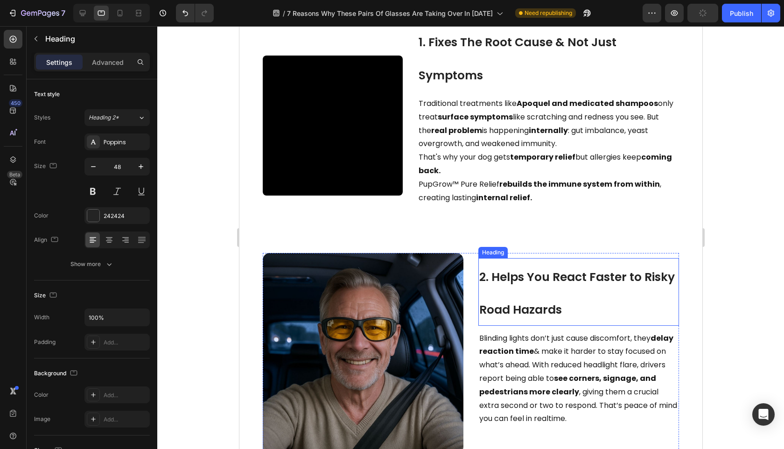
click at [518, 295] on span "2. Helps You React Faster to Risky Road Hazards" at bounding box center [577, 293] width 196 height 49
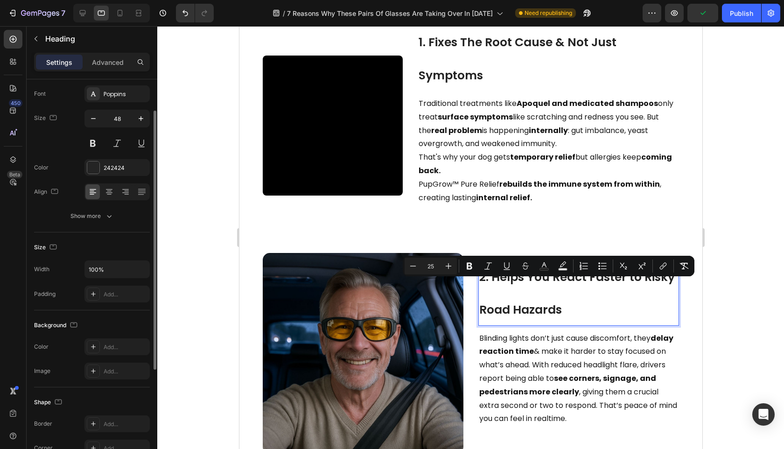
scroll to position [242, 0]
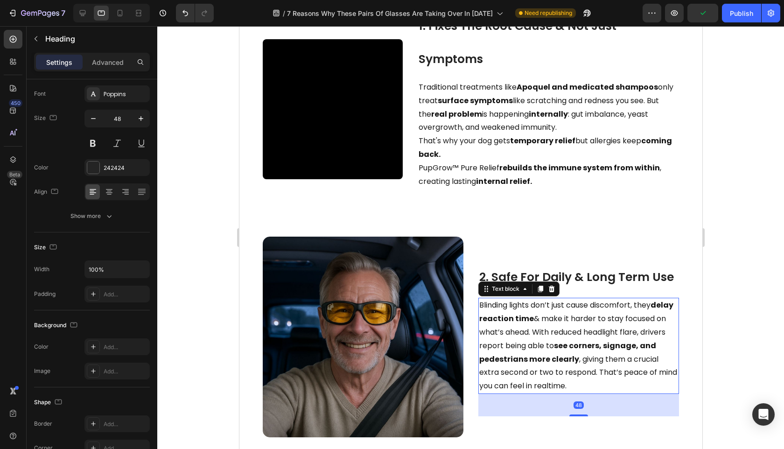
click at [544, 338] on p "Blinding lights don’t just cause discomfort, they delay reaction time & make it…" at bounding box center [578, 346] width 199 height 94
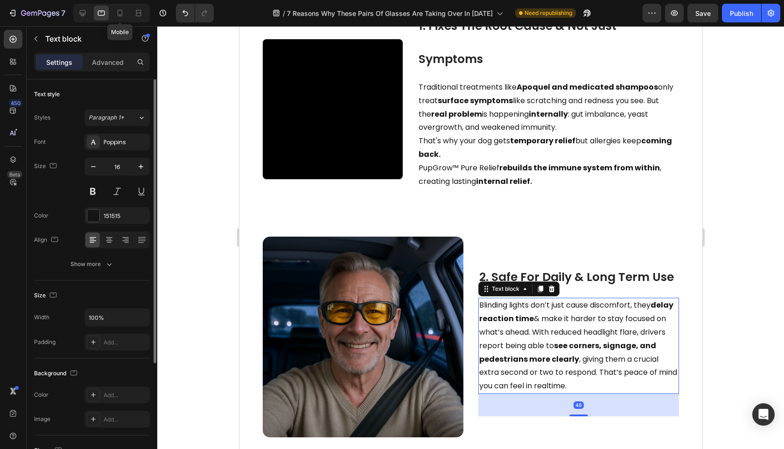
drag, startPoint x: 120, startPoint y: 14, endPoint x: 187, endPoint y: 31, distance: 68.9
click at [120, 14] on icon at bounding box center [119, 12] width 9 height 9
type input "17"
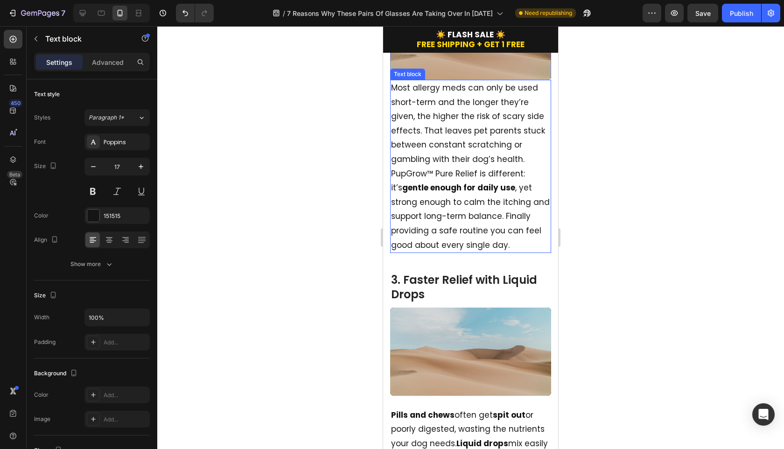
scroll to position [736, 0]
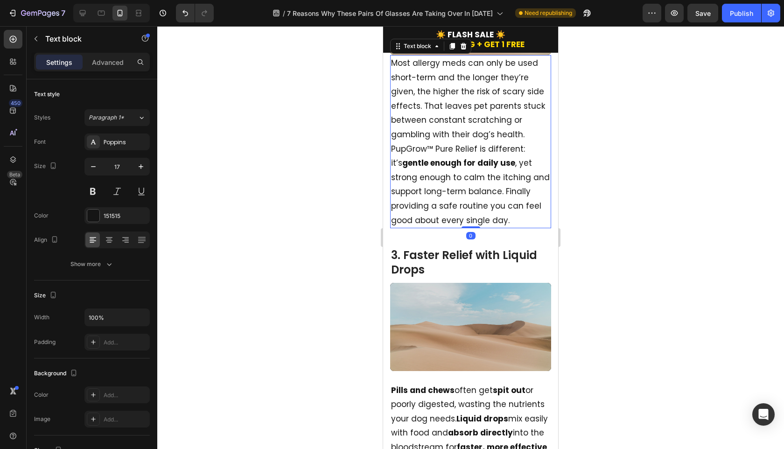
click at [484, 227] on p "Most allergy meds can only be used short-term and the longer they’re given, the…" at bounding box center [470, 141] width 159 height 171
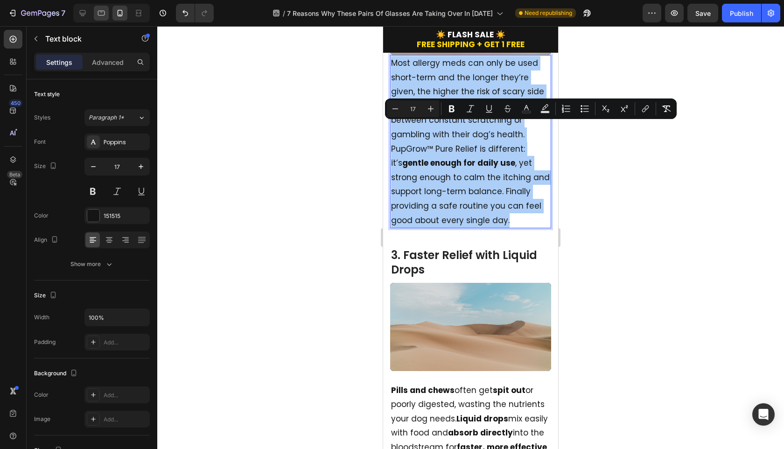
click at [105, 14] on icon at bounding box center [101, 12] width 9 height 9
type input "16"
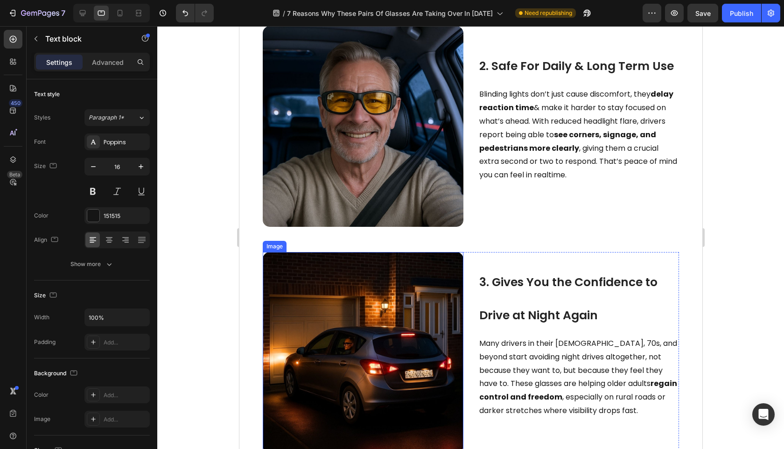
scroll to position [381, 0]
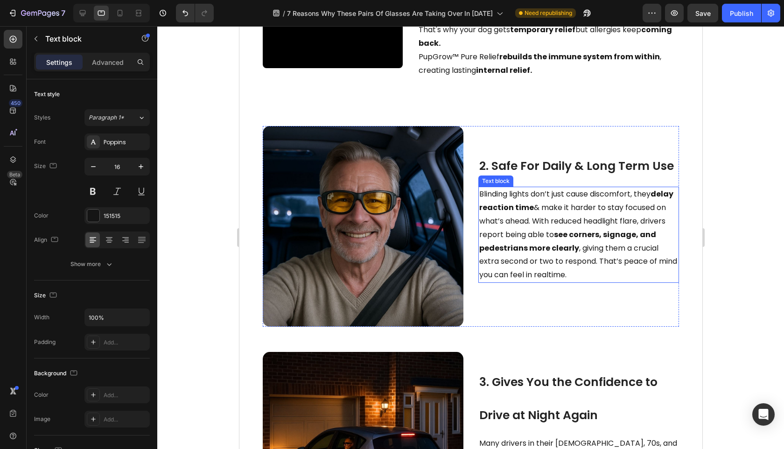
click at [545, 253] on strong "see corners, signage, and pedestrians more clearly" at bounding box center [567, 241] width 177 height 24
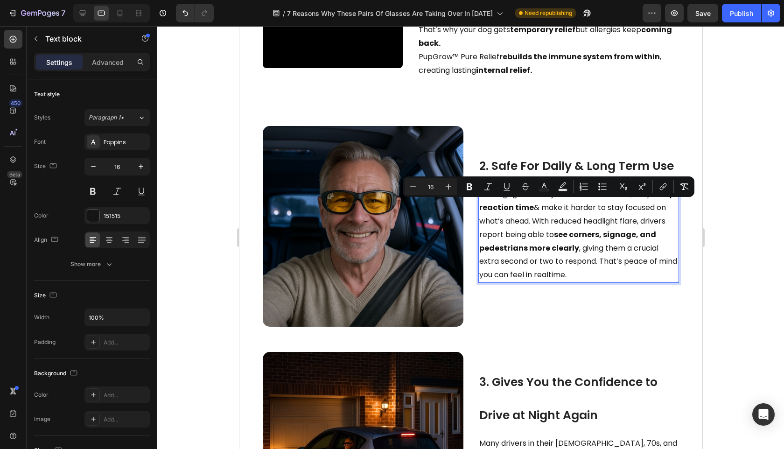
scroll to position [368, 0]
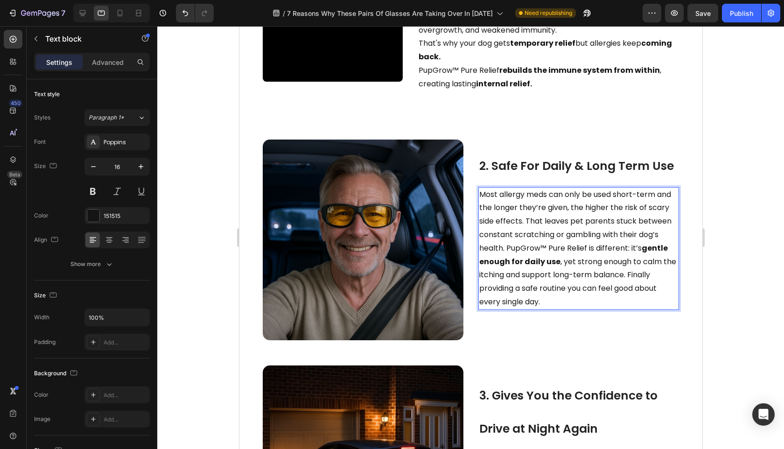
click at [709, 331] on div at bounding box center [470, 237] width 627 height 423
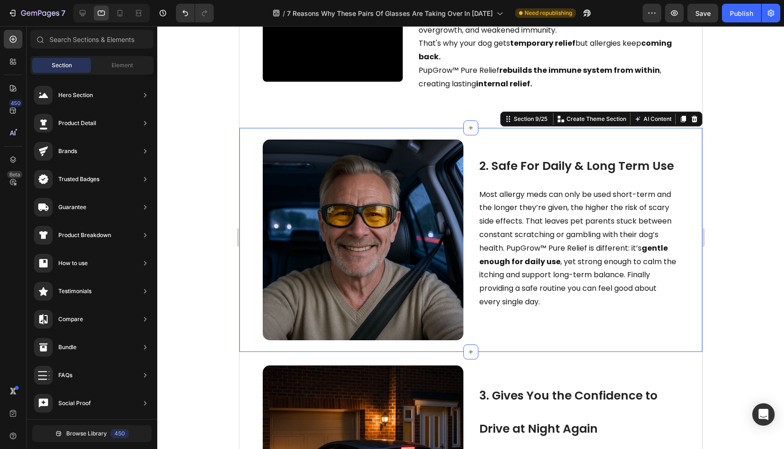
click at [625, 352] on div "Image 2. Safe For Daily & Long Term Use Heading Most allergy meds can only be u…" at bounding box center [470, 240] width 463 height 224
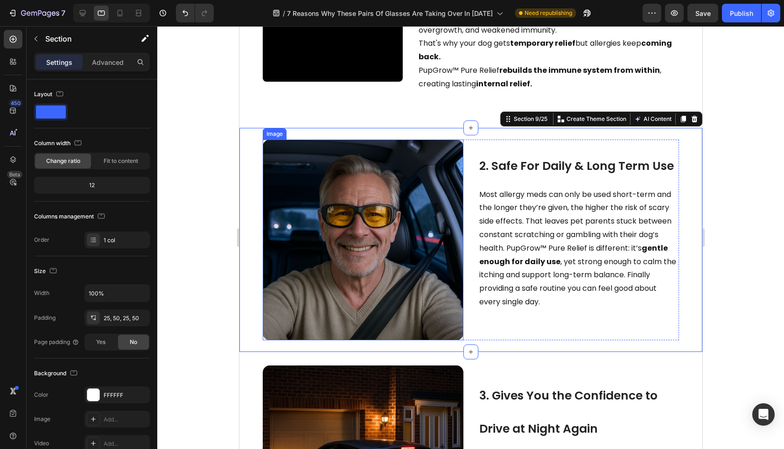
click at [377, 239] on img at bounding box center [362, 240] width 201 height 201
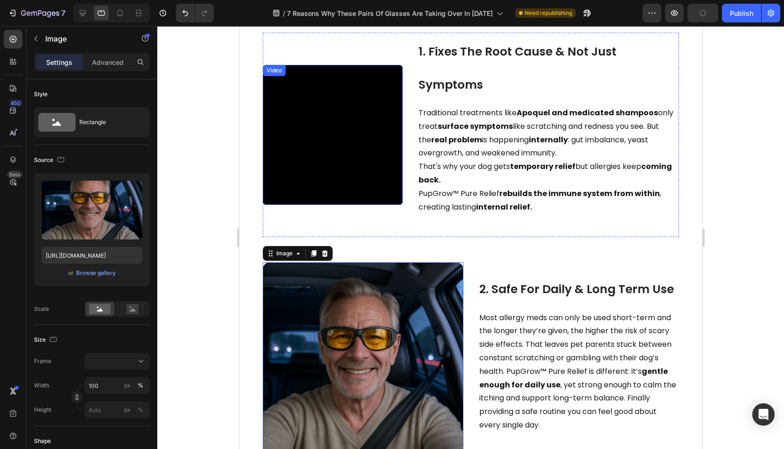
click at [374, 197] on video at bounding box center [332, 135] width 140 height 140
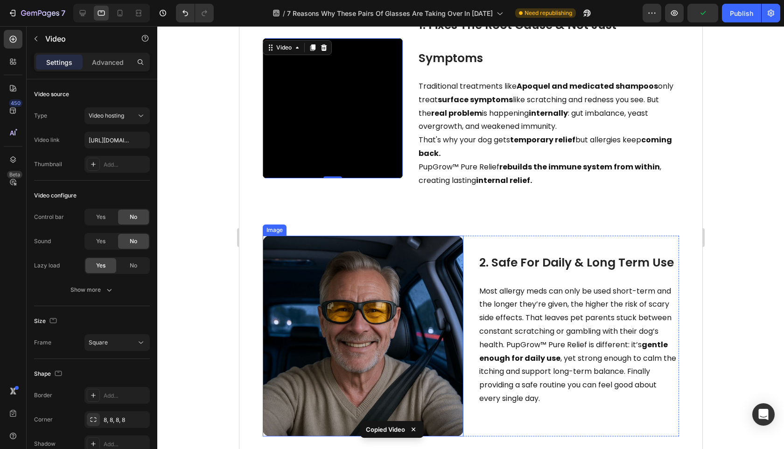
scroll to position [343, 0]
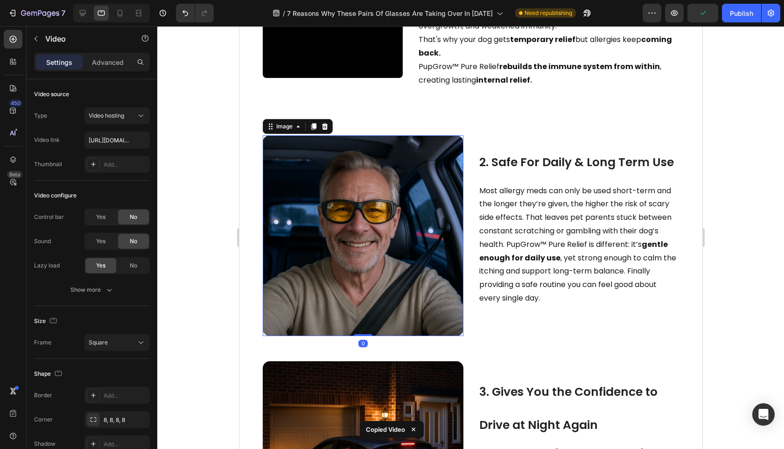
click at [386, 243] on img at bounding box center [362, 235] width 201 height 201
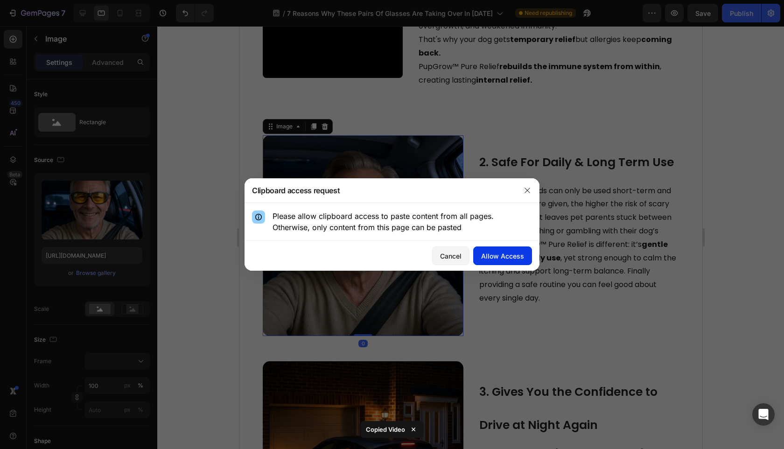
click at [491, 259] on div "Allow Access" at bounding box center [502, 256] width 43 height 10
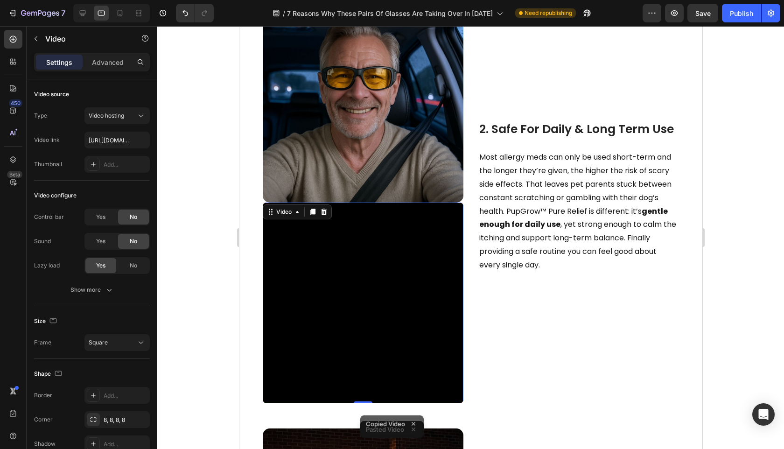
scroll to position [388, 0]
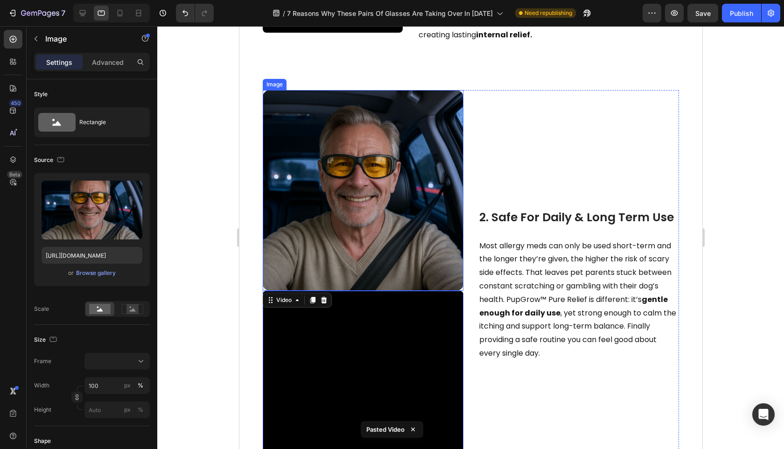
click at [365, 178] on img at bounding box center [362, 190] width 201 height 201
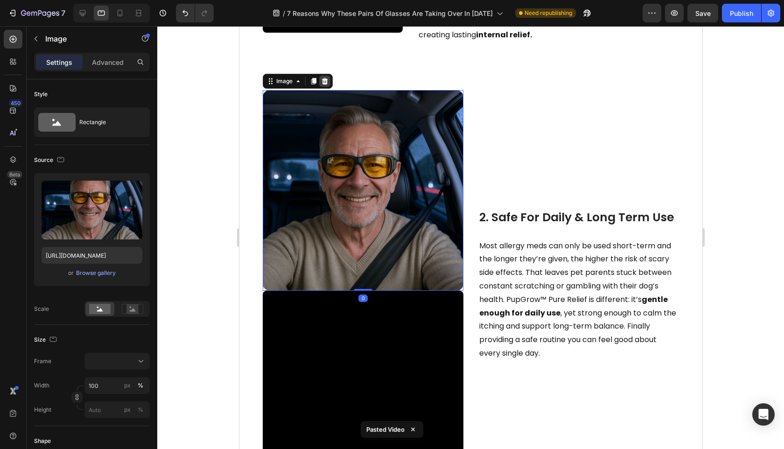
click at [321, 85] on icon at bounding box center [324, 80] width 7 height 7
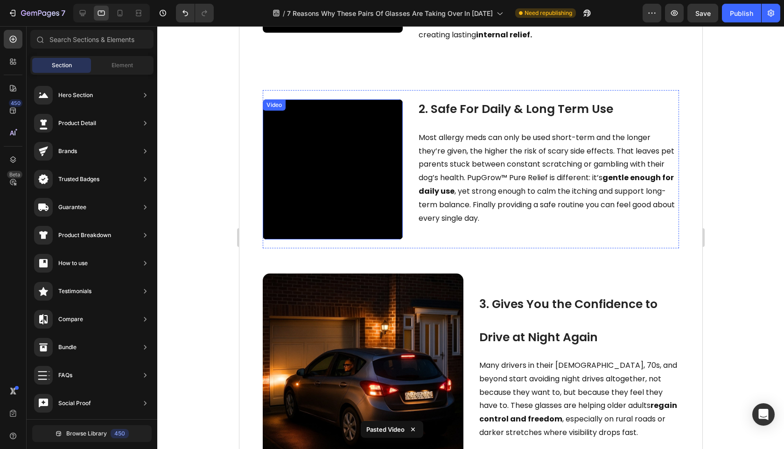
scroll to position [619, 0]
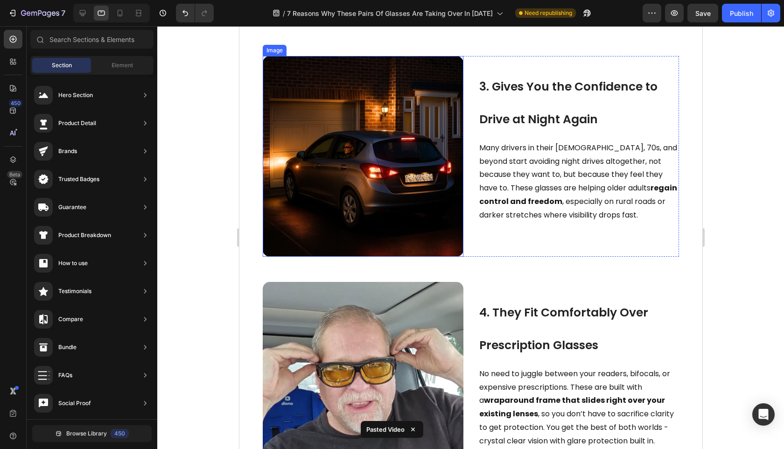
click at [368, 185] on img at bounding box center [362, 156] width 201 height 201
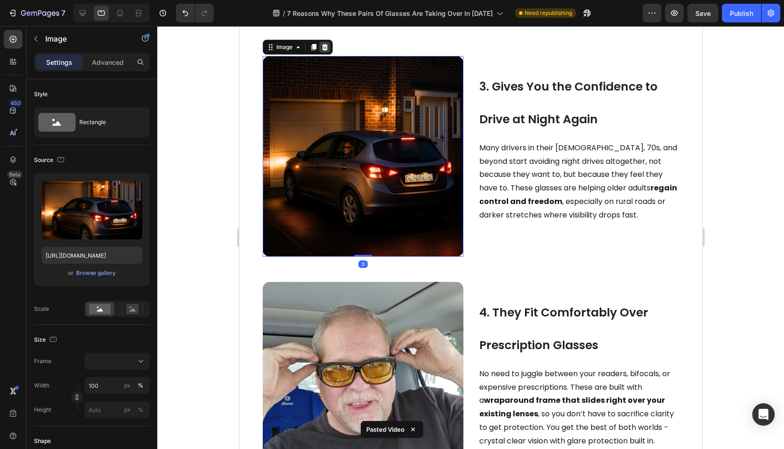
click at [324, 50] on icon at bounding box center [325, 47] width 6 height 7
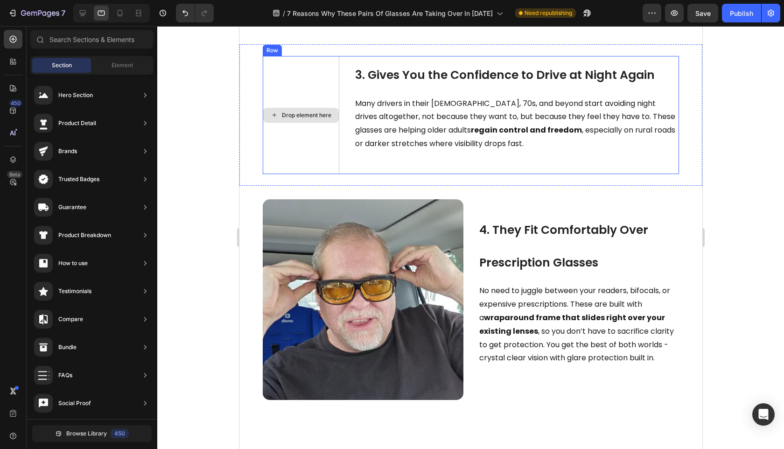
click at [321, 123] on div "Drop element here" at bounding box center [301, 115] width 76 height 15
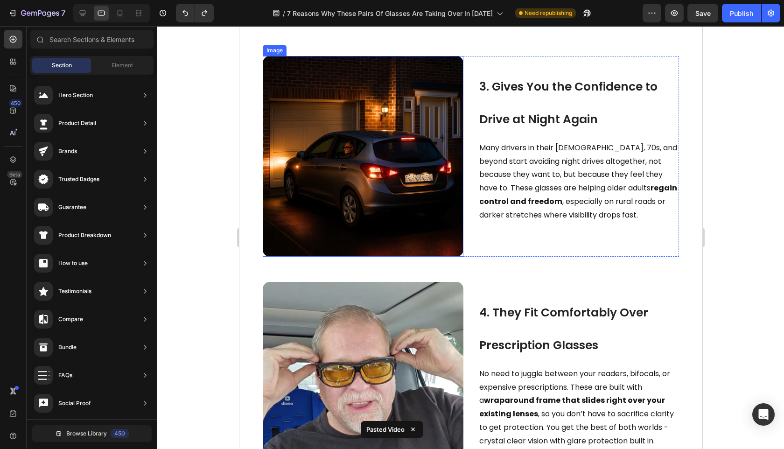
click at [344, 206] on img at bounding box center [362, 156] width 201 height 201
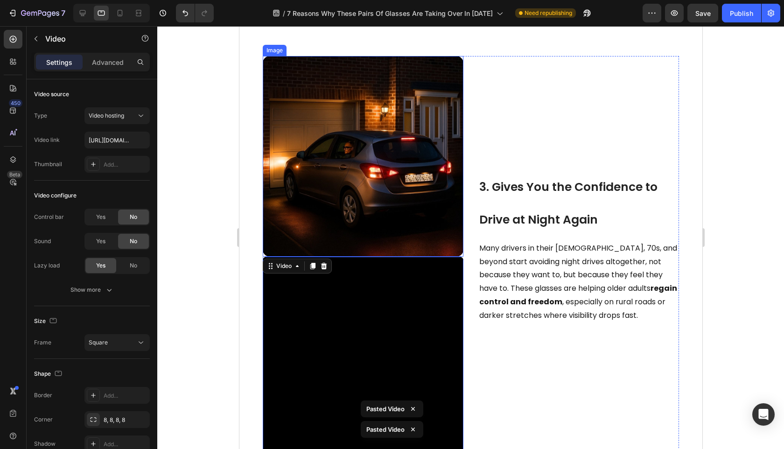
click at [381, 186] on img at bounding box center [362, 156] width 201 height 201
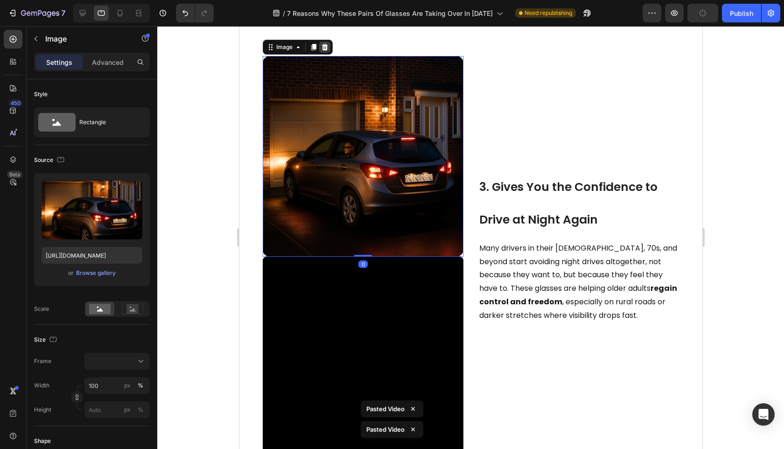
click at [327, 51] on icon at bounding box center [324, 46] width 7 height 7
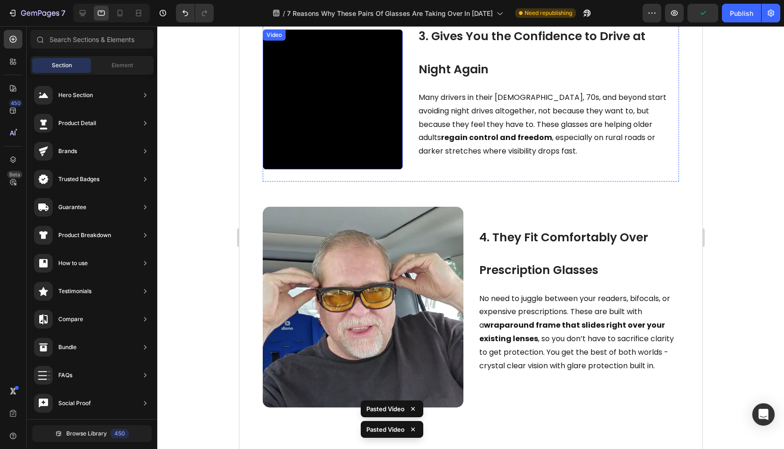
scroll to position [772, 0]
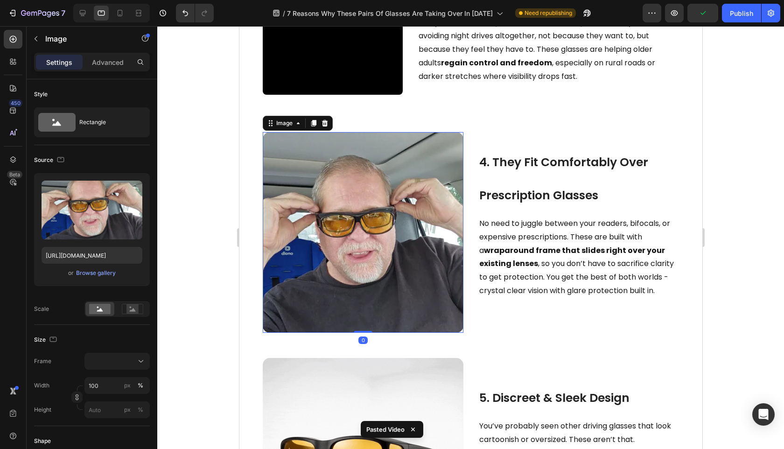
click at [400, 243] on img at bounding box center [362, 232] width 201 height 201
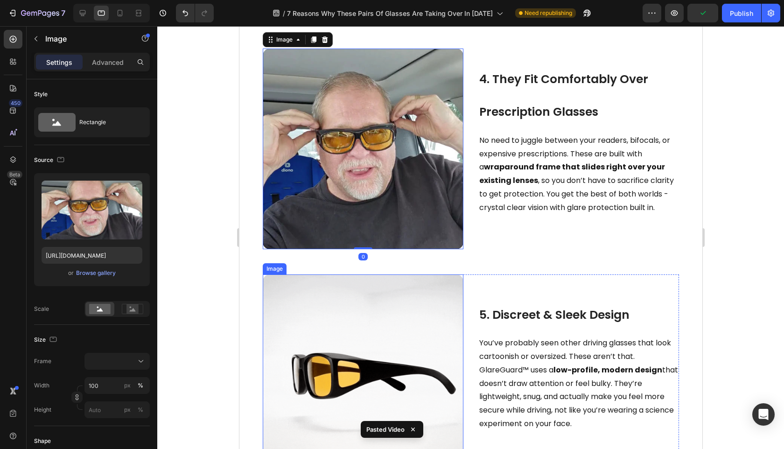
scroll to position [932, 0]
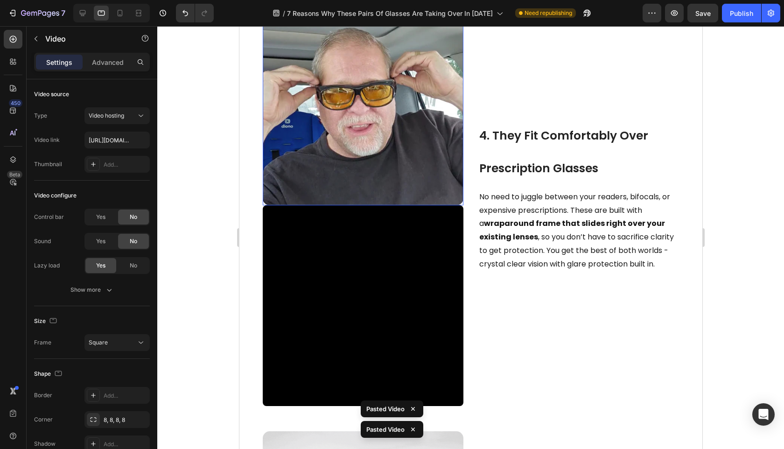
click at [383, 147] on img at bounding box center [362, 105] width 201 height 201
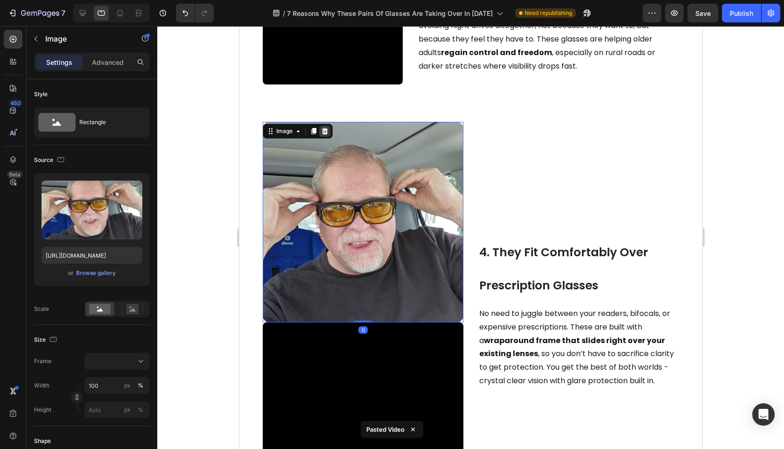
click at [327, 137] on div at bounding box center [324, 131] width 11 height 11
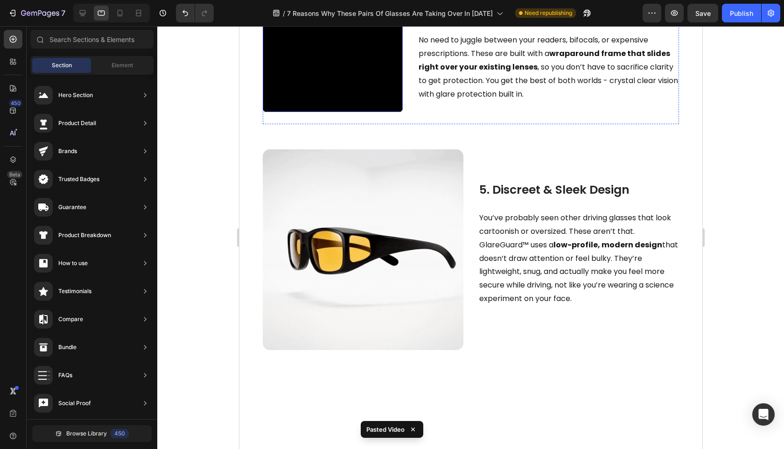
scroll to position [1048, 0]
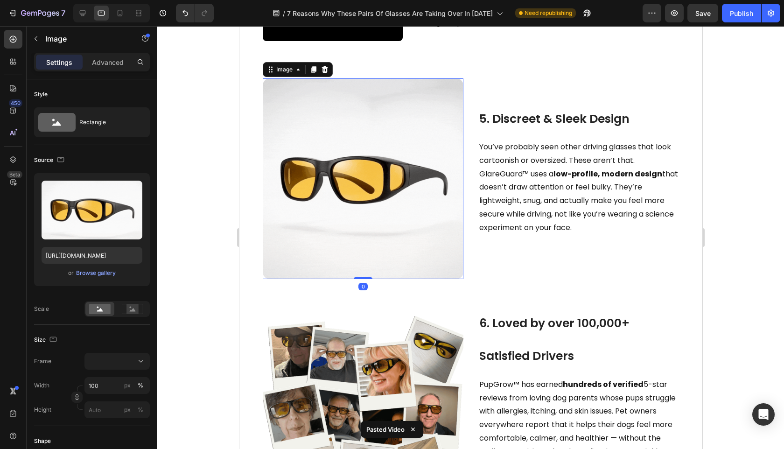
click at [369, 197] on img at bounding box center [362, 178] width 201 height 201
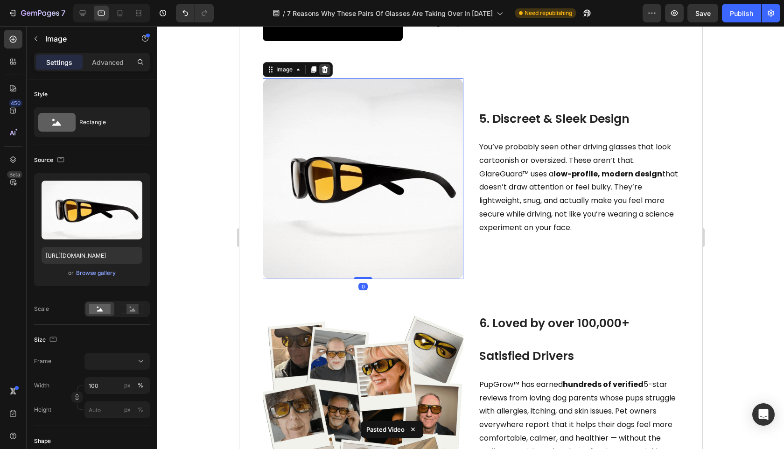
click at [323, 73] on icon at bounding box center [325, 69] width 6 height 7
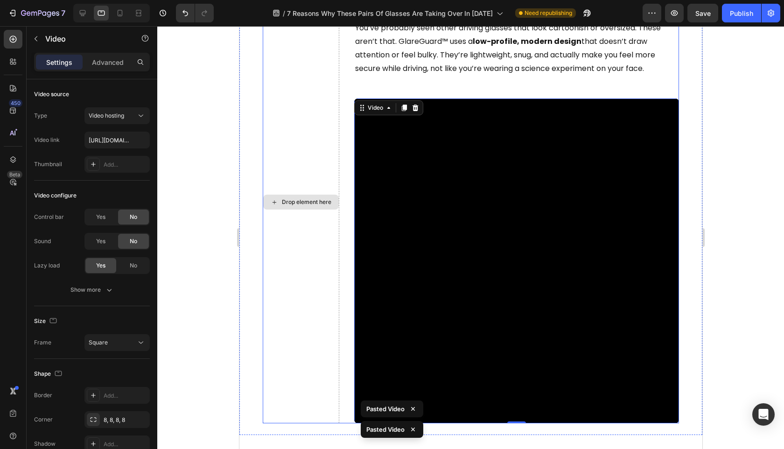
scroll to position [1060, 0]
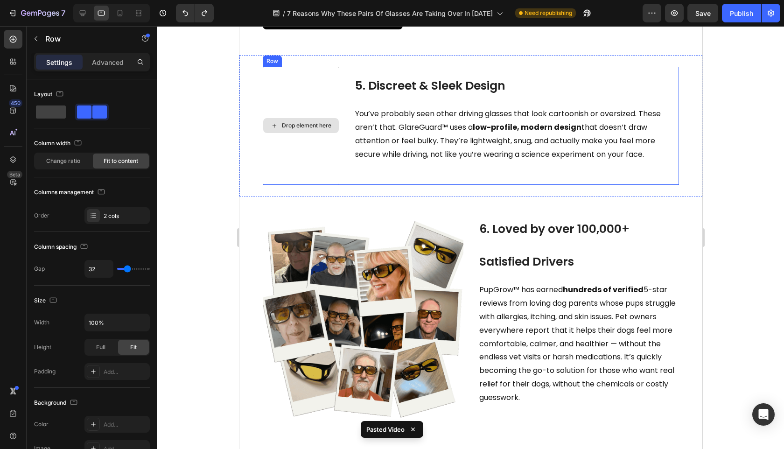
click at [298, 128] on div "Drop element here" at bounding box center [300, 126] width 77 height 118
click at [297, 129] on div "Drop element here" at bounding box center [300, 126] width 77 height 118
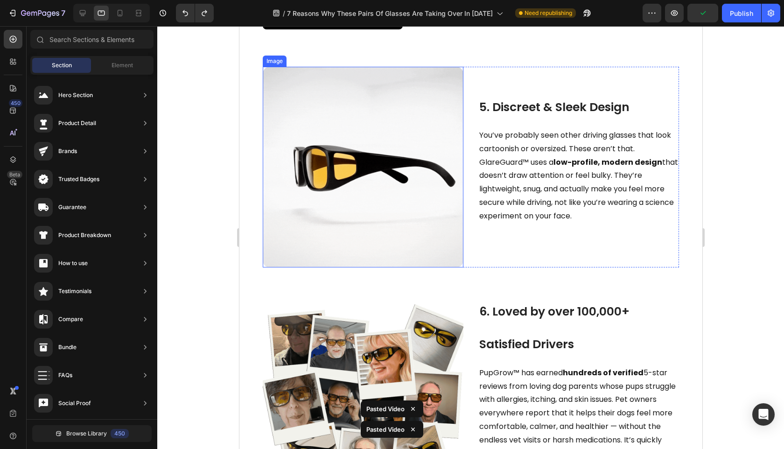
click at [318, 165] on img at bounding box center [362, 167] width 201 height 201
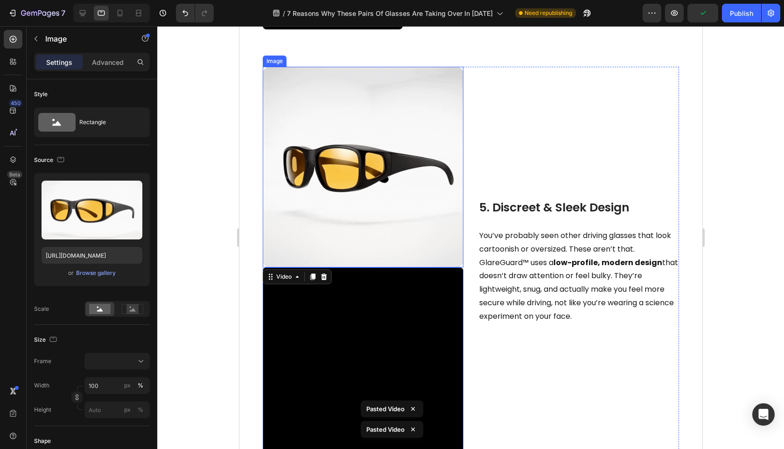
click at [382, 206] on img at bounding box center [362, 167] width 201 height 201
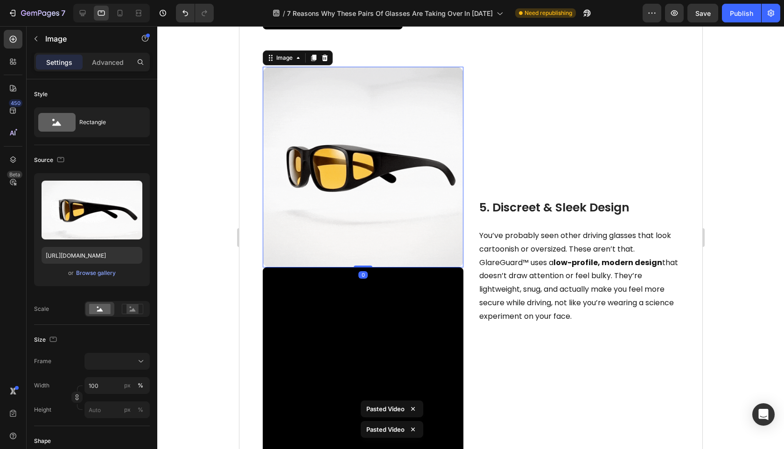
click at [325, 65] on div "Image" at bounding box center [297, 57] width 70 height 15
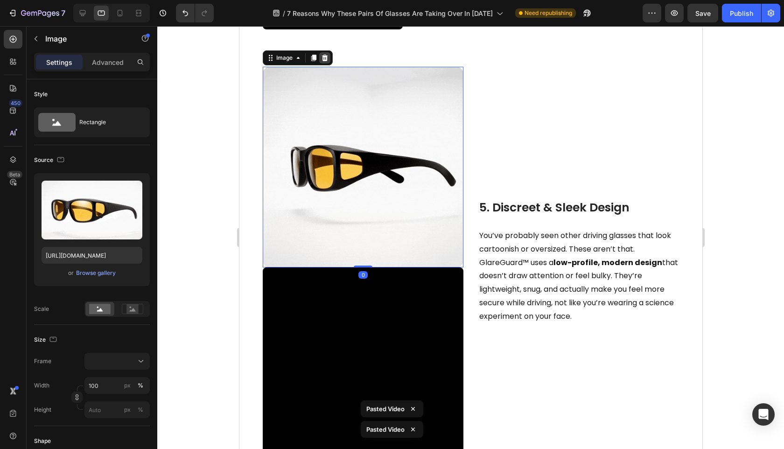
click at [322, 63] on div at bounding box center [324, 57] width 11 height 11
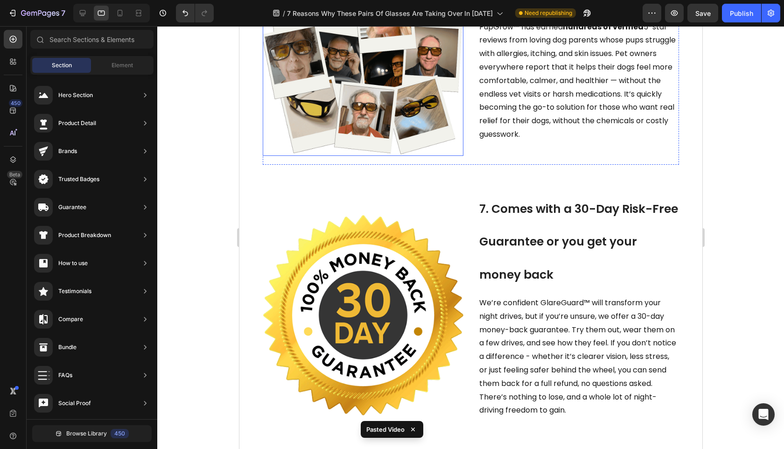
scroll to position [1222, 0]
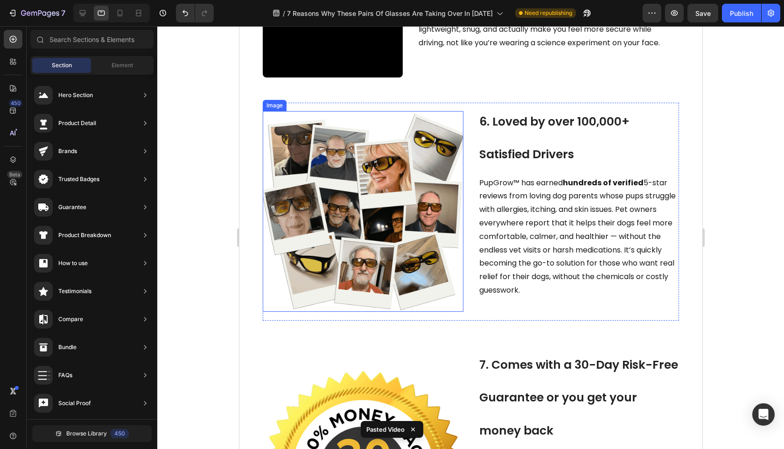
click at [406, 211] on img at bounding box center [362, 211] width 201 height 201
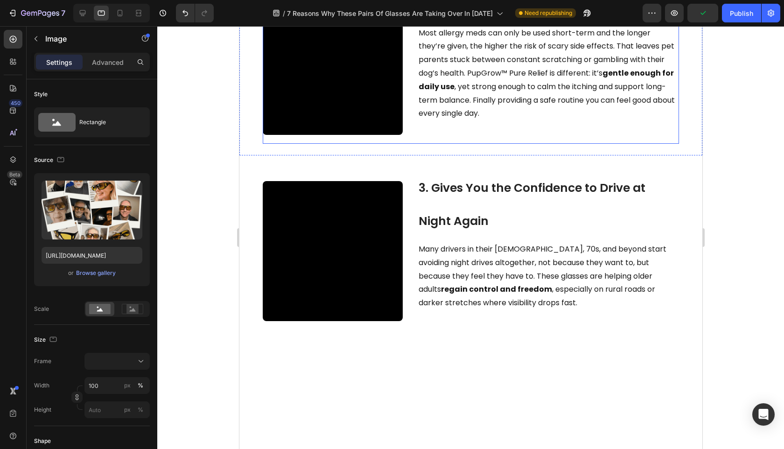
scroll to position [344, 0]
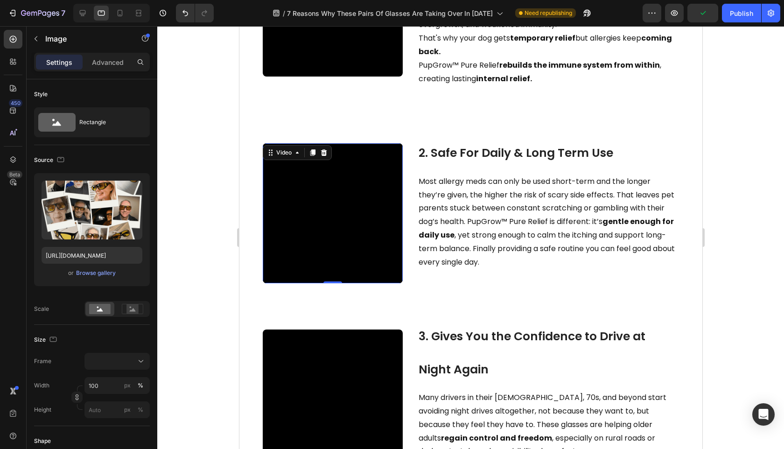
click at [345, 250] on video at bounding box center [332, 213] width 140 height 140
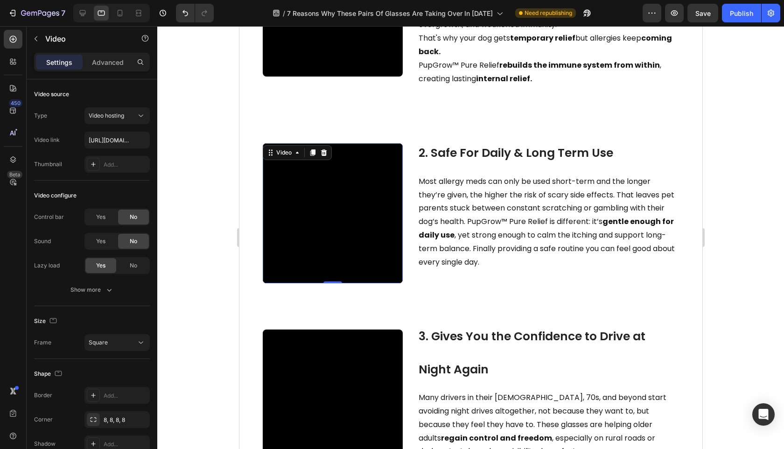
drag, startPoint x: 390, startPoint y: 194, endPoint x: 449, endPoint y: 241, distance: 76.0
click at [390, 194] on video at bounding box center [332, 213] width 140 height 140
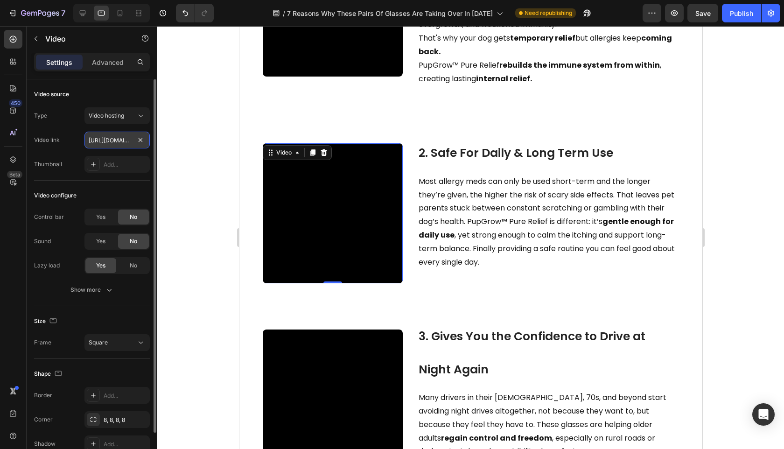
click at [112, 135] on input "[URL][DOMAIN_NAME]" at bounding box center [116, 140] width 65 height 17
paste input "https://cdn.shopify.com/videos/c/o/v/d3f6d918671f45a5a7151b792d7b629c.mp4"
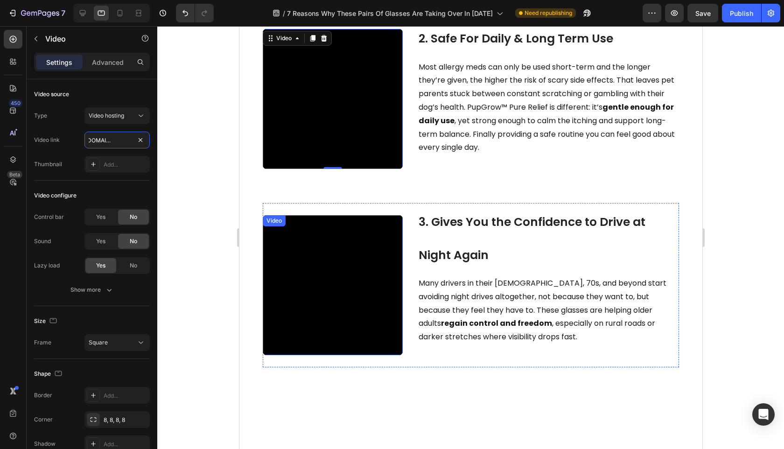
scroll to position [487, 0]
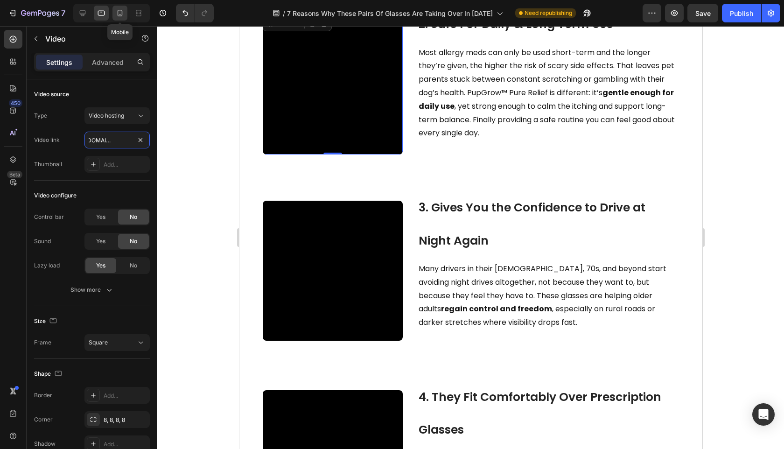
type input "https://cdn.shopify.com/videos/c/o/v/d3f6d918671f45a5a7151b792d7b629c.mp4"
click at [115, 15] on icon at bounding box center [119, 12] width 9 height 9
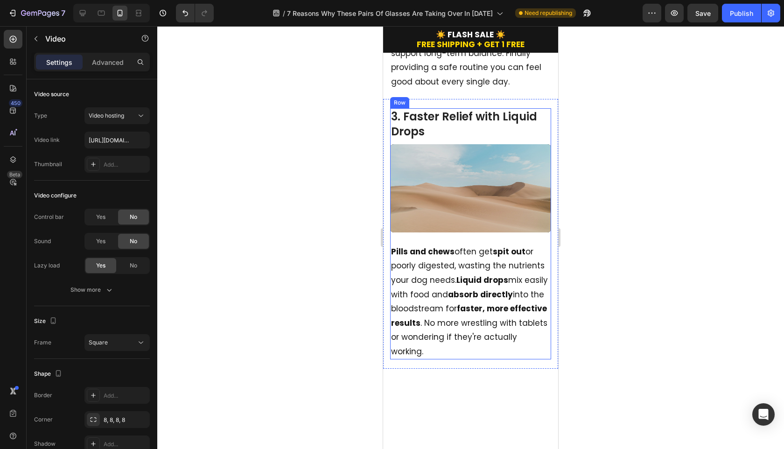
scroll to position [797, 0]
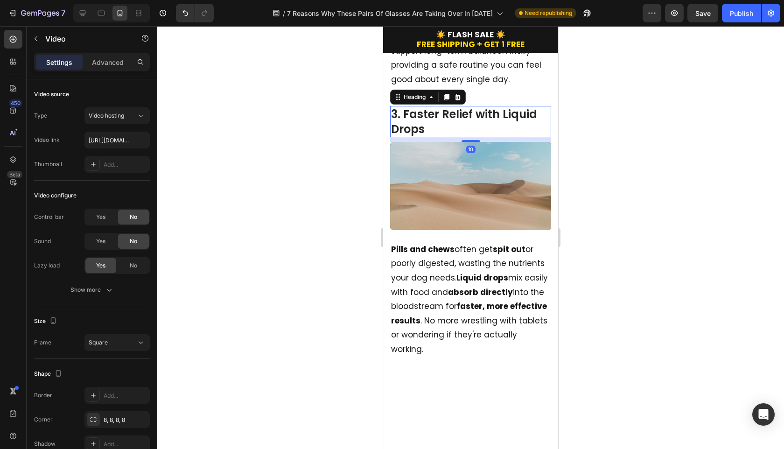
click at [473, 137] on h2 "3. Faster Relief with Liquid Drops" at bounding box center [470, 121] width 161 height 31
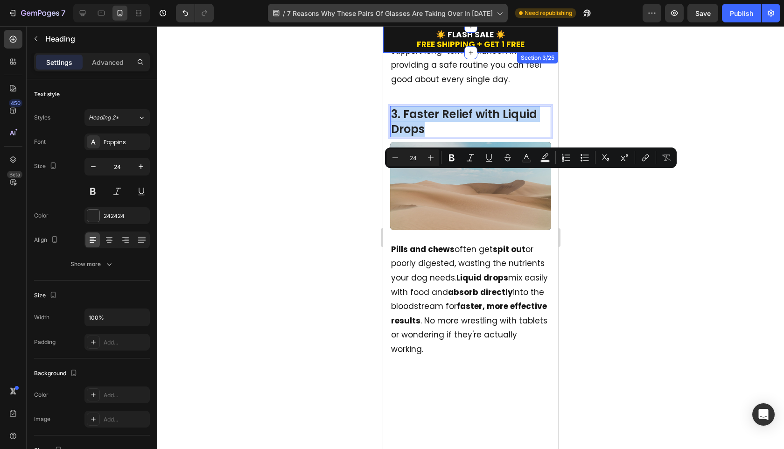
copy p "3. Faster Relief with Liquid Drops"
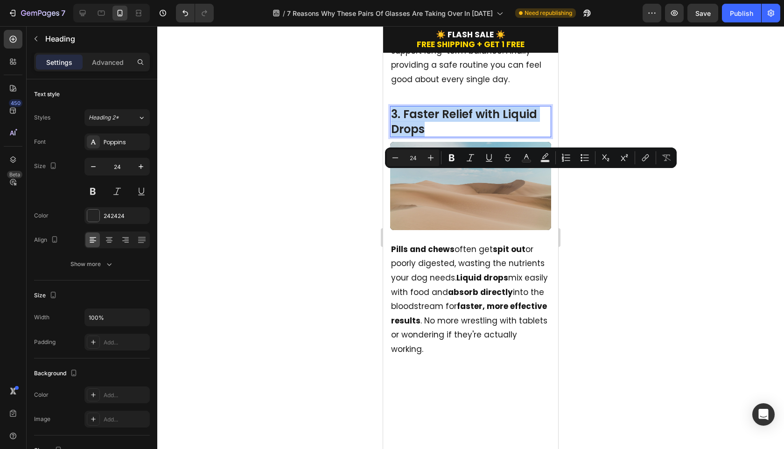
copy p "3. Faster Relief with Liquid Drops"
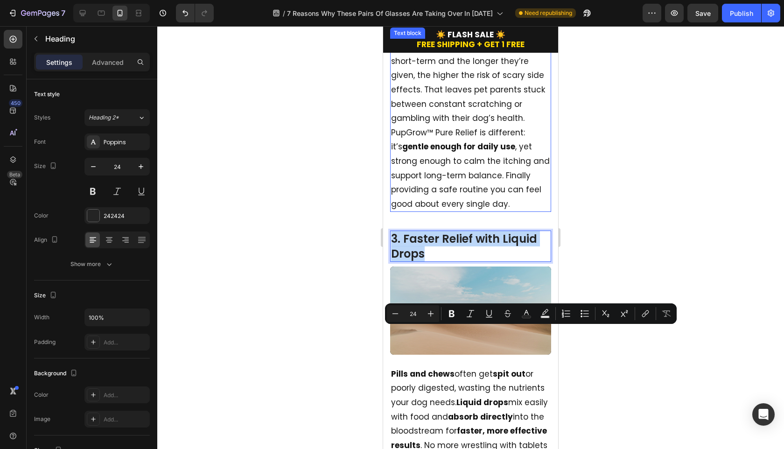
scroll to position [642, 0]
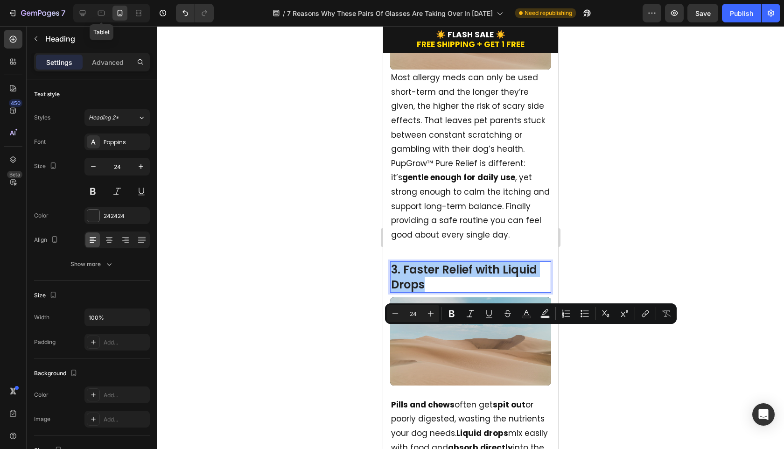
drag, startPoint x: 102, startPoint y: 14, endPoint x: 110, endPoint y: 17, distance: 8.0
click at [102, 14] on icon at bounding box center [101, 12] width 9 height 9
type input "48"
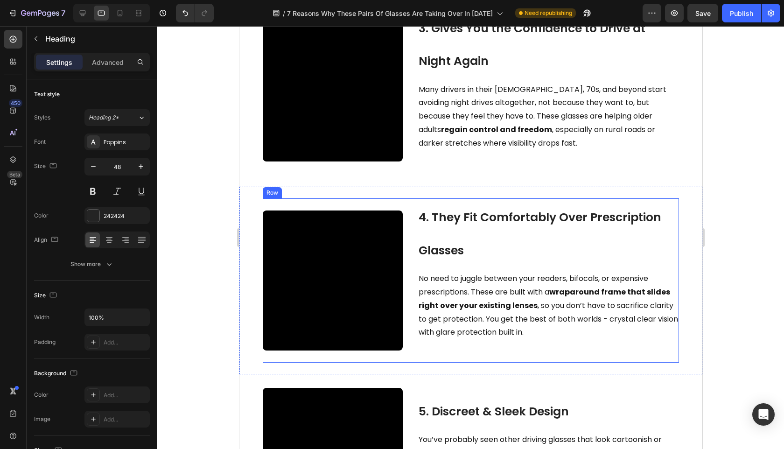
scroll to position [657, 0]
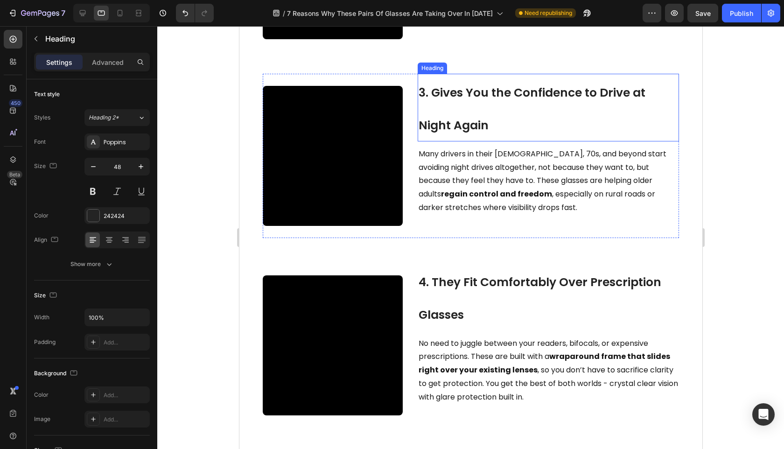
click at [484, 133] on span "3. Gives You the Confidence to Drive at Night Again" at bounding box center [531, 108] width 227 height 49
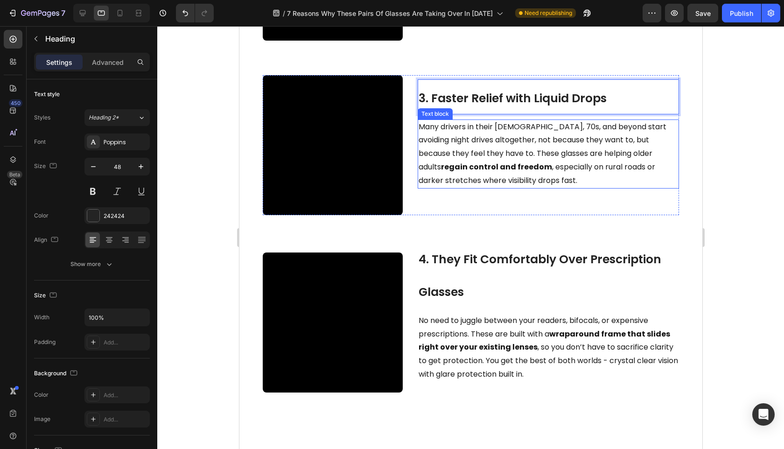
scroll to position [610, 0]
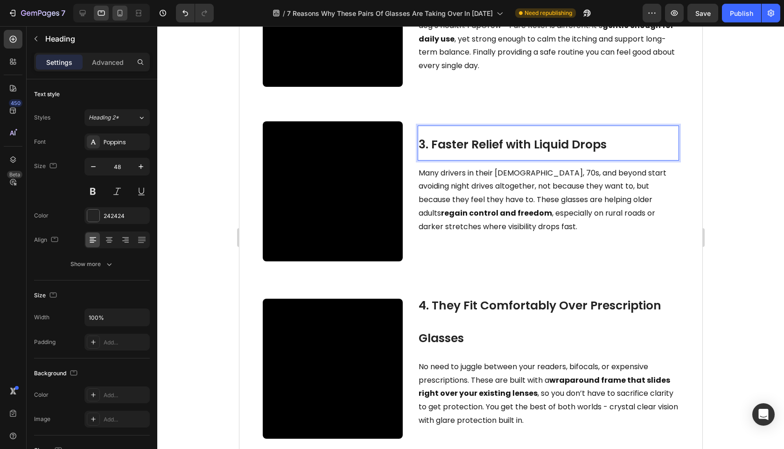
click at [120, 15] on icon at bounding box center [120, 13] width 5 height 7
type input "24"
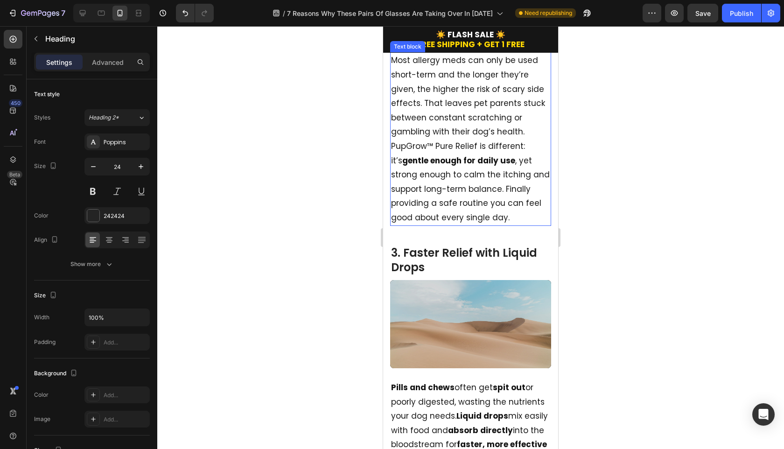
click at [459, 190] on p "Most allergy meds can only be used short-term and the longer they’re given, the…" at bounding box center [470, 138] width 159 height 171
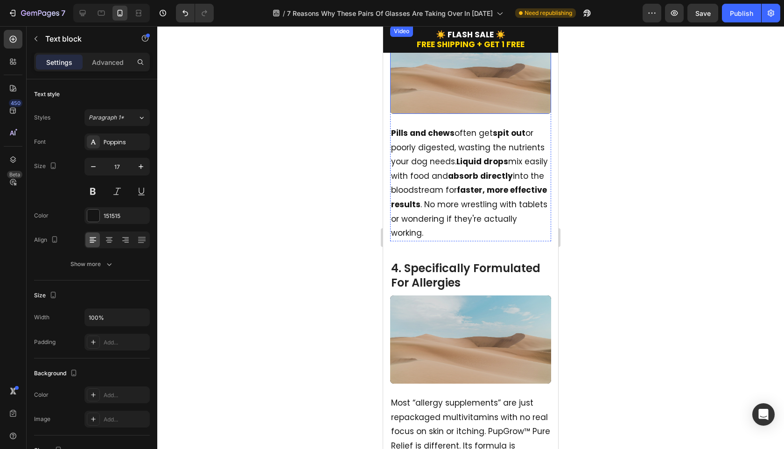
scroll to position [852, 0]
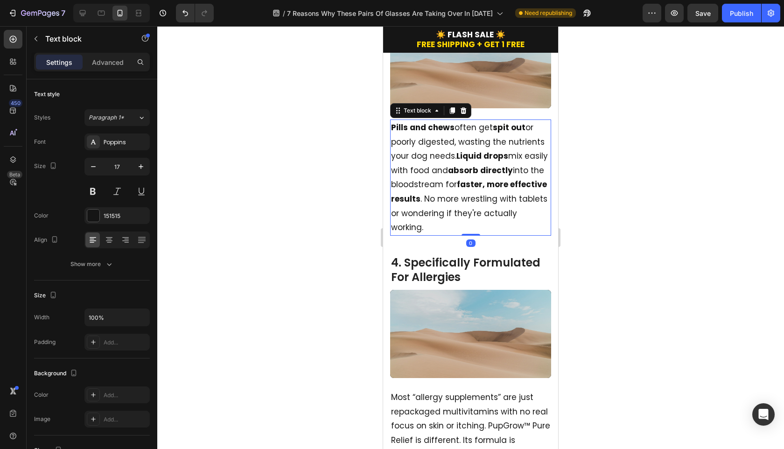
click at [462, 235] on p "Pills and chews often get spit out or poorly digested, wasting the nutrients yo…" at bounding box center [470, 177] width 159 height 114
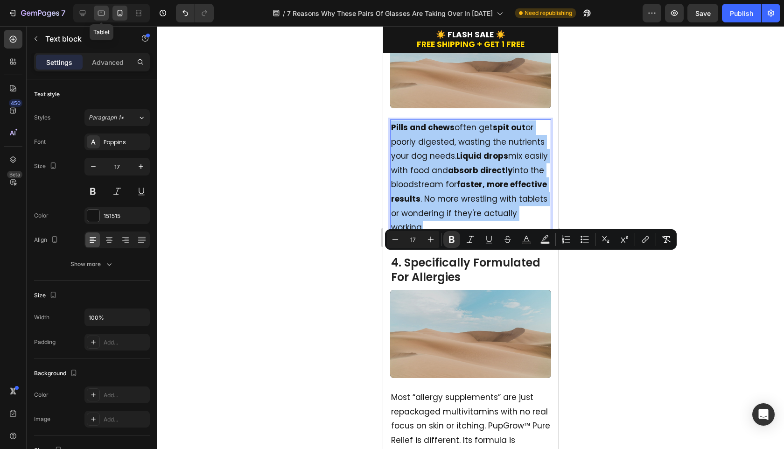
click at [101, 15] on icon at bounding box center [101, 12] width 9 height 9
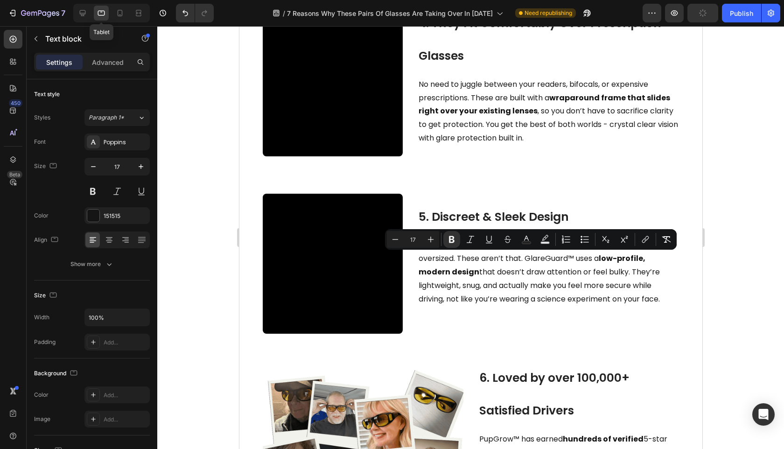
type input "16"
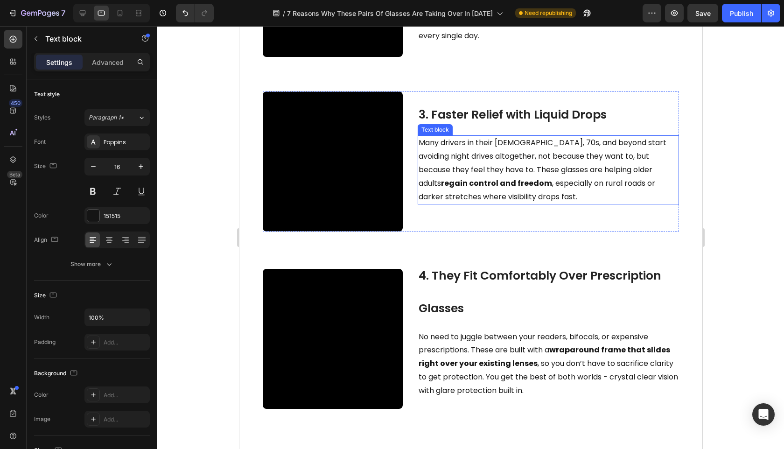
scroll to position [696, 0]
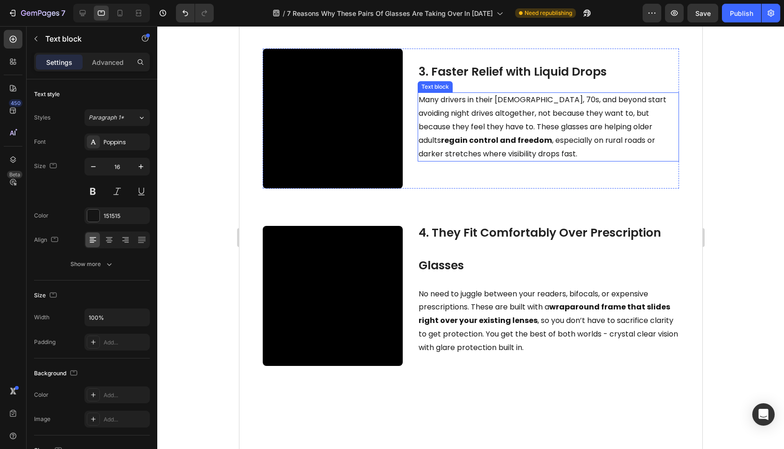
click at [521, 159] on span "Many drivers in their 60s, 70s, and beyond start avoiding night drives altogeth…" at bounding box center [542, 126] width 248 height 64
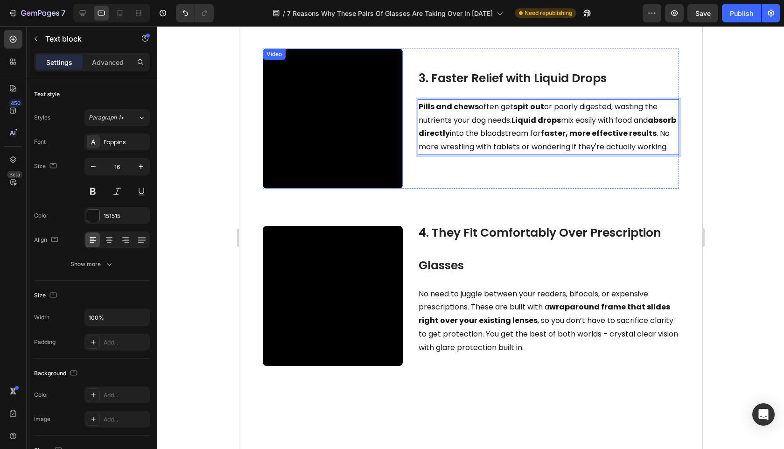
click at [368, 189] on video at bounding box center [332, 119] width 140 height 140
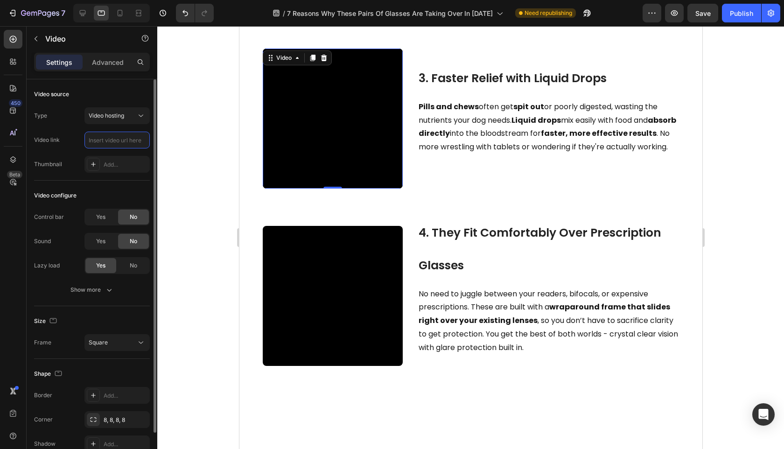
scroll to position [0, 0]
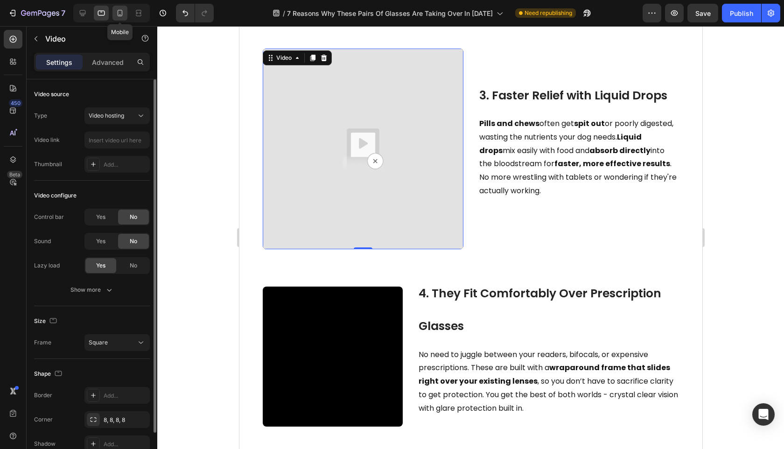
click at [125, 16] on div at bounding box center [119, 13] width 15 height 15
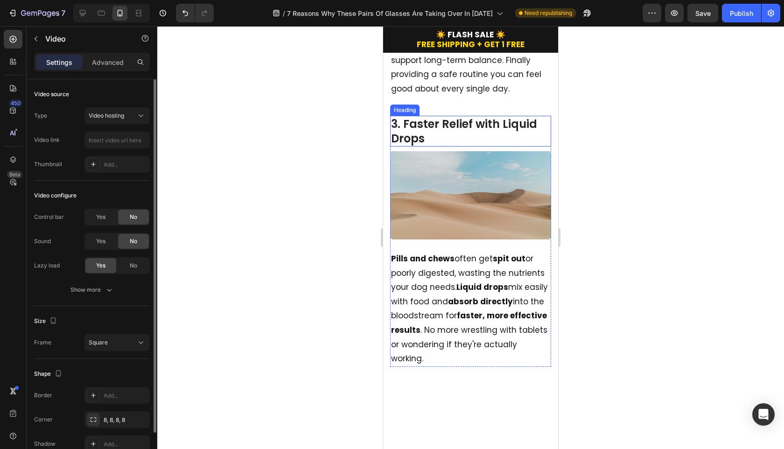
scroll to position [928, 0]
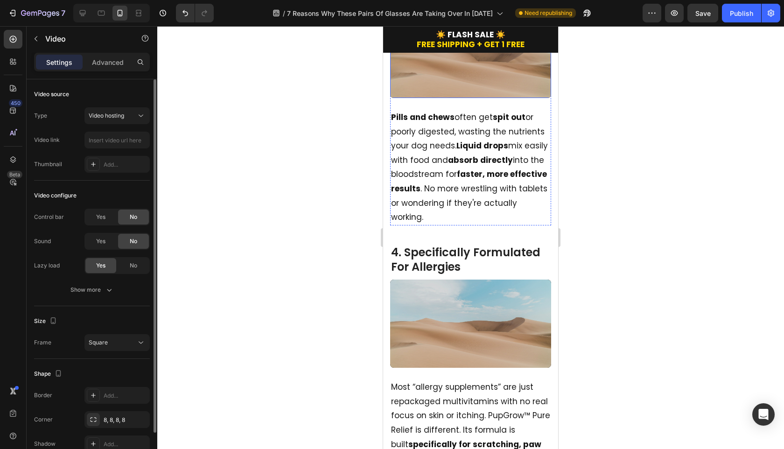
click at [444, 98] on video at bounding box center [470, 54] width 161 height 88
click at [445, 98] on video at bounding box center [470, 54] width 161 height 88
click at [100, 140] on input "[URL][DOMAIN_NAME]" at bounding box center [116, 140] width 65 height 17
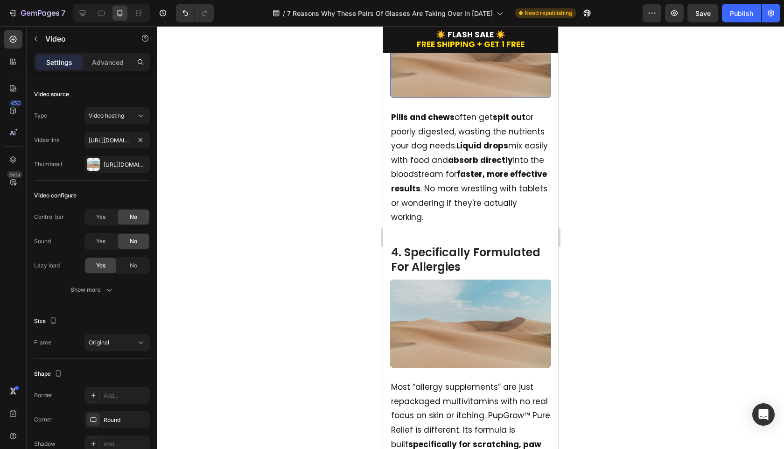
click at [109, 15] on div at bounding box center [111, 13] width 77 height 19
click at [102, 14] on icon at bounding box center [101, 12] width 9 height 9
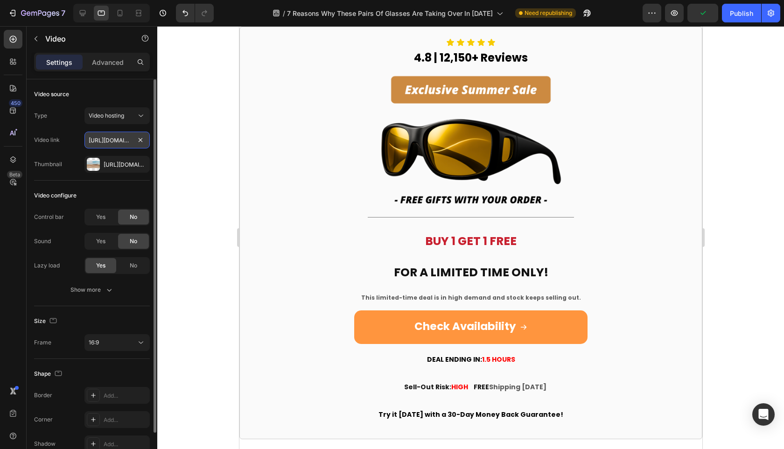
click at [120, 142] on input "[URL][DOMAIN_NAME]" at bounding box center [116, 140] width 65 height 17
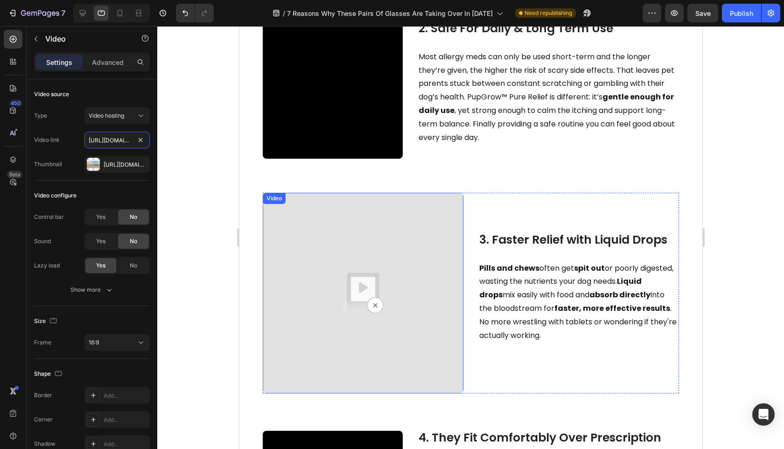
scroll to position [531, 0]
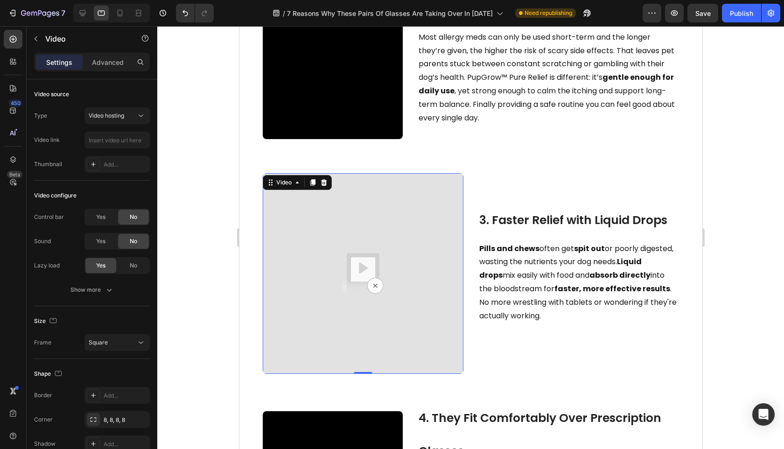
click at [387, 259] on img at bounding box center [362, 273] width 201 height 201
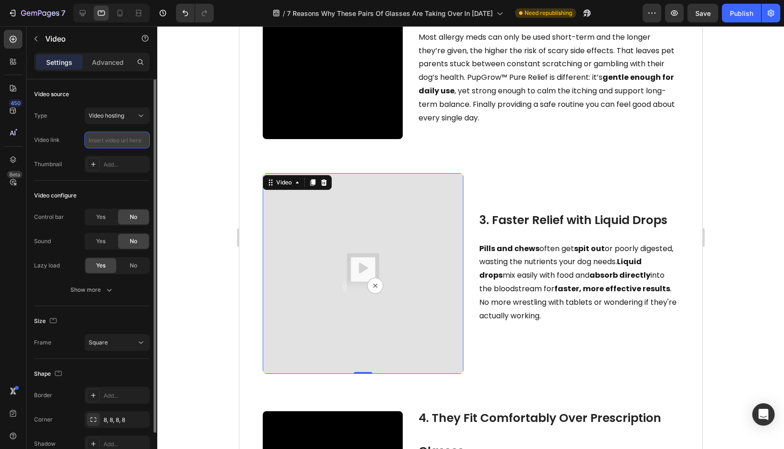
click at [130, 137] on input "text" at bounding box center [116, 140] width 65 height 17
paste input "[URL][DOMAIN_NAME]"
type input "[URL][DOMAIN_NAME]"
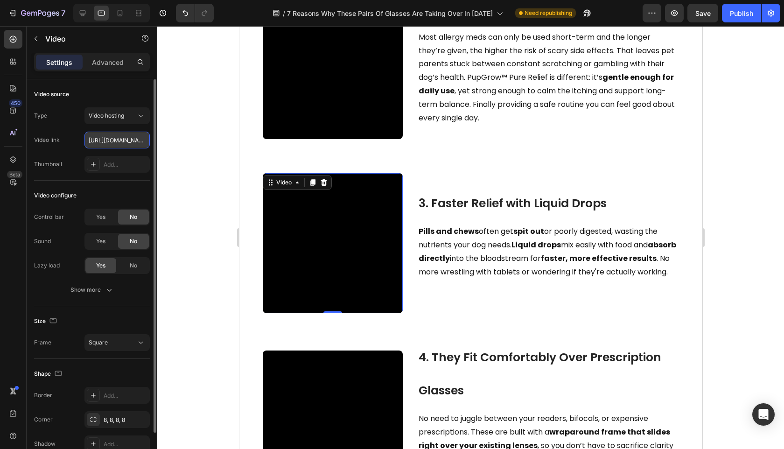
scroll to position [0, 176]
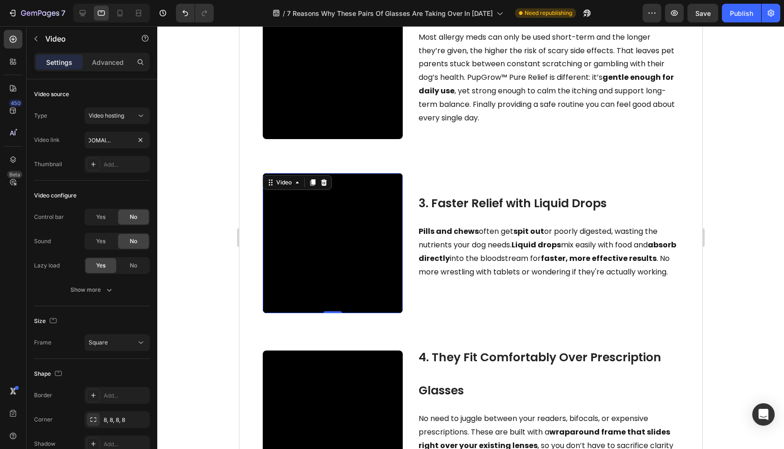
click at [191, 146] on div at bounding box center [470, 237] width 627 height 423
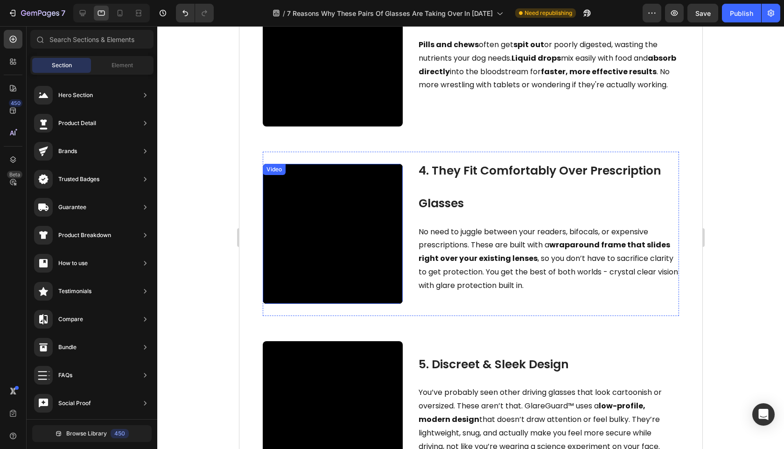
scroll to position [798, 0]
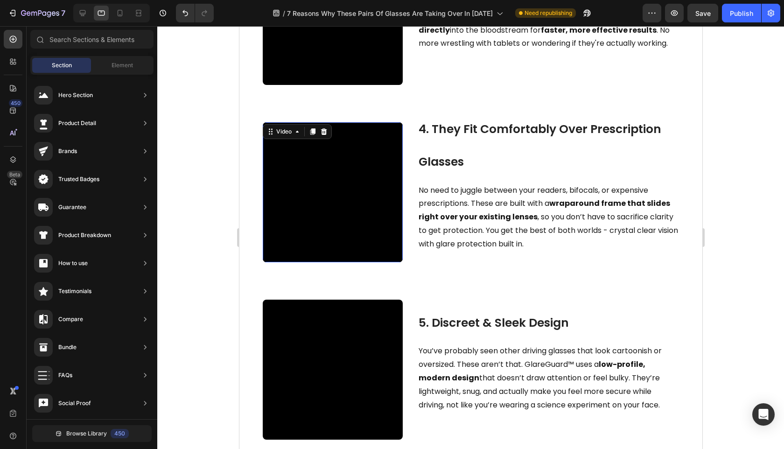
click at [402, 205] on video at bounding box center [332, 192] width 140 height 140
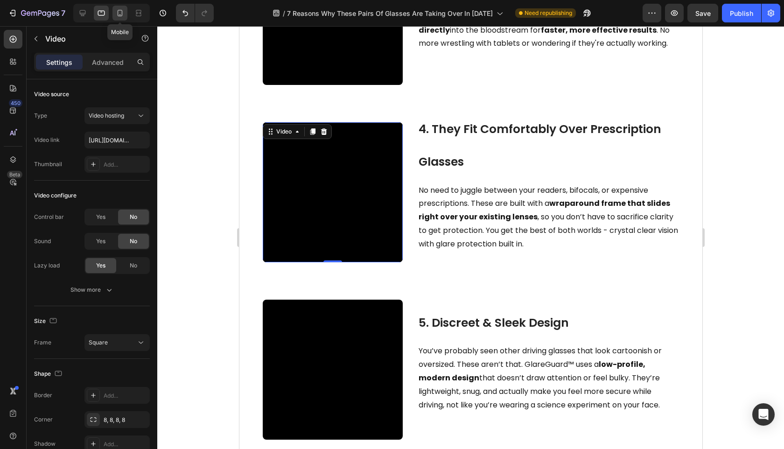
click at [121, 12] on icon at bounding box center [119, 12] width 9 height 9
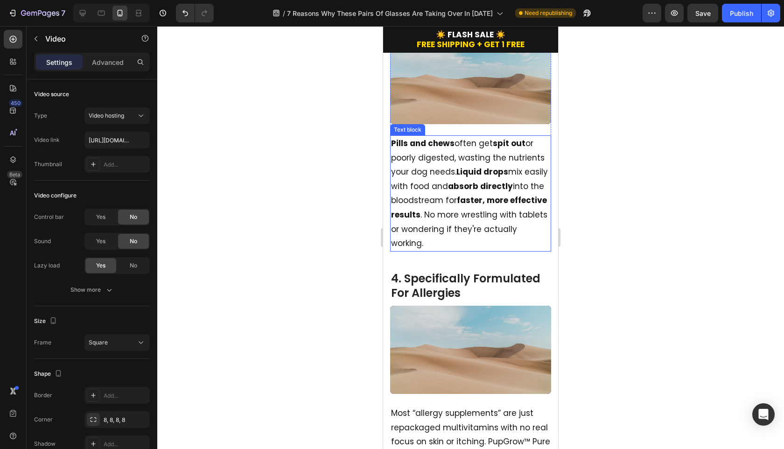
scroll to position [1064, 0]
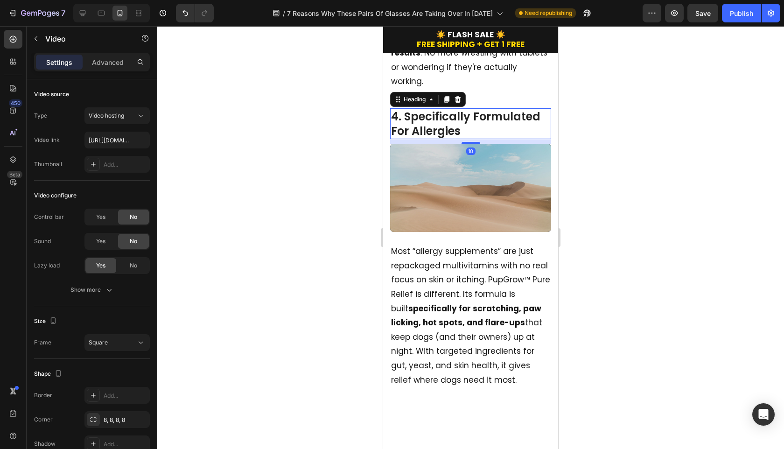
click at [457, 139] on h2 "4. Specifically Formulated For Allergies" at bounding box center [470, 123] width 161 height 31
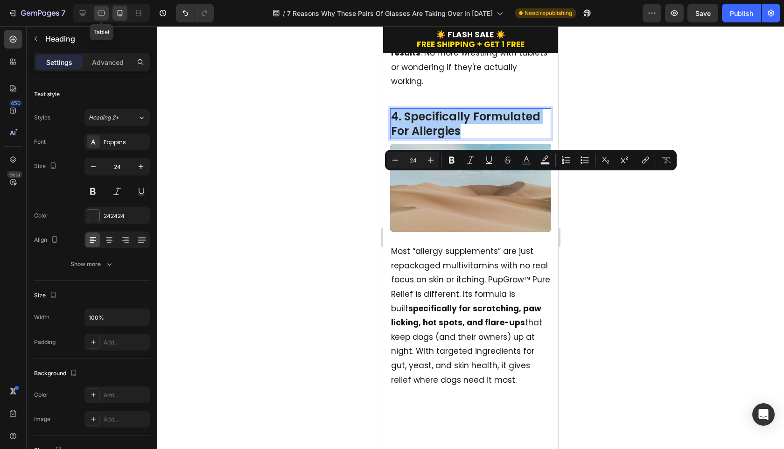
click at [106, 12] on div at bounding box center [101, 13] width 15 height 15
type input "48"
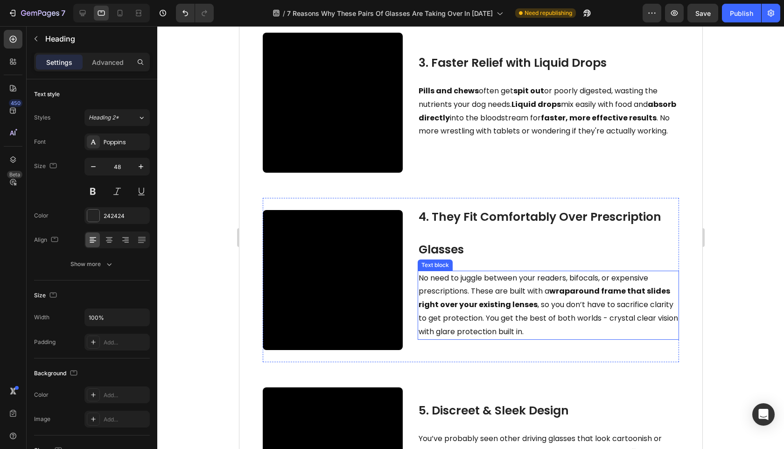
scroll to position [819, 0]
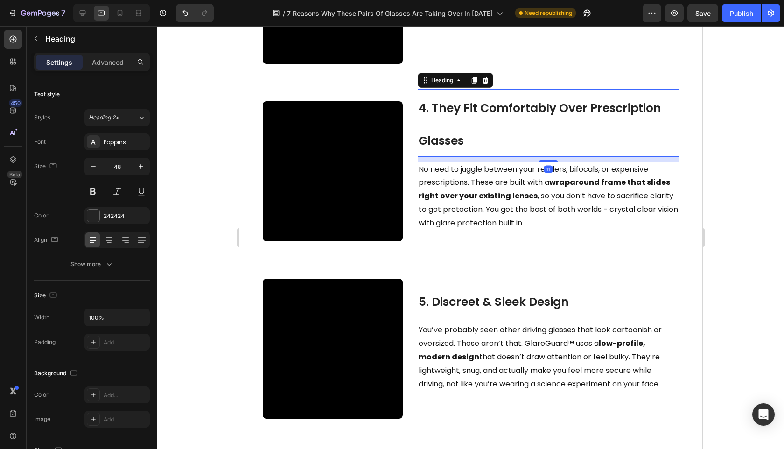
click at [526, 149] on span "4. They Fit Comfortably Over Prescription Glasses" at bounding box center [539, 124] width 243 height 49
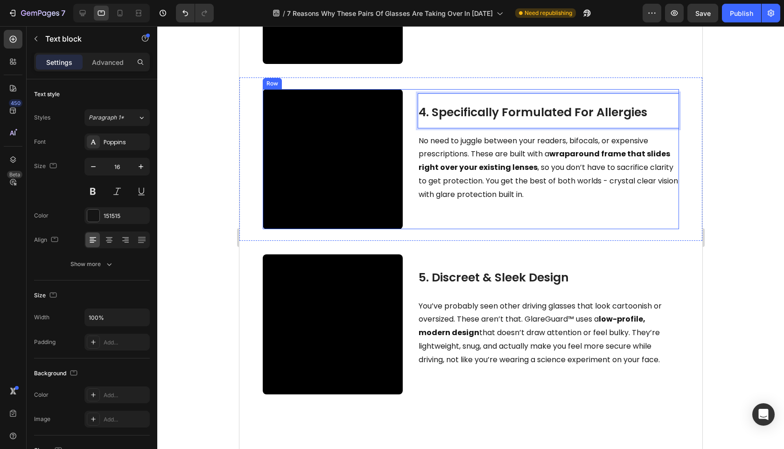
click at [540, 200] on span "No need to juggle between your readers, bifocals, or expensive prescriptions. T…" at bounding box center [548, 167] width 260 height 64
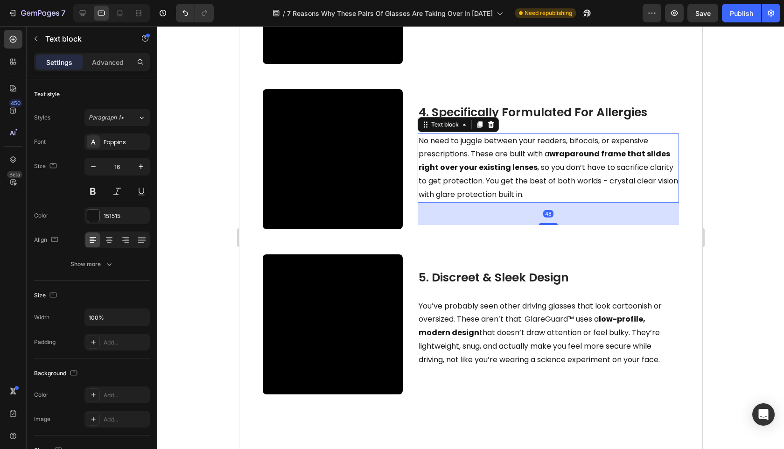
click at [540, 200] on span "No need to juggle between your readers, bifocals, or expensive prescriptions. T…" at bounding box center [548, 167] width 260 height 64
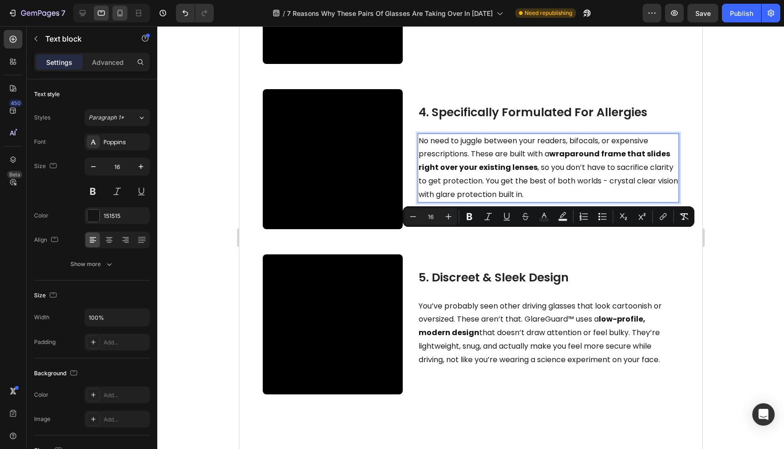
click at [127, 14] on div at bounding box center [119, 13] width 15 height 15
type input "17"
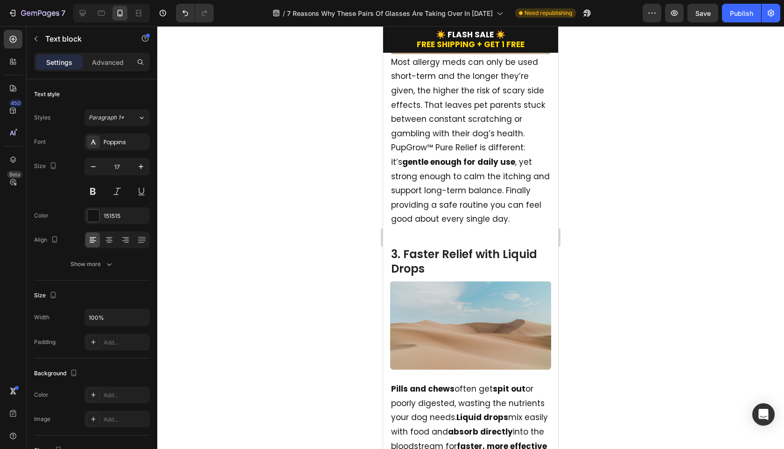
scroll to position [579, 0]
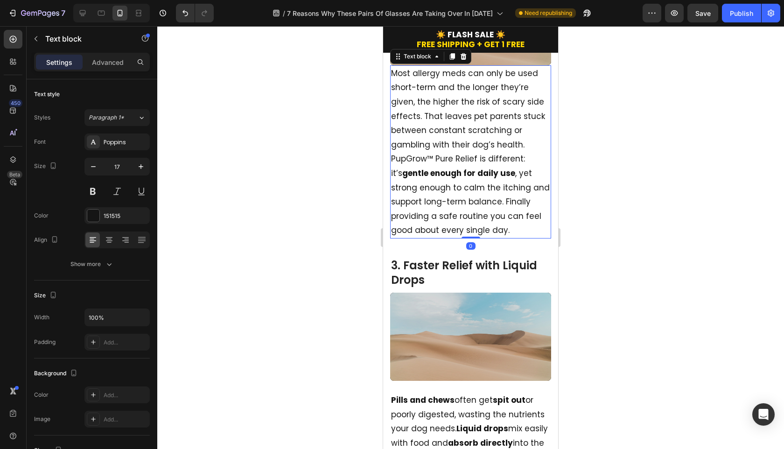
click at [479, 192] on p "Most allergy meds can only be used short-term and the longer they’re given, the…" at bounding box center [470, 151] width 159 height 171
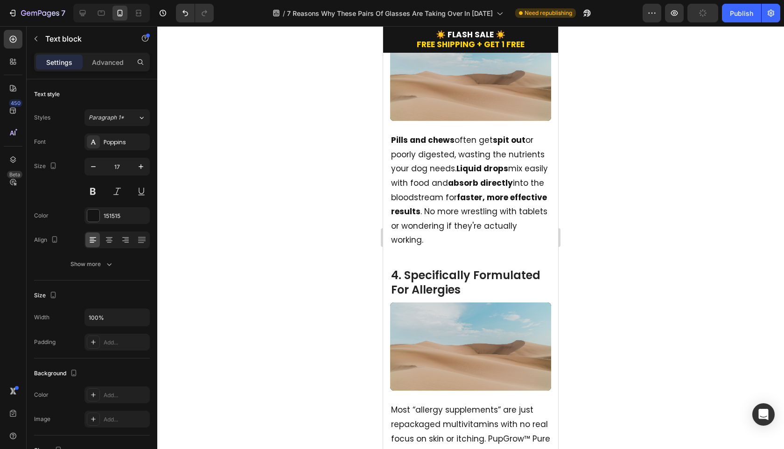
type input "16"
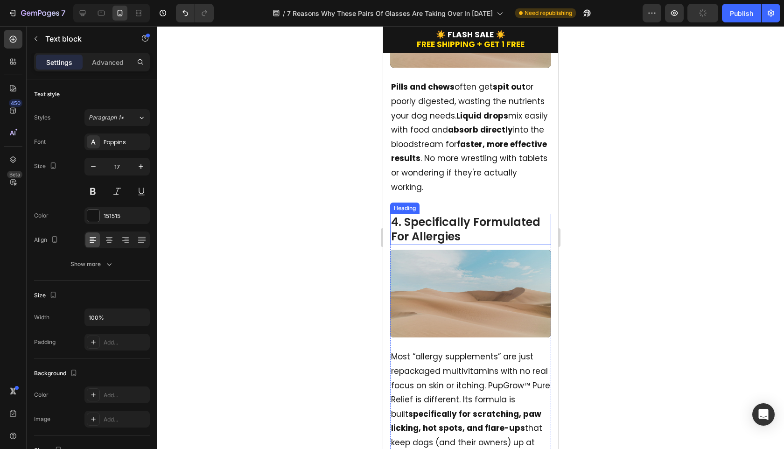
scroll to position [1096, 0]
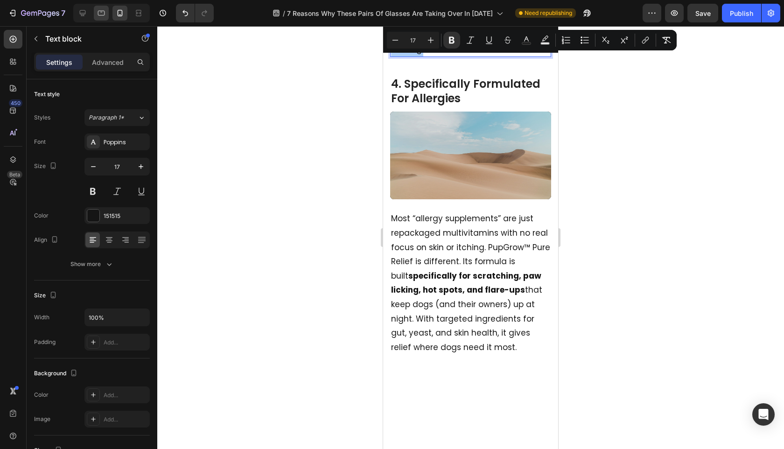
click at [107, 14] on div at bounding box center [101, 13] width 15 height 15
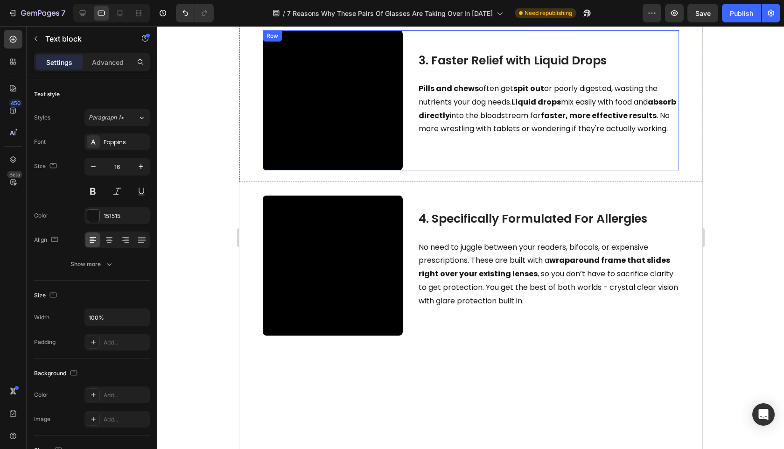
scroll to position [723, 0]
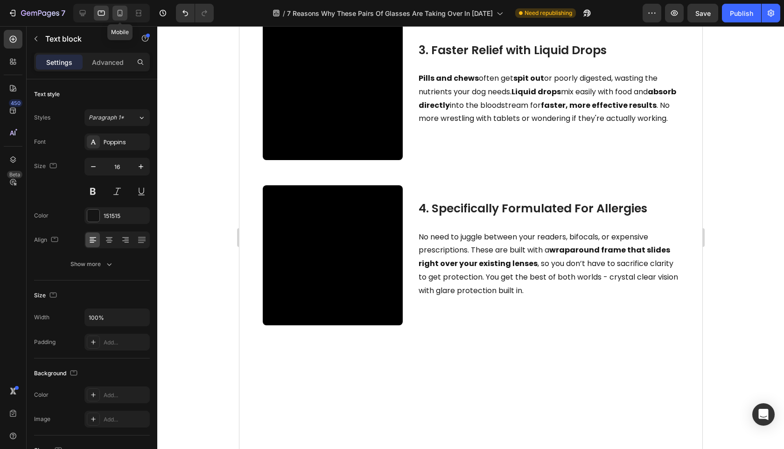
click at [115, 19] on div at bounding box center [119, 13] width 15 height 15
type input "17"
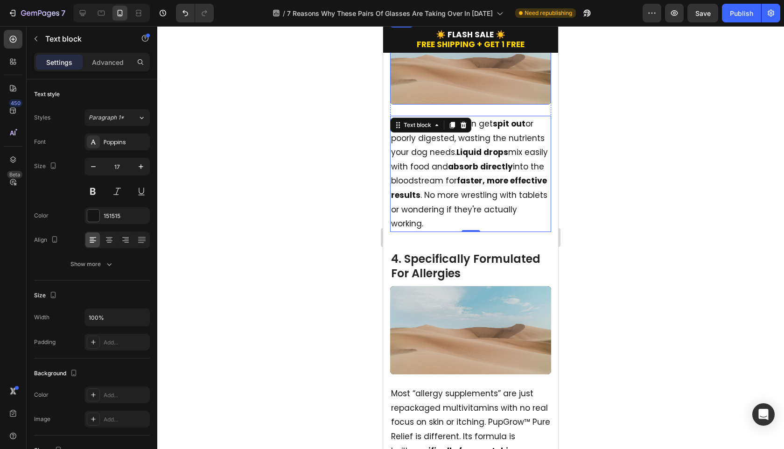
scroll to position [1044, 0]
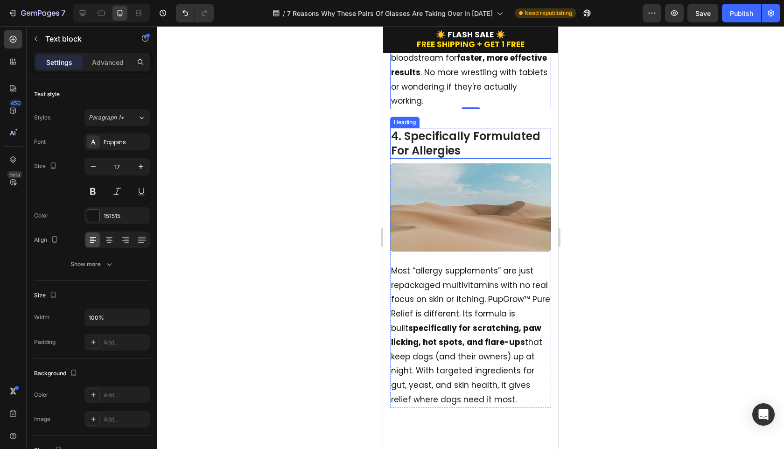
click at [446, 159] on h2 "4. Specifically Formulated For Allergies" at bounding box center [470, 143] width 161 height 31
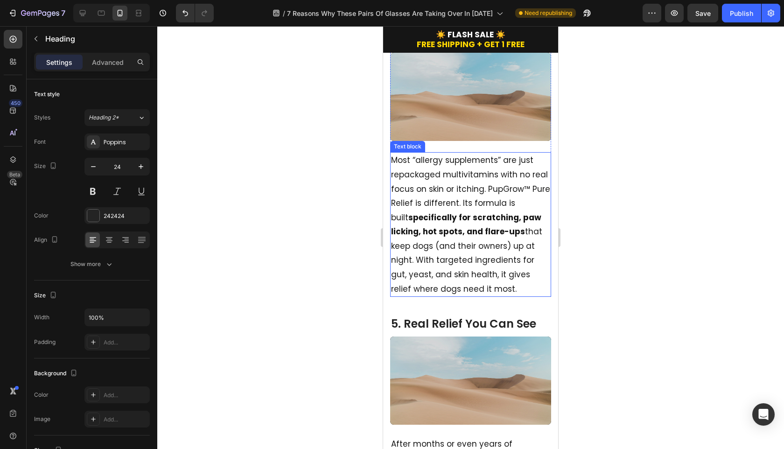
scroll to position [1273, 0]
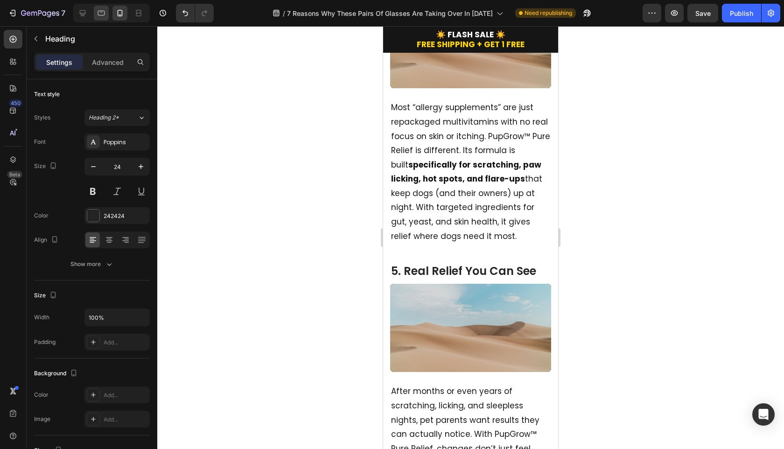
click at [108, 14] on div at bounding box center [101, 13] width 15 height 15
type input "48"
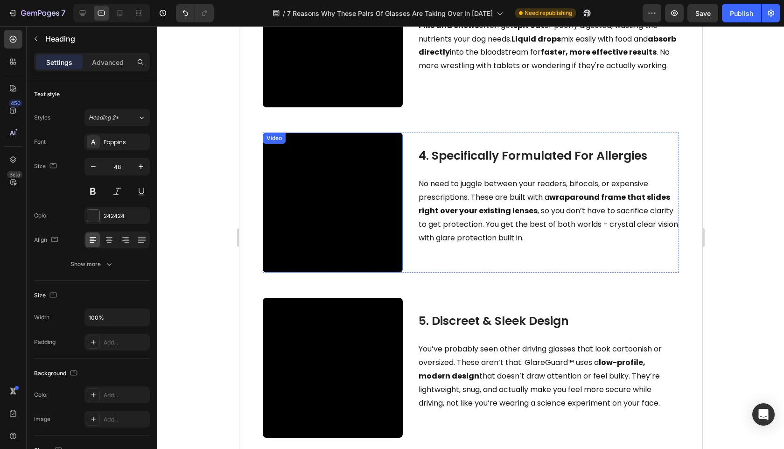
scroll to position [689, 0]
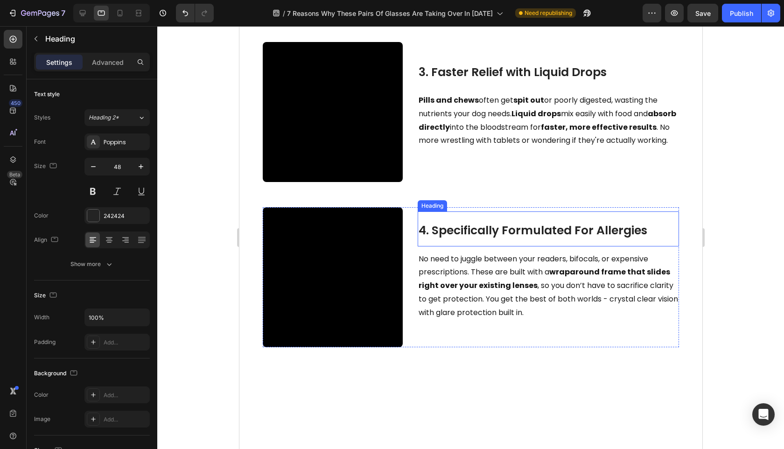
click at [508, 246] on h2 "4. Specifically Formulated For Allergies" at bounding box center [547, 228] width 261 height 35
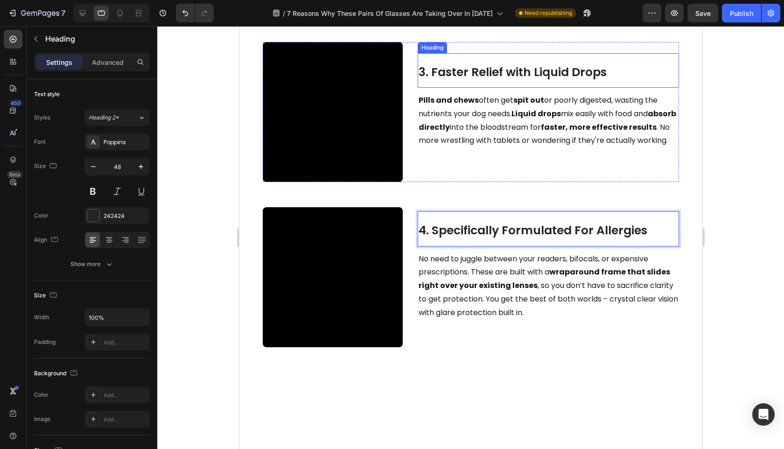
click at [548, 80] on span "3. Faster Relief with Liquid Drops" at bounding box center [512, 72] width 188 height 16
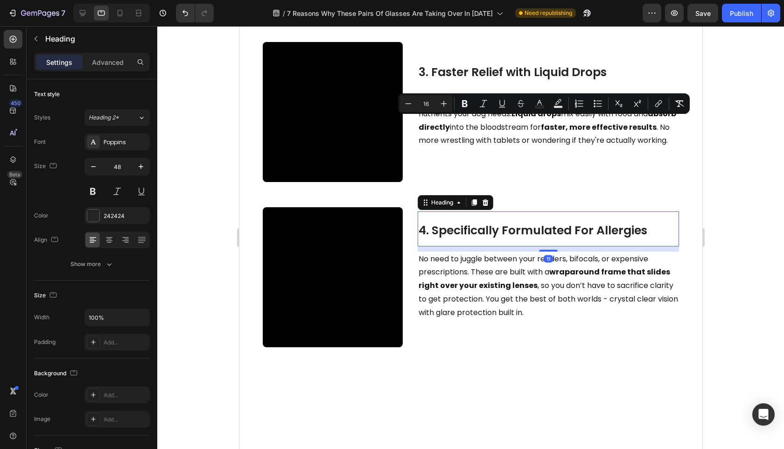
click at [537, 239] on span "4. Specifically Formulated For Allergies" at bounding box center [532, 230] width 229 height 16
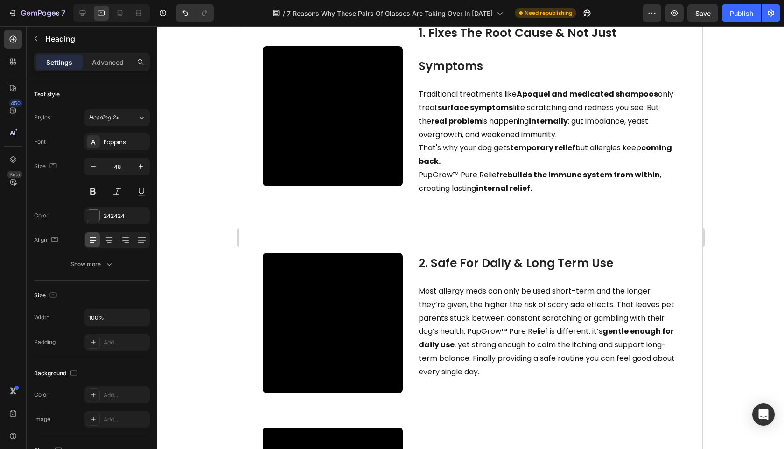
scroll to position [35, 0]
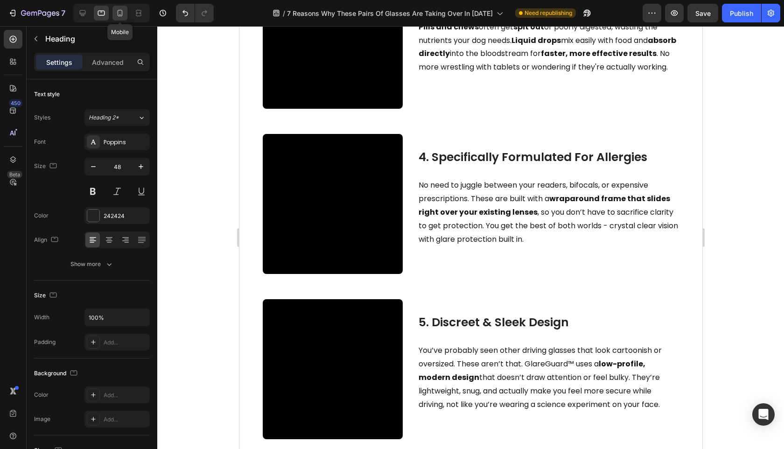
click at [119, 16] on icon at bounding box center [120, 13] width 5 height 7
type input "24"
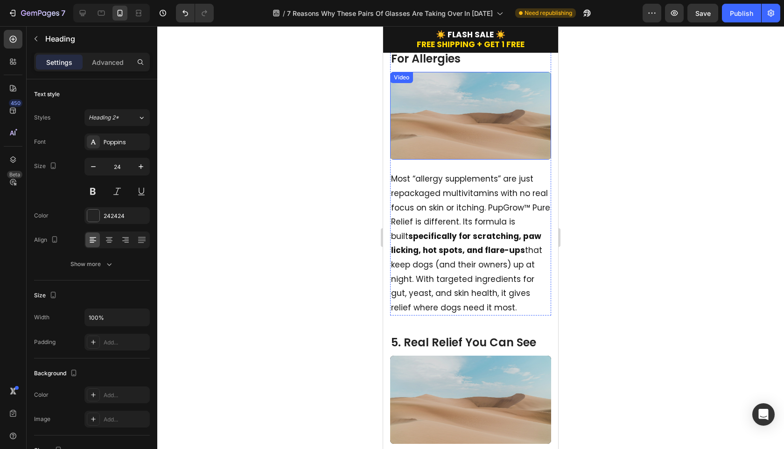
scroll to position [1200, 0]
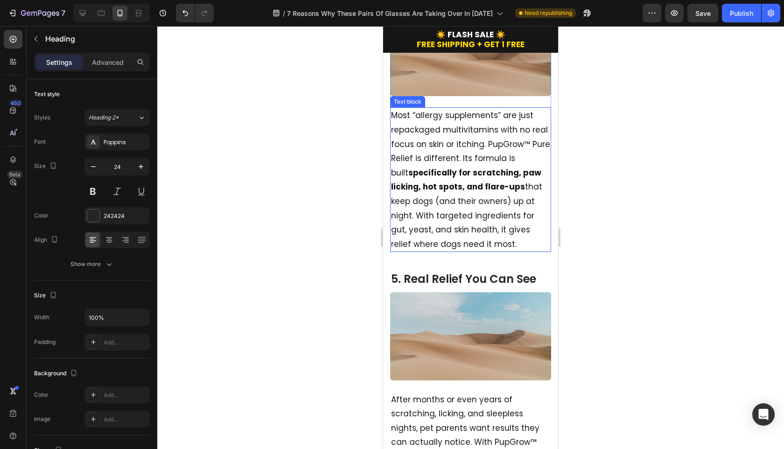
click at [477, 251] on p "Most “allergy supplements” are just repackaged multivitamins with no real focus…" at bounding box center [470, 179] width 159 height 143
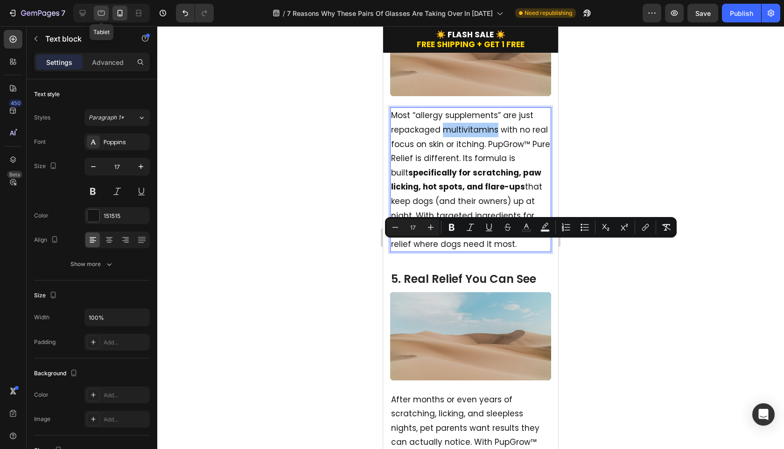
click at [95, 13] on div at bounding box center [101, 13] width 15 height 15
type input "16"
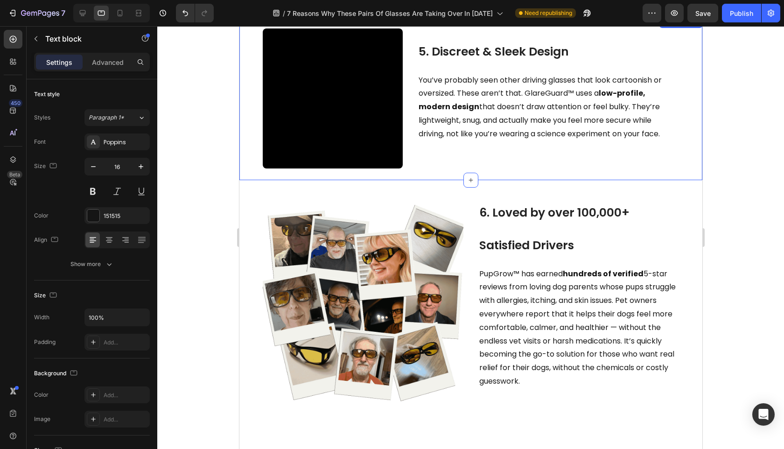
scroll to position [996, 0]
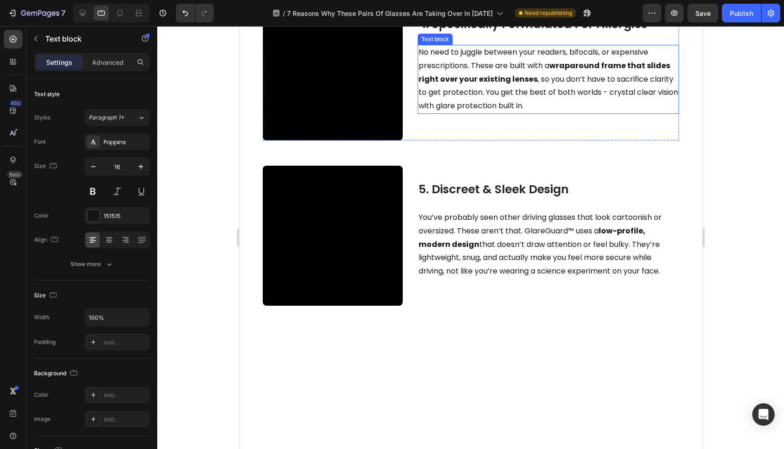
click at [503, 113] on p "No need to juggle between your readers, bifocals, or expensive prescriptions. T…" at bounding box center [548, 79] width 260 height 67
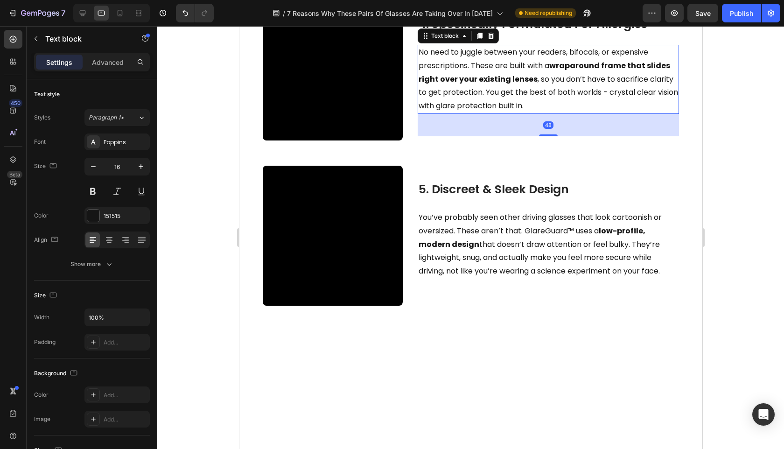
click at [503, 113] on p "No need to juggle between your readers, bifocals, or expensive prescriptions. T…" at bounding box center [548, 79] width 260 height 67
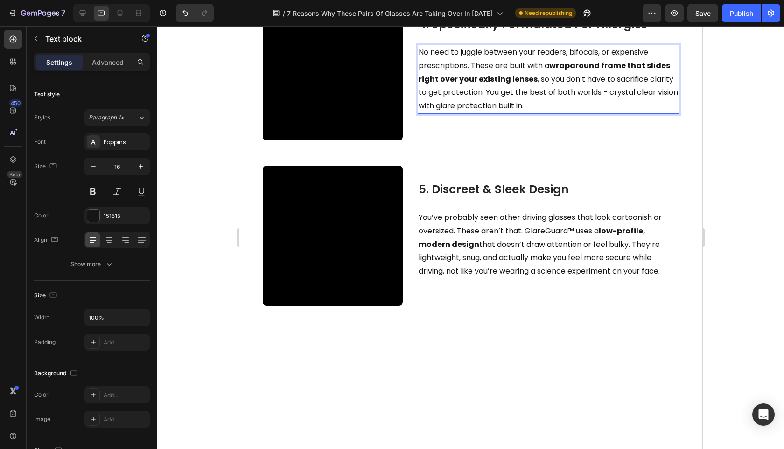
scroll to position [986, 0]
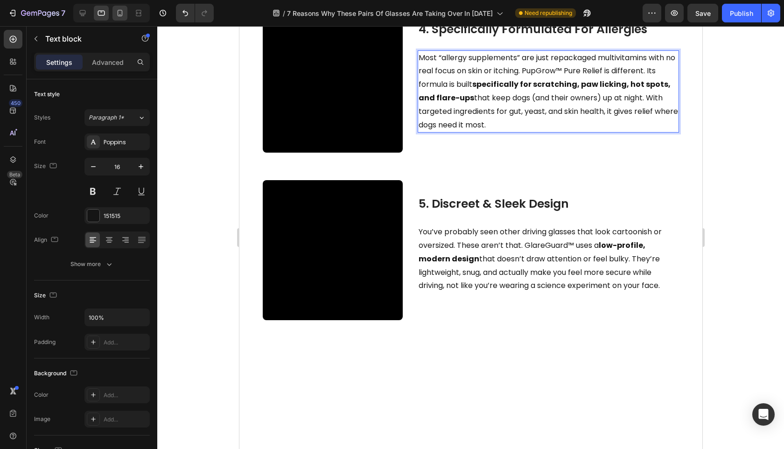
click at [115, 14] on div at bounding box center [119, 13] width 15 height 15
type input "17"
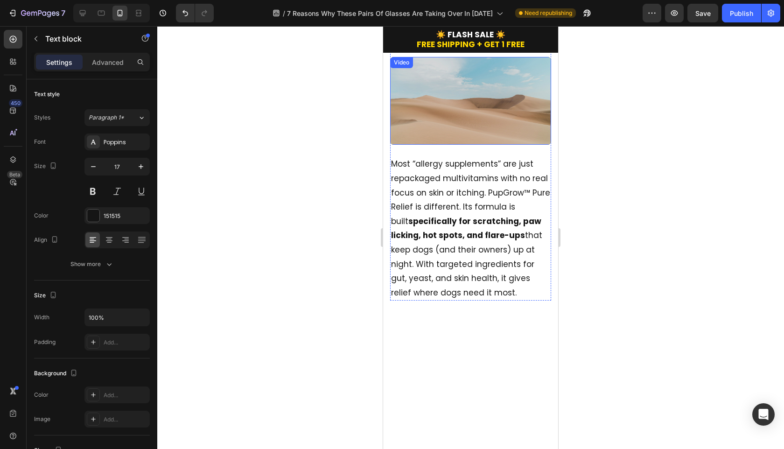
scroll to position [1199, 0]
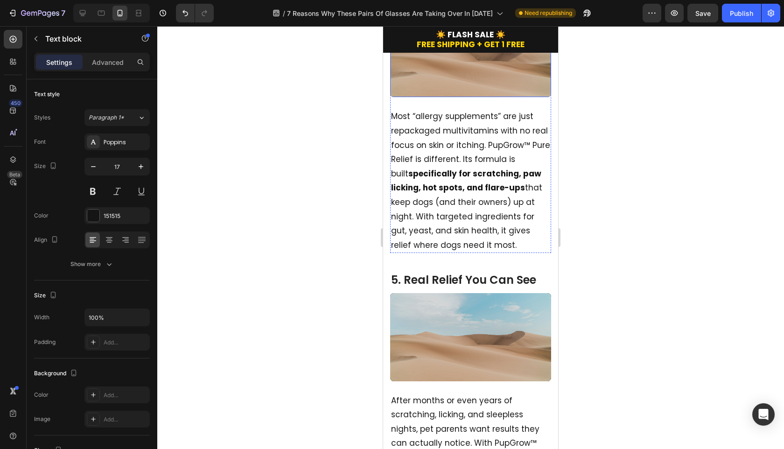
click at [458, 98] on video at bounding box center [470, 53] width 161 height 88
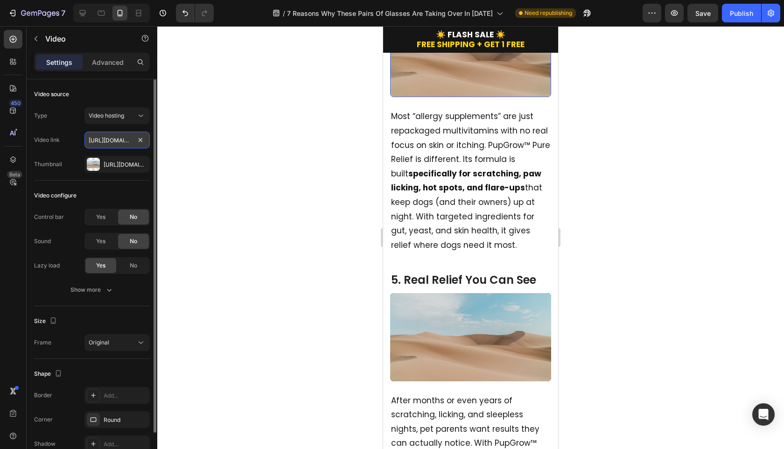
click at [110, 140] on input "[URL][DOMAIN_NAME]" at bounding box center [116, 140] width 65 height 17
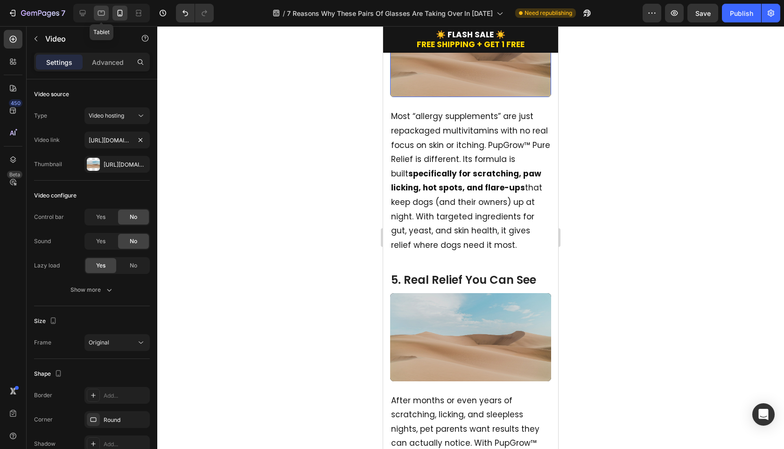
click at [104, 14] on icon at bounding box center [101, 13] width 7 height 5
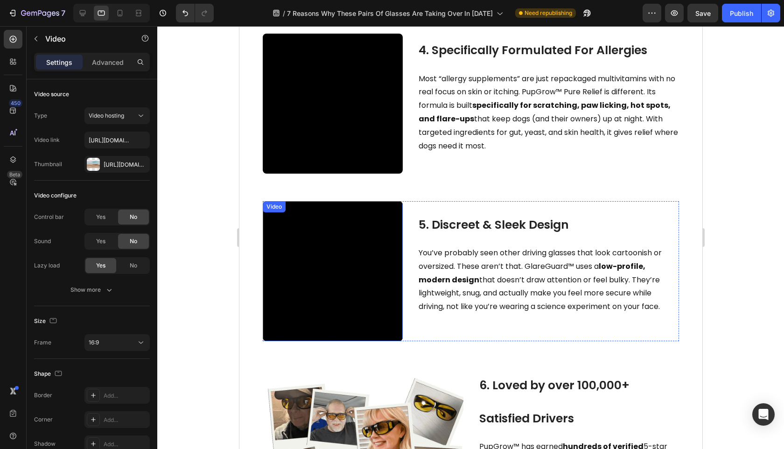
scroll to position [884, 0]
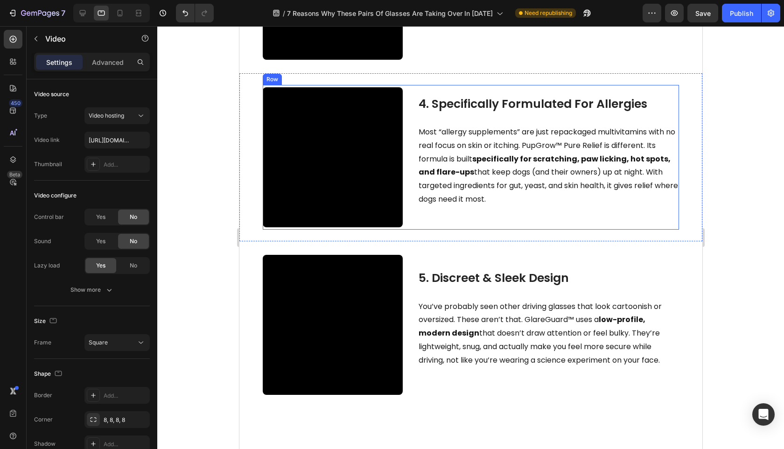
click at [376, 205] on video at bounding box center [332, 157] width 140 height 140
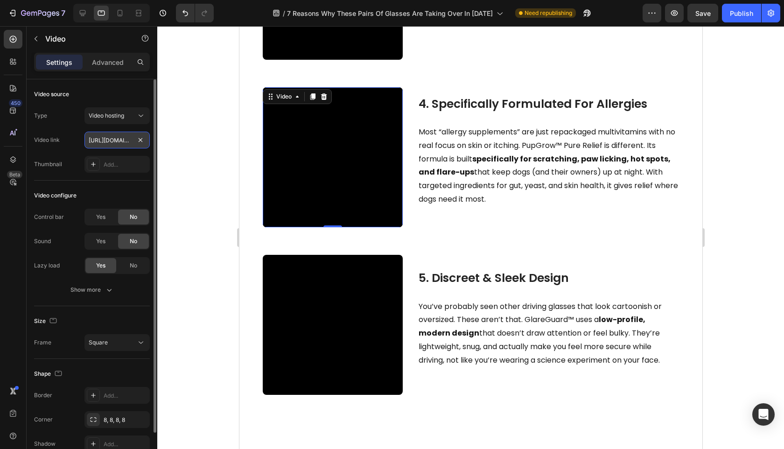
click at [116, 137] on input "[URL][DOMAIN_NAME]" at bounding box center [116, 140] width 65 height 17
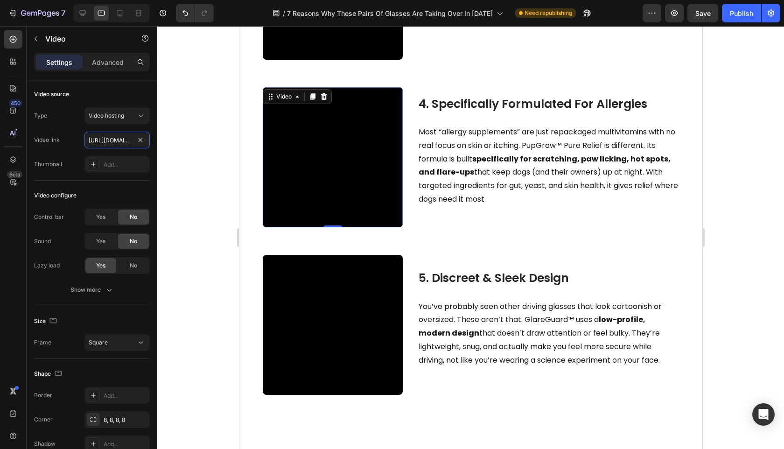
paste input "2508dbc3588d48c89a07abedeea88582"
type input "[URL][DOMAIN_NAME]"
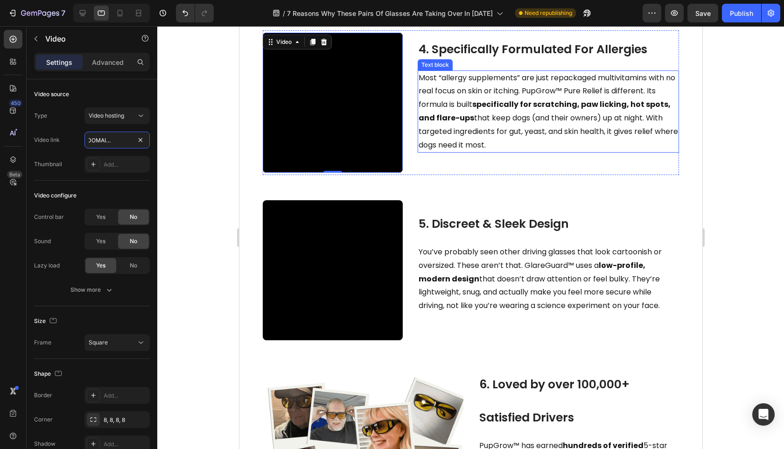
scroll to position [1041, 0]
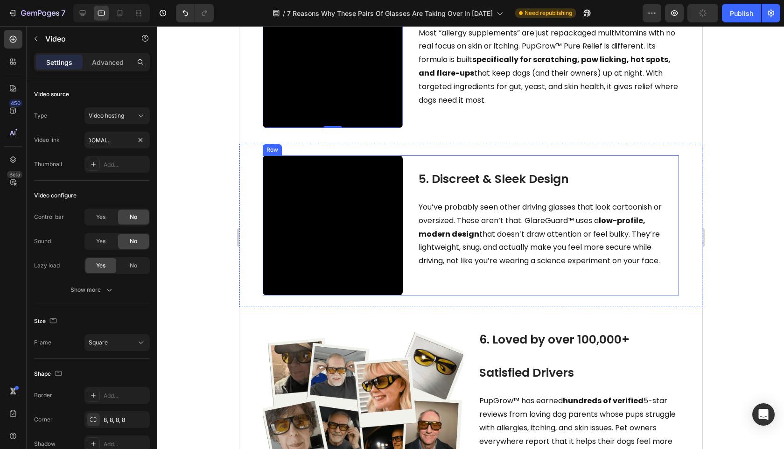
click at [402, 287] on video at bounding box center [332, 225] width 140 height 140
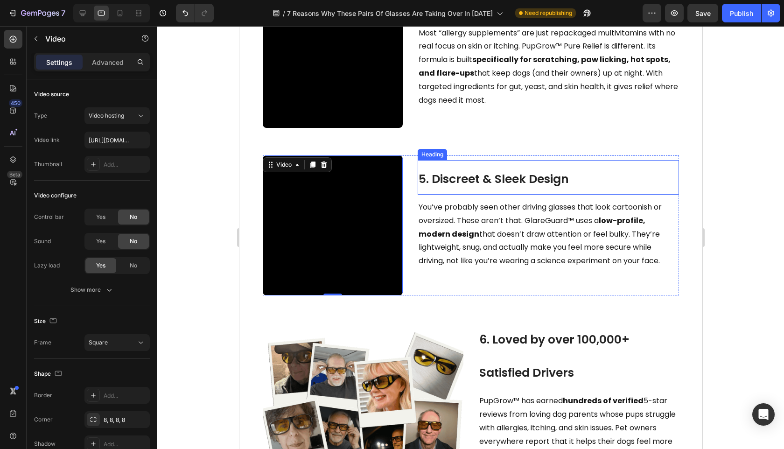
click at [543, 187] on span "5. Discreet & Sleek Design" at bounding box center [493, 179] width 150 height 16
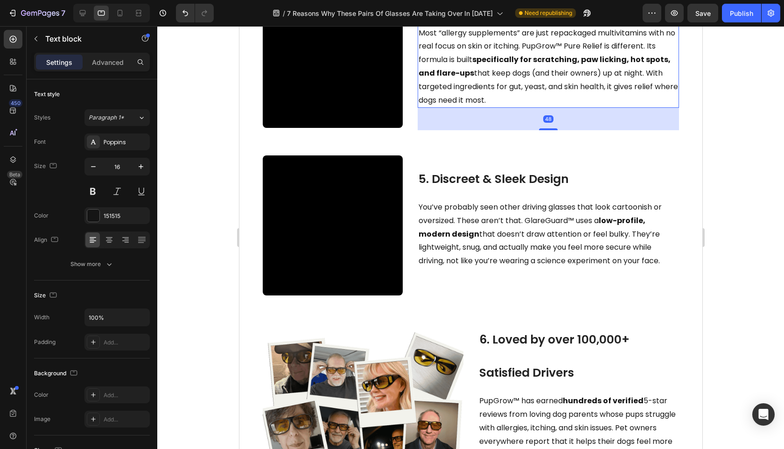
click at [521, 98] on p "Most “allergy supplements” are just repackaged multivitamins with no real focus…" at bounding box center [548, 67] width 260 height 81
drag, startPoint x: 506, startPoint y: 274, endPoint x: 505, endPoint y: 267, distance: 7.7
click at [506, 274] on div "5. Discreet & Sleek Design Heading You’ve probably seen other driving glasses t…" at bounding box center [547, 225] width 261 height 140
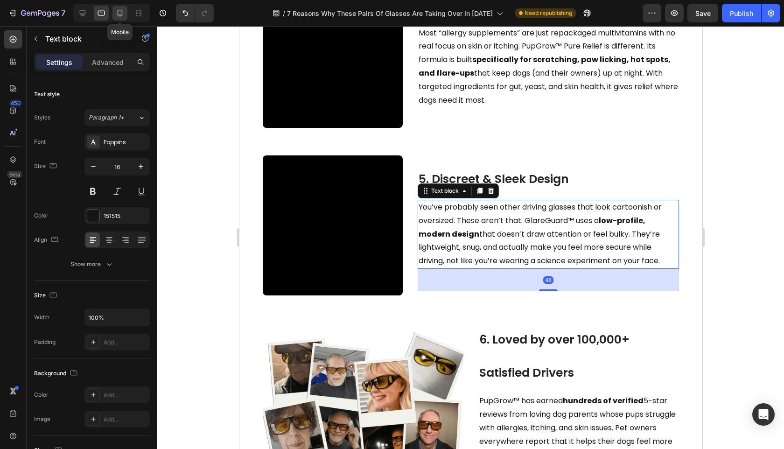
click at [125, 12] on div at bounding box center [119, 13] width 15 height 15
type input "17"
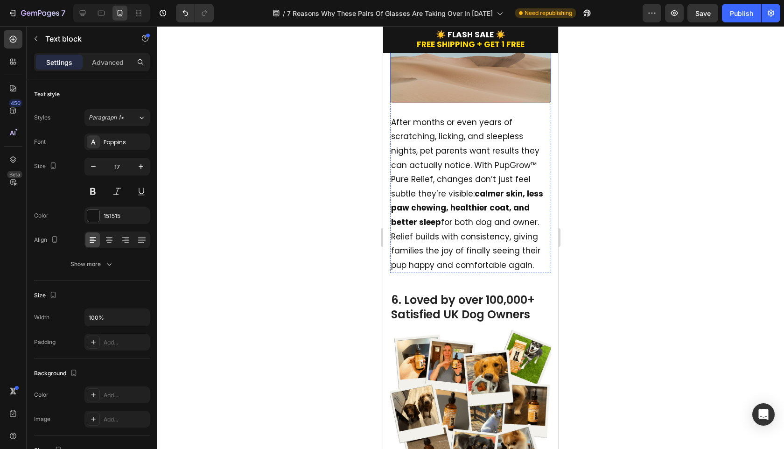
scroll to position [1526, 0]
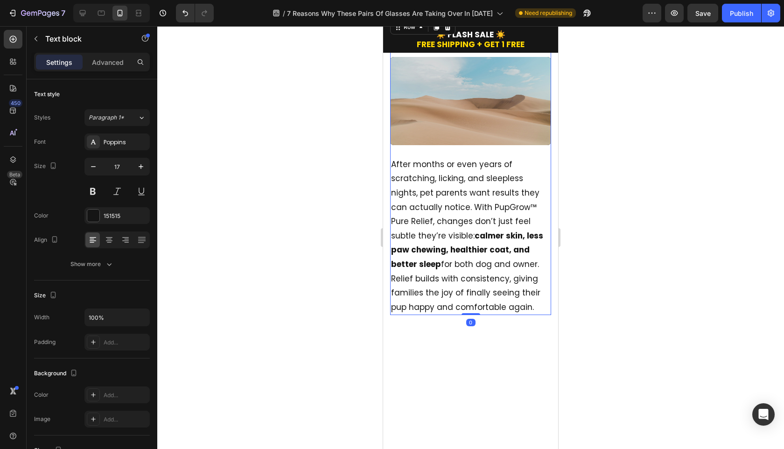
click at [475, 134] on div "5. Real Relief You Can See Heading Video" at bounding box center [470, 96] width 161 height 120
click at [475, 133] on div "5. Real Relief You Can See Heading Video" at bounding box center [470, 96] width 161 height 120
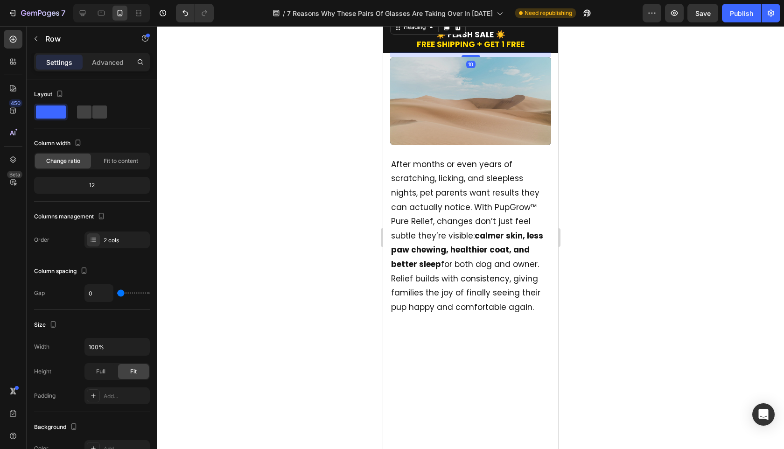
click at [474, 52] on h2 "5. Real Relief You Can See" at bounding box center [470, 44] width 161 height 16
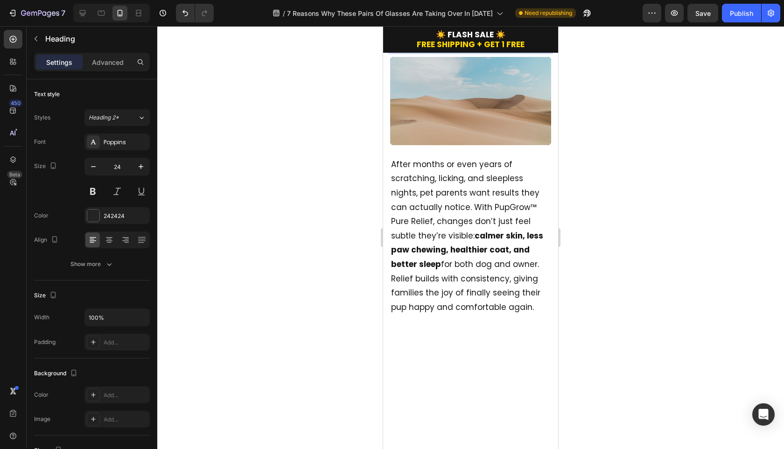
click at [474, 51] on p "5. Real Relief You Can See" at bounding box center [470, 44] width 159 height 14
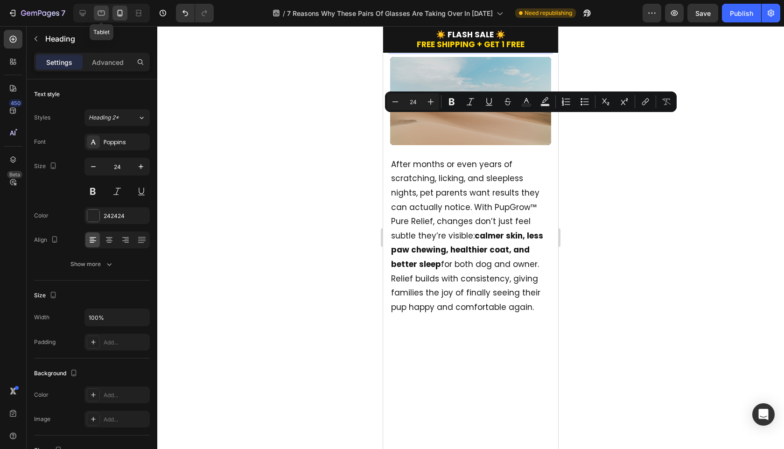
click at [105, 15] on icon at bounding box center [101, 12] width 9 height 9
type input "48"
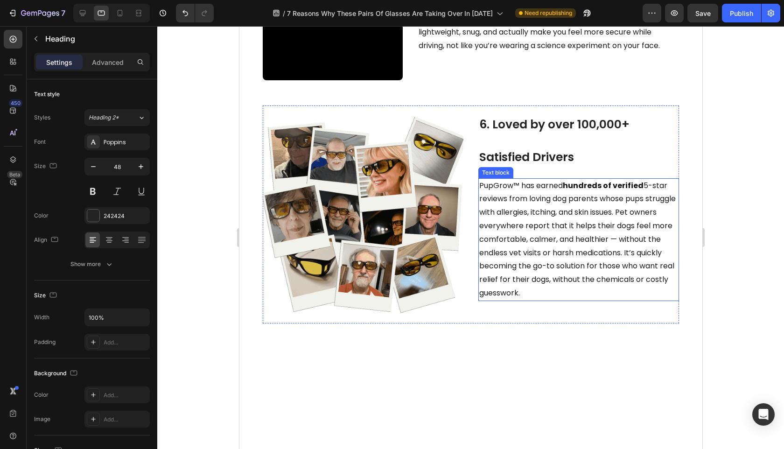
scroll to position [1212, 0]
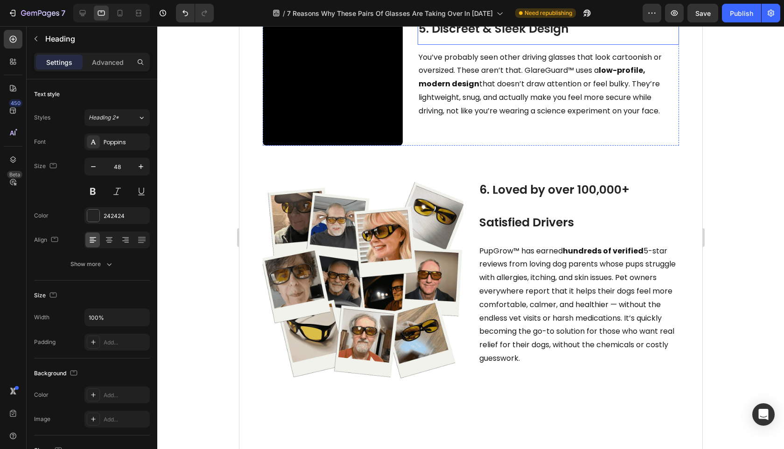
click at [524, 37] on span "5. Discreet & Sleek Design" at bounding box center [493, 29] width 150 height 16
click at [122, 15] on icon at bounding box center [119, 12] width 9 height 9
type input "24"
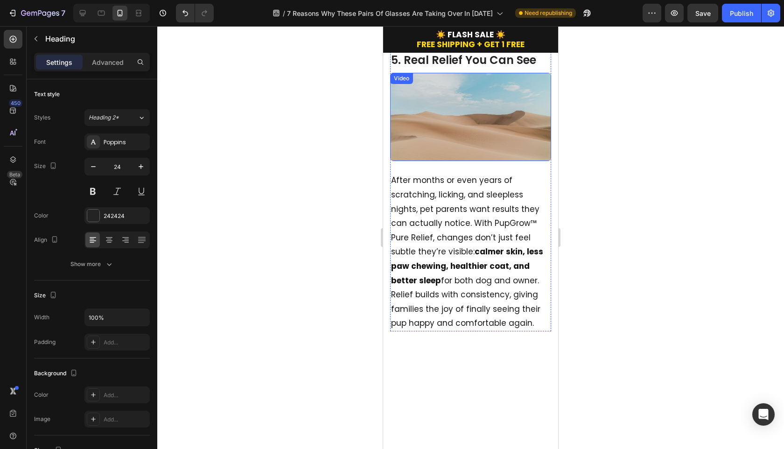
scroll to position [1489, 0]
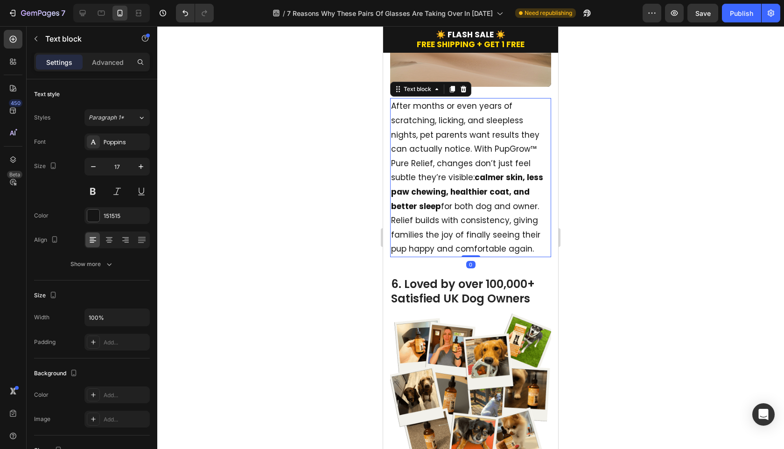
click at [459, 254] on p "After months or even years of scratching, licking, and sleepless nights, pet pa…" at bounding box center [470, 177] width 159 height 157
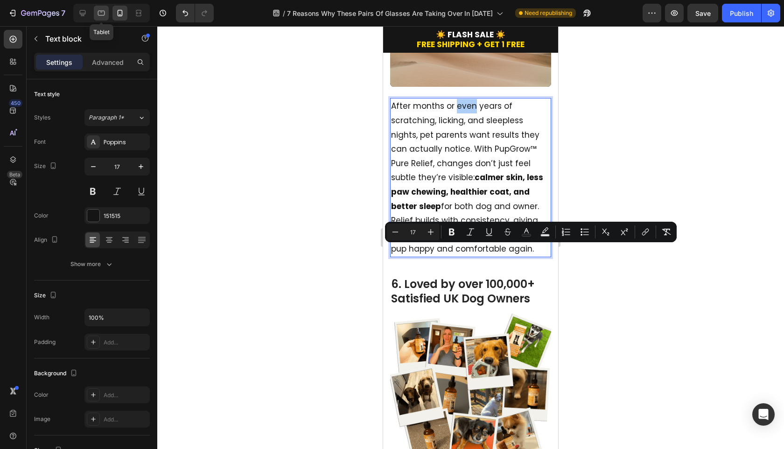
click at [98, 15] on icon at bounding box center [101, 12] width 9 height 9
type input "16"
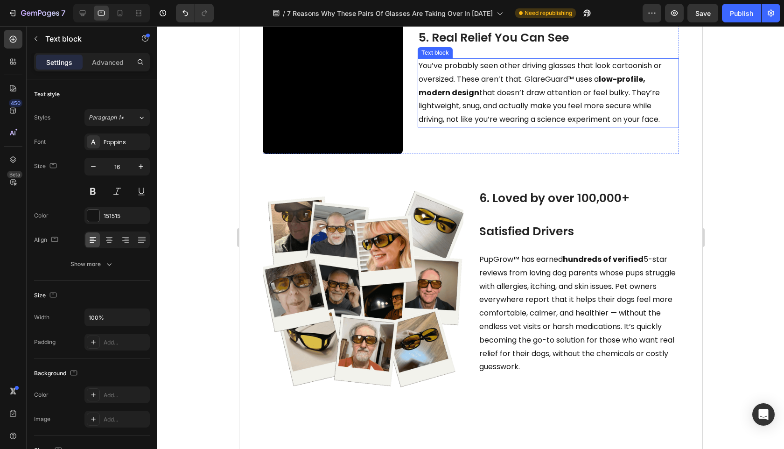
scroll to position [1167, 0]
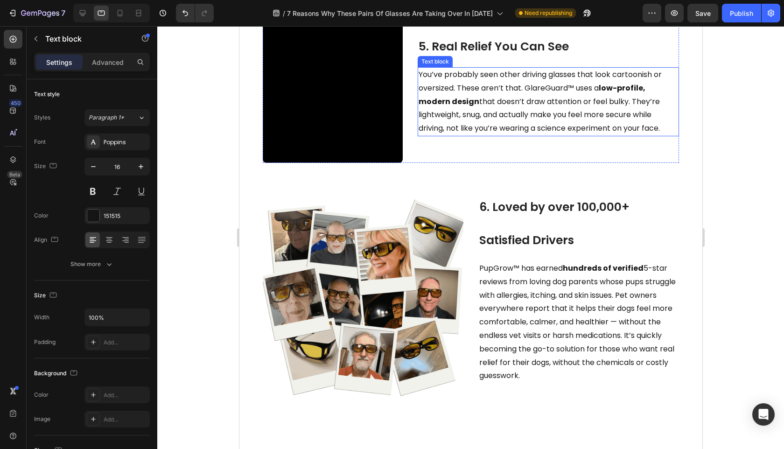
click at [487, 133] on span "You’ve probably seen other driving glasses that look cartoonish or oversized. T…" at bounding box center [539, 101] width 243 height 64
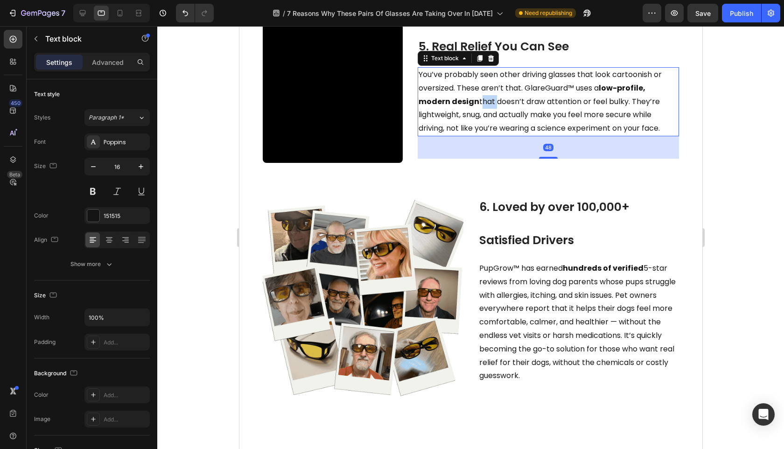
click at [487, 133] on span "You’ve probably seen other driving glasses that look cartoonish or oversized. T…" at bounding box center [539, 101] width 243 height 64
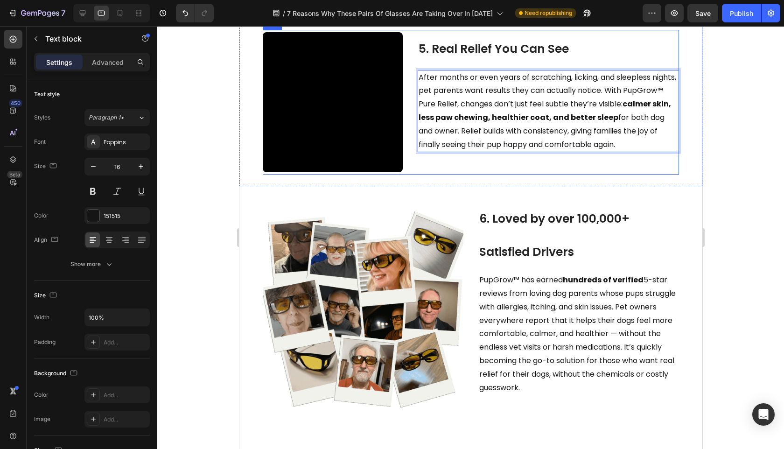
scroll to position [1311, 0]
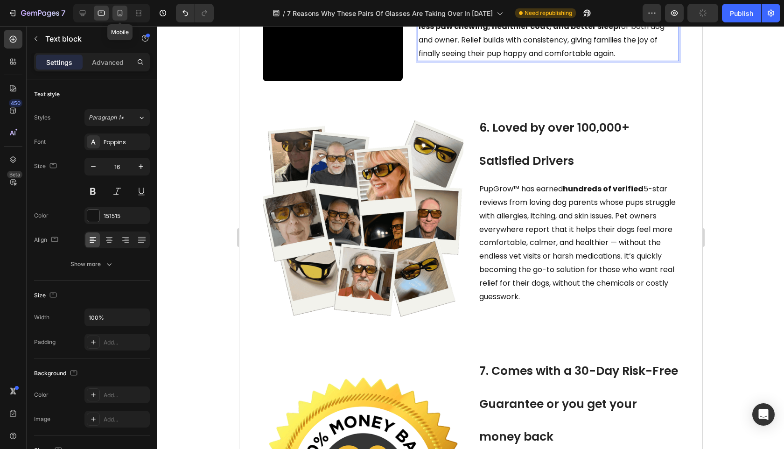
click at [121, 14] on icon at bounding box center [119, 12] width 9 height 9
type input "17"
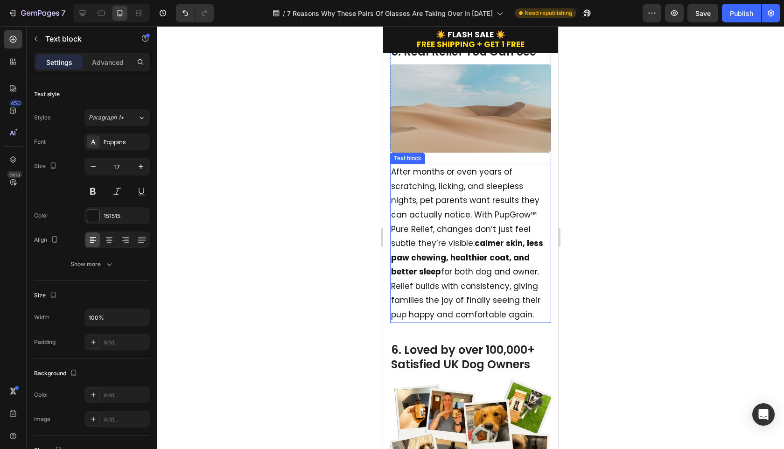
scroll to position [1467, 0]
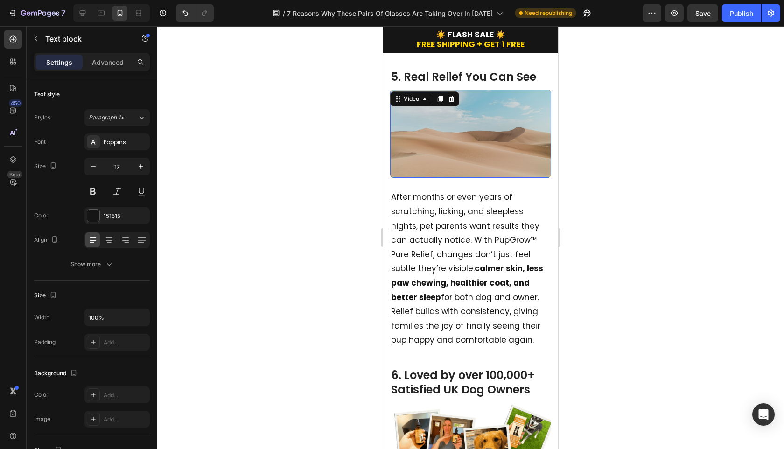
click at [411, 138] on video at bounding box center [470, 134] width 161 height 88
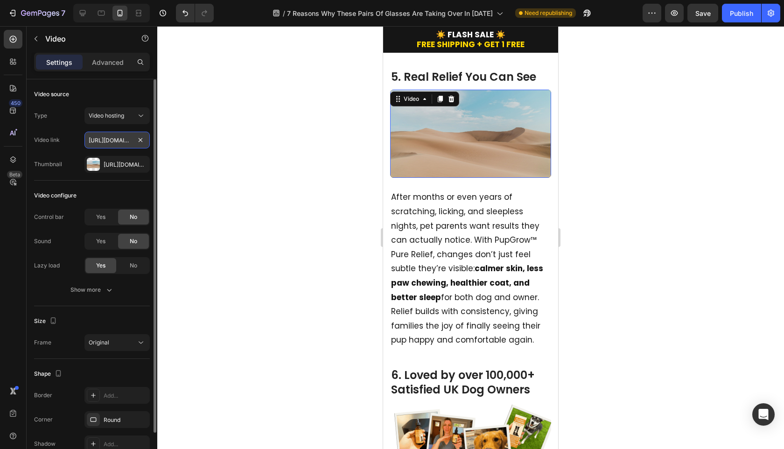
click at [116, 141] on input "https://cdn.shopify.com/videos/c/o/v/c2a972eca8104f3593ed2d8e1059fa67.mp4" at bounding box center [116, 140] width 65 height 17
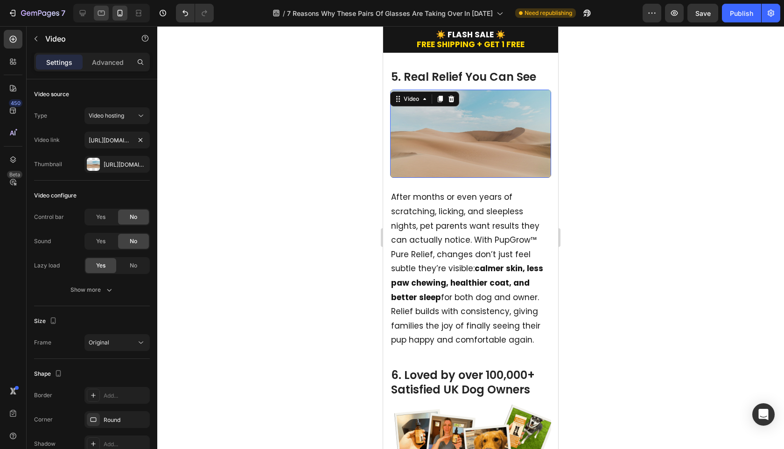
click at [100, 20] on div at bounding box center [101, 13] width 15 height 15
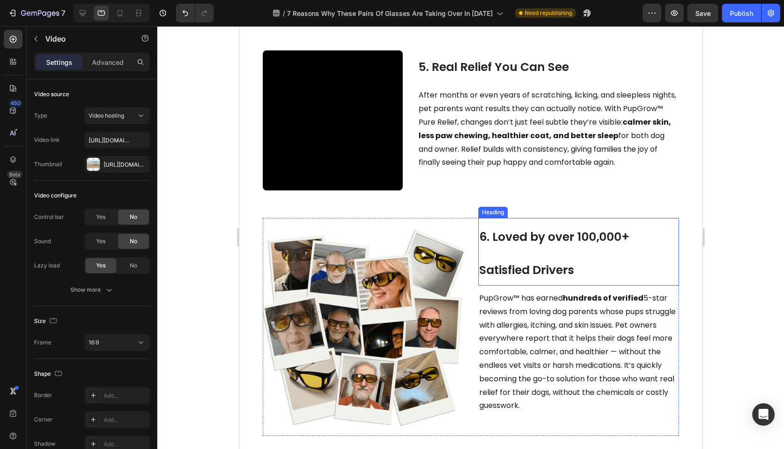
scroll to position [1068, 0]
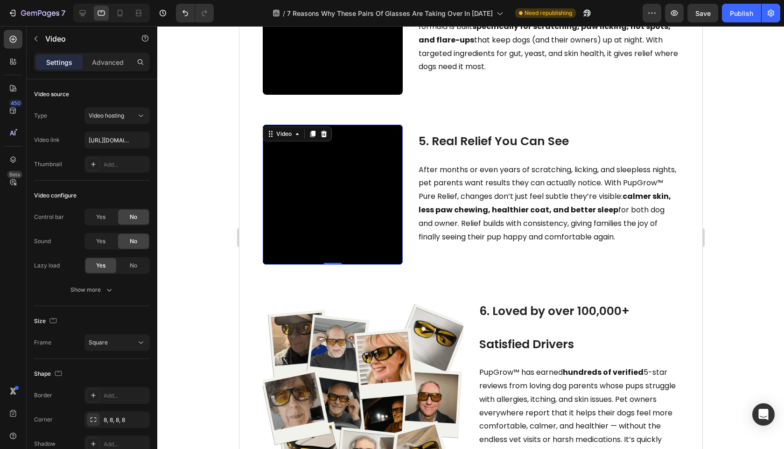
click at [402, 237] on video at bounding box center [332, 195] width 140 height 140
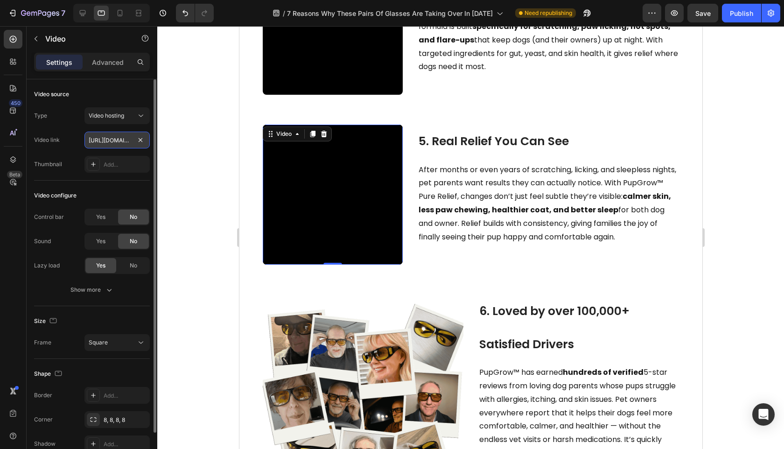
click at [110, 140] on input "[URL][DOMAIN_NAME]" at bounding box center [116, 140] width 65 height 17
paste input "c2a972eca8104f3593ed2d8e1059fa67"
type input "https://cdn.shopify.com/videos/c/o/v/c2a972eca8104f3593ed2d8e1059fa67.mp4"
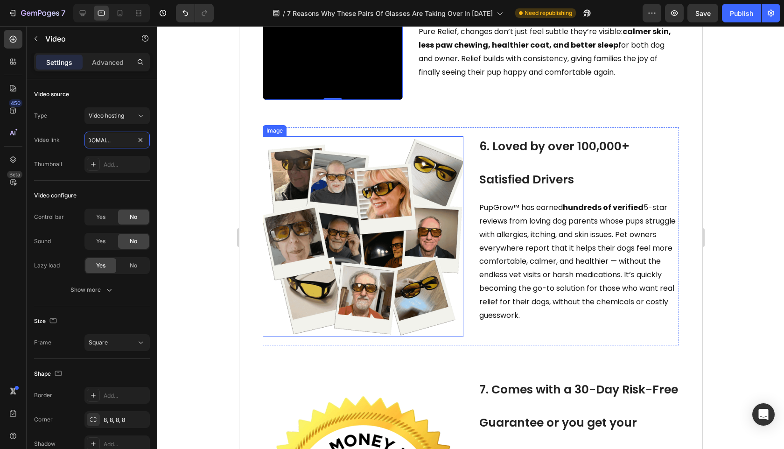
scroll to position [1330, 0]
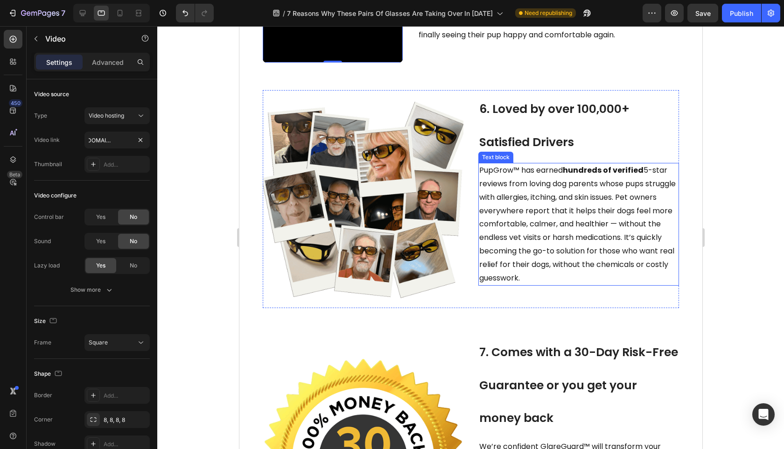
click at [508, 226] on span "PupGrow™ has earned hundreds of verified 5-star reviews from loving dog parents…" at bounding box center [577, 224] width 197 height 118
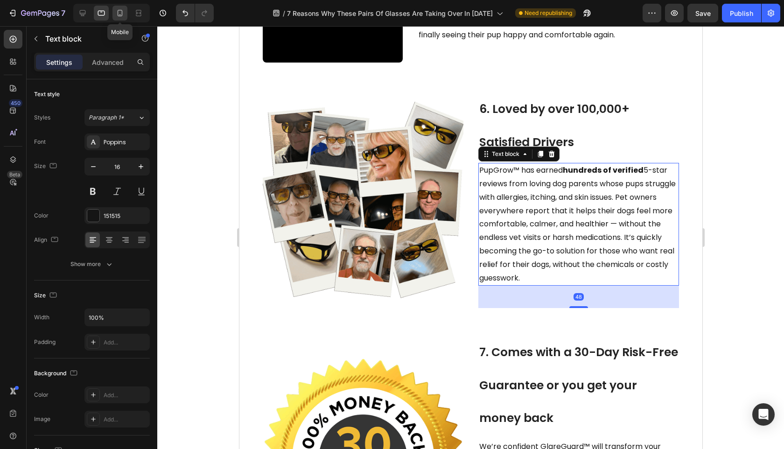
click at [118, 17] on icon at bounding box center [119, 12] width 9 height 9
type input "17"
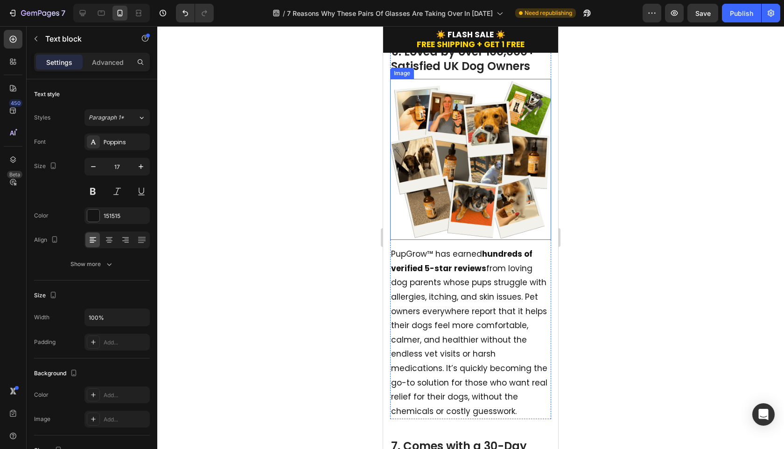
scroll to position [1820, 0]
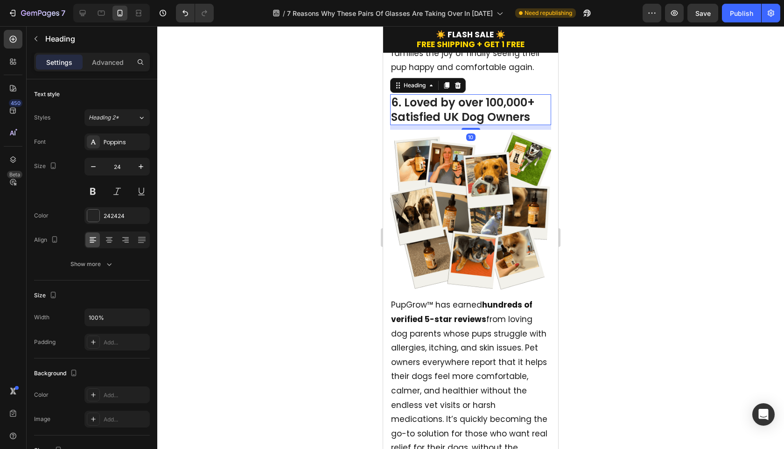
click at [462, 109] on h2 "6. Loved by over 100,000+ Satisfied UK Dog Owners" at bounding box center [470, 109] width 161 height 31
click at [462, 109] on p "6. Loved by over 100,000+ Satisfied UK Dog Owners" at bounding box center [470, 109] width 159 height 29
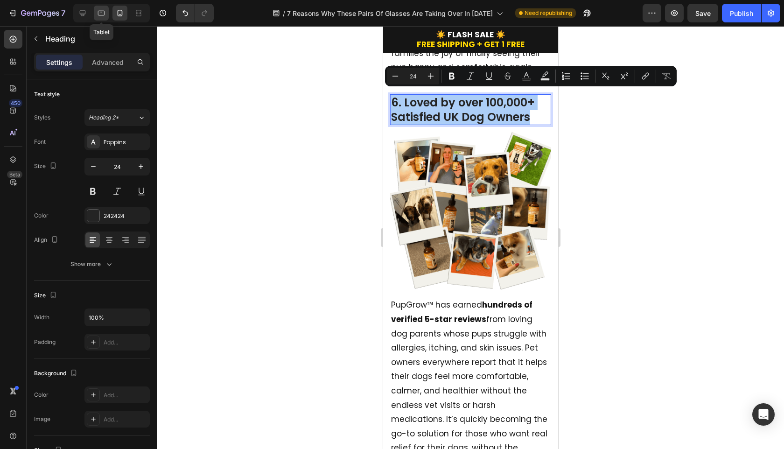
click at [98, 14] on icon at bounding box center [101, 13] width 7 height 5
type input "48"
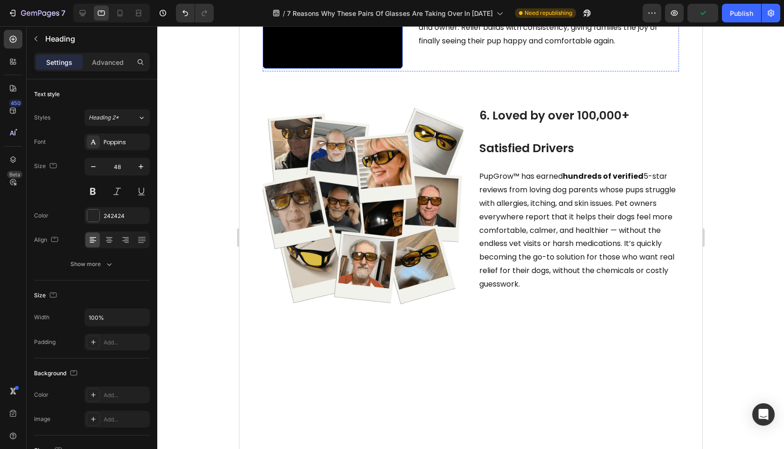
scroll to position [1372, 0]
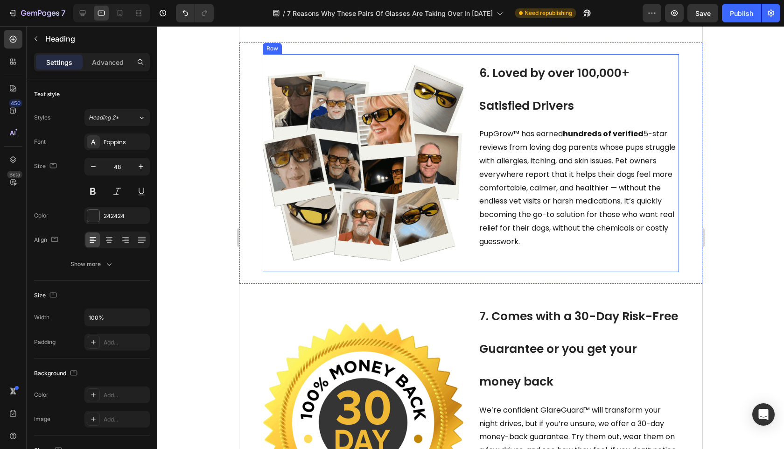
click at [485, 122] on h2 "6. Loved by over 100,000+ Satisfied Drivers" at bounding box center [578, 88] width 201 height 68
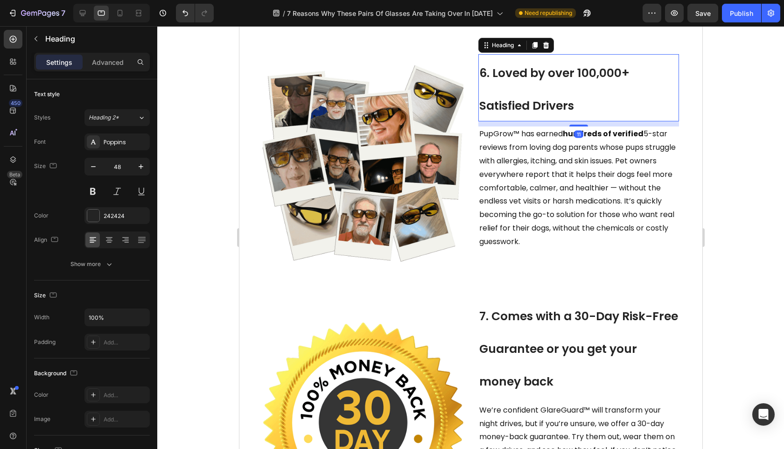
click at [485, 122] on h2 "6. Loved by over 100,000+ Satisfied Drivers" at bounding box center [578, 88] width 201 height 68
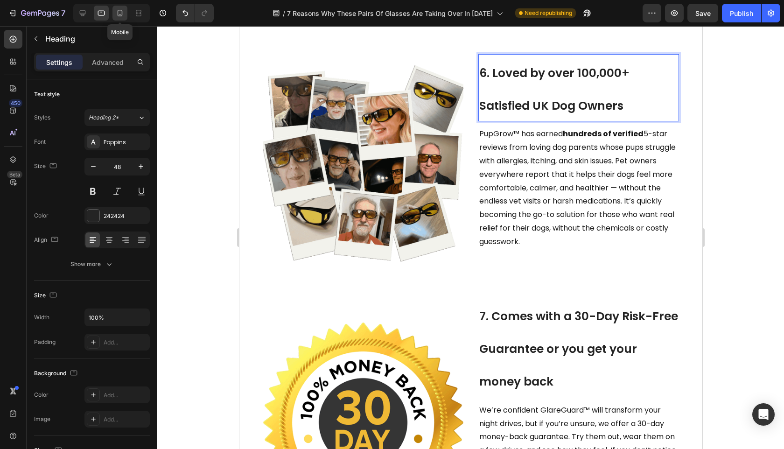
click at [121, 13] on icon at bounding box center [119, 12] width 9 height 9
type input "24"
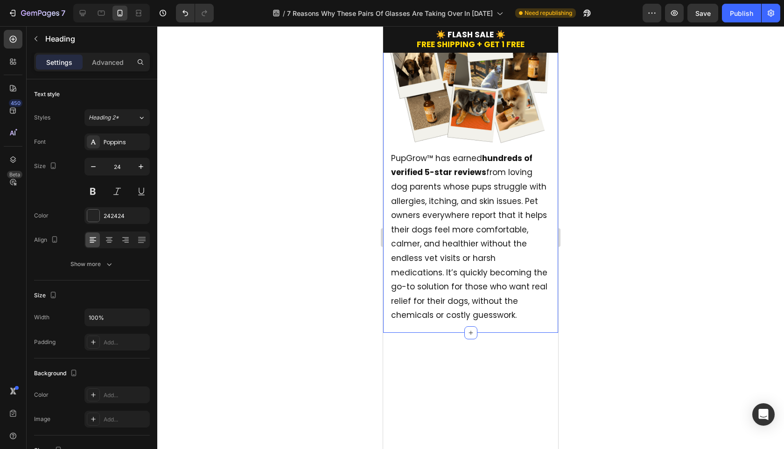
scroll to position [2045, 0]
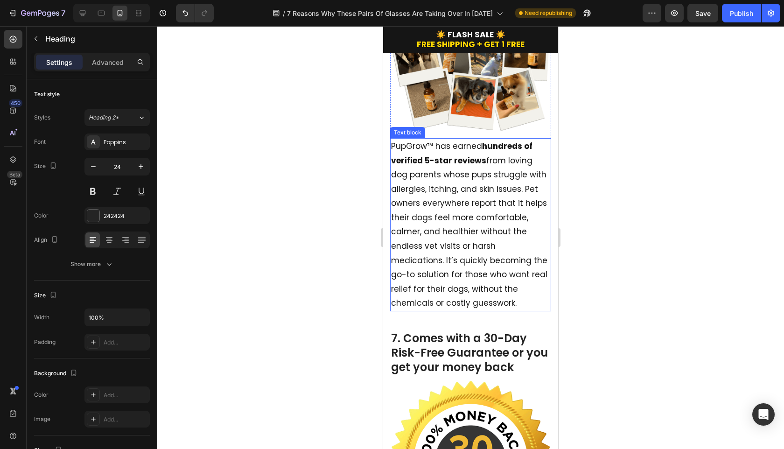
click at [491, 237] on p "PupGrow™ has earned hundreds of verified 5-star reviews from loving dog parents…" at bounding box center [470, 224] width 159 height 171
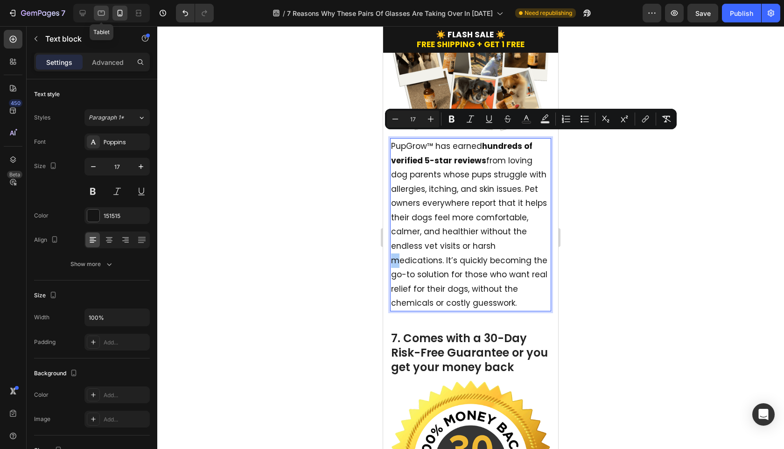
click at [105, 13] on icon at bounding box center [101, 13] width 7 height 5
type input "16"
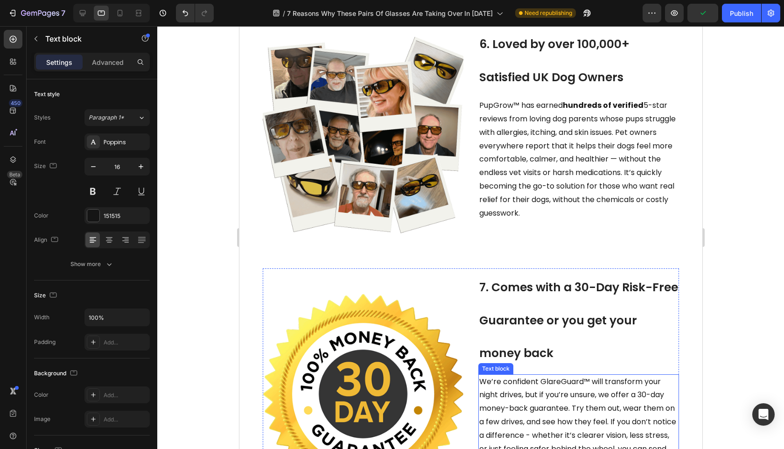
scroll to position [1412, 0]
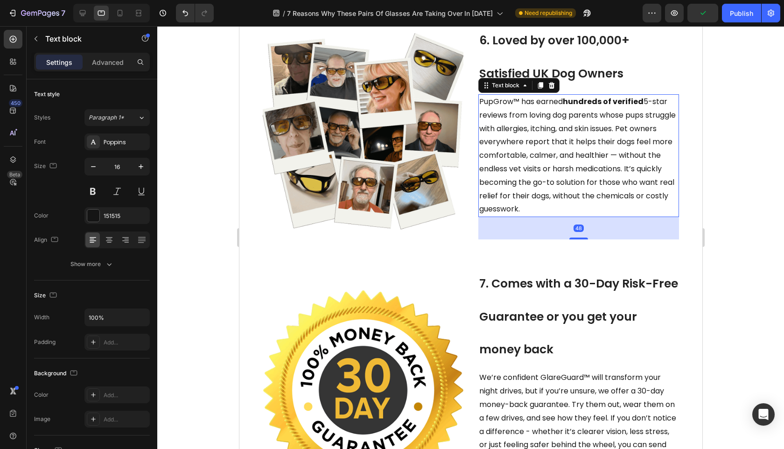
click at [525, 214] on span "PupGrow™ has earned hundreds of verified 5-star reviews from loving dog parents…" at bounding box center [577, 155] width 197 height 118
click at [122, 19] on div at bounding box center [119, 13] width 15 height 15
type input "17"
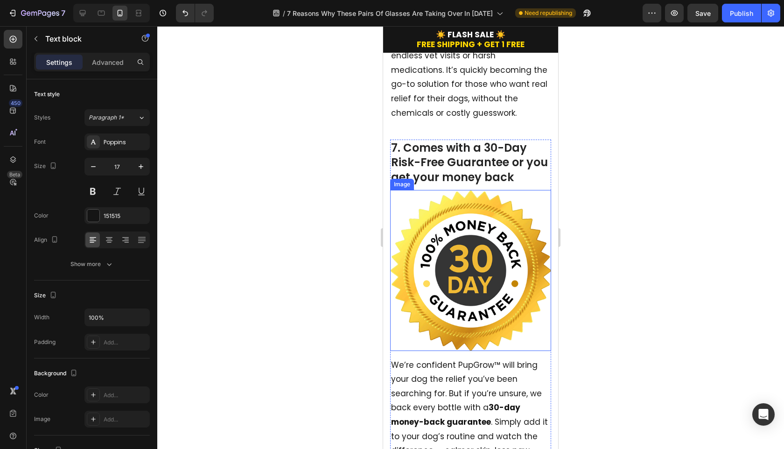
scroll to position [2053, 0]
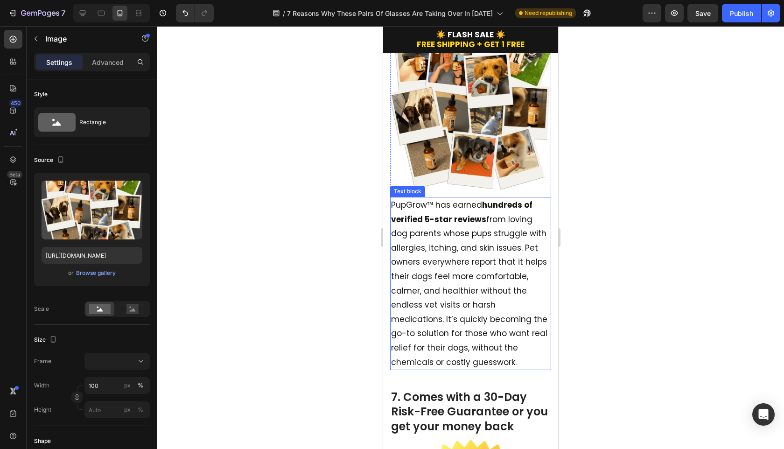
click at [455, 154] on img at bounding box center [470, 110] width 161 height 161
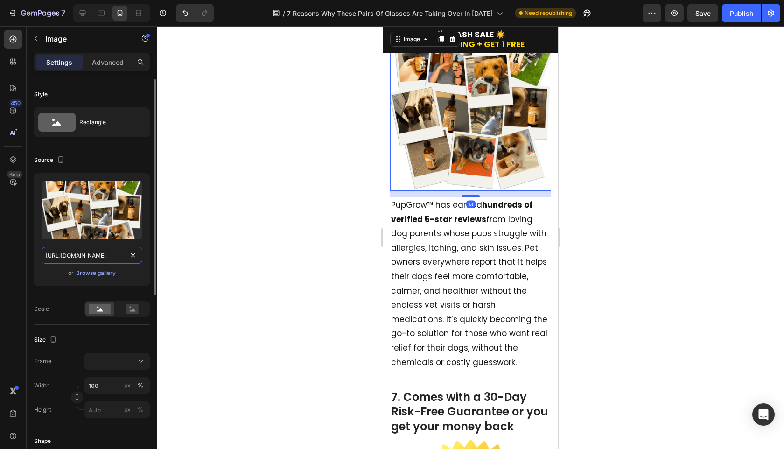
click at [109, 254] on input "https://cdn.shopify.com/s/files/1/0726/9498/8958/files/gempages_581465140201783…" at bounding box center [92, 255] width 101 height 17
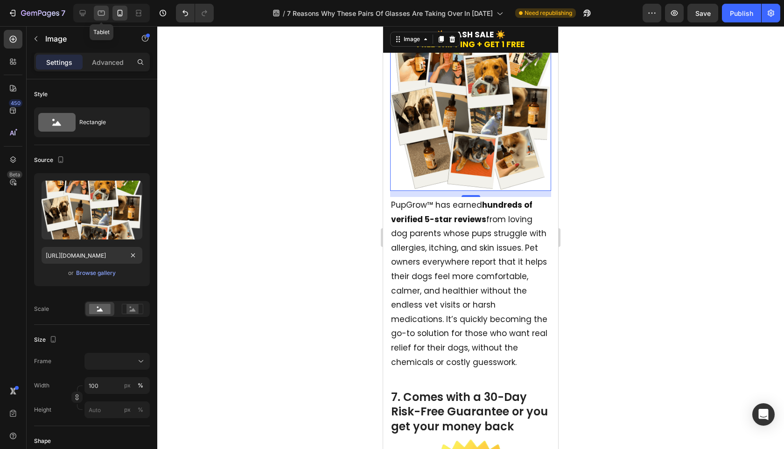
click at [102, 16] on icon at bounding box center [101, 12] width 9 height 9
type input "https://ucarecdn.com/c74ed02d-9051-4f5d-84f4-5039835960d4/-/format/auto/-/previ…"
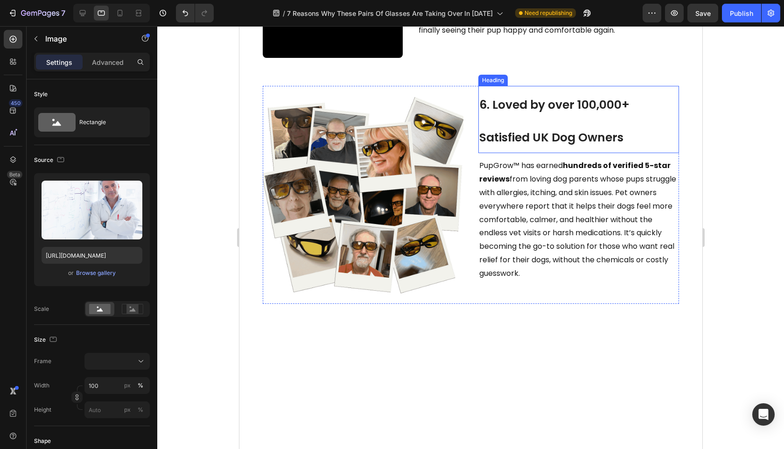
scroll to position [1192, 0]
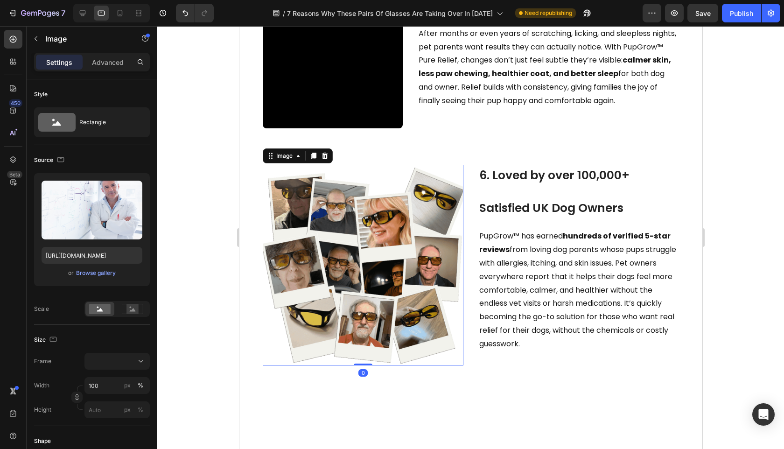
click at [422, 317] on img at bounding box center [362, 265] width 201 height 201
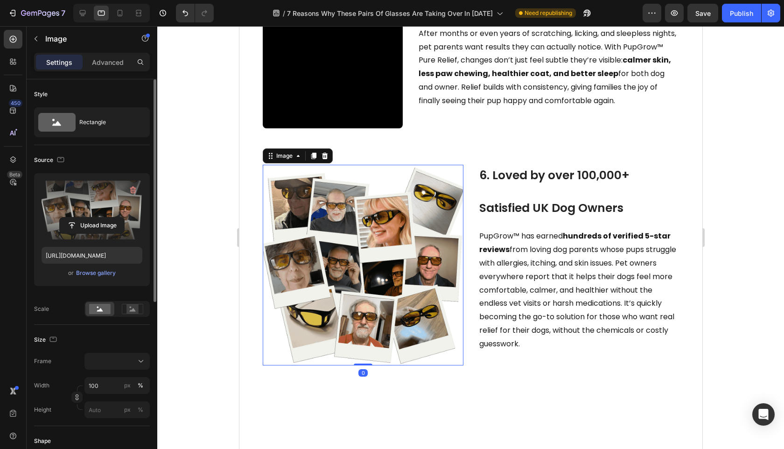
scroll to position [2, 0]
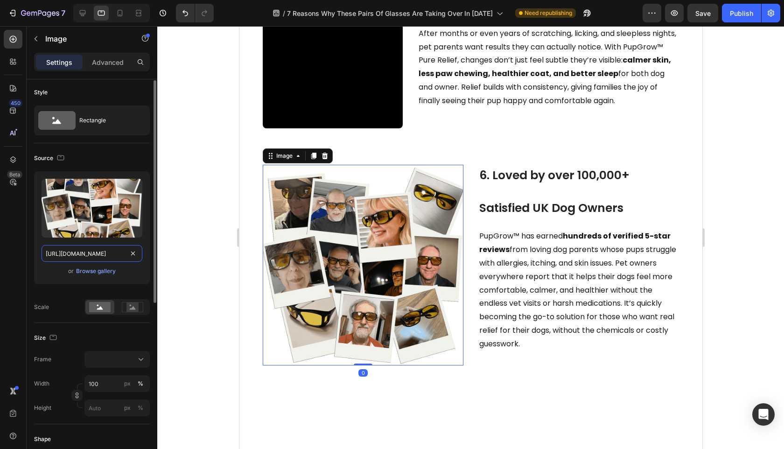
click at [111, 247] on input "https://cdn.shopify.com/s/files/1/0726/9498/8958/files/gempages_581465140201783…" at bounding box center [92, 253] width 101 height 17
paste input "b8384c81-0ebd-4816-8b19-659ea33f0706"
type input "https://cdn.shopify.com/s/files/1/0726/9498/8958/files/gempages_581465140201783…"
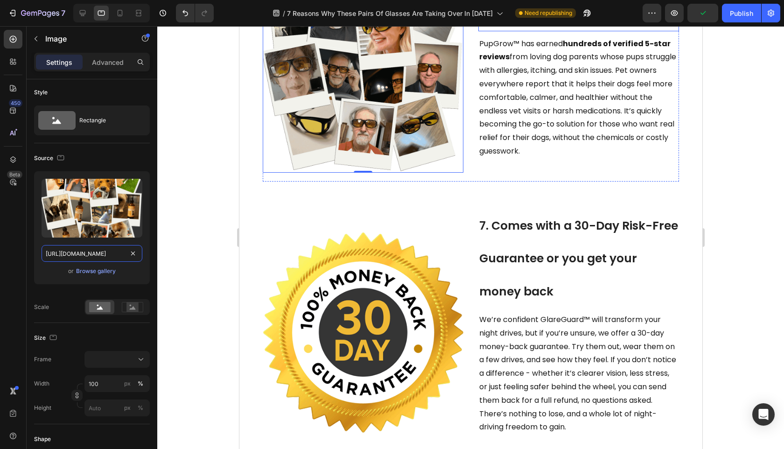
scroll to position [1569, 0]
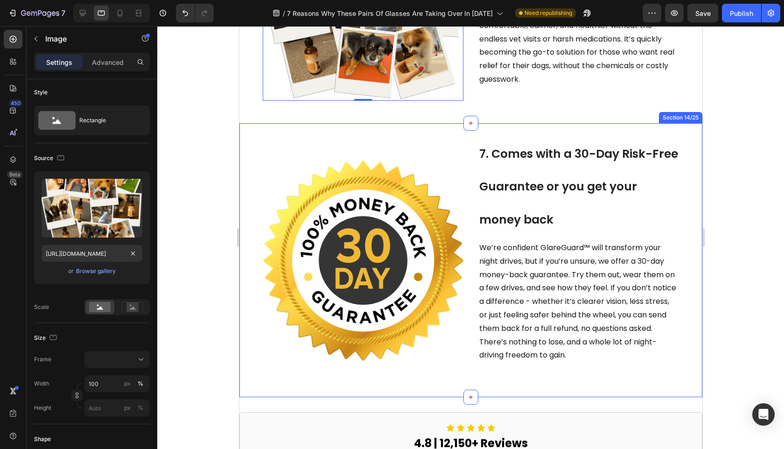
click at [250, 252] on div "Image 7. Comes with a 30-Day Risk-Free Guarantee or you get your money back Hea…" at bounding box center [470, 260] width 463 height 274
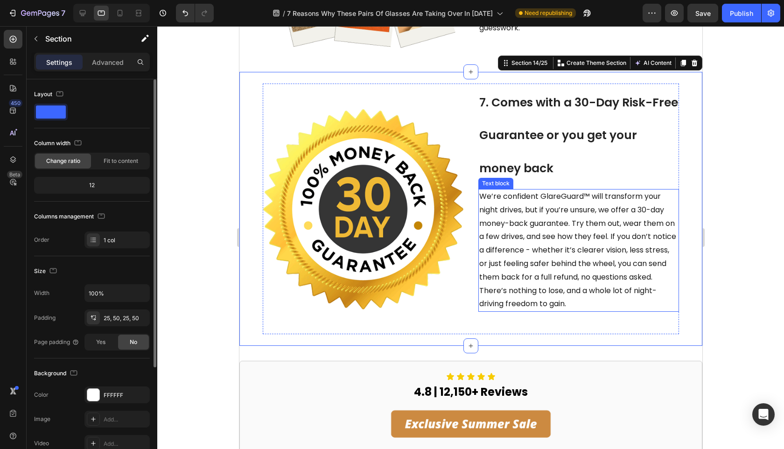
scroll to position [1644, 0]
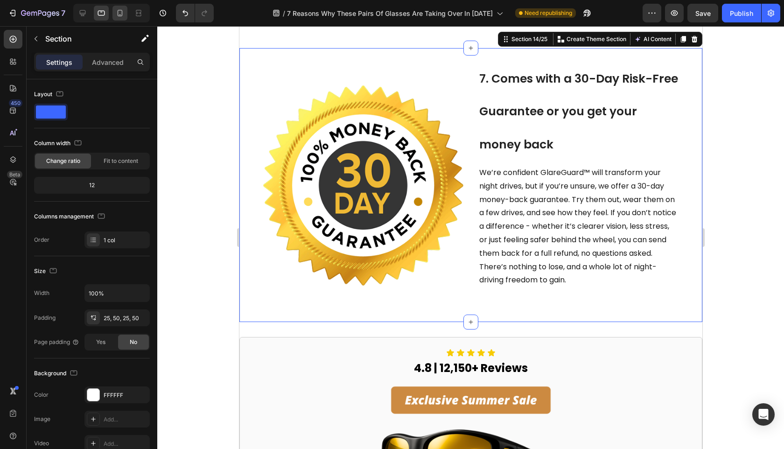
click at [125, 20] on div at bounding box center [119, 13] width 15 height 15
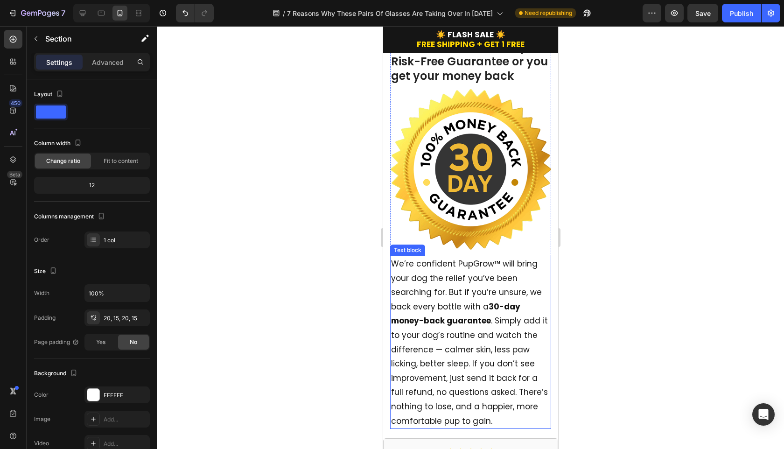
scroll to position [2361, 0]
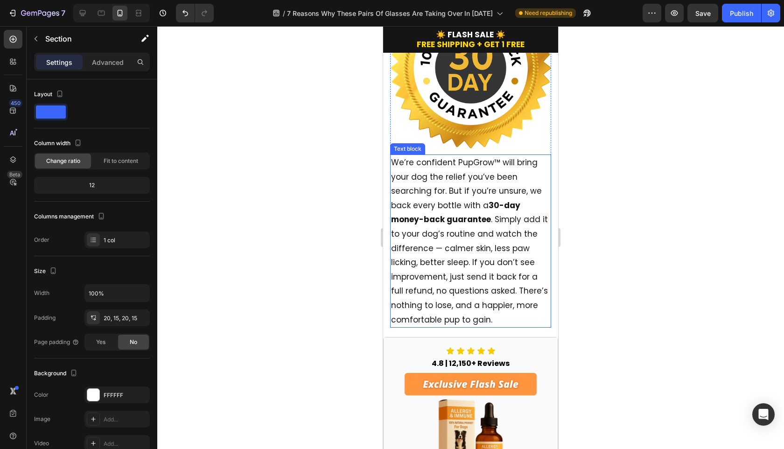
click at [485, 258] on p "We’re confident PupGrow™ will bring your dog the relief you’ve been searching f…" at bounding box center [470, 240] width 159 height 171
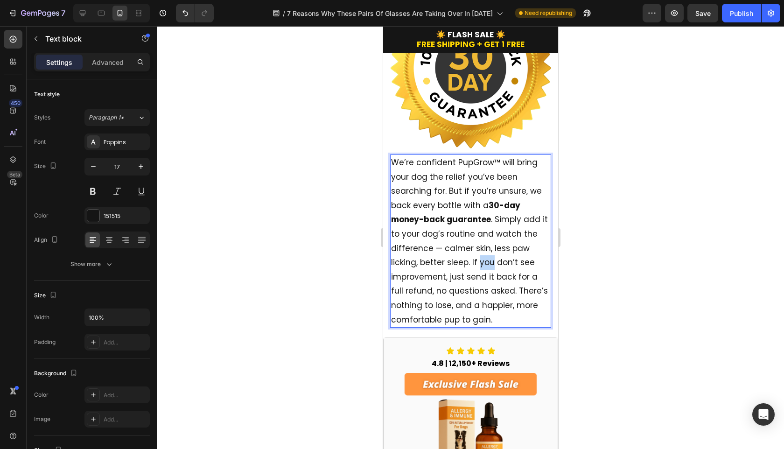
click at [485, 258] on p "We’re confident PupGrow™ will bring your dog the relief you’ve been searching f…" at bounding box center [470, 240] width 159 height 171
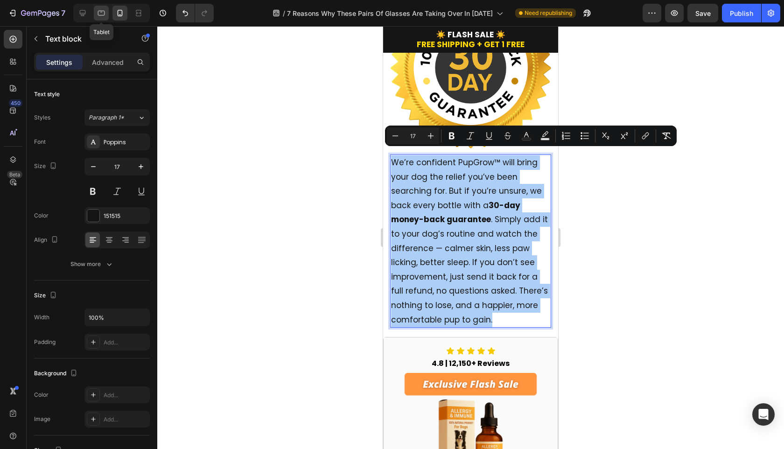
click at [100, 14] on icon at bounding box center [101, 12] width 9 height 9
type input "16"
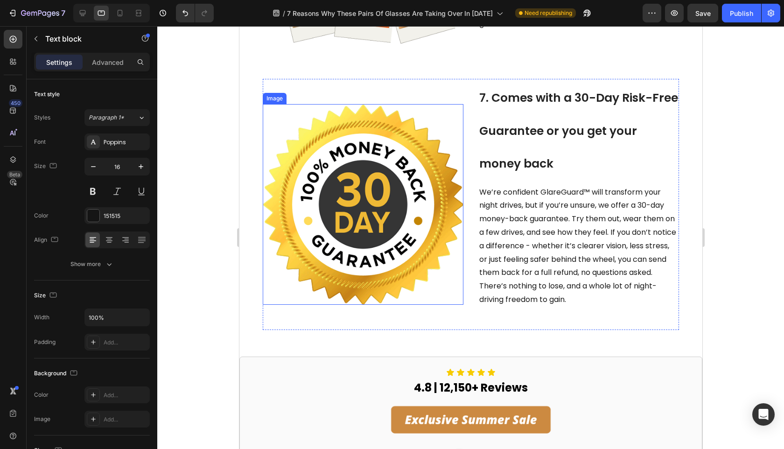
scroll to position [1563, 0]
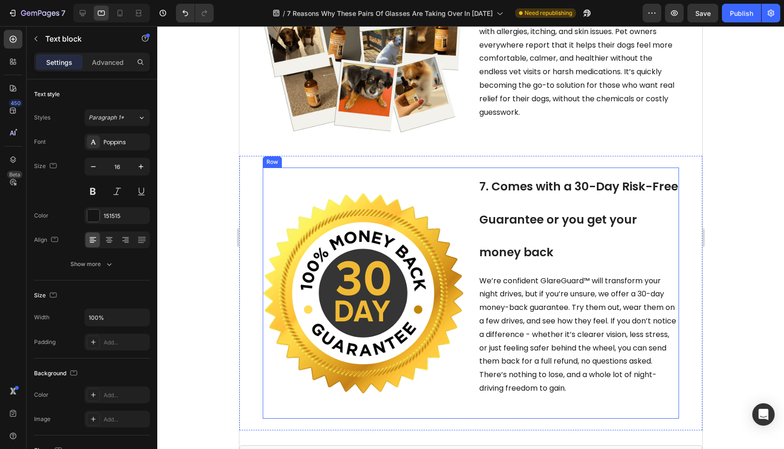
click at [523, 280] on span "We’re confident GlareGuard™ will transform your night drives, but if you’re uns…" at bounding box center [577, 334] width 197 height 118
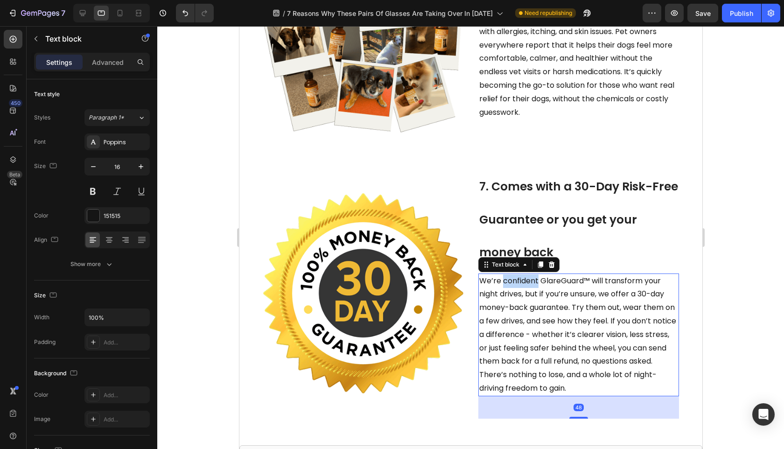
click at [523, 280] on span "We’re confident GlareGuard™ will transform your night drives, but if you’re uns…" at bounding box center [577, 334] width 197 height 118
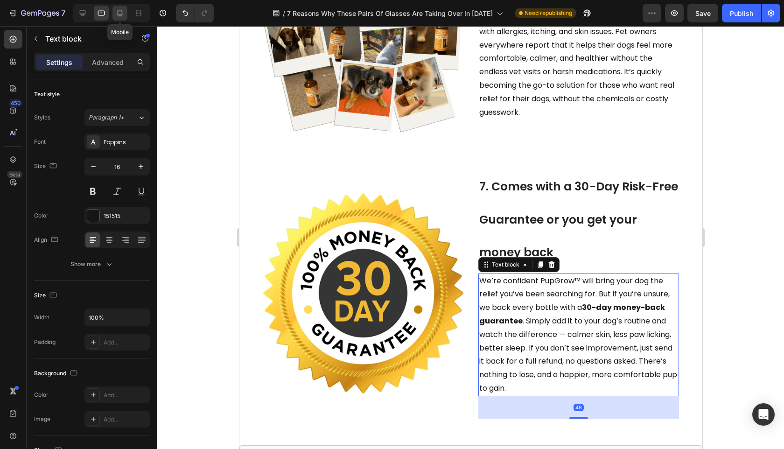
click at [120, 15] on icon at bounding box center [119, 12] width 9 height 9
type input "17"
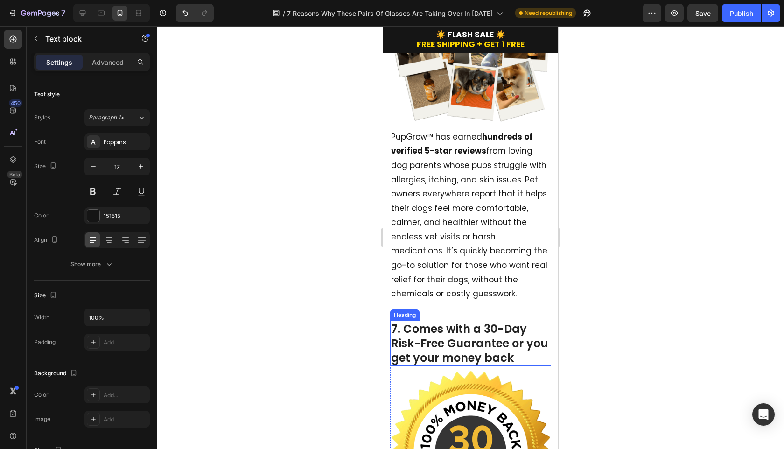
scroll to position [2156, 0]
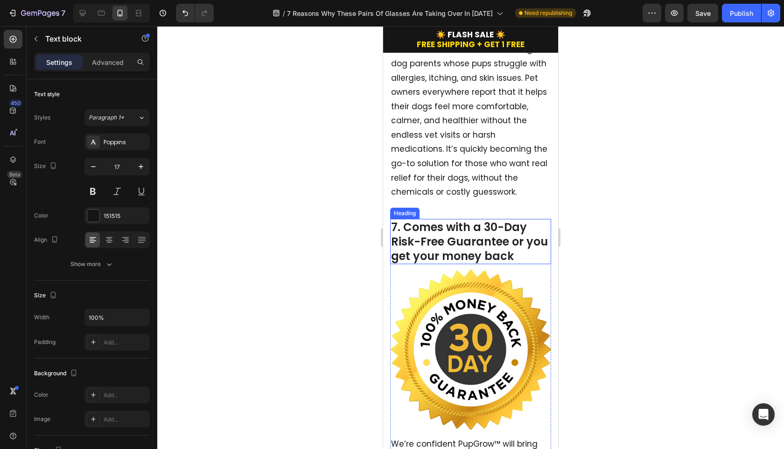
click at [481, 245] on h2 "7. Comes with a 30-Day Risk-Free Guarantee or you get your money back" at bounding box center [470, 242] width 161 height 46
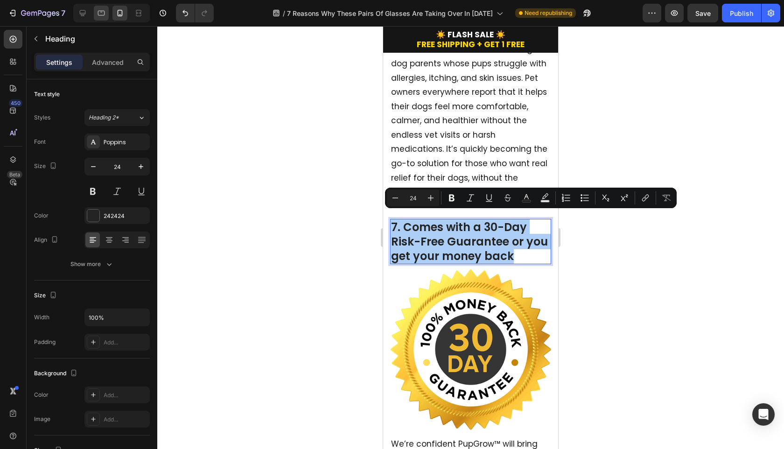
click at [105, 15] on icon at bounding box center [101, 12] width 9 height 9
type input "48"
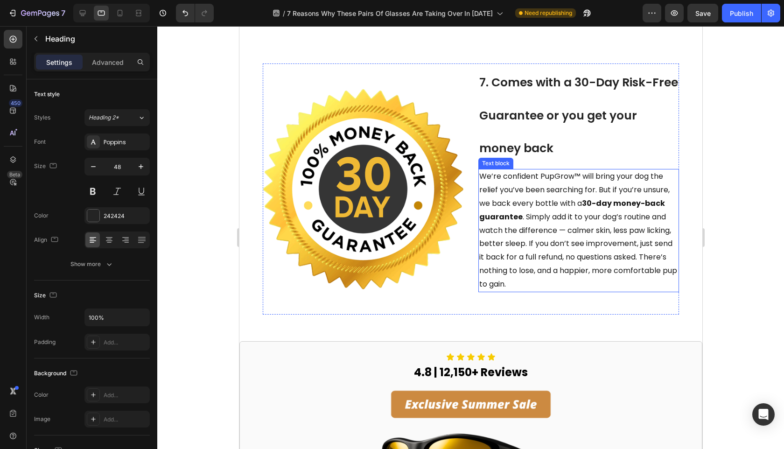
scroll to position [1642, 0]
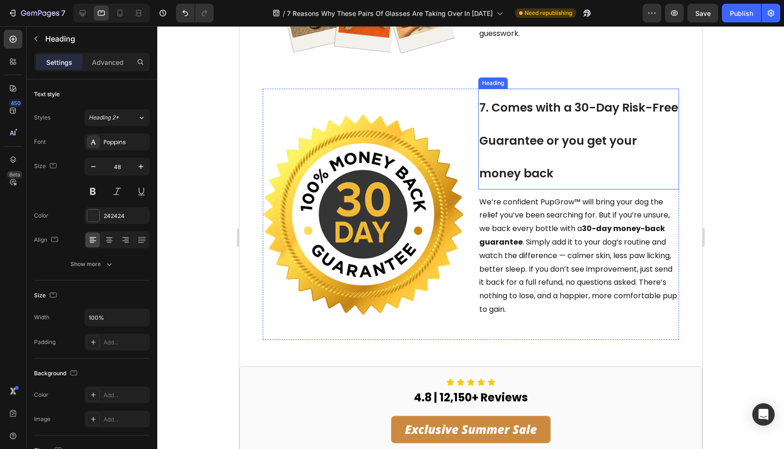
click at [531, 151] on h2 "7. Comes with a 30-Day Risk-Free Guarantee or you get your money back" at bounding box center [578, 139] width 201 height 100
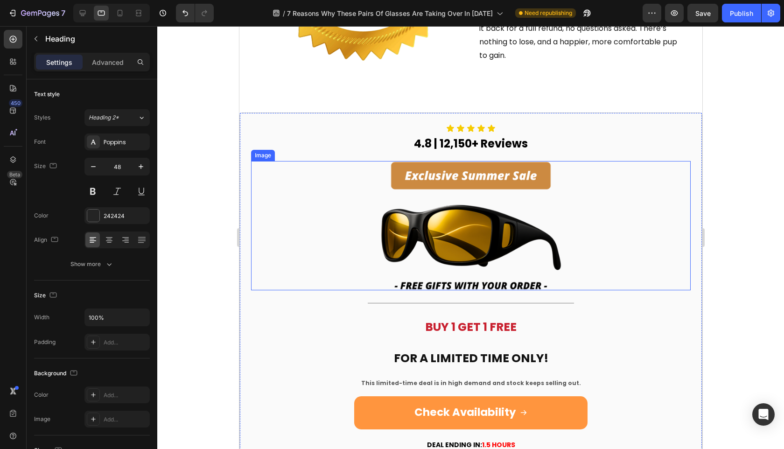
scroll to position [1909, 0]
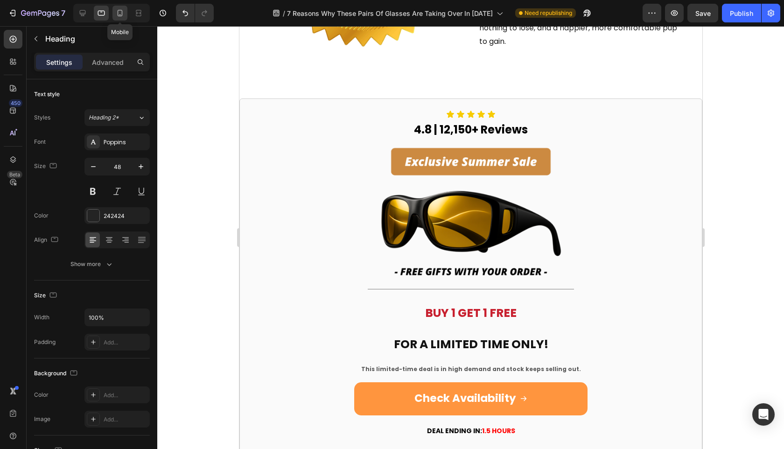
click at [116, 13] on icon at bounding box center [119, 12] width 9 height 9
type input "24"
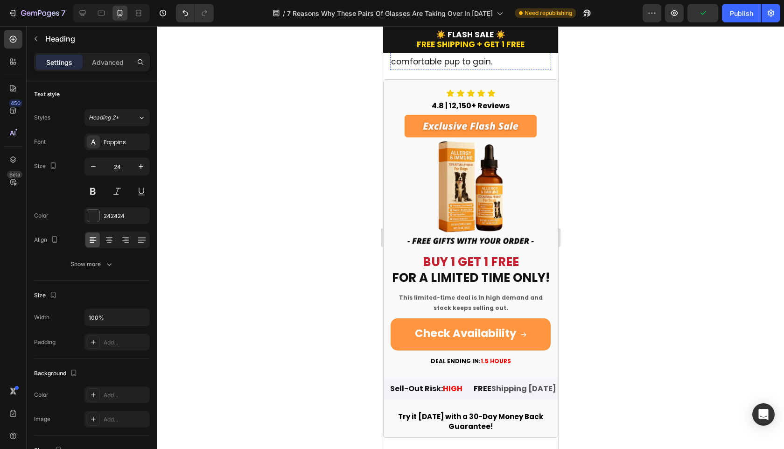
scroll to position [2709, 0]
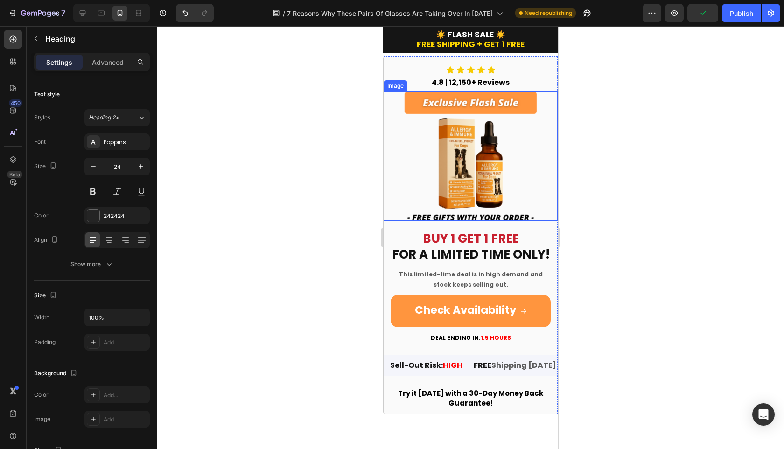
click at [462, 165] on img at bounding box center [471, 155] width 174 height 129
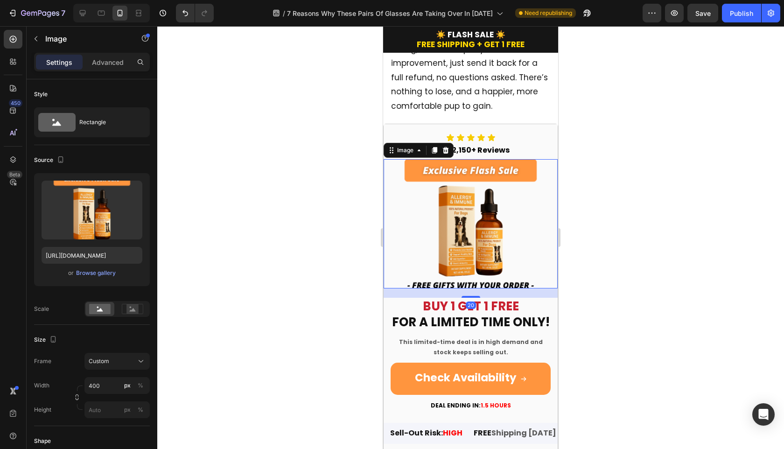
scroll to position [2640, 0]
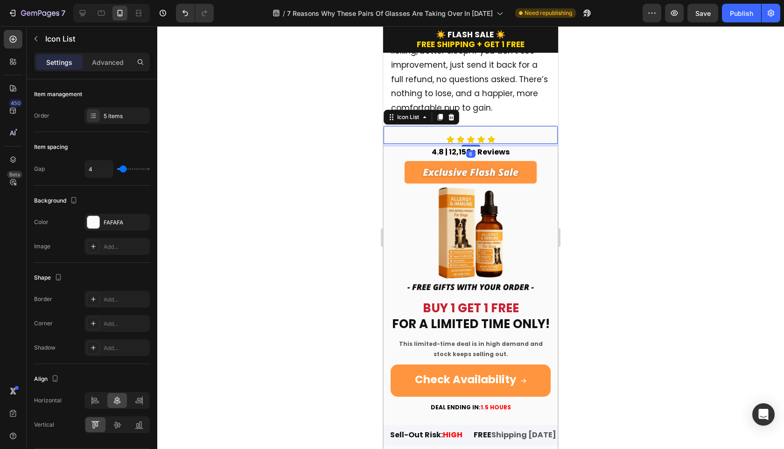
click at [495, 135] on div "Icon Icon Icon Icon Icon" at bounding box center [471, 139] width 174 height 8
click at [509, 150] on h2 "4.8 | 12,150+ Reviews" at bounding box center [471, 153] width 174 height 12
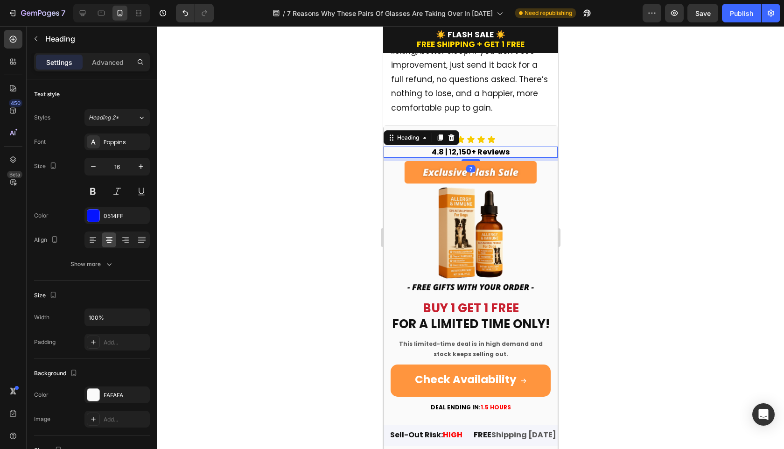
click at [600, 153] on div at bounding box center [470, 237] width 627 height 423
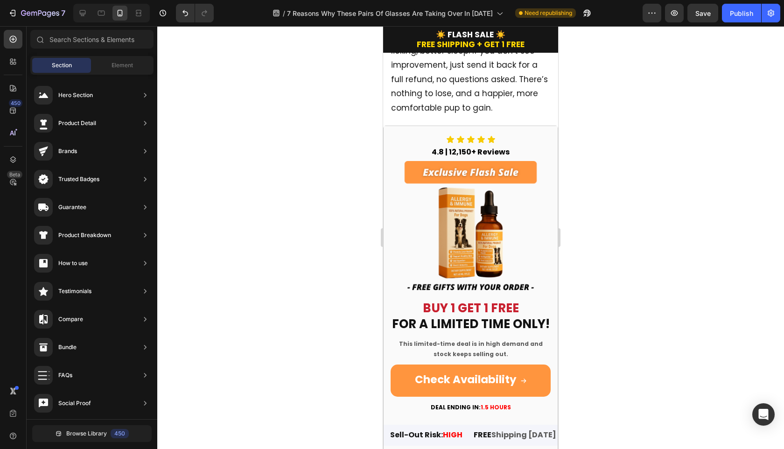
click at [98, 21] on div at bounding box center [111, 13] width 77 height 19
click at [98, 14] on icon at bounding box center [101, 13] width 7 height 5
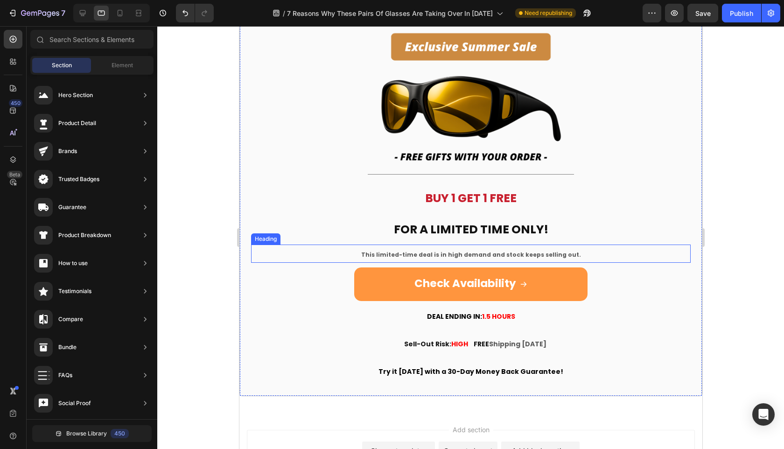
scroll to position [1853, 0]
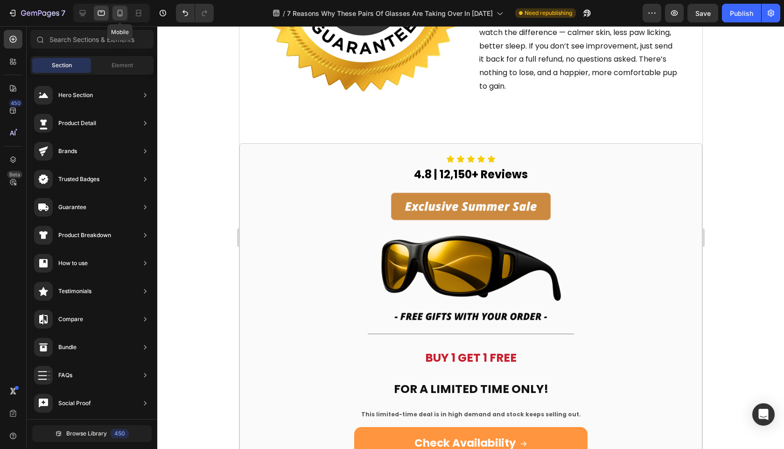
click at [117, 19] on div at bounding box center [119, 13] width 15 height 15
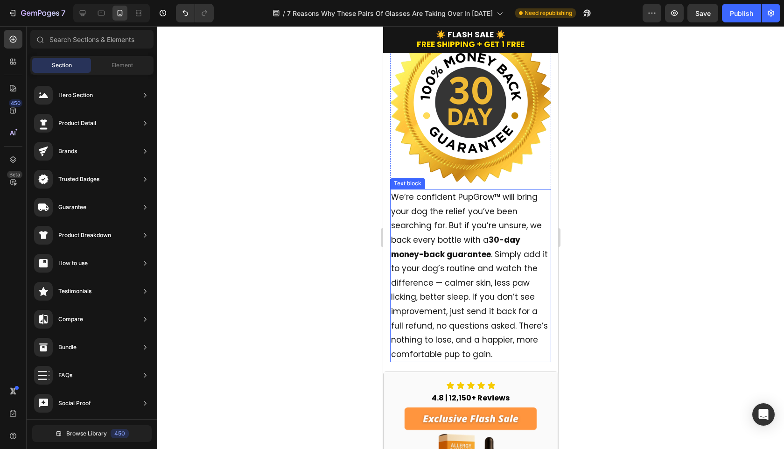
scroll to position [2666, 0]
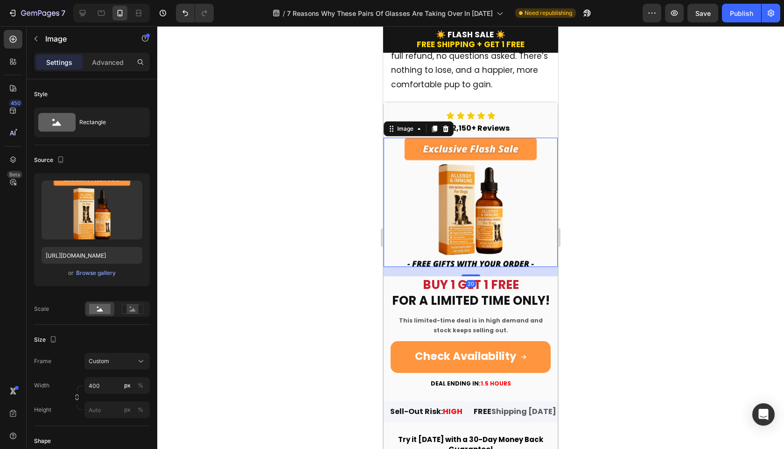
click at [469, 156] on img at bounding box center [471, 202] width 174 height 129
click at [85, 259] on input "https://cdn.shopify.com/s/files/1/0726/9498/8958/files/gempages_581465140201783…" at bounding box center [92, 255] width 101 height 17
click at [98, 11] on icon at bounding box center [101, 13] width 7 height 5
type input "https://cdn.shopify.com/s/files/1/0726/9498/8958/files/gempages_581465140201783…"
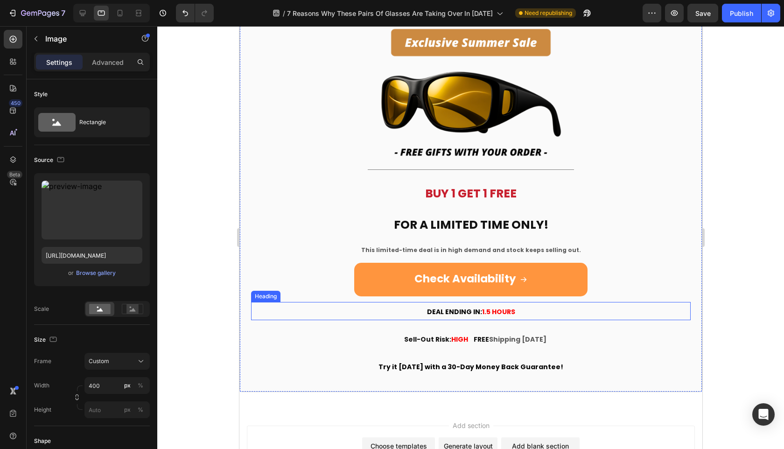
scroll to position [2016, 0]
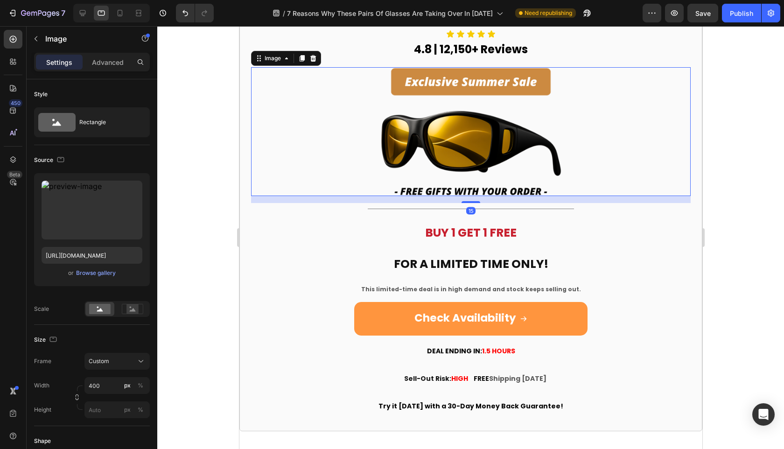
click at [444, 155] on img at bounding box center [470, 131] width 210 height 129
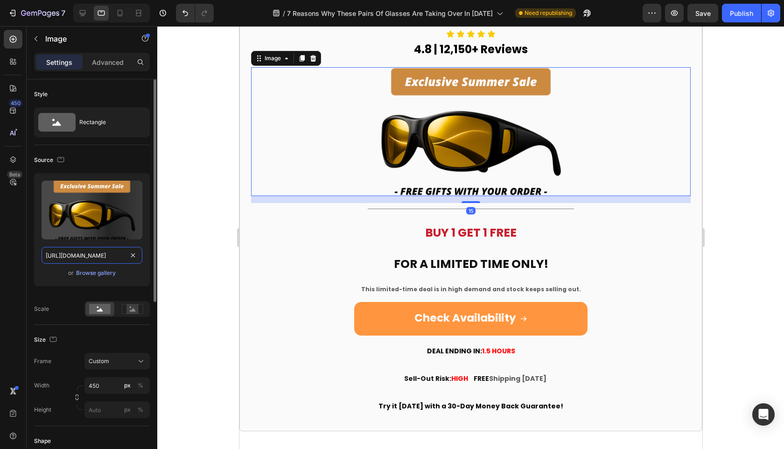
click at [99, 253] on input "https://cdn.shopify.com/s/files/1/0726/9498/8958/files/gempages_581465140201783…" at bounding box center [92, 255] width 101 height 17
paste input "c720aaf7-d035-4dee-97cb-aaffc79cfb79"
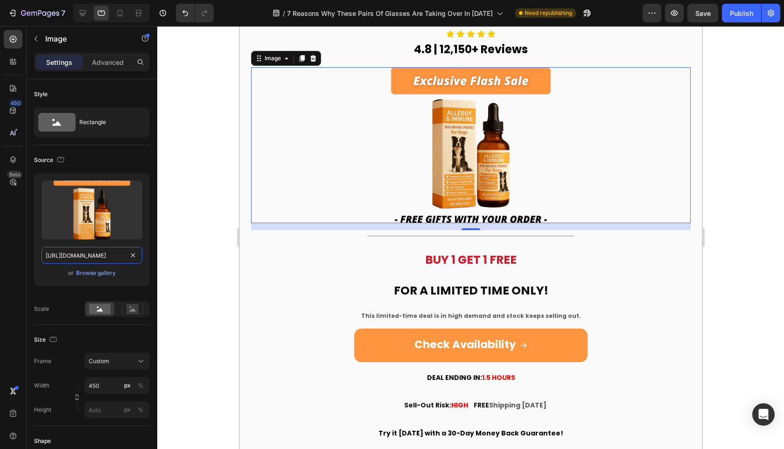
type input "https://cdn.shopify.com/s/files/1/0726/9498/8958/files/gempages_581465140201783…"
click at [206, 273] on div at bounding box center [470, 237] width 627 height 423
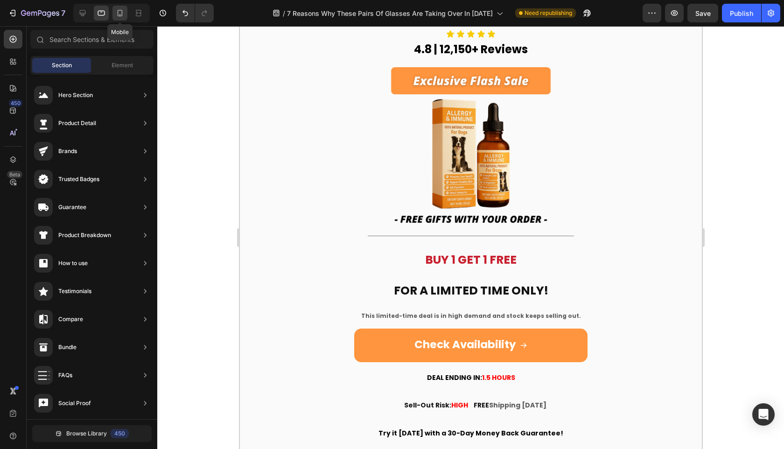
click at [119, 15] on icon at bounding box center [120, 13] width 5 height 7
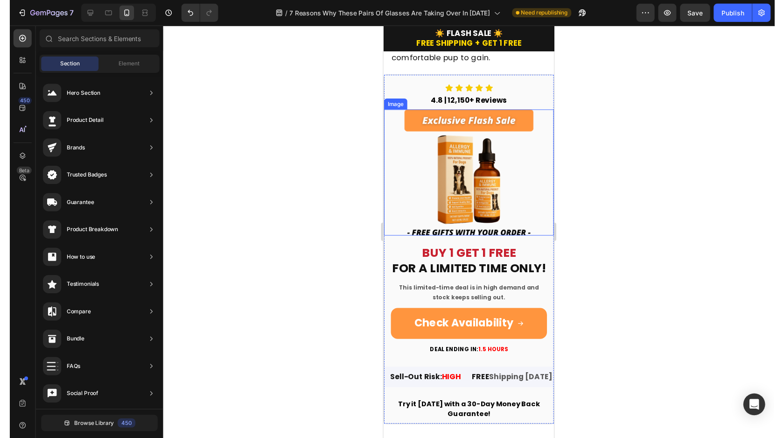
scroll to position [2307, 0]
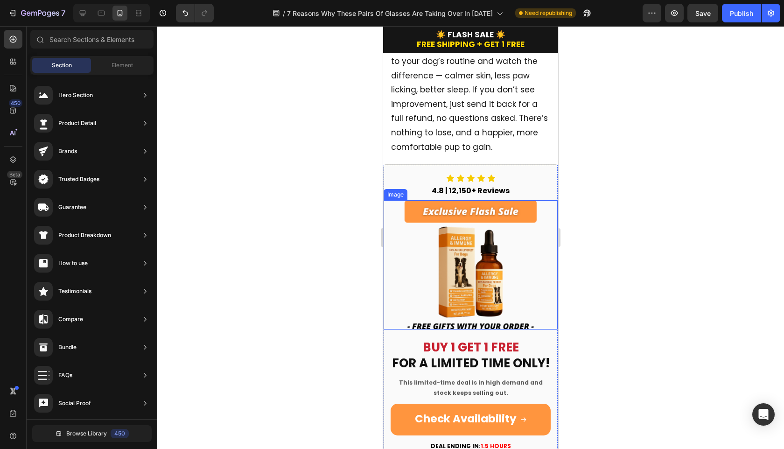
click at [654, 260] on div at bounding box center [470, 237] width 627 height 423
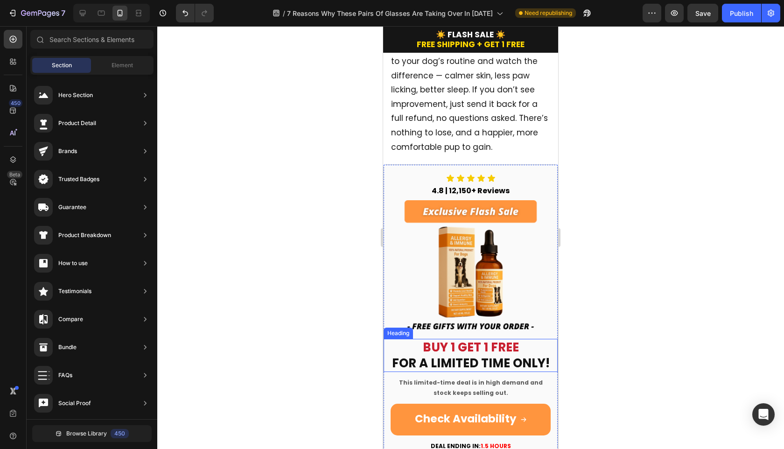
click at [505, 342] on h2 "BUY 1 GET 1 FREE FOR A LIMITED TIME ONLY!" at bounding box center [471, 356] width 174 height 34
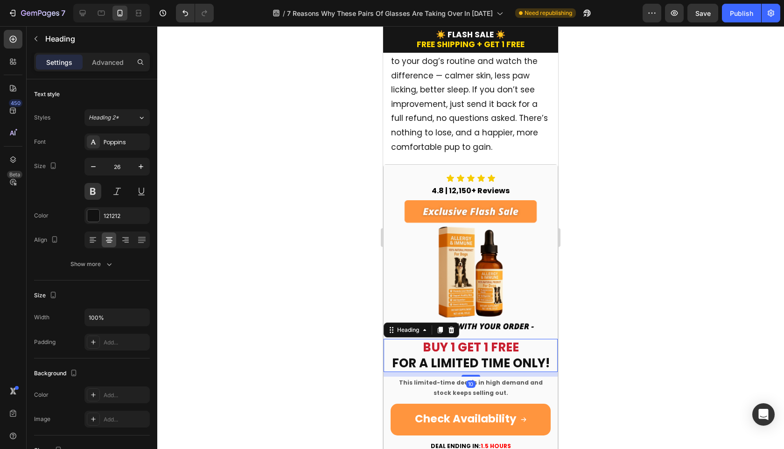
click at [697, 282] on div at bounding box center [470, 237] width 627 height 423
click at [496, 347] on h2 "BUY 1 GET 1 FREE FOR A LIMITED TIME ONLY!" at bounding box center [471, 356] width 174 height 34
click at [483, 339] on span "BUY 1 GET 1 FREE" at bounding box center [471, 347] width 96 height 17
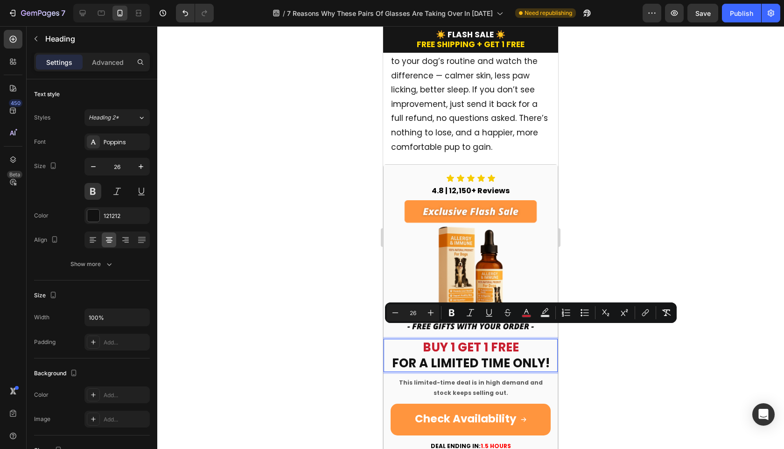
click at [516, 339] on span "BUY 1 GET 1 FREE" at bounding box center [471, 347] width 96 height 17
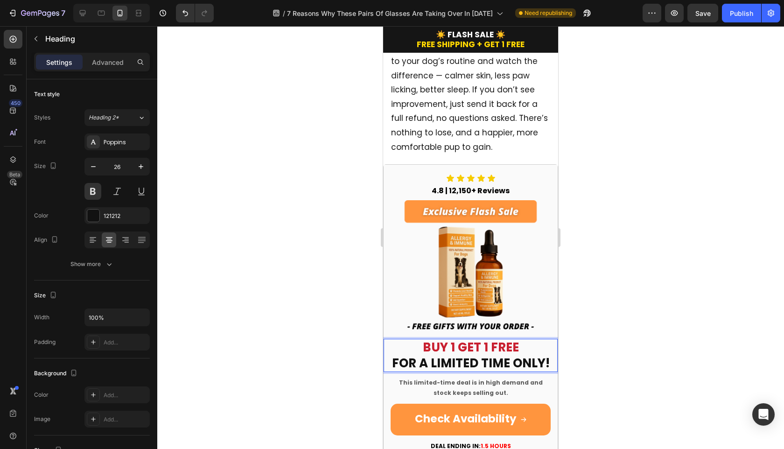
click at [608, 328] on div at bounding box center [470, 237] width 627 height 423
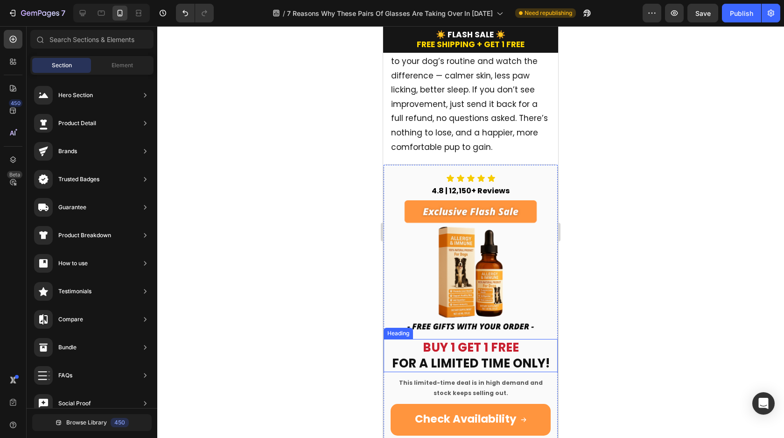
click at [435, 339] on span "BUY 1 GET 1 FREE" at bounding box center [471, 347] width 96 height 17
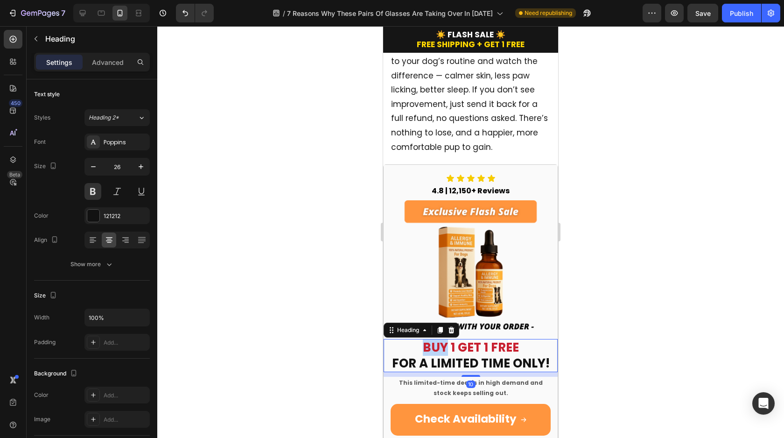
click at [436, 339] on span "BUY 1 GET 1 FREE" at bounding box center [471, 347] width 96 height 17
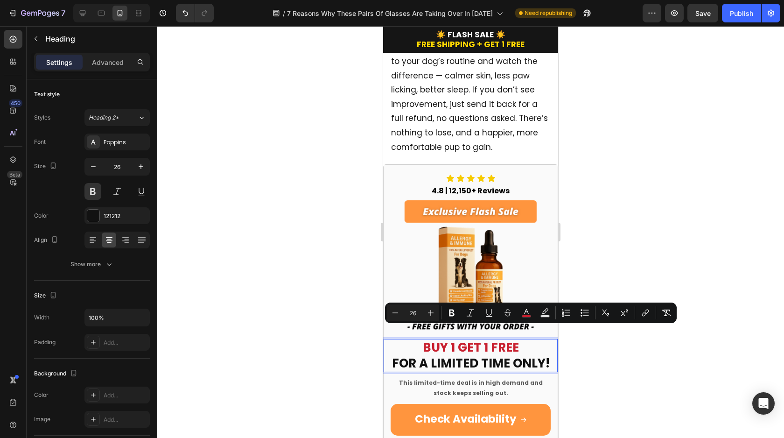
click at [501, 339] on span "BUY 1 GET 1 FREE" at bounding box center [471, 347] width 96 height 17
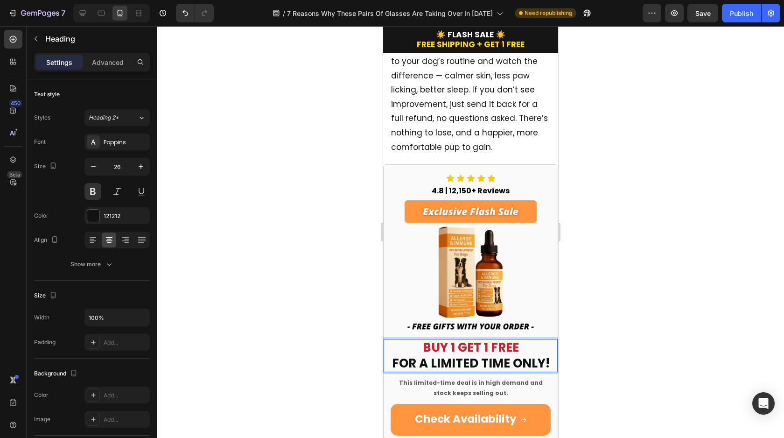
drag, startPoint x: 515, startPoint y: 338, endPoint x: 408, endPoint y: 337, distance: 107.4
click at [408, 340] on p "BUY 1 GET 1 FREE FOR A LIMITED TIME ONLY!" at bounding box center [471, 356] width 172 height 32
click at [391, 350] on p "⁠⁠⁠⁠⁠⁠⁠ FOR A LIMITED TIME ONLY!" at bounding box center [471, 356] width 172 height 32
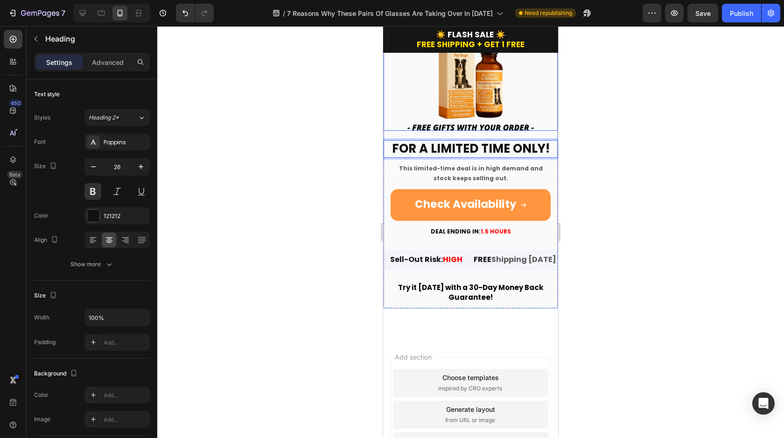
scroll to position [2505, 0]
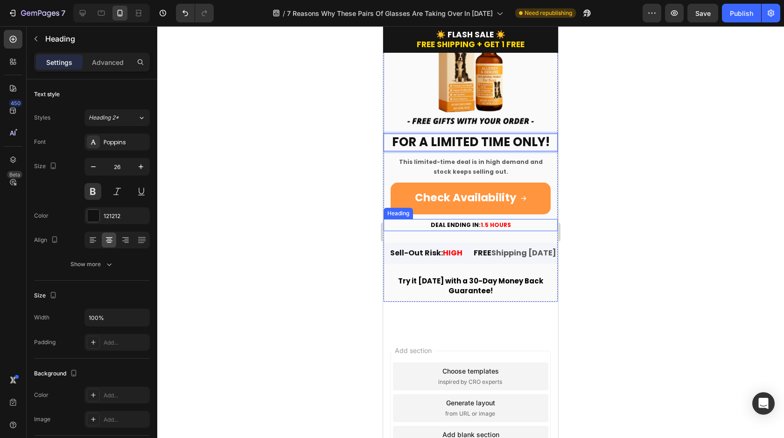
click at [476, 222] on span "DEAL ENDING IN:" at bounding box center [456, 225] width 50 height 8
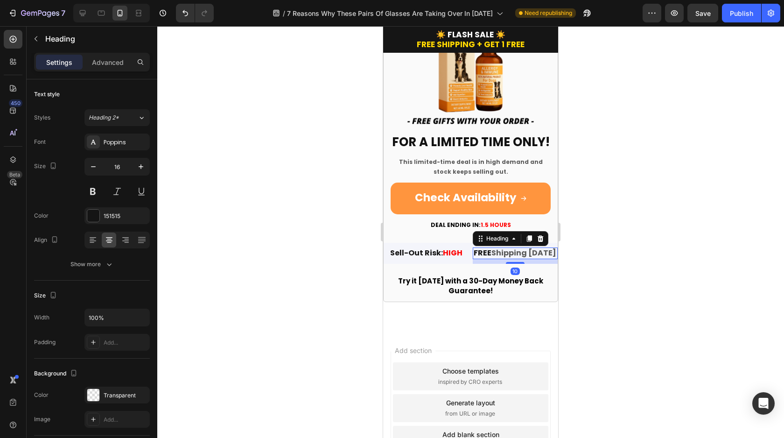
click at [503, 254] on span "Shipping [DATE]" at bounding box center [523, 252] width 65 height 11
click at [476, 280] on span "Try it [DATE] with a 30-Day Money Back" at bounding box center [470, 281] width 145 height 10
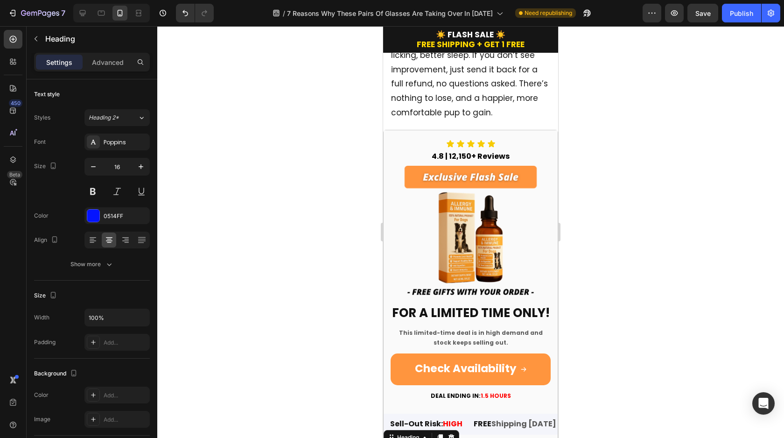
scroll to position [2341, 0]
click at [139, 14] on icon at bounding box center [138, 12] width 9 height 9
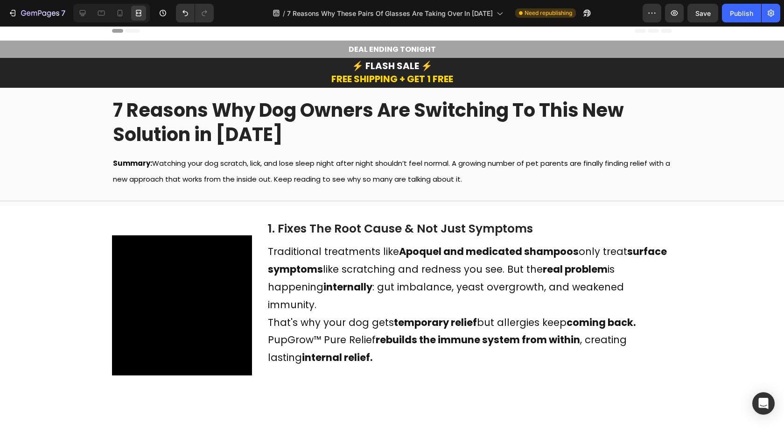
scroll to position [8, 0]
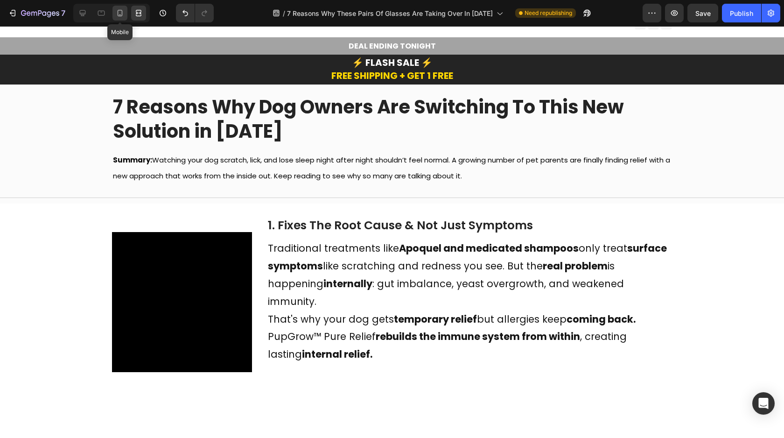
click at [118, 11] on icon at bounding box center [120, 13] width 5 height 7
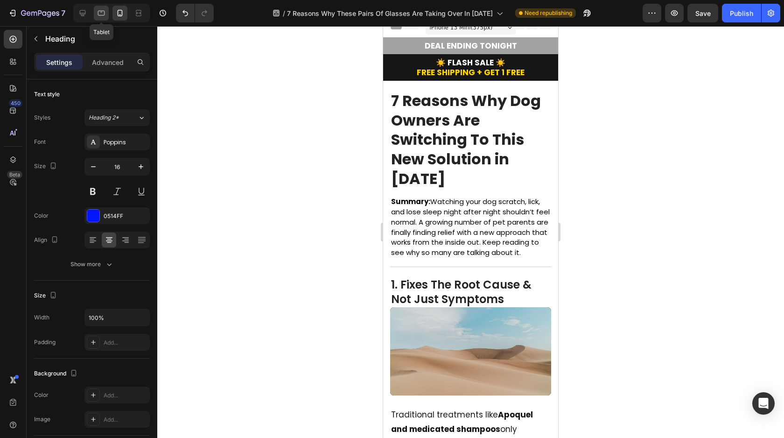
click at [104, 11] on icon at bounding box center [101, 13] width 7 height 5
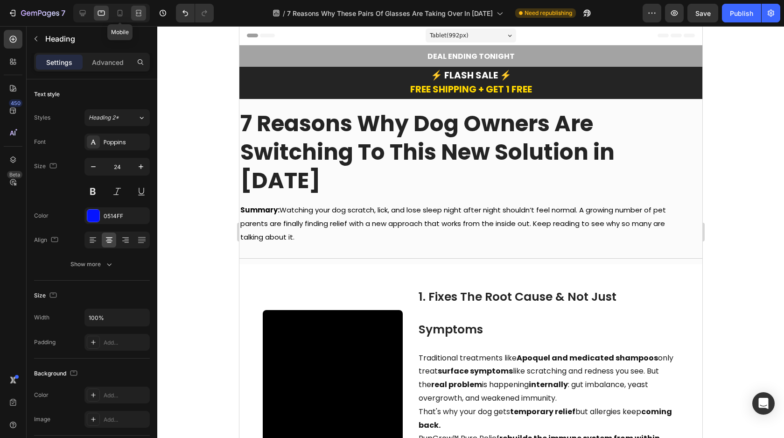
click at [139, 14] on icon at bounding box center [138, 12] width 9 height 9
type input "16"
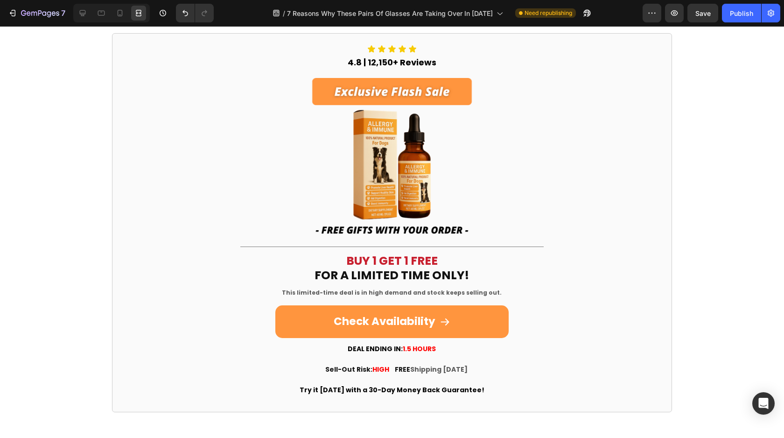
scroll to position [2111, 0]
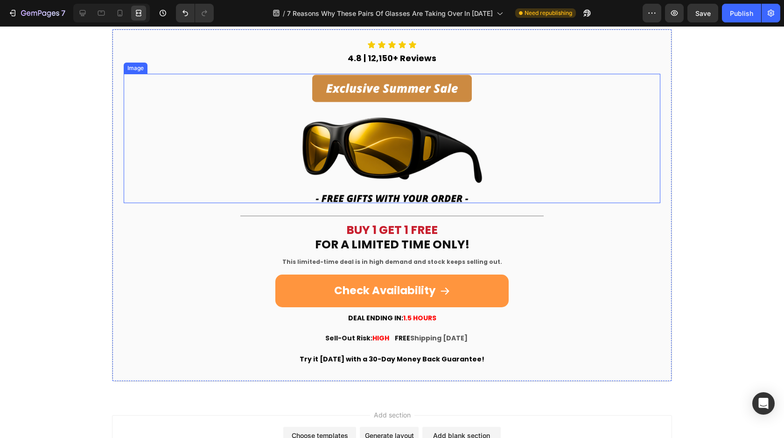
click at [371, 95] on img at bounding box center [392, 138] width 210 height 129
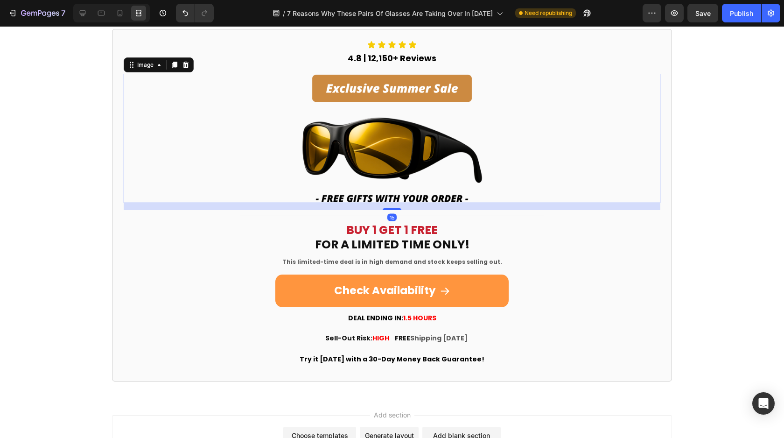
click at [370, 85] on img at bounding box center [392, 138] width 210 height 129
click at [125, 15] on div at bounding box center [119, 13] width 15 height 15
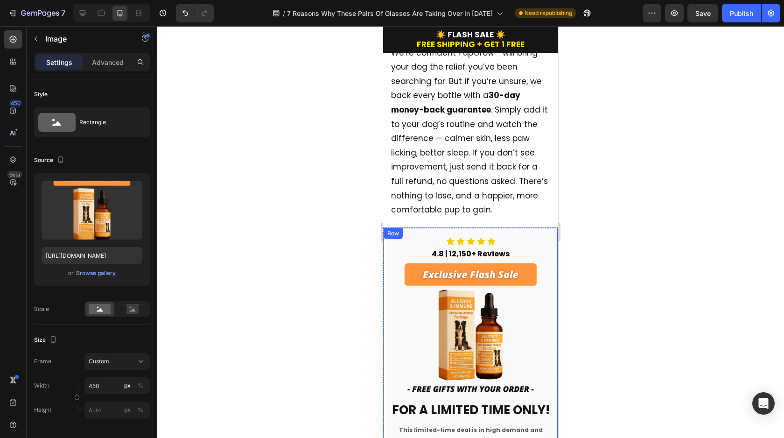
scroll to position [1608, 0]
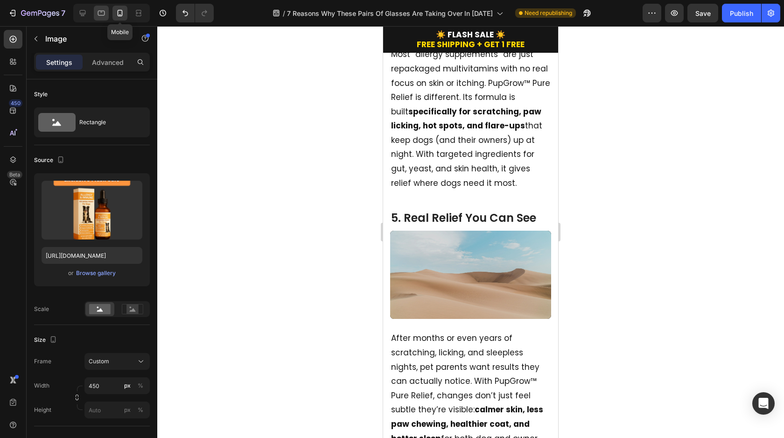
click at [106, 12] on div at bounding box center [101, 13] width 15 height 15
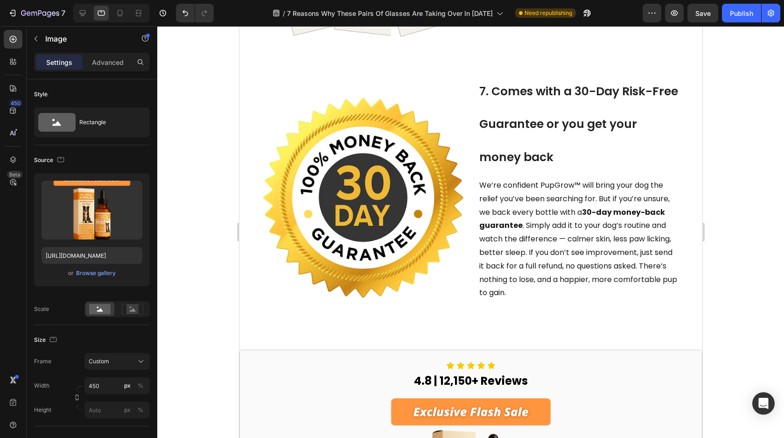
scroll to position [1617, 0]
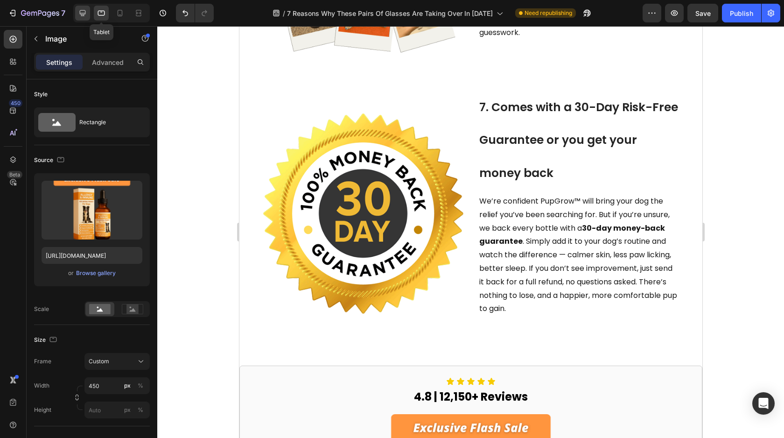
click at [88, 14] on div at bounding box center [82, 13] width 15 height 15
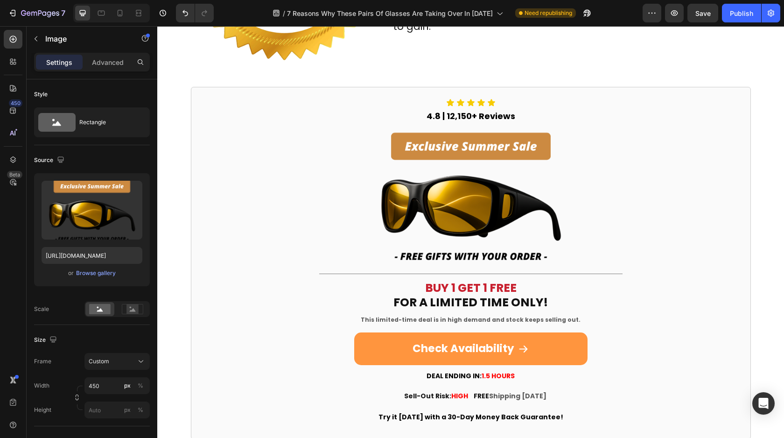
scroll to position [2067, 0]
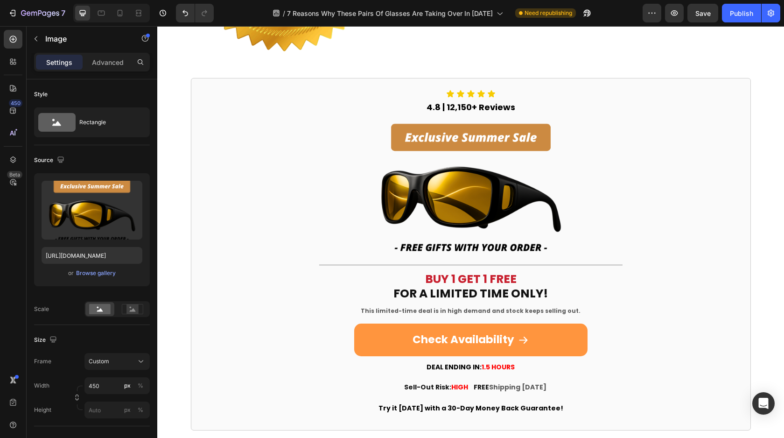
click at [410, 198] on img at bounding box center [471, 187] width 210 height 129
click at [421, 177] on img at bounding box center [471, 187] width 210 height 129
click at [420, 168] on img at bounding box center [471, 187] width 210 height 129
click at [120, 15] on icon at bounding box center [120, 13] width 5 height 7
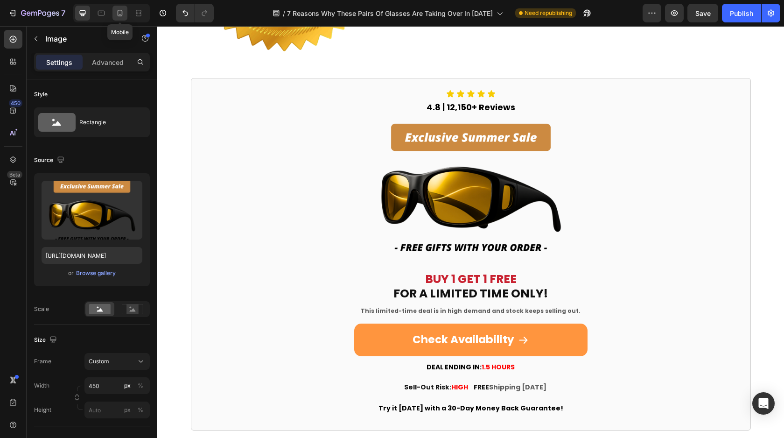
type input "https://cdn.shopify.com/s/files/1/0726/9498/8958/files/gempages_581465140201783…"
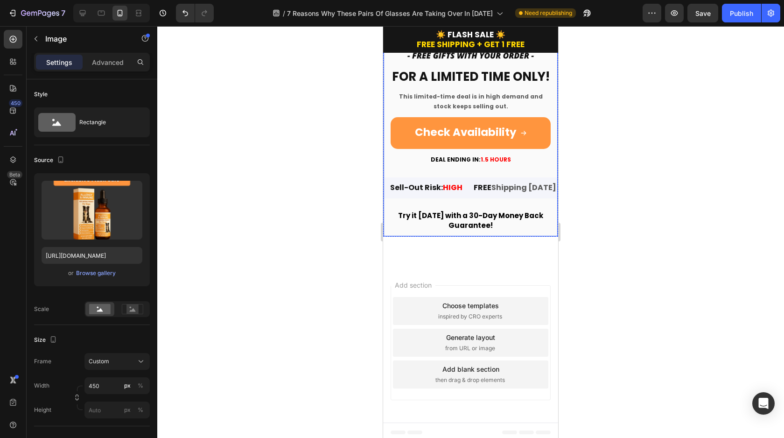
scroll to position [2672, 0]
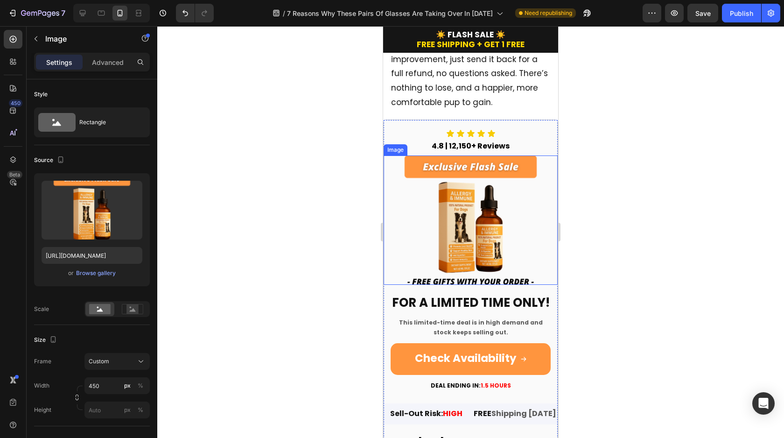
click at [455, 192] on img at bounding box center [471, 219] width 174 height 129
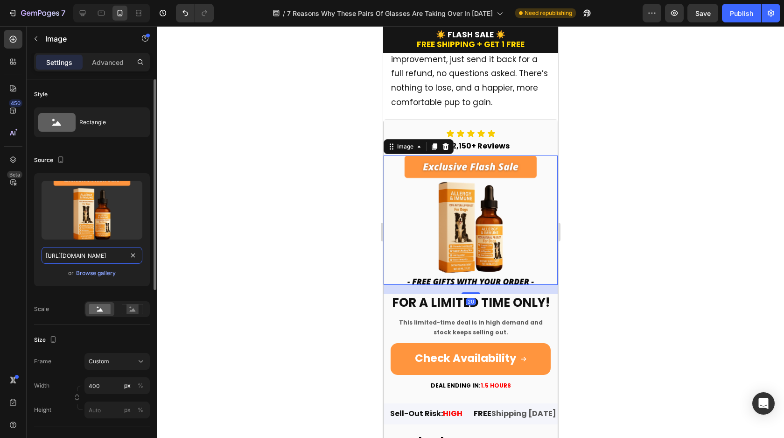
click at [88, 256] on input "https://cdn.shopify.com/s/files/1/0726/9498/8958/files/gempages_581465140201783…" at bounding box center [92, 255] width 101 height 17
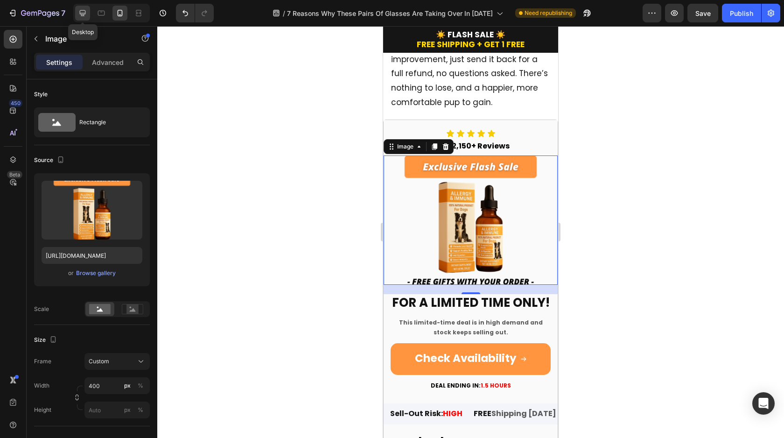
click at [85, 18] on div at bounding box center [82, 13] width 15 height 15
type input "https://cdn.shopify.com/s/files/1/0726/9498/8958/files/gempages_581465140201783…"
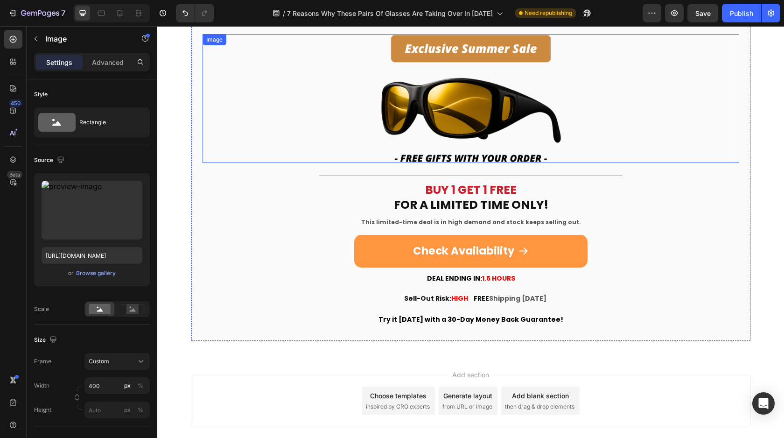
scroll to position [2014, 0]
click at [449, 124] on img at bounding box center [471, 99] width 210 height 129
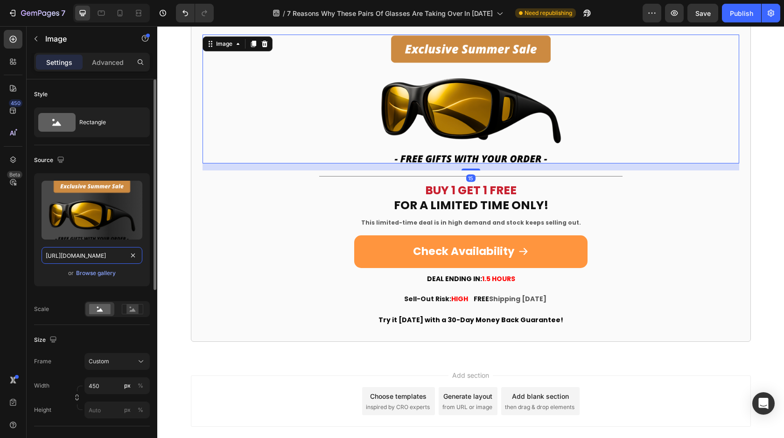
click at [99, 254] on input "https://cdn.shopify.com/s/files/1/0726/9498/8958/files/gempages_581465140201783…" at bounding box center [92, 255] width 101 height 17
paste input "c720aaf7-d035-4dee-97cb-aaffc79cfb79"
type input "https://cdn.shopify.com/s/files/1/0726/9498/8958/files/gempages_581465140201783…"
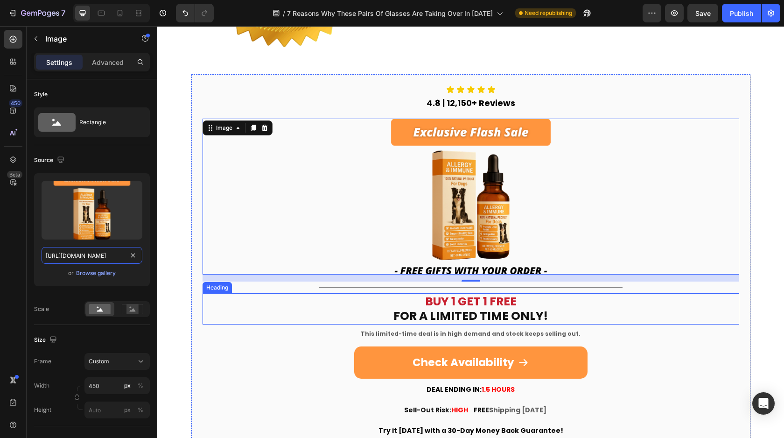
scroll to position [1905, 0]
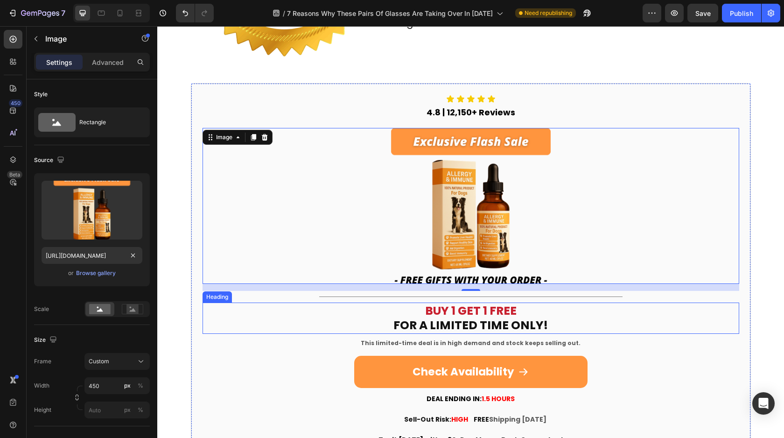
click at [407, 310] on h2 "BUY 1 GET 1 FREE FOR A LIMITED TIME ONLY!" at bounding box center [471, 317] width 537 height 31
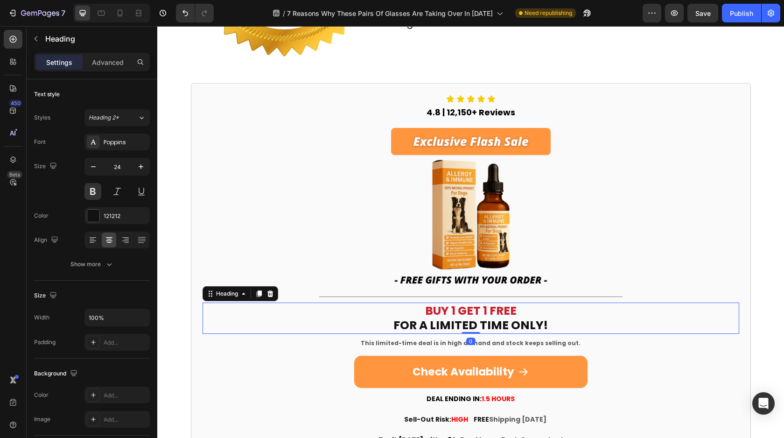
click at [407, 310] on h2 "BUY 1 GET 1 FREE FOR A LIMITED TIME ONLY!" at bounding box center [471, 317] width 537 height 31
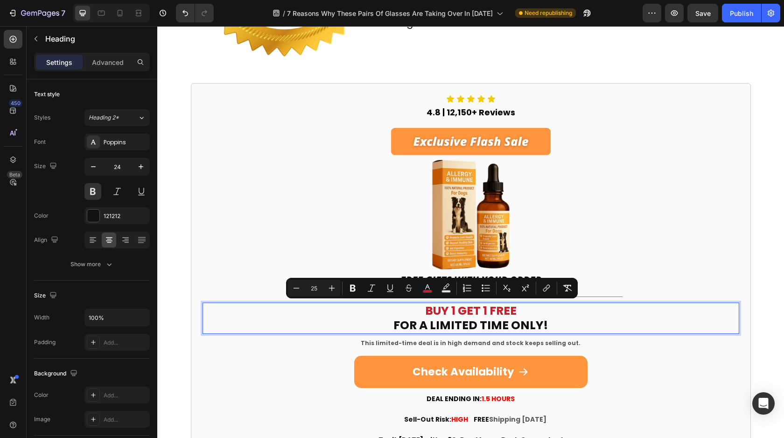
click at [505, 313] on span "BUY 1 GET 1 FREE" at bounding box center [470, 310] width 91 height 16
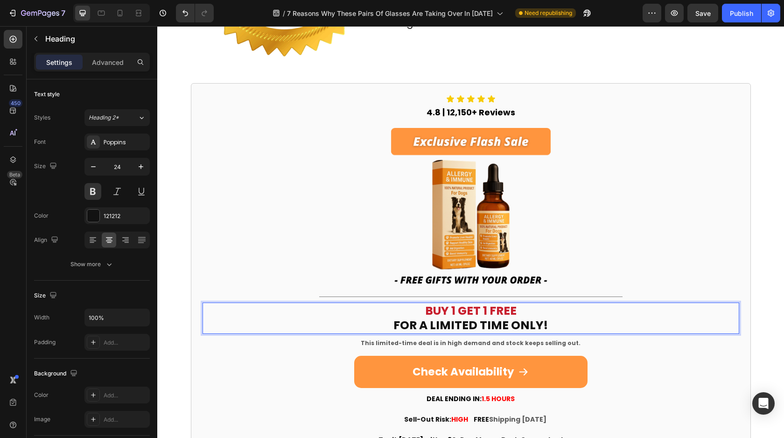
drag, startPoint x: 519, startPoint y: 311, endPoint x: 358, endPoint y: 311, distance: 160.6
click at [358, 311] on p "BUY 1 GET 1 FREE FOR A LIMITED TIME ONLY!" at bounding box center [471, 317] width 535 height 29
click at [348, 306] on p "FOR A LIMITED TIME ONLY!" at bounding box center [471, 317] width 535 height 29
click at [358, 320] on p "⁠⁠⁠⁠⁠⁠⁠ FOR A LIMITED TIME ONLY!" at bounding box center [471, 317] width 535 height 29
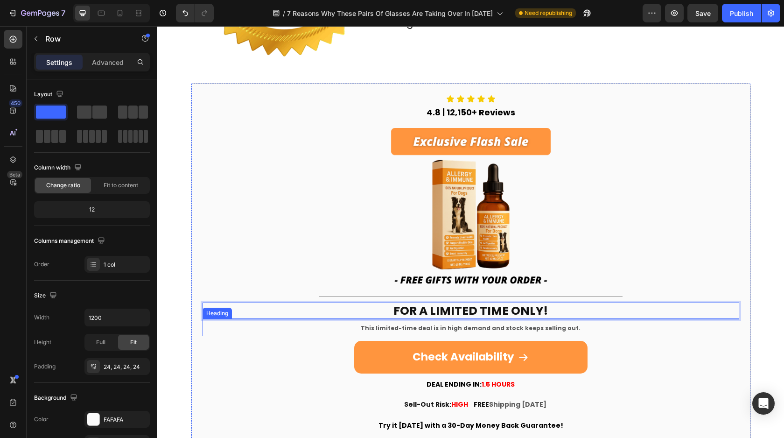
click at [324, 340] on div "Icon Icon Icon Icon Icon Icon List 4.8 | 12,150+ Reviews Heading Image Title Li…" at bounding box center [471, 265] width 537 height 341
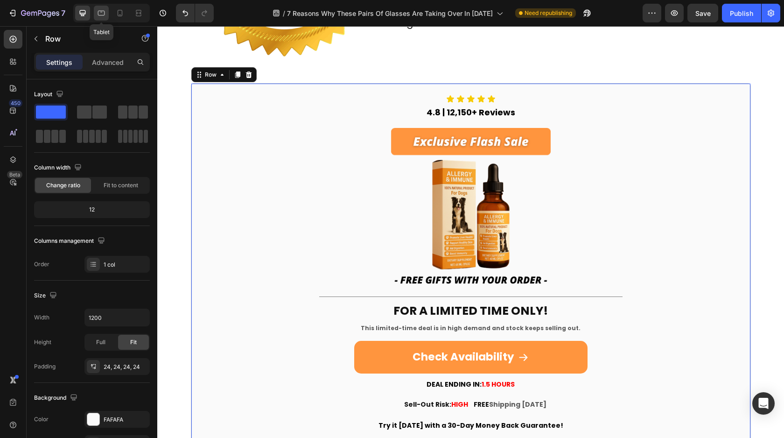
click at [105, 10] on icon at bounding box center [101, 12] width 9 height 9
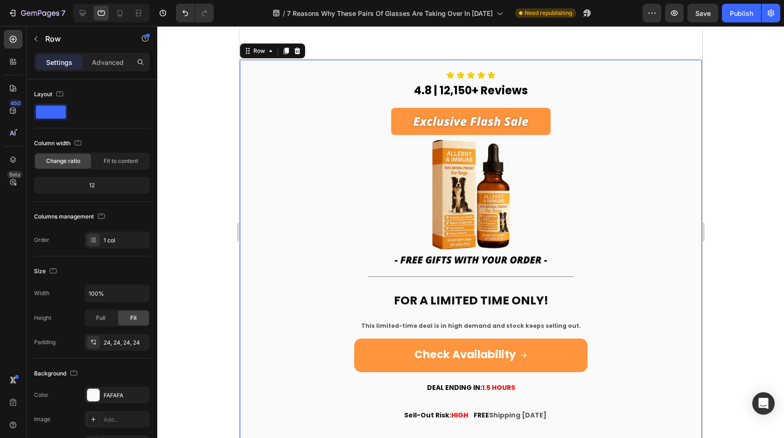
click at [112, 14] on div at bounding box center [111, 13] width 77 height 19
click at [116, 15] on icon at bounding box center [119, 12] width 9 height 9
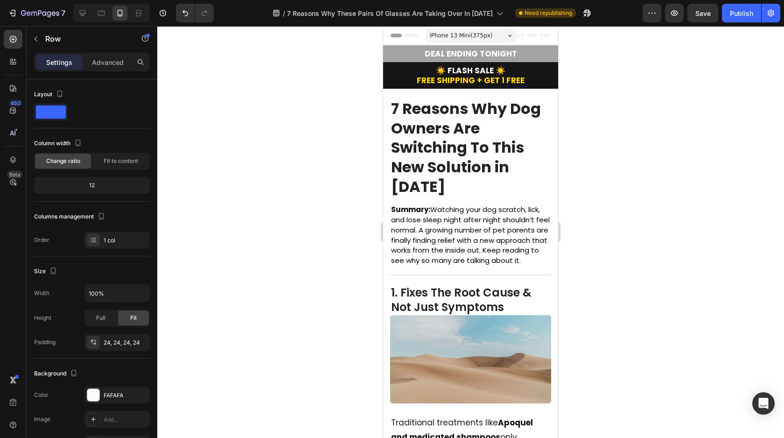
click at [482, 30] on div "iPhone 13 Mini ( 375 px)" at bounding box center [471, 35] width 91 height 14
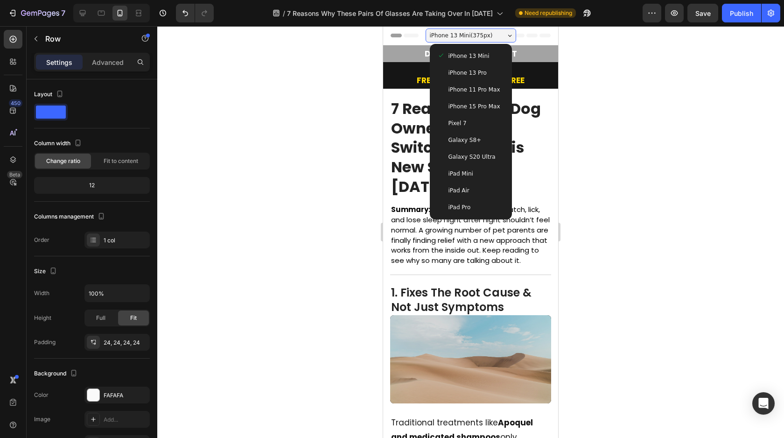
click at [471, 74] on span "iPhone 13 Pro" at bounding box center [468, 72] width 38 height 9
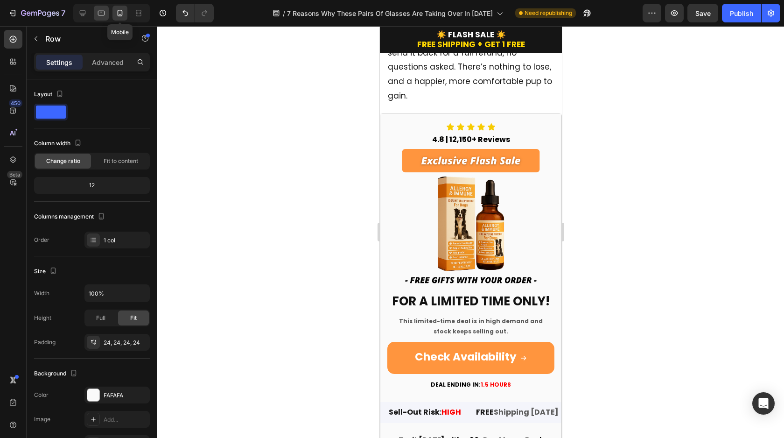
click at [108, 15] on div at bounding box center [101, 13] width 15 height 15
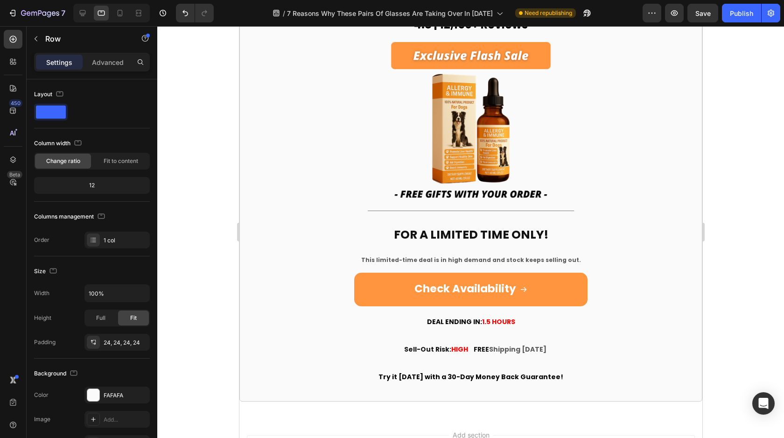
scroll to position [1938, 0]
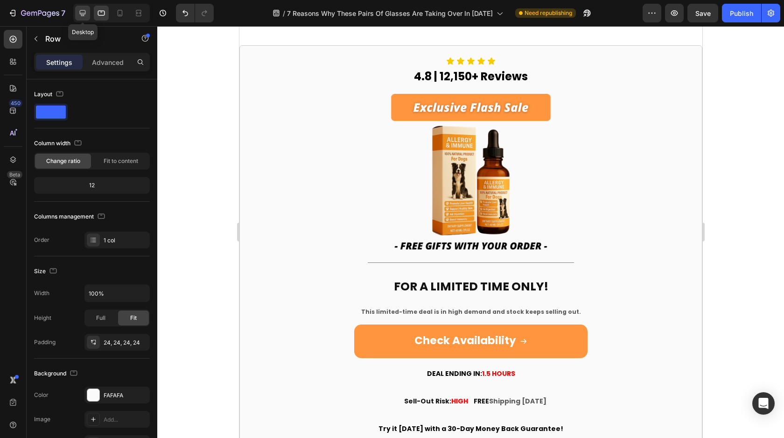
click at [80, 14] on icon at bounding box center [83, 13] width 6 height 6
type input "1200"
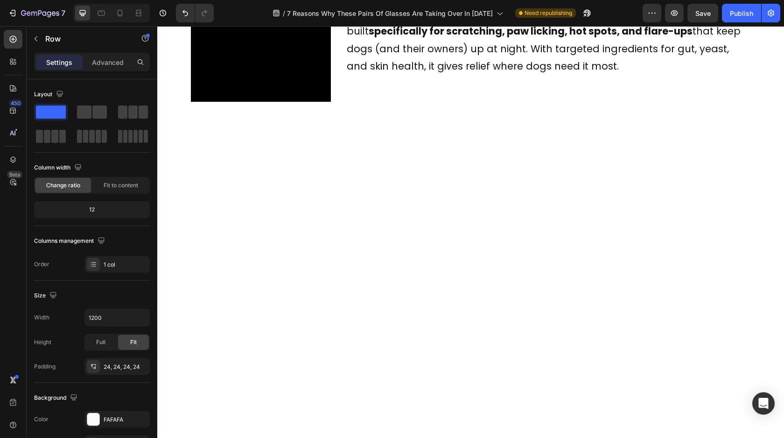
scroll to position [1096, 0]
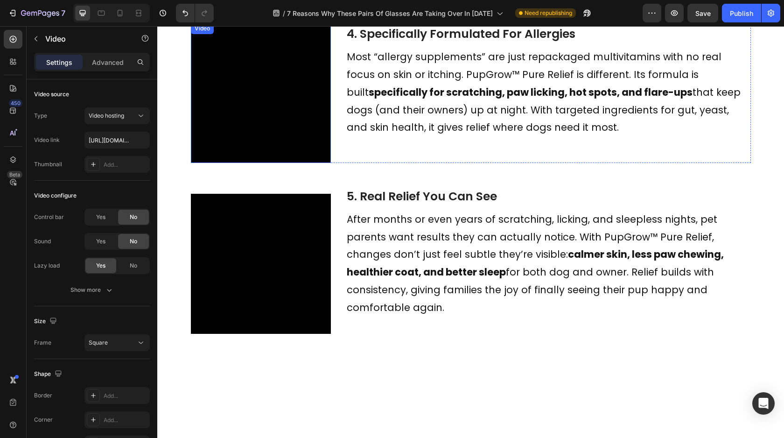
click at [331, 163] on video at bounding box center [261, 93] width 140 height 140
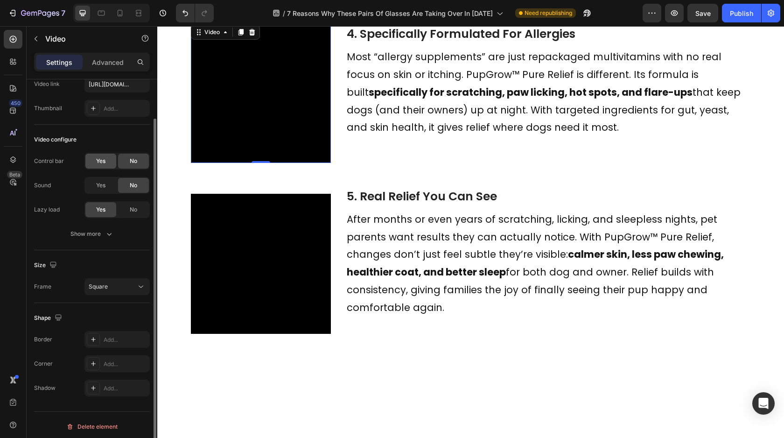
scroll to position [59, 0]
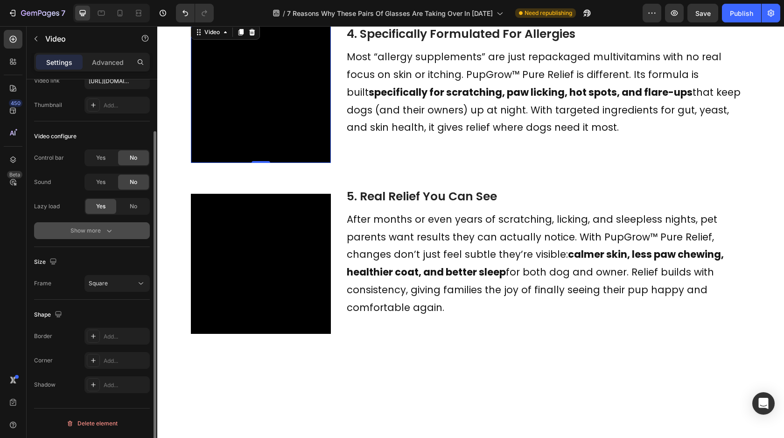
click at [93, 224] on button "Show more" at bounding box center [92, 230] width 116 height 17
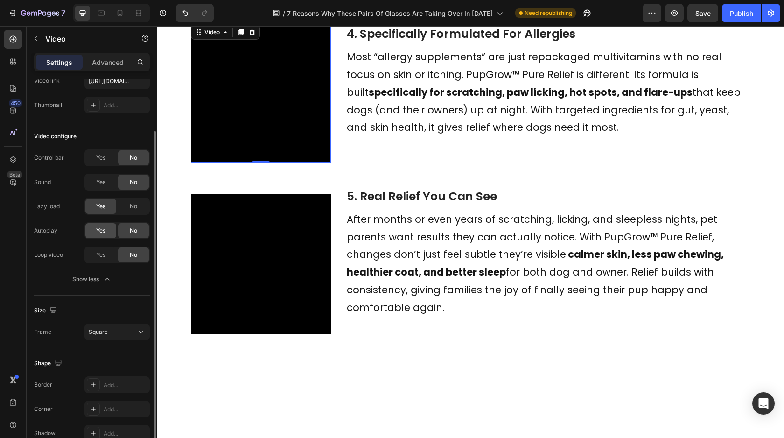
click at [105, 226] on span "Yes" at bounding box center [100, 230] width 9 height 8
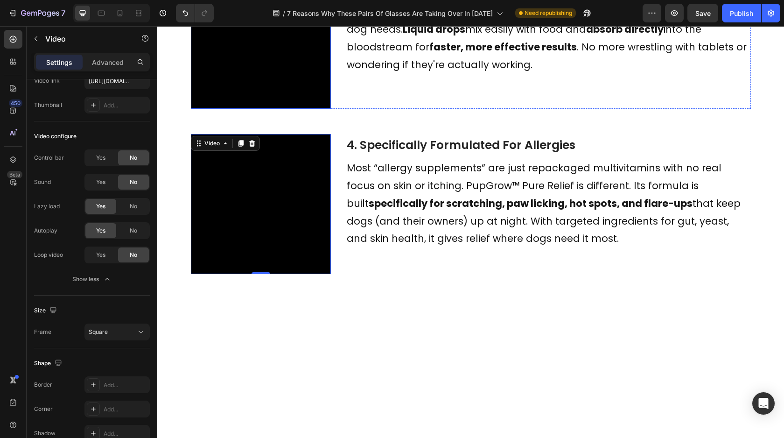
scroll to position [696, 0]
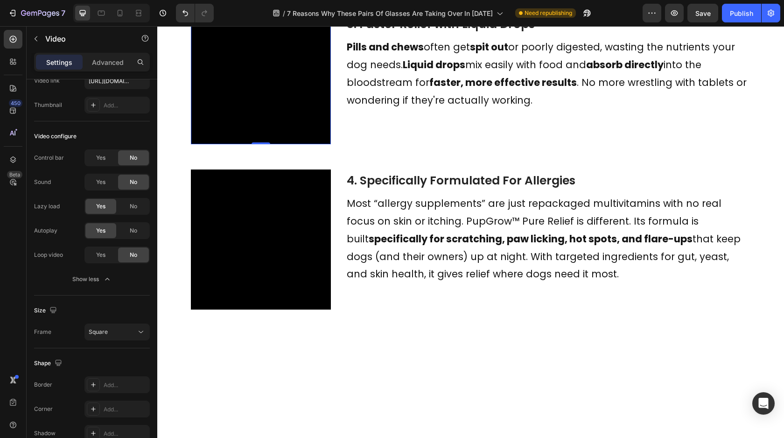
click at [276, 144] on video at bounding box center [261, 74] width 140 height 140
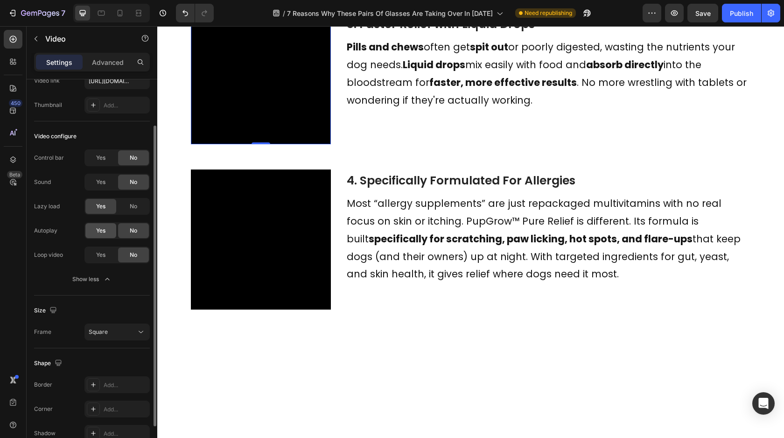
click at [102, 237] on div "Yes" at bounding box center [100, 230] width 31 height 15
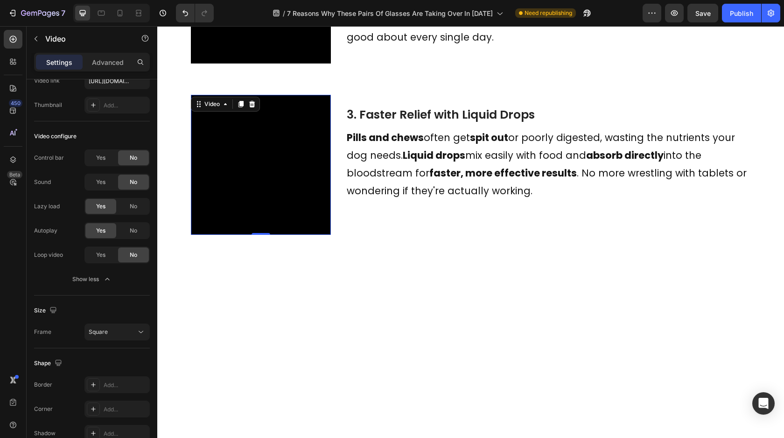
scroll to position [514, 0]
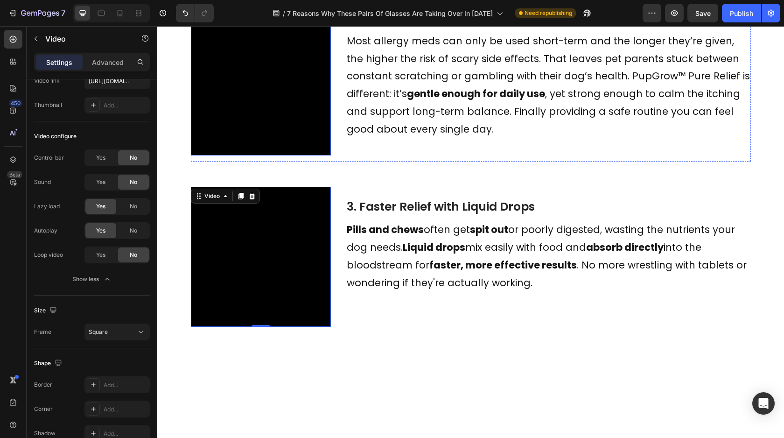
click at [288, 154] on video at bounding box center [261, 85] width 140 height 140
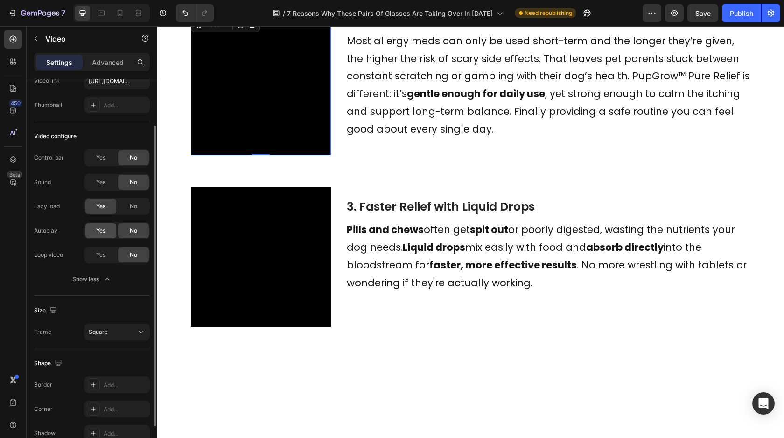
click at [102, 231] on span "Yes" at bounding box center [100, 230] width 9 height 8
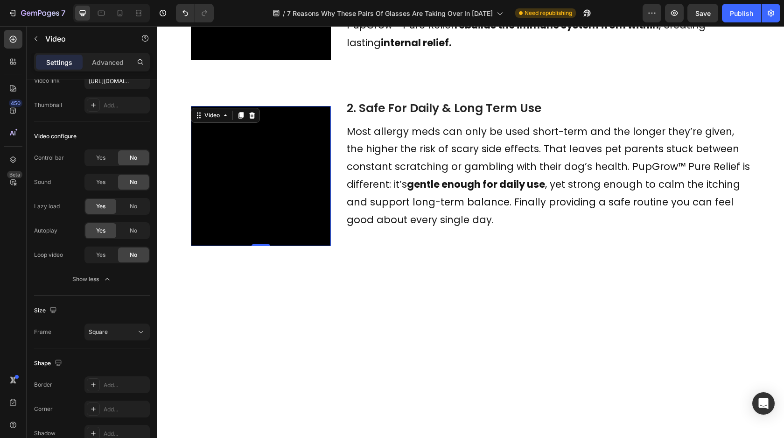
scroll to position [312, 0]
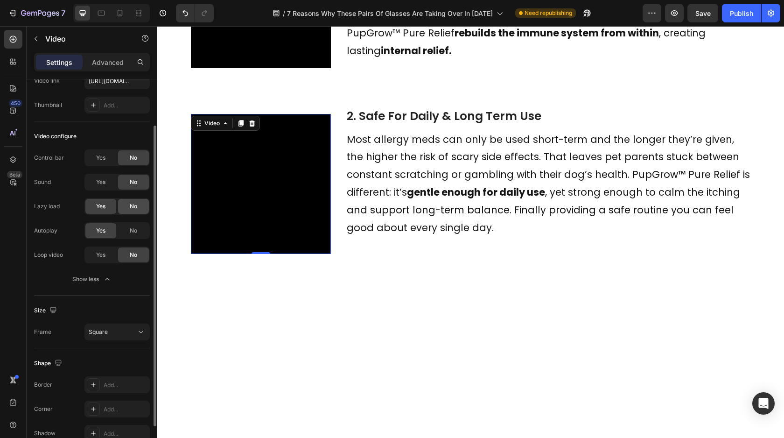
click at [135, 203] on span "No" at bounding box center [133, 206] width 7 height 8
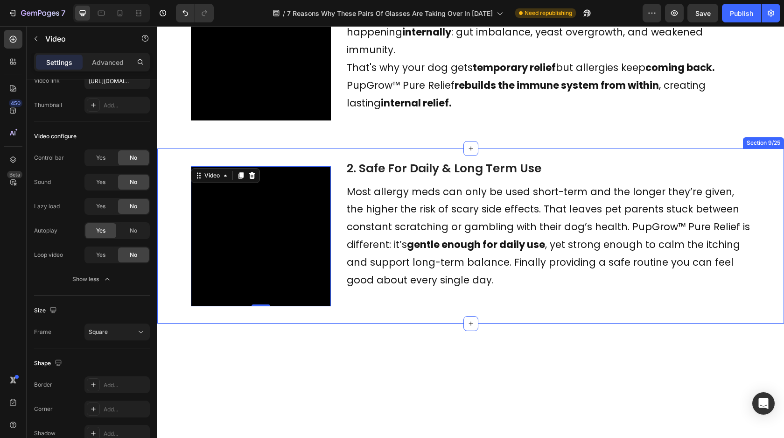
scroll to position [221, 0]
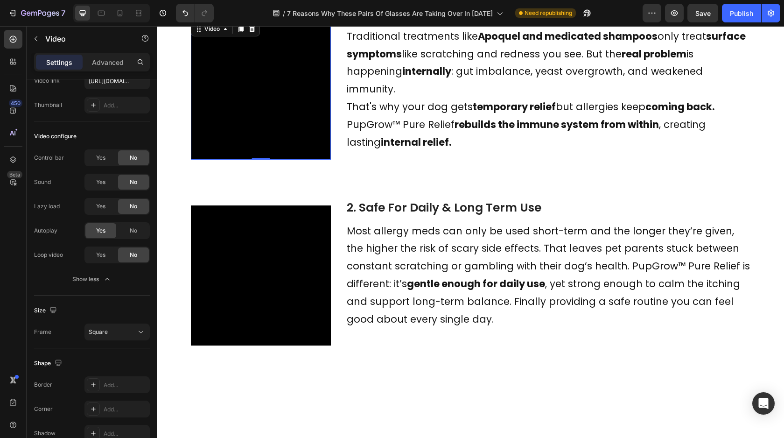
click at [252, 155] on video at bounding box center [261, 90] width 140 height 140
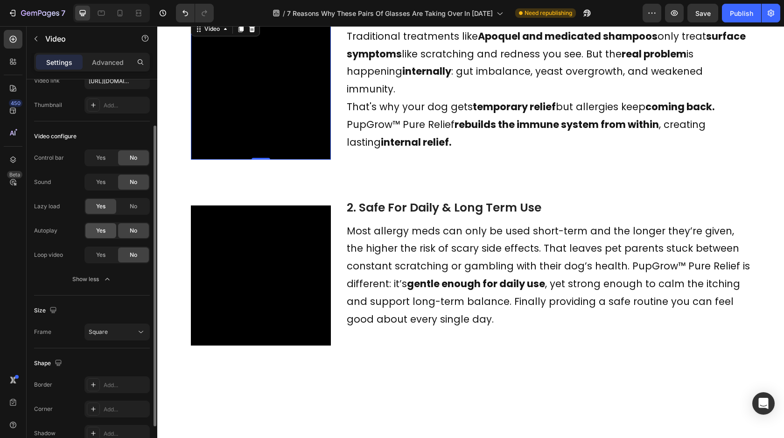
click at [105, 227] on span "Yes" at bounding box center [100, 230] width 9 height 8
click at [135, 209] on span "No" at bounding box center [133, 206] width 7 height 8
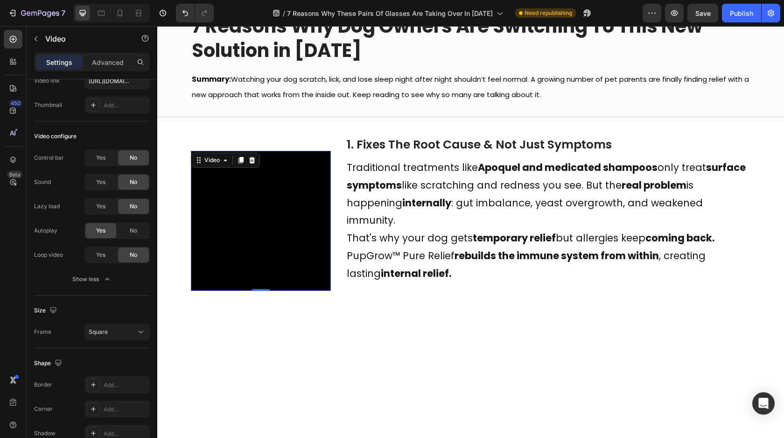
scroll to position [57, 0]
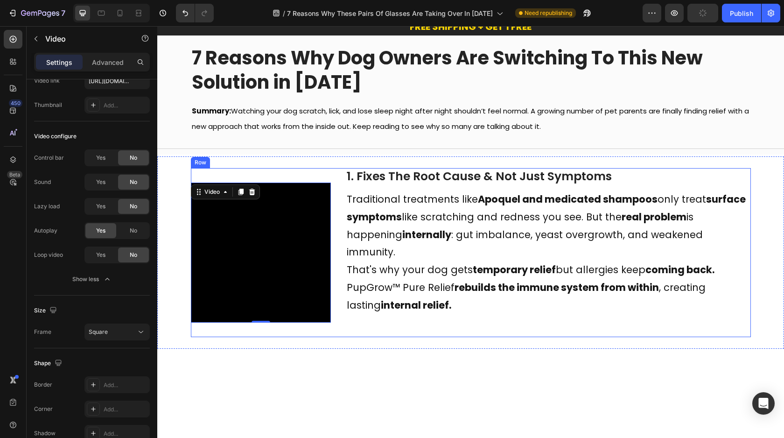
click at [488, 176] on div "1. Fixes The Root Cause & Not Just Symptoms Heading Traditional treatments like…" at bounding box center [548, 252] width 405 height 169
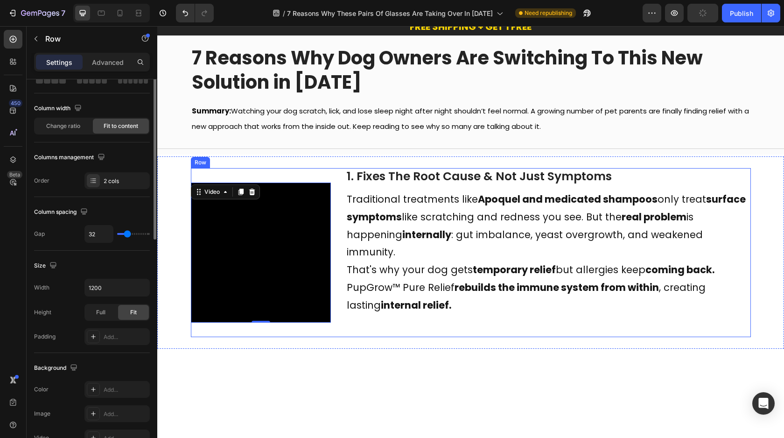
scroll to position [0, 0]
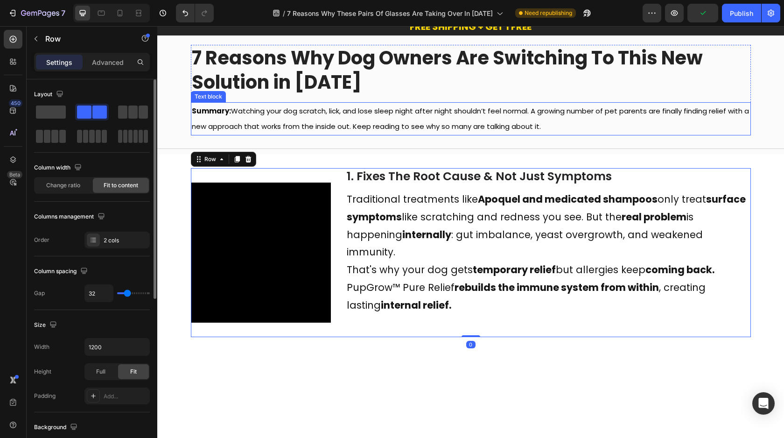
click at [477, 124] on span "Summary: Watching your dog scratch, lick, and lose sleep night after night shou…" at bounding box center [470, 118] width 557 height 25
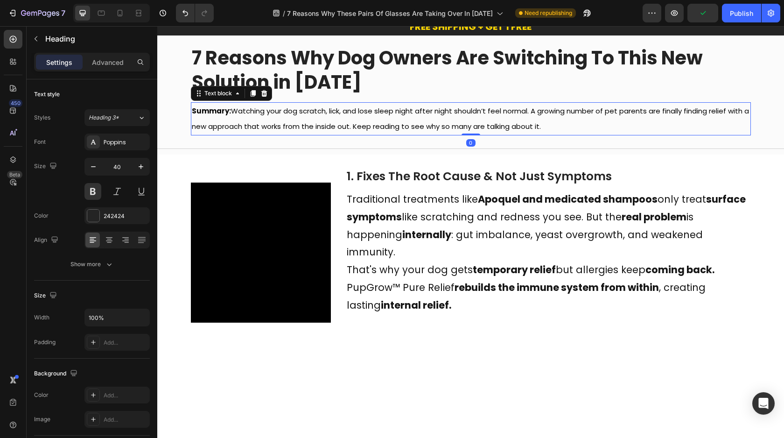
click at [469, 91] on h2 "7 Reasons Why Dog Owners Are Switching To This New Solution in [DATE]" at bounding box center [471, 70] width 560 height 50
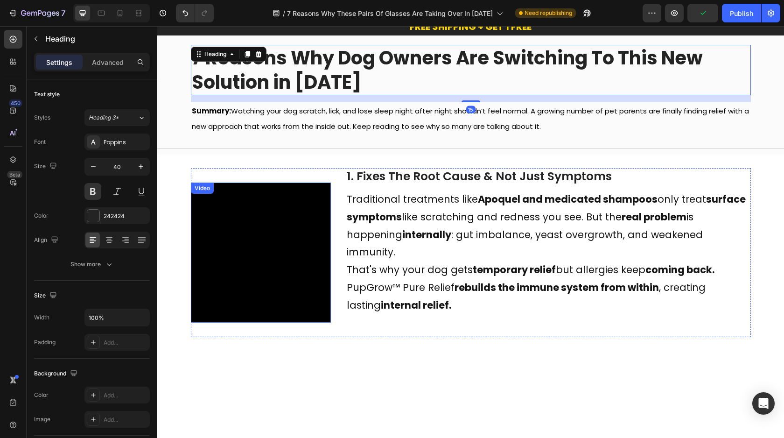
click at [313, 270] on video at bounding box center [261, 252] width 140 height 140
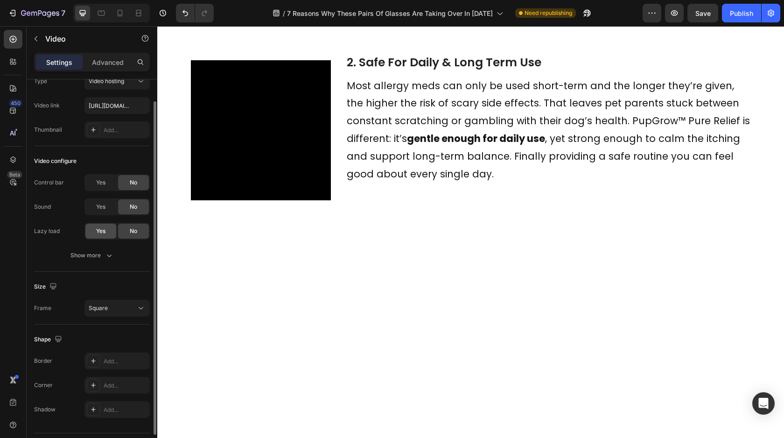
scroll to position [38, 0]
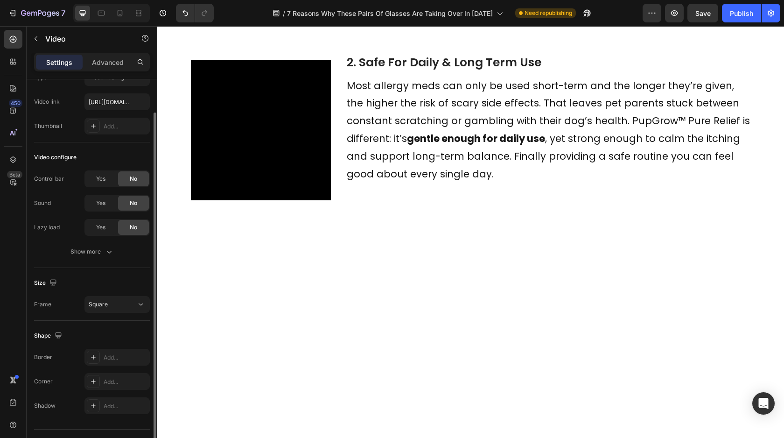
click at [95, 263] on div "Video configure Control bar Yes No Sound Yes No Lazy load Yes No Show more" at bounding box center [92, 205] width 116 height 126
click at [96, 245] on button "Show more" at bounding box center [92, 251] width 116 height 17
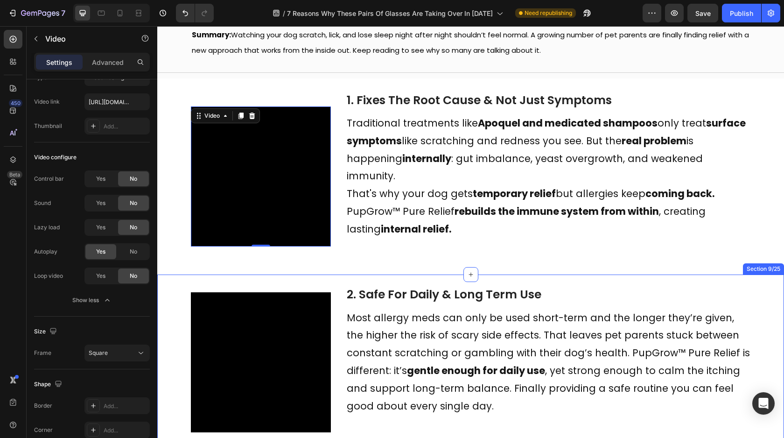
scroll to position [132, 0]
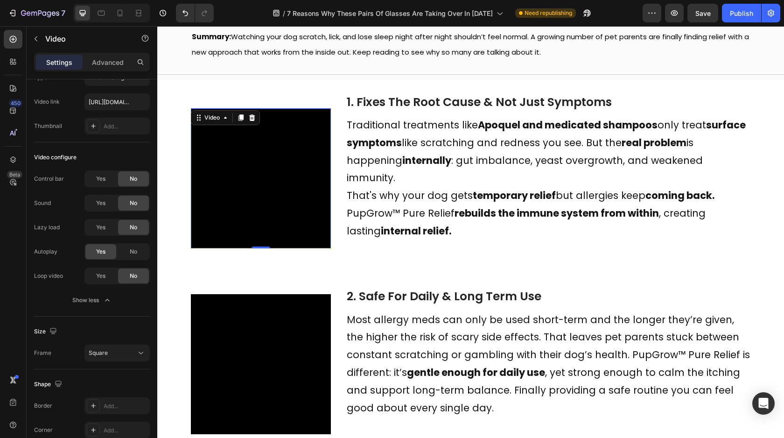
click at [248, 227] on video at bounding box center [261, 178] width 140 height 140
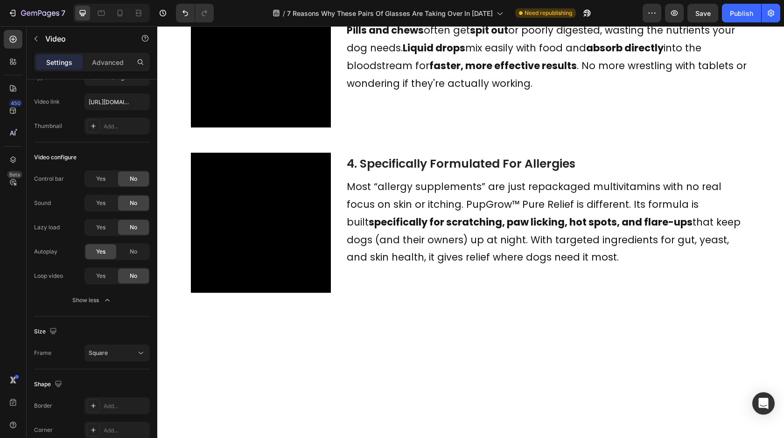
scroll to position [714, 0]
click at [248, 127] on video at bounding box center [261, 57] width 140 height 140
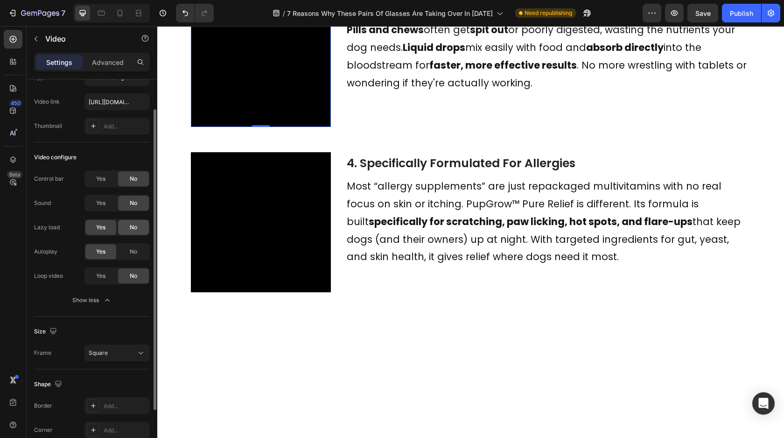
click at [132, 225] on span "No" at bounding box center [133, 227] width 7 height 8
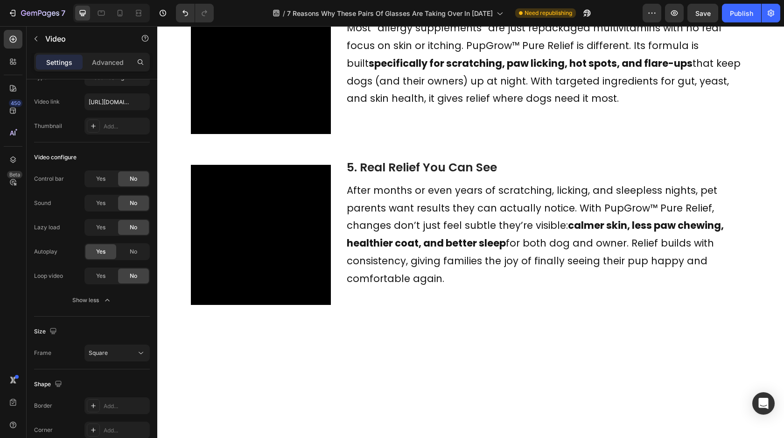
scroll to position [1004, 0]
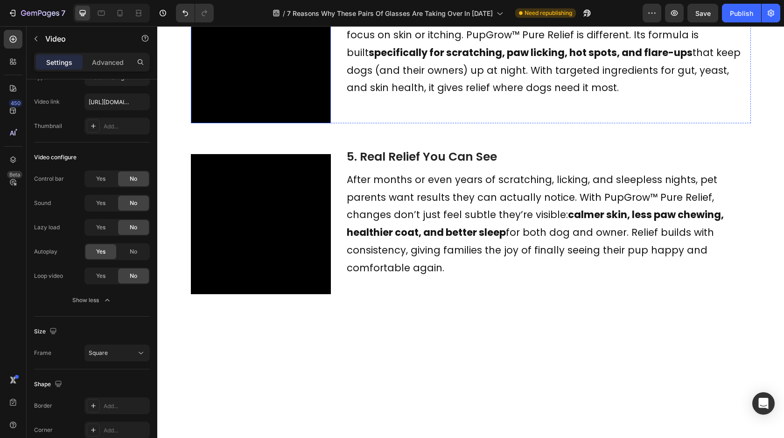
click at [251, 123] on video at bounding box center [261, 53] width 140 height 140
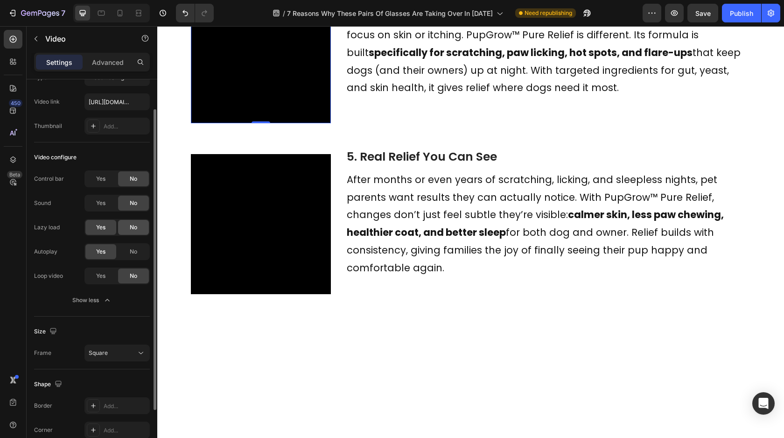
click at [140, 225] on div "No" at bounding box center [133, 227] width 31 height 15
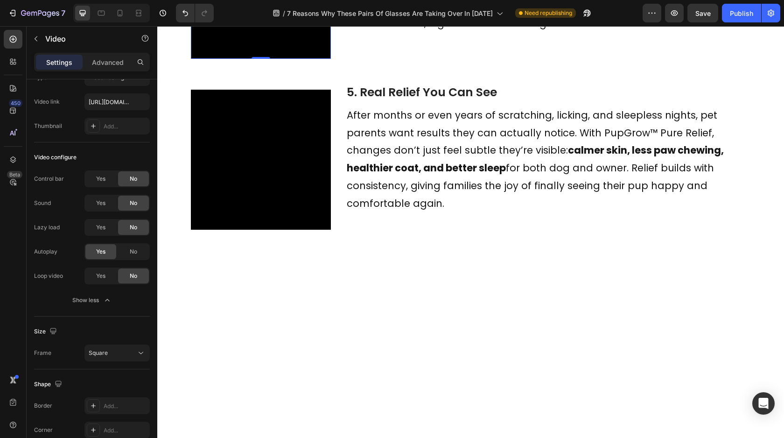
scroll to position [1278, 0]
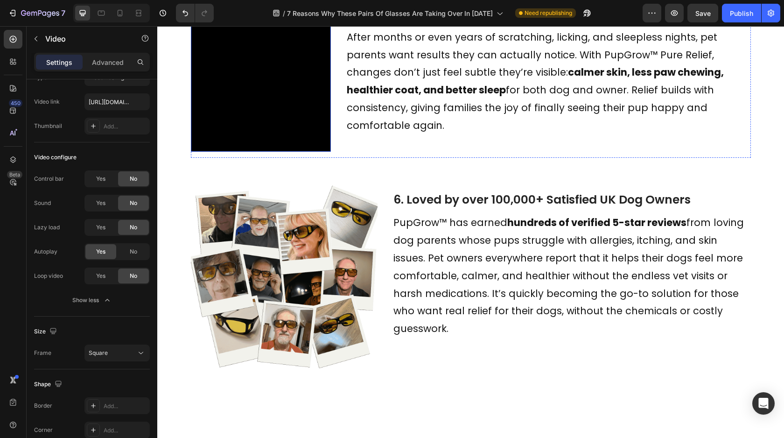
click at [244, 152] on video at bounding box center [261, 82] width 140 height 140
click at [120, 8] on icon at bounding box center [119, 12] width 9 height 9
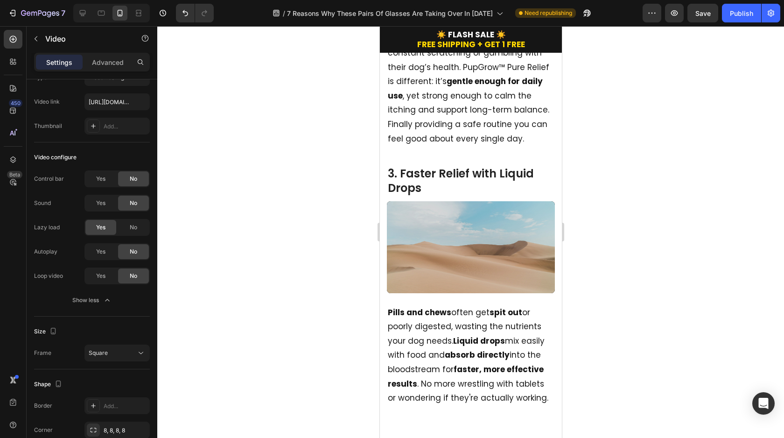
scroll to position [676, 0]
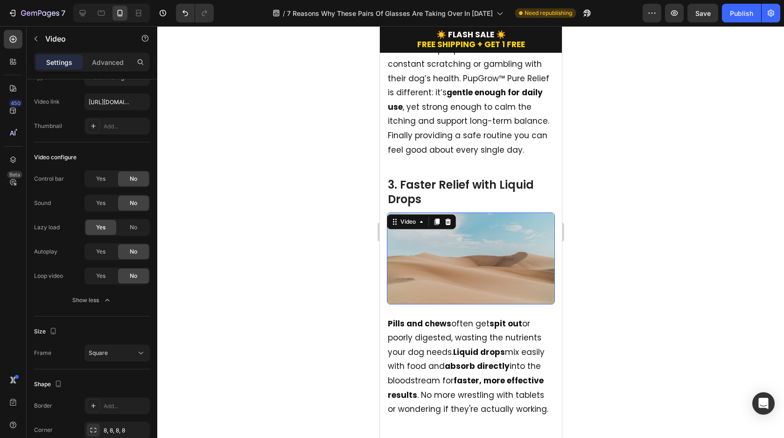
click at [484, 257] on video at bounding box center [470, 258] width 168 height 92
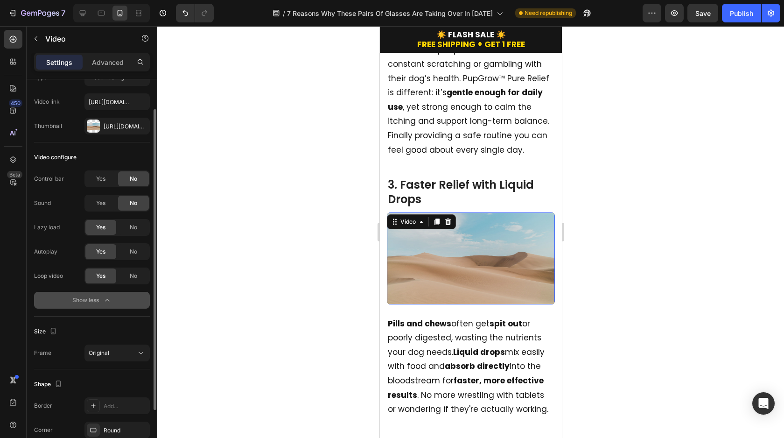
click at [98, 297] on div "Show less" at bounding box center [92, 299] width 40 height 9
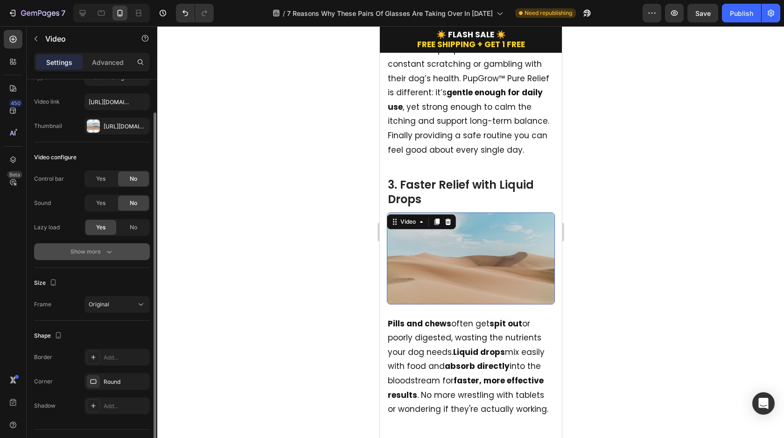
click at [101, 258] on button "Show more" at bounding box center [92, 251] width 116 height 17
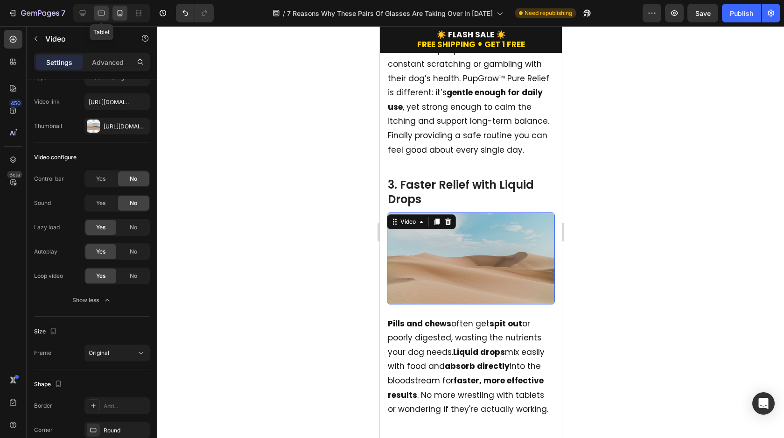
click at [107, 12] on div at bounding box center [101, 13] width 15 height 15
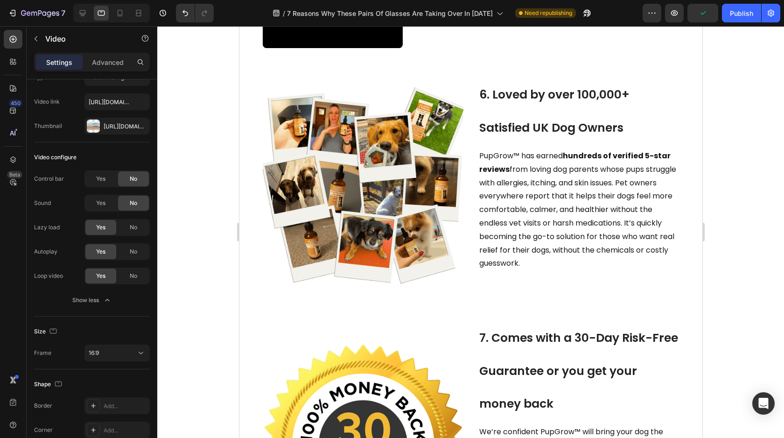
scroll to position [1090, 0]
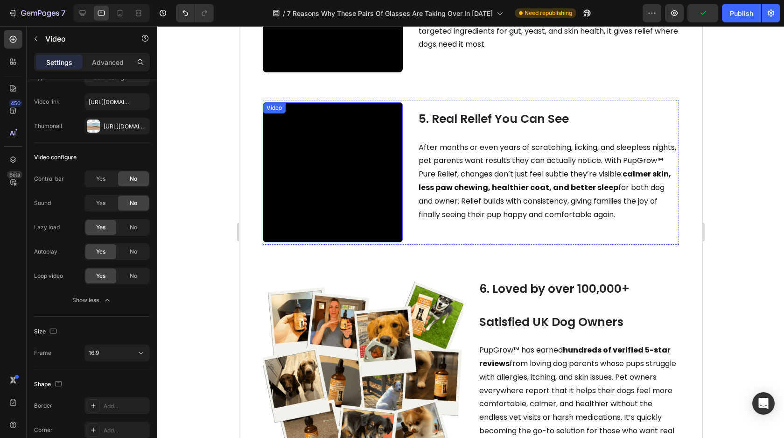
click at [326, 209] on video at bounding box center [332, 172] width 140 height 140
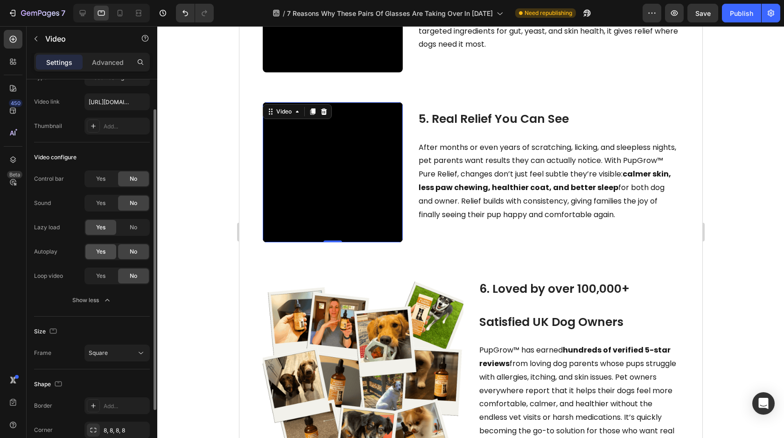
click at [96, 252] on span "Yes" at bounding box center [100, 251] width 9 height 8
click at [98, 277] on span "Yes" at bounding box center [100, 276] width 9 height 8
click at [99, 301] on div "Show less" at bounding box center [92, 299] width 40 height 9
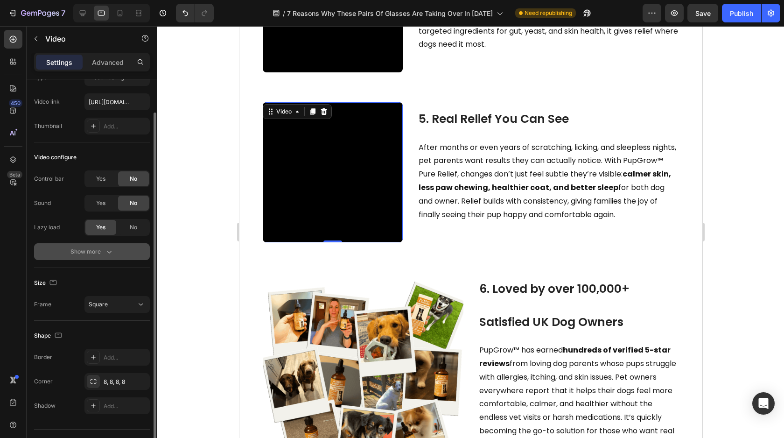
click at [115, 255] on button "Show more" at bounding box center [92, 251] width 116 height 17
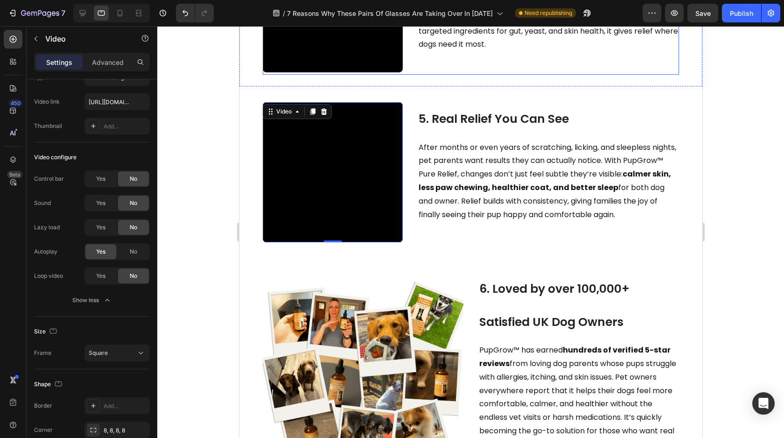
click at [310, 72] on video at bounding box center [332, 2] width 140 height 140
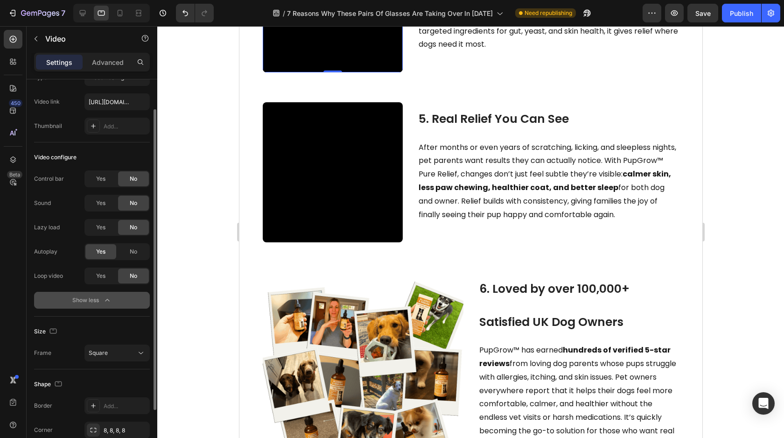
click at [112, 301] on button "Show less" at bounding box center [92, 300] width 116 height 17
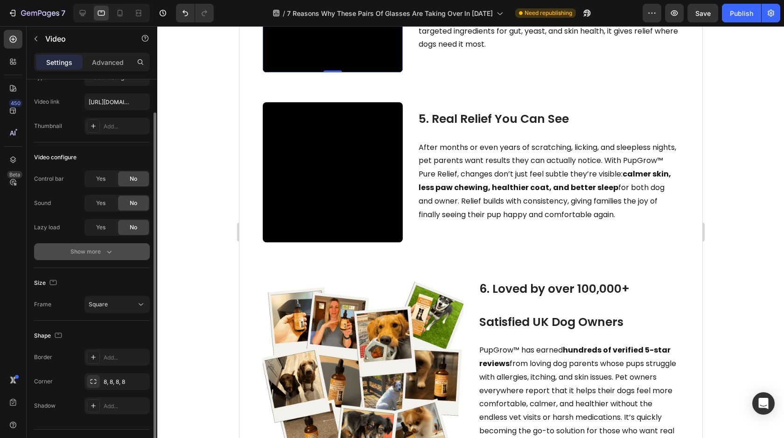
click at [110, 253] on icon "button" at bounding box center [109, 251] width 9 height 9
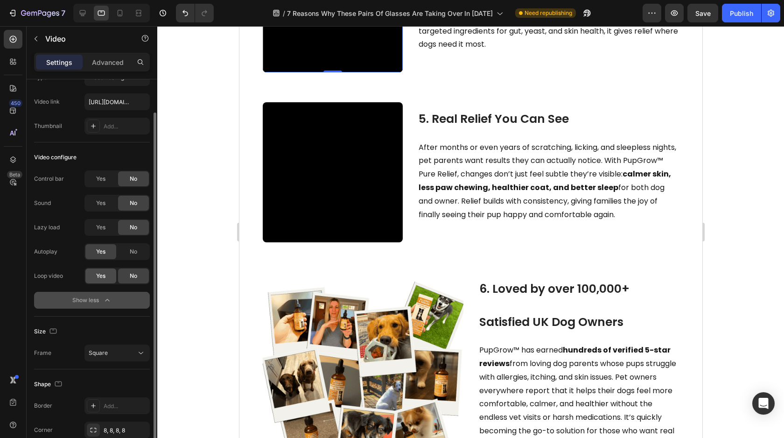
click at [112, 272] on div "Yes" at bounding box center [100, 275] width 31 height 15
click at [111, 233] on div "Yes" at bounding box center [100, 227] width 31 height 15
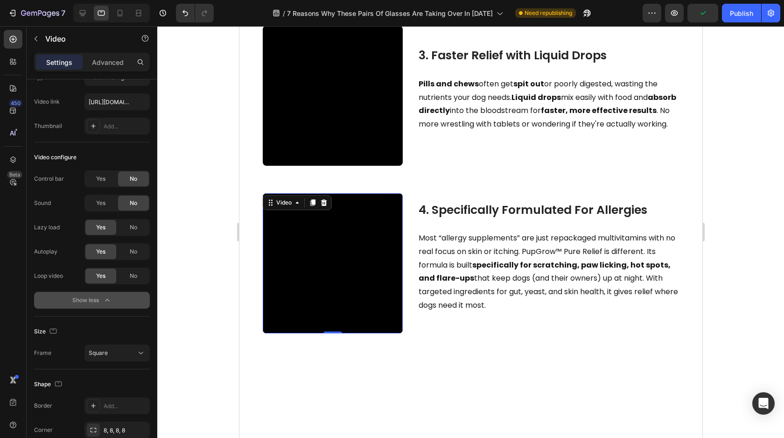
scroll to position [760, 0]
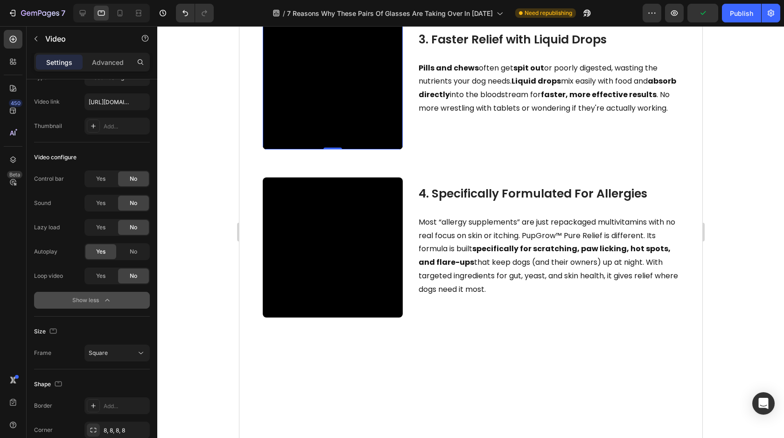
click at [351, 149] on video at bounding box center [332, 79] width 140 height 140
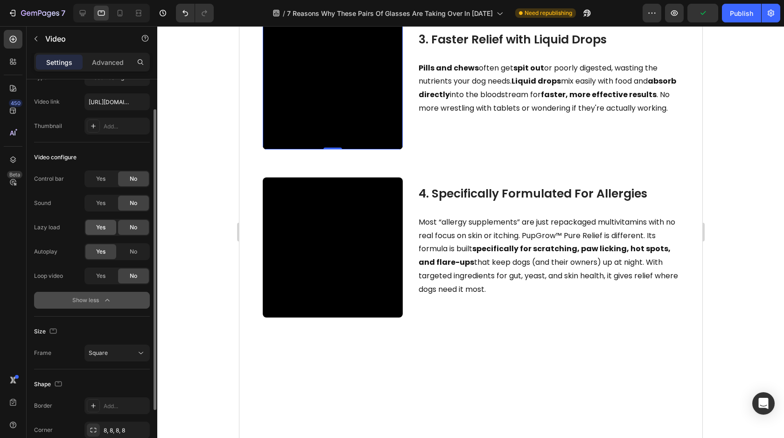
click at [101, 231] on span "Yes" at bounding box center [100, 227] width 9 height 8
click at [101, 270] on div "Yes" at bounding box center [100, 275] width 31 height 15
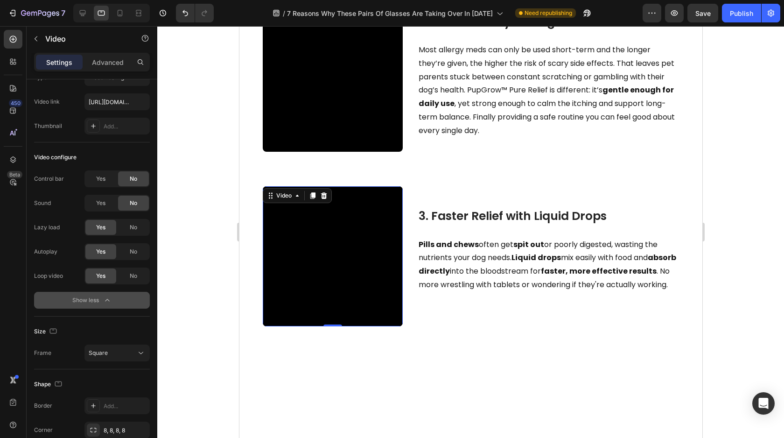
scroll to position [436, 0]
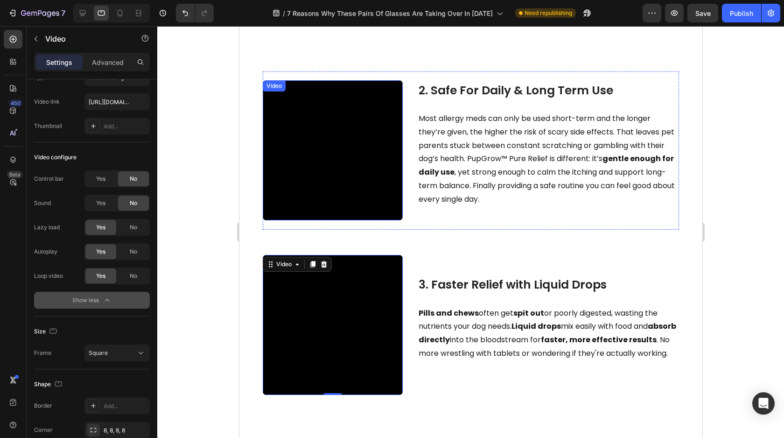
click at [331, 220] on video at bounding box center [332, 150] width 140 height 140
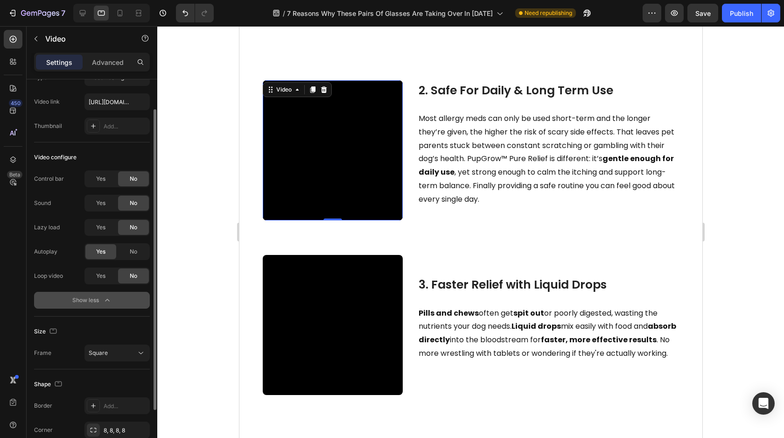
click at [107, 219] on div "Yes No" at bounding box center [116, 227] width 65 height 17
click at [107, 229] on div "Yes" at bounding box center [100, 227] width 31 height 15
click at [104, 274] on span "Yes" at bounding box center [100, 276] width 9 height 8
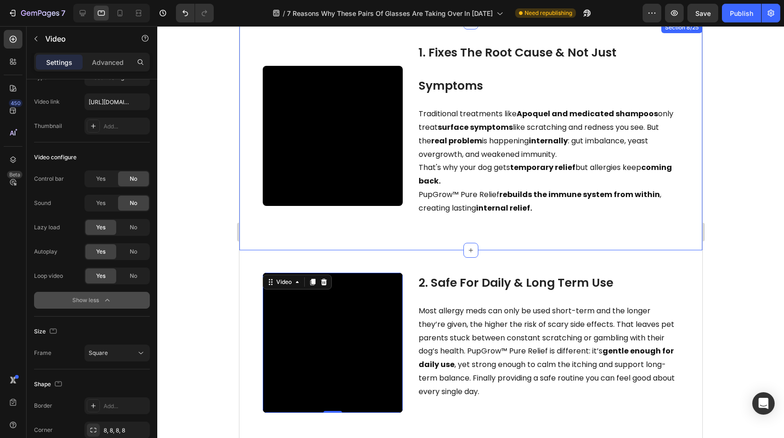
scroll to position [241, 0]
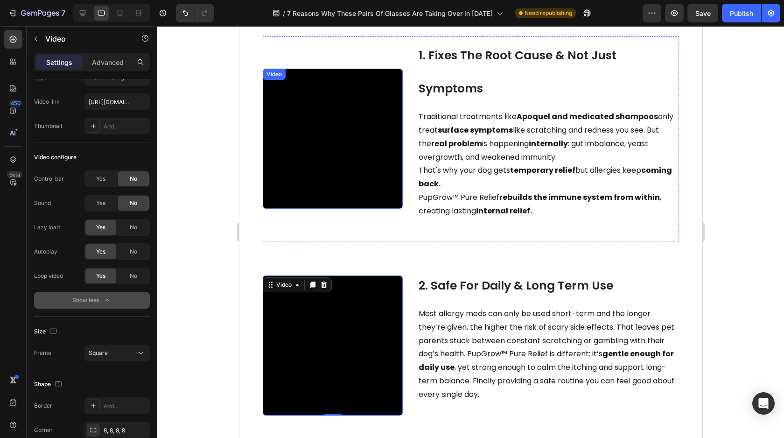
click at [389, 151] on video at bounding box center [332, 139] width 140 height 140
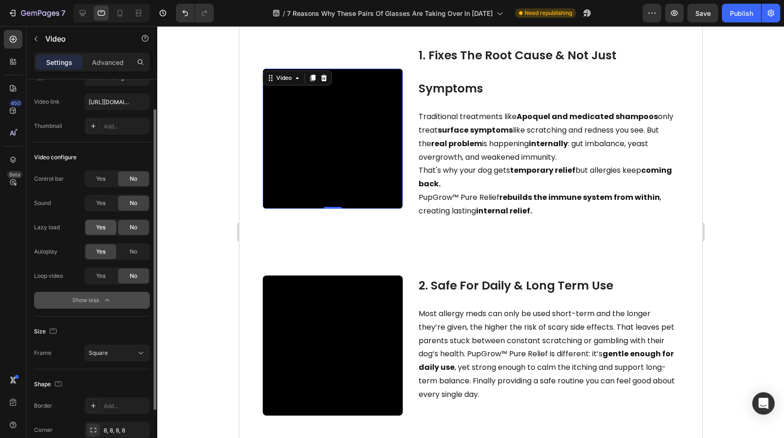
click at [105, 227] on div "Yes" at bounding box center [100, 227] width 31 height 15
click at [97, 271] on div "Yes" at bounding box center [100, 275] width 31 height 15
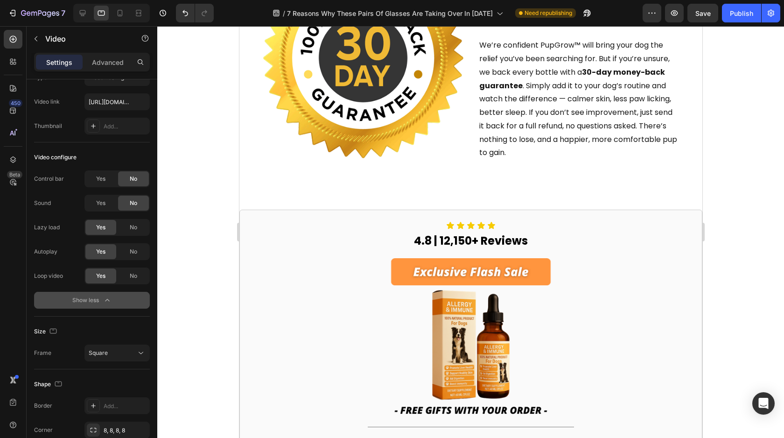
scroll to position [1540, 0]
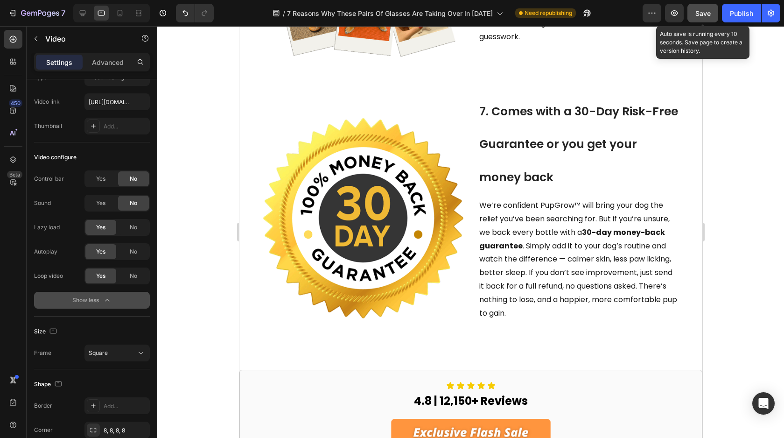
click at [702, 8] on div "Save" at bounding box center [702, 13] width 15 height 10
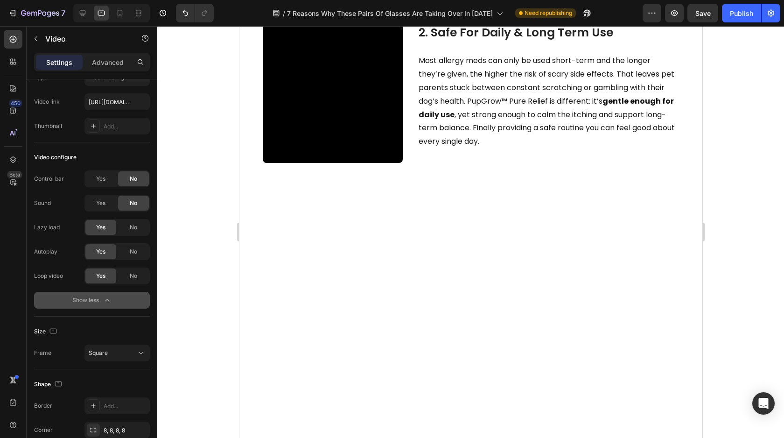
scroll to position [0, 0]
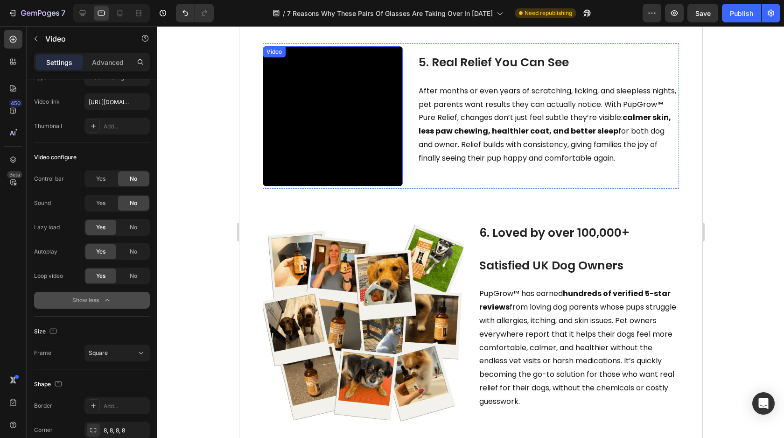
click at [345, 175] on video at bounding box center [332, 116] width 140 height 140
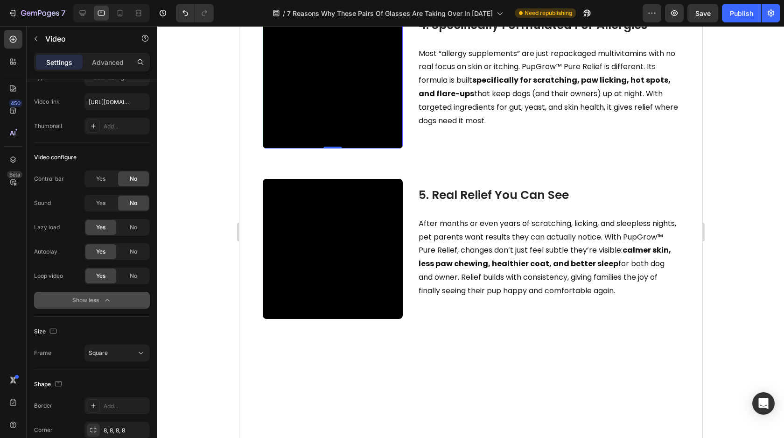
click at [341, 148] on video at bounding box center [332, 78] width 140 height 140
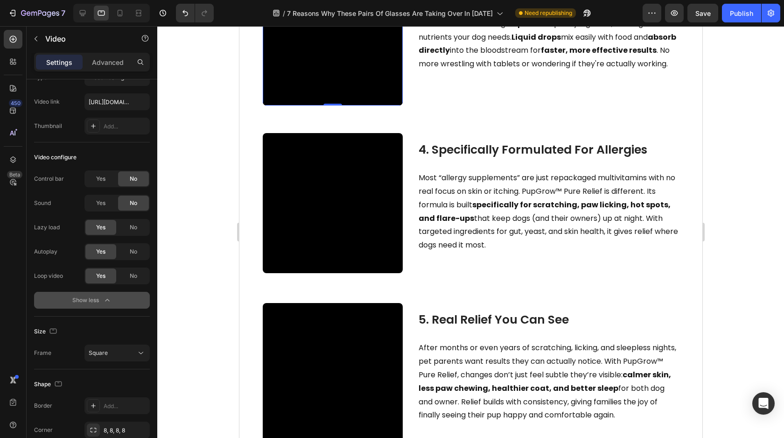
click at [334, 105] on video at bounding box center [332, 35] width 140 height 140
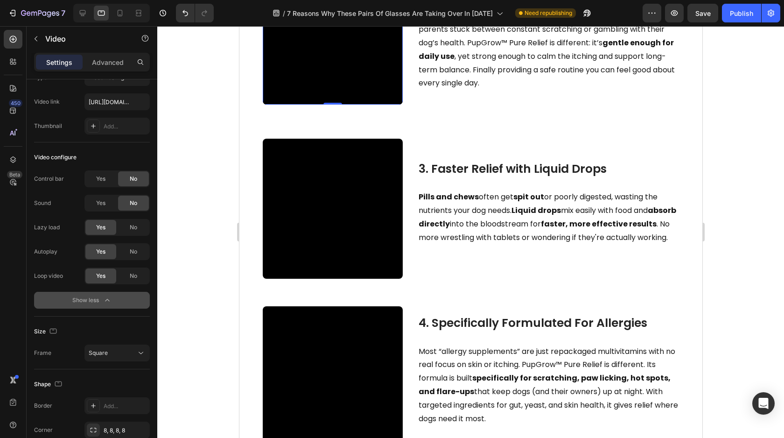
click at [332, 105] on video at bounding box center [332, 35] width 140 height 140
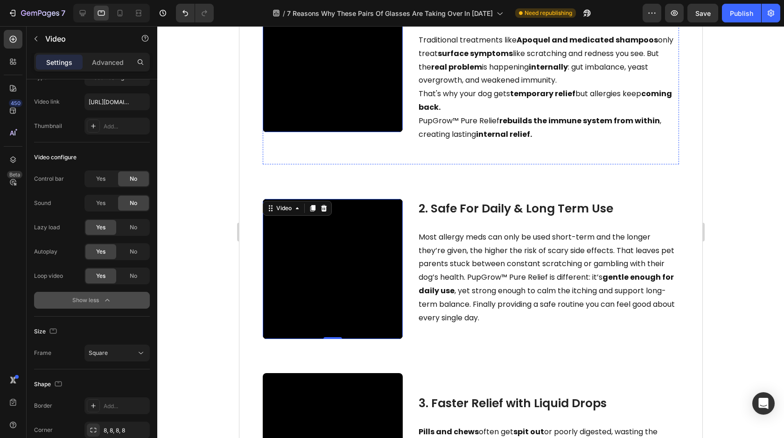
click at [332, 99] on video at bounding box center [332, 62] width 140 height 140
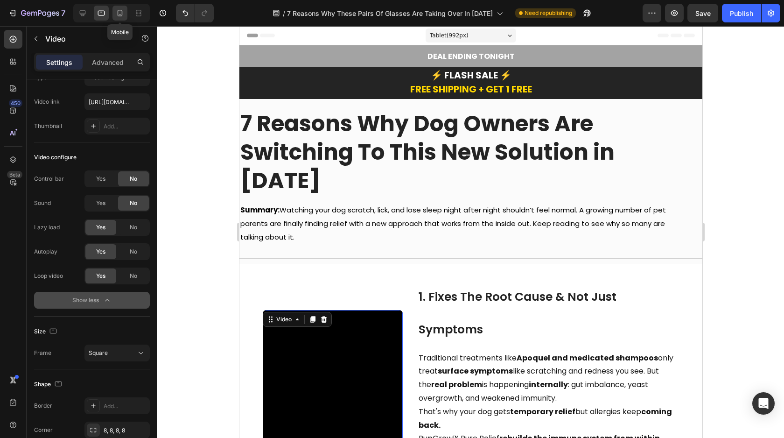
click at [119, 15] on icon at bounding box center [120, 13] width 5 height 7
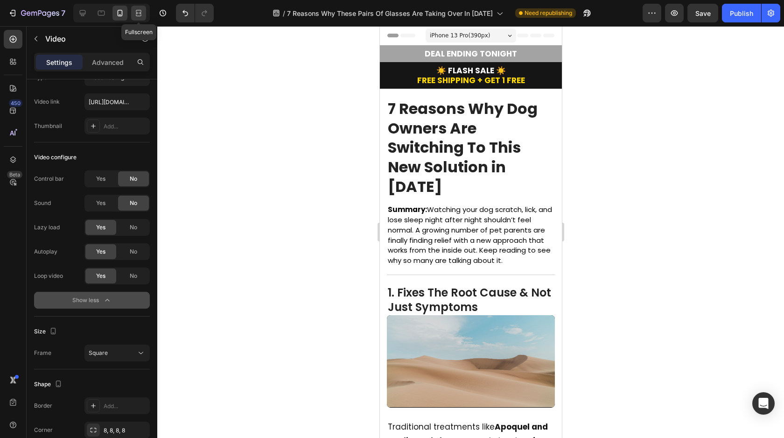
click at [140, 14] on icon at bounding box center [139, 15] width 6 height 2
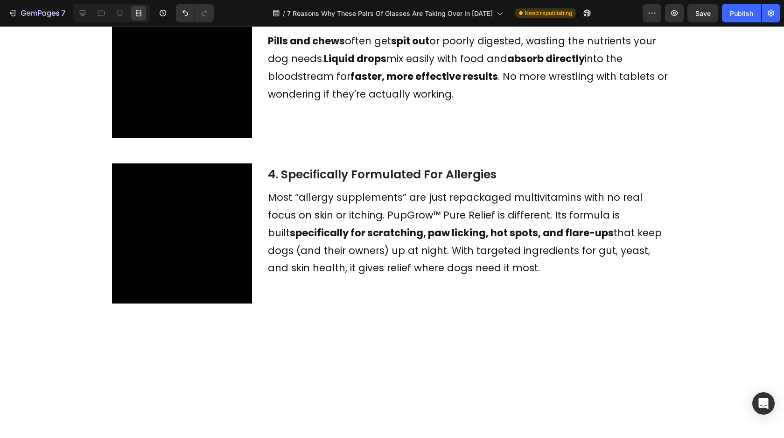
scroll to position [689, 0]
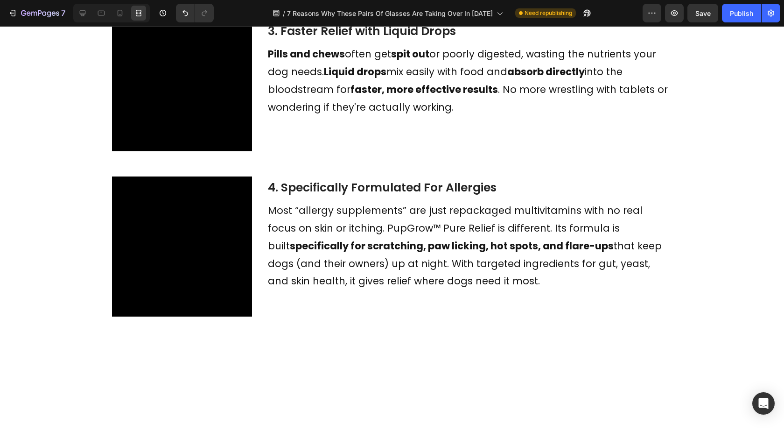
click at [140, 12] on icon at bounding box center [140, 13] width 3 height 2
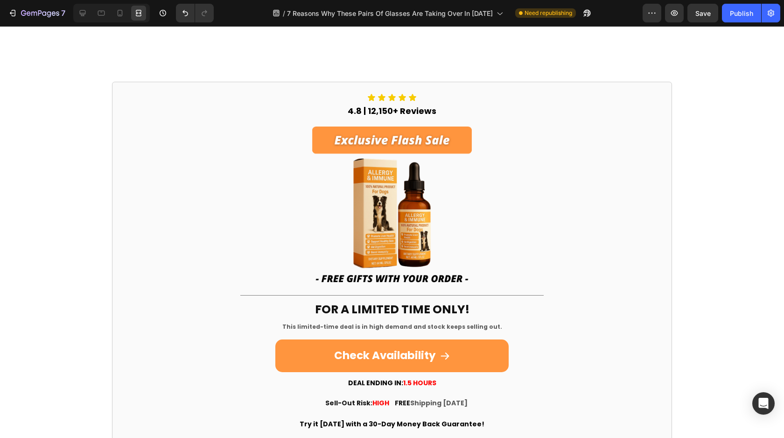
scroll to position [2195, 0]
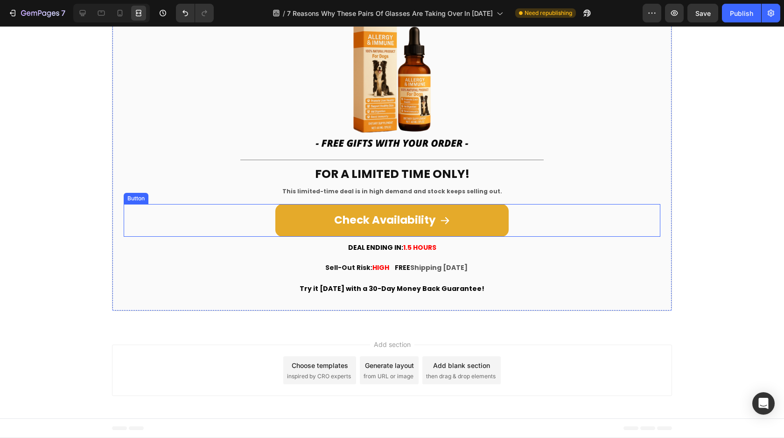
click at [333, 207] on link "Check Availability" at bounding box center [391, 220] width 233 height 33
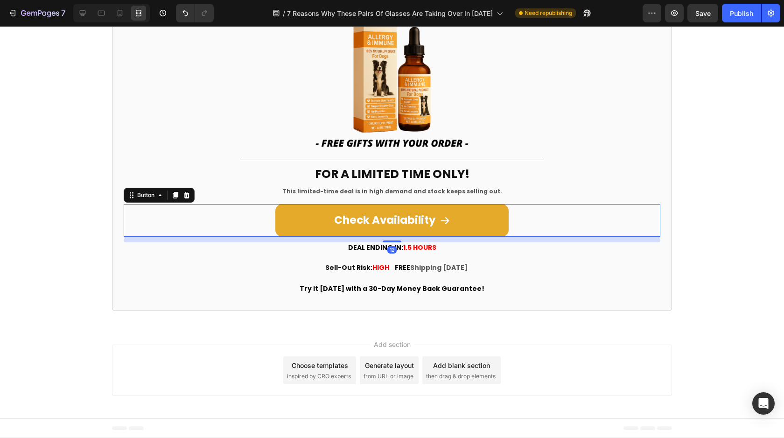
scroll to position [0, 0]
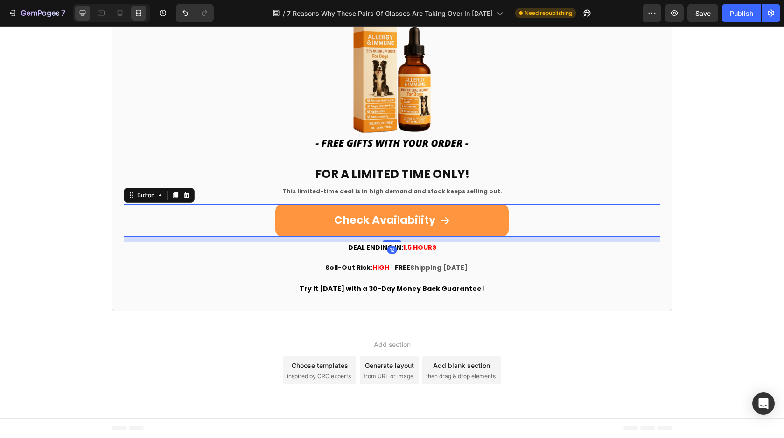
click at [89, 11] on div at bounding box center [82, 13] width 15 height 15
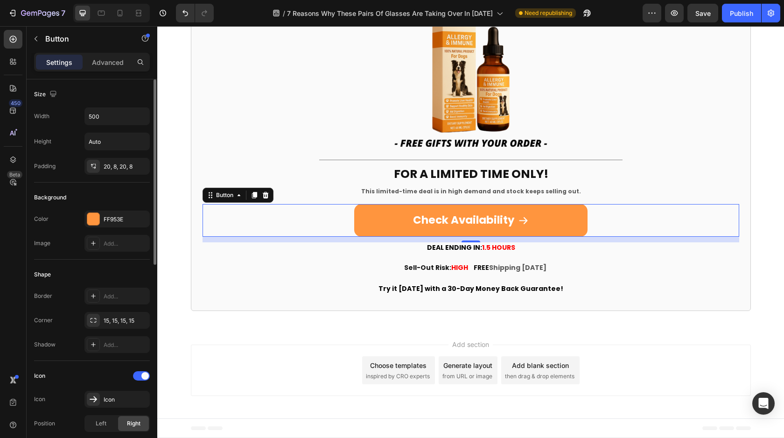
scroll to position [431, 0]
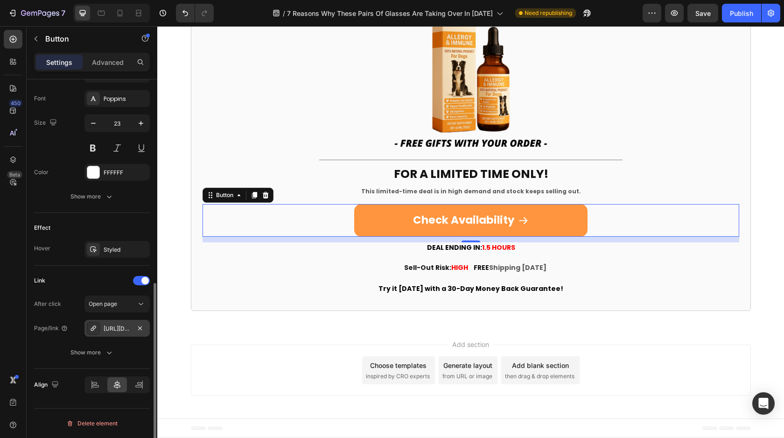
click at [128, 334] on div "[URL][DOMAIN_NAME]" at bounding box center [116, 328] width 65 height 17
click at [124, 18] on div at bounding box center [119, 13] width 15 height 15
type input "14"
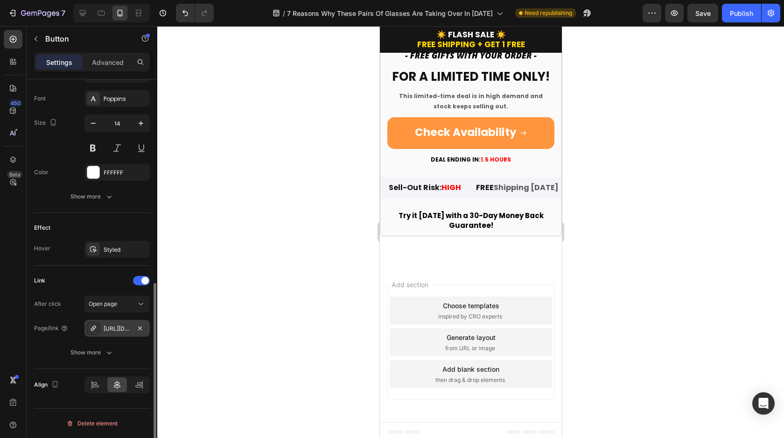
scroll to position [2661, 0]
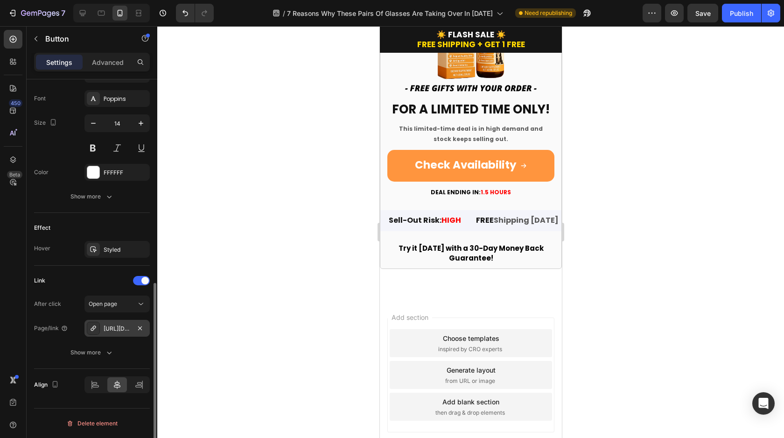
click at [116, 331] on div "[URL][DOMAIN_NAME]" at bounding box center [117, 328] width 27 height 8
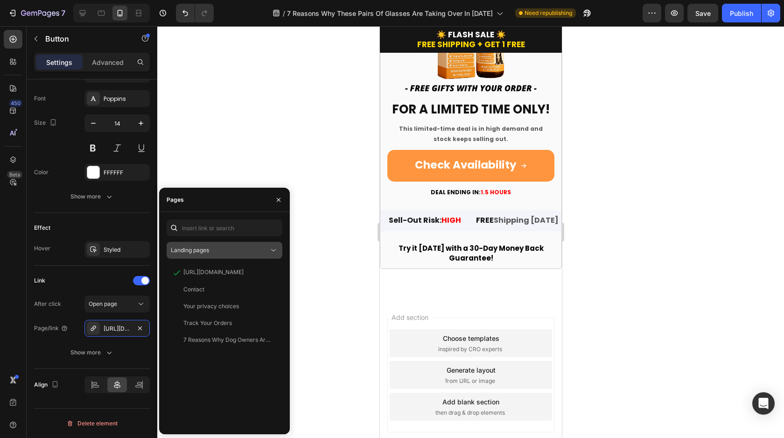
click at [210, 254] on div "Landing pages" at bounding box center [224, 250] width 107 height 9
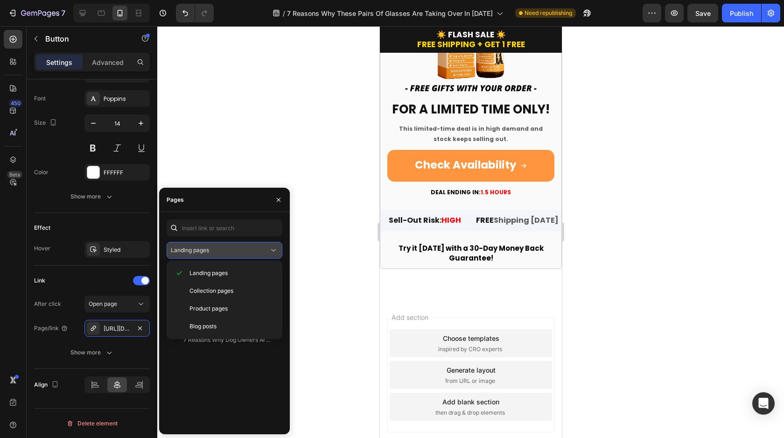
click at [210, 254] on div "Landing pages" at bounding box center [224, 250] width 107 height 9
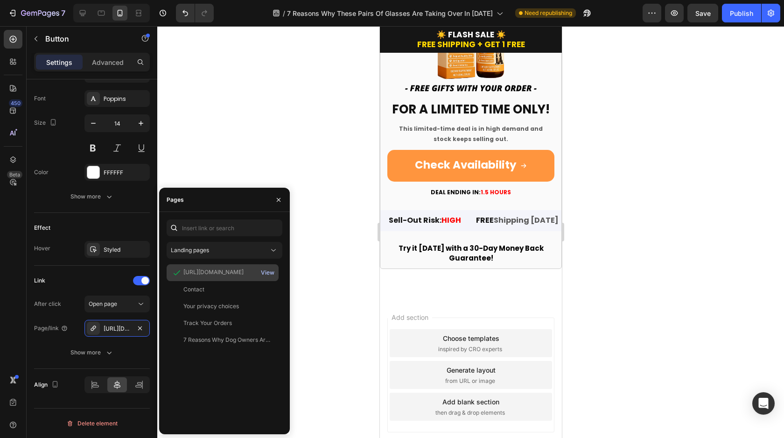
click at [273, 270] on div "View" at bounding box center [268, 272] width 14 height 8
